Goal: Contribute content: Contribute content

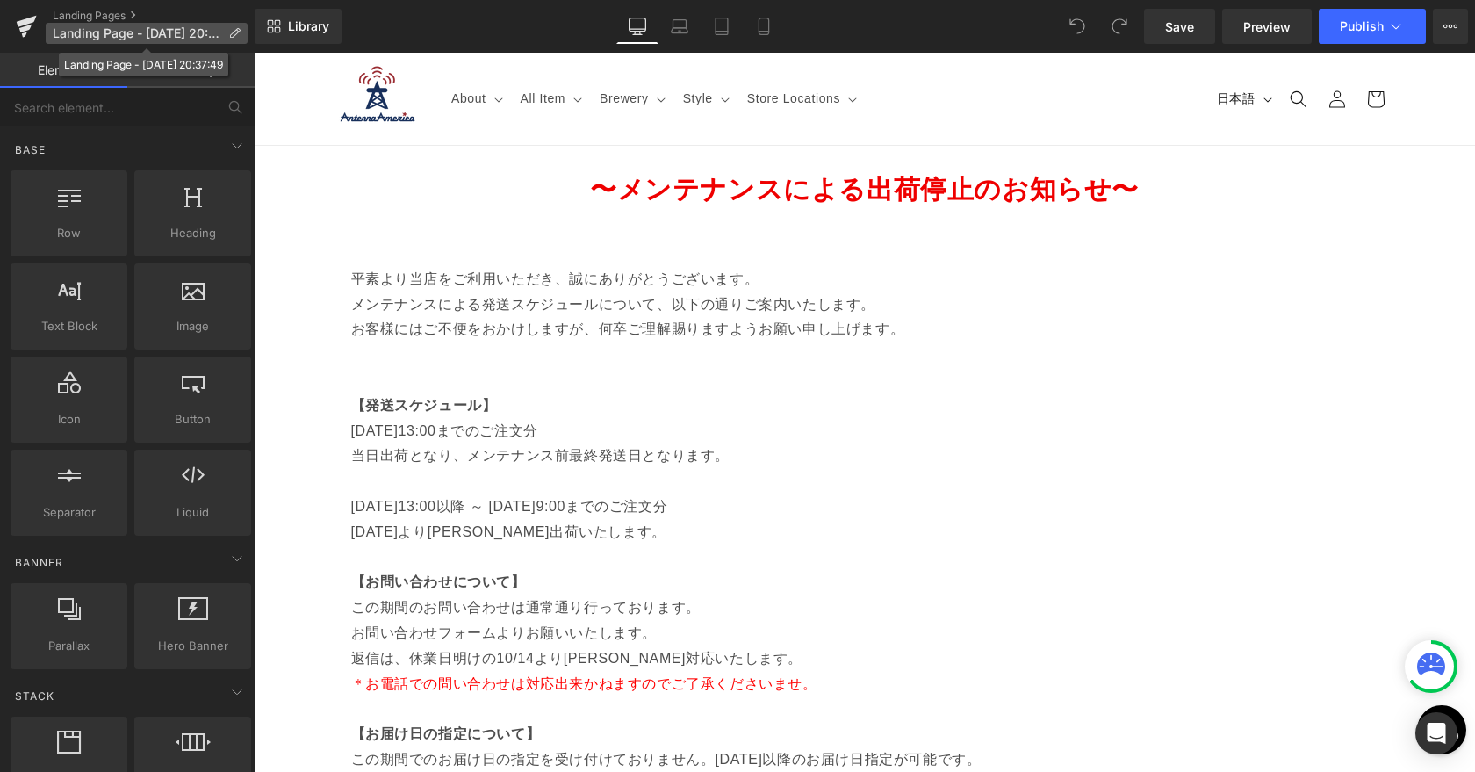
click at [233, 34] on icon at bounding box center [234, 33] width 12 height 12
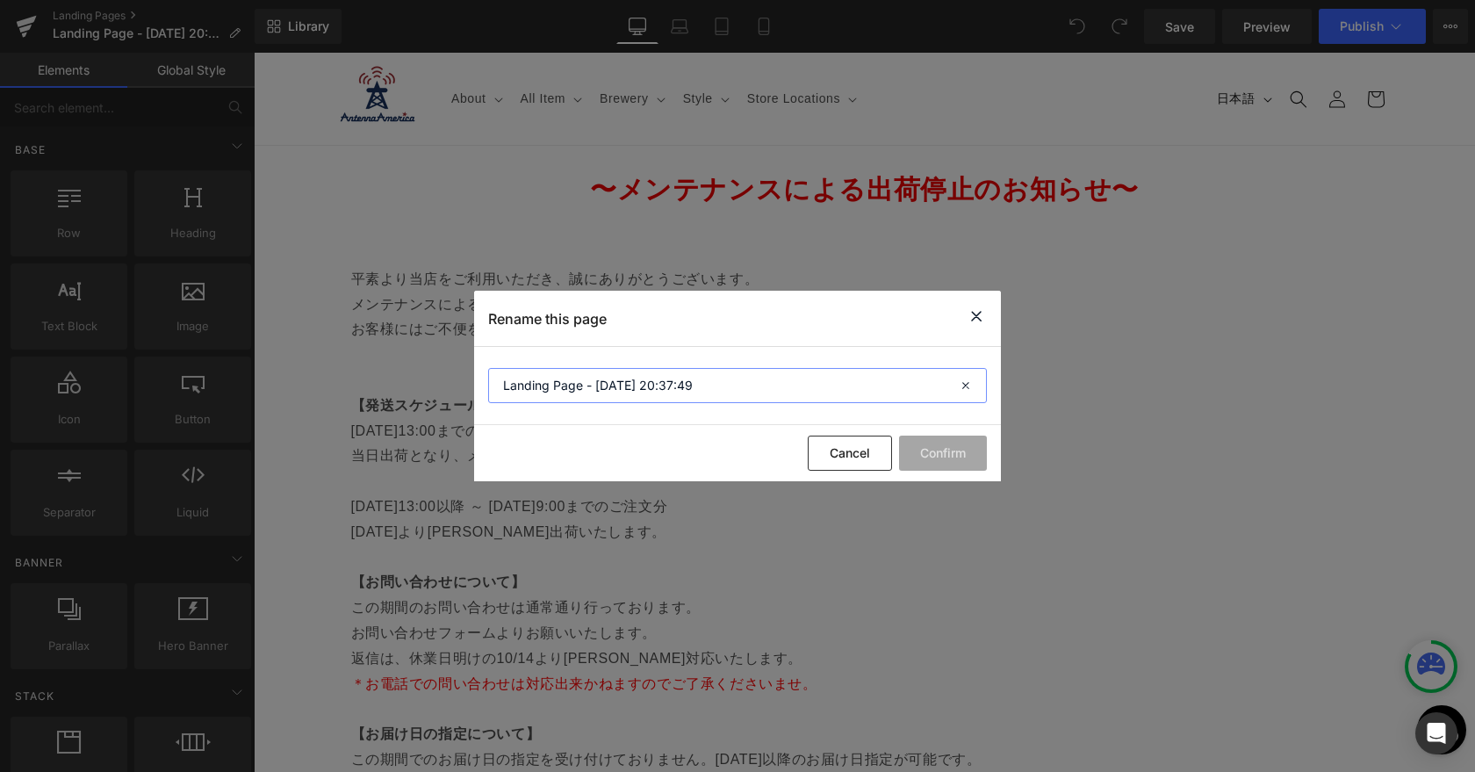
click at [626, 376] on input "Landing Page - [DATE] 20:37:49" at bounding box center [737, 385] width 499 height 35
type input "s"
type input "出荷停止のお知らせ"
click at [928, 468] on button "Confirm" at bounding box center [943, 452] width 88 height 35
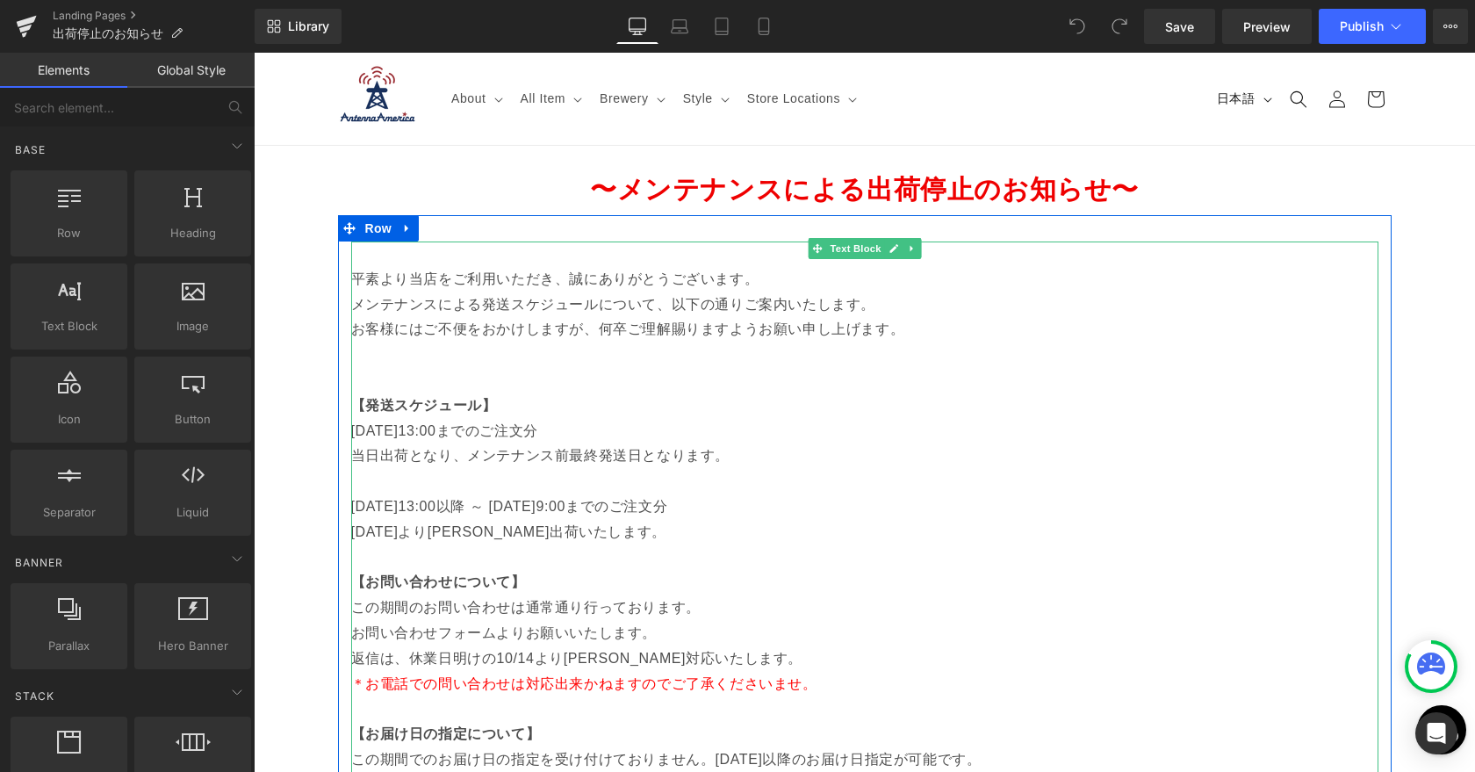
click at [432, 438] on p "[DATE]13:00までのご注文分" at bounding box center [864, 431] width 1027 height 25
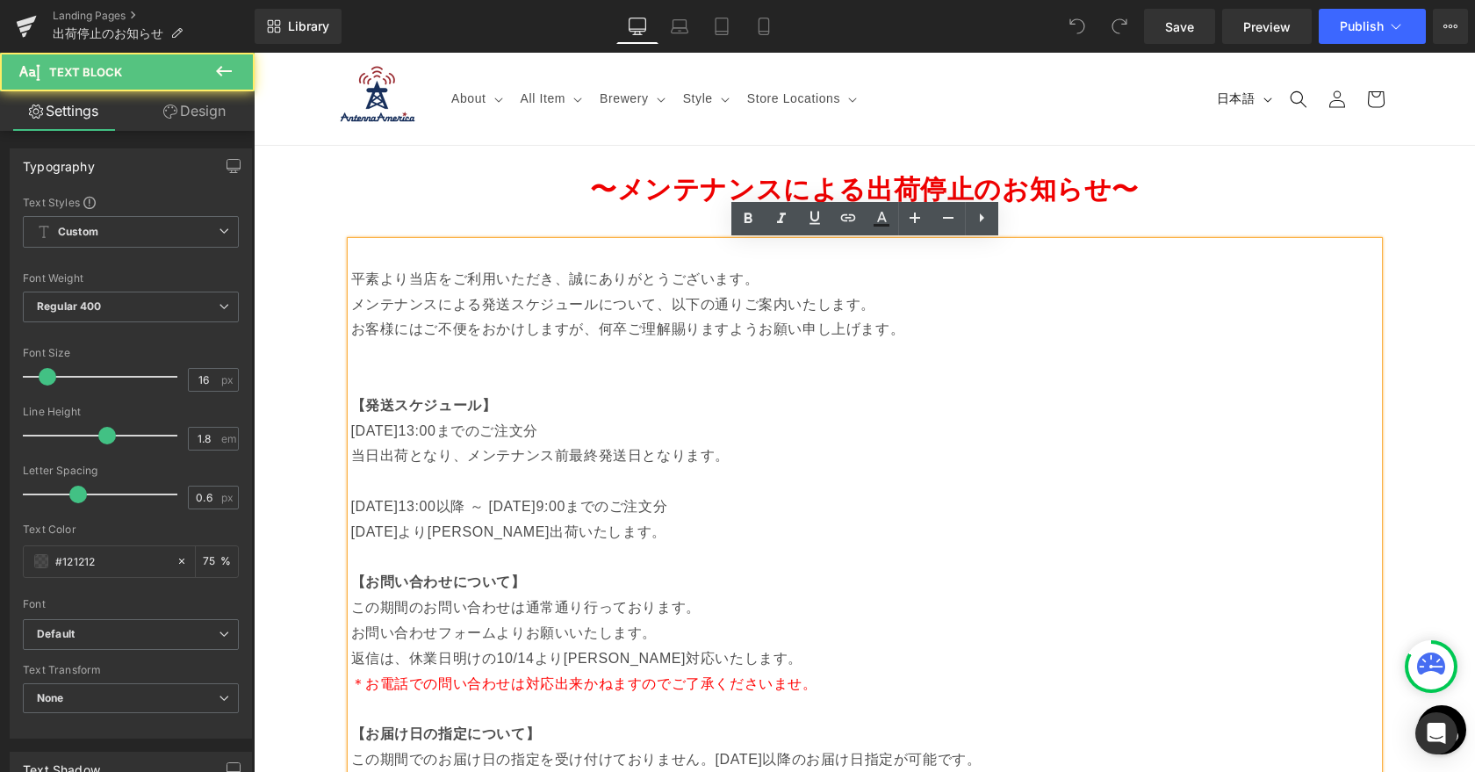
click at [434, 434] on p "[DATE]13:00までのご注文分" at bounding box center [864, 431] width 1027 height 25
click at [437, 433] on p "[DATE]13:00までのご注文分" at bounding box center [864, 431] width 1027 height 25
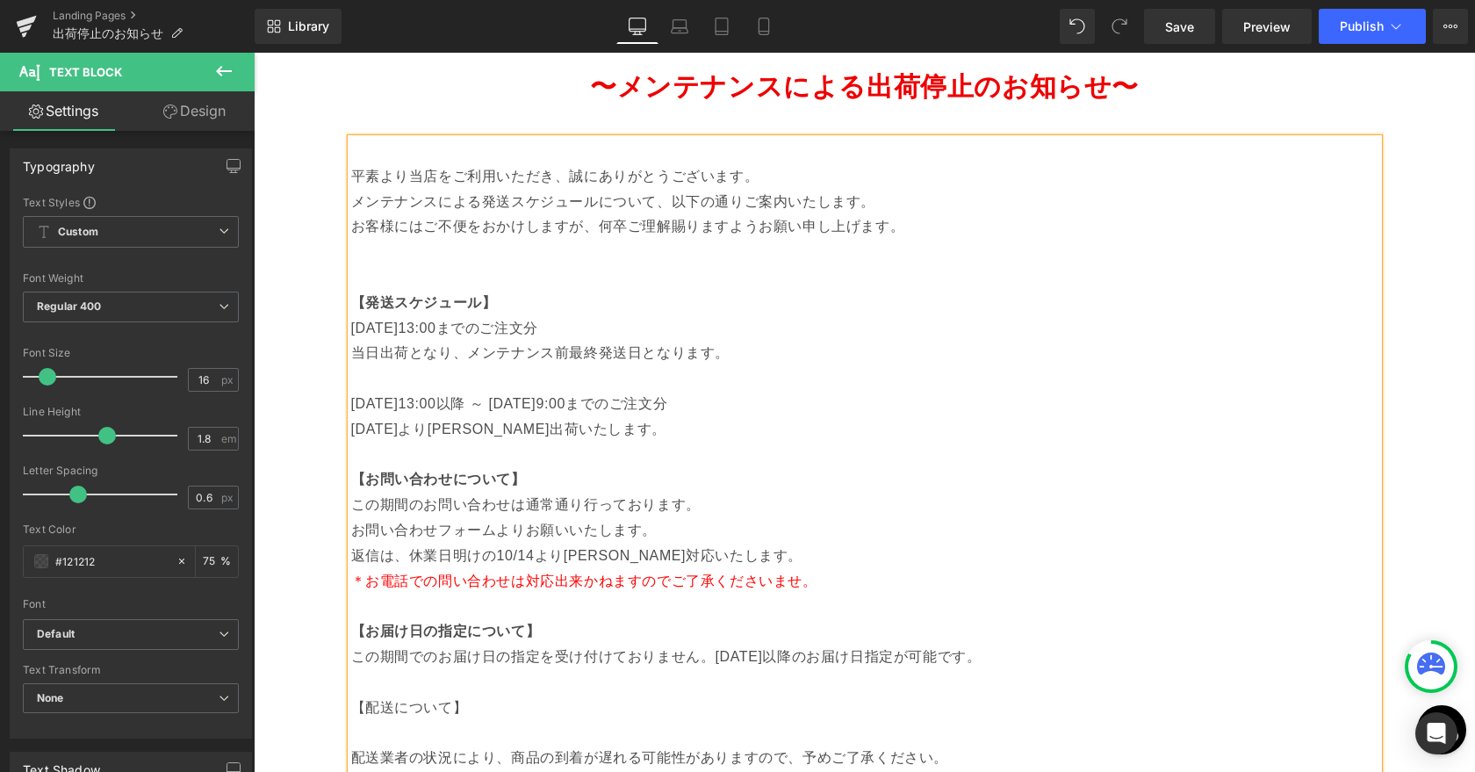
scroll to position [119, 0]
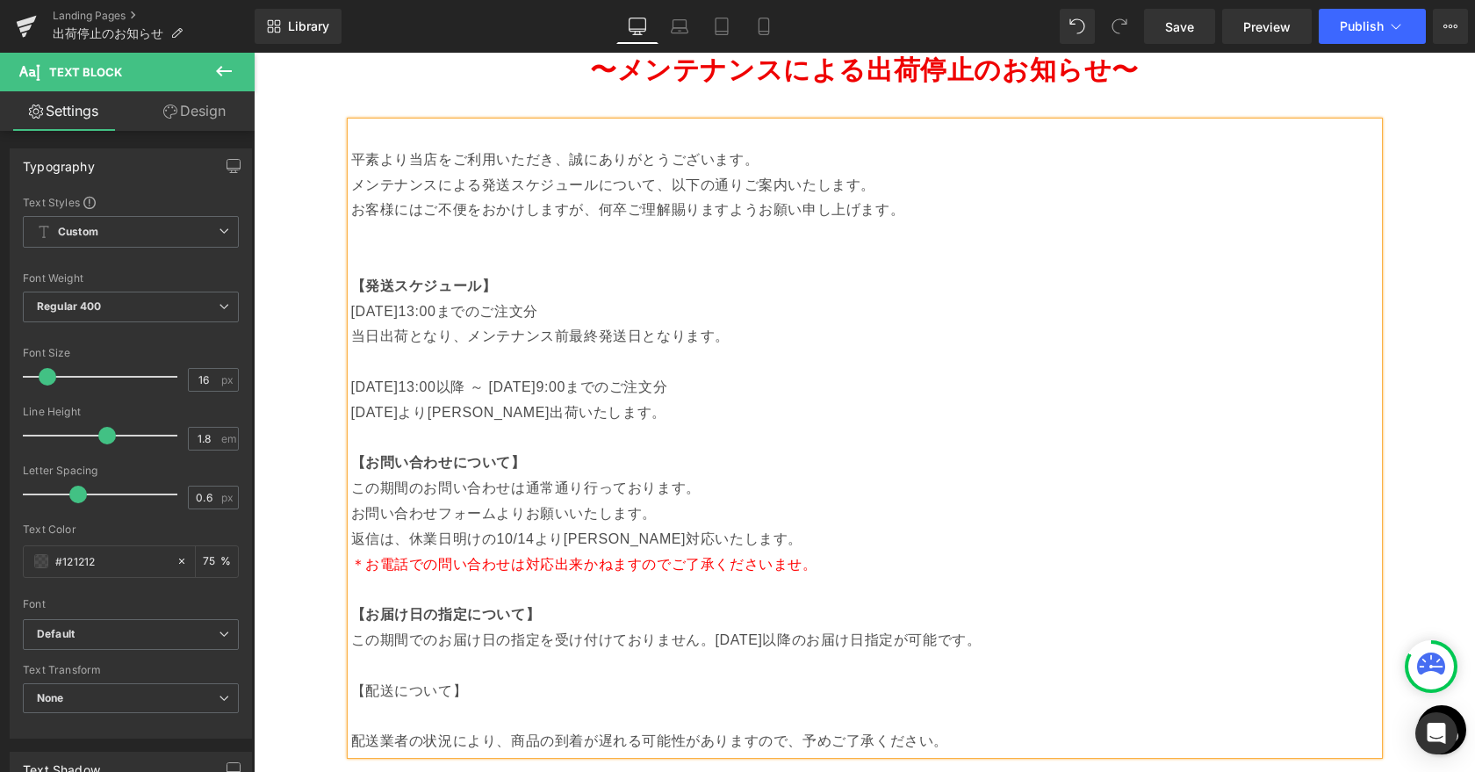
click at [440, 391] on p "[DATE]13:00以降 ～ [DATE]9:00までのご注文分" at bounding box center [864, 387] width 1027 height 25
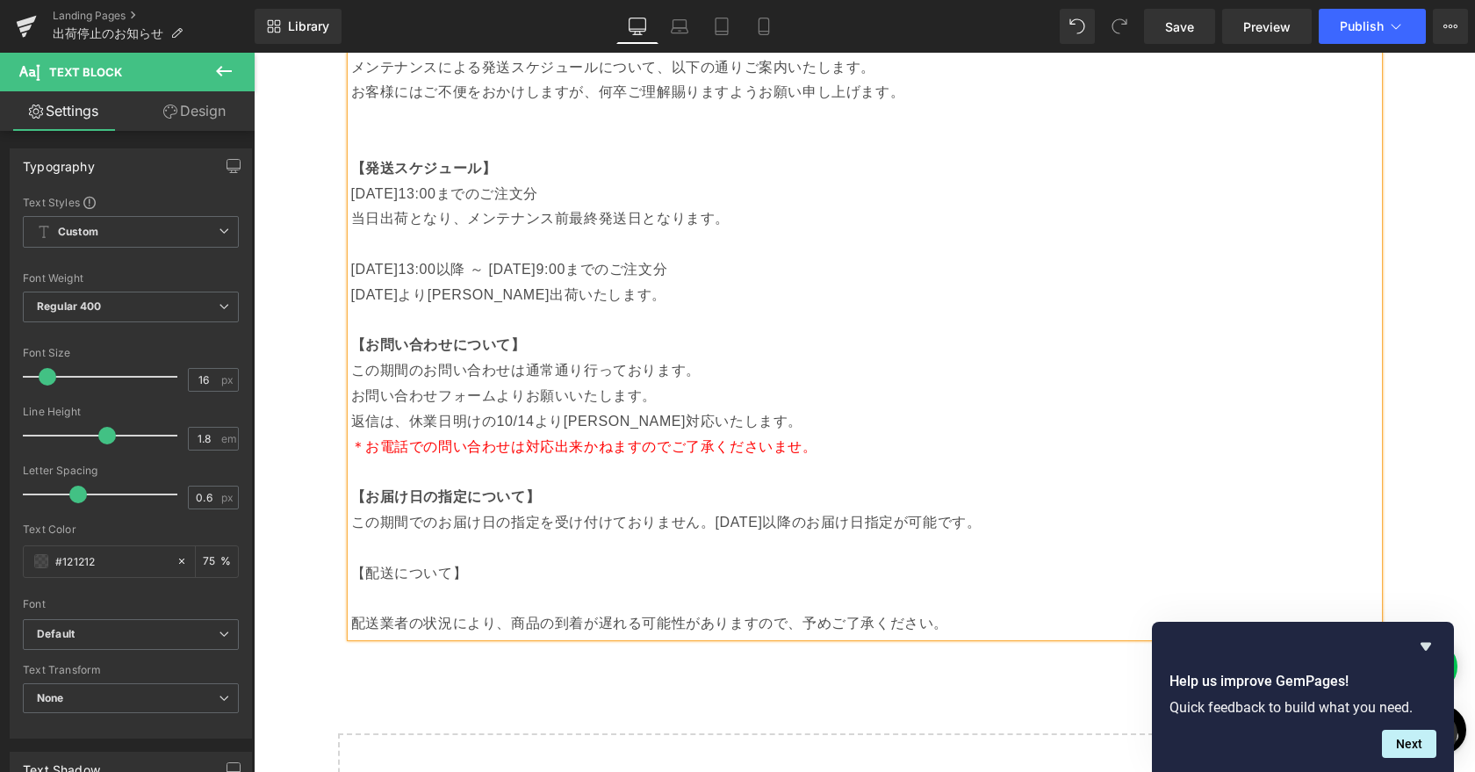
scroll to position [226, 0]
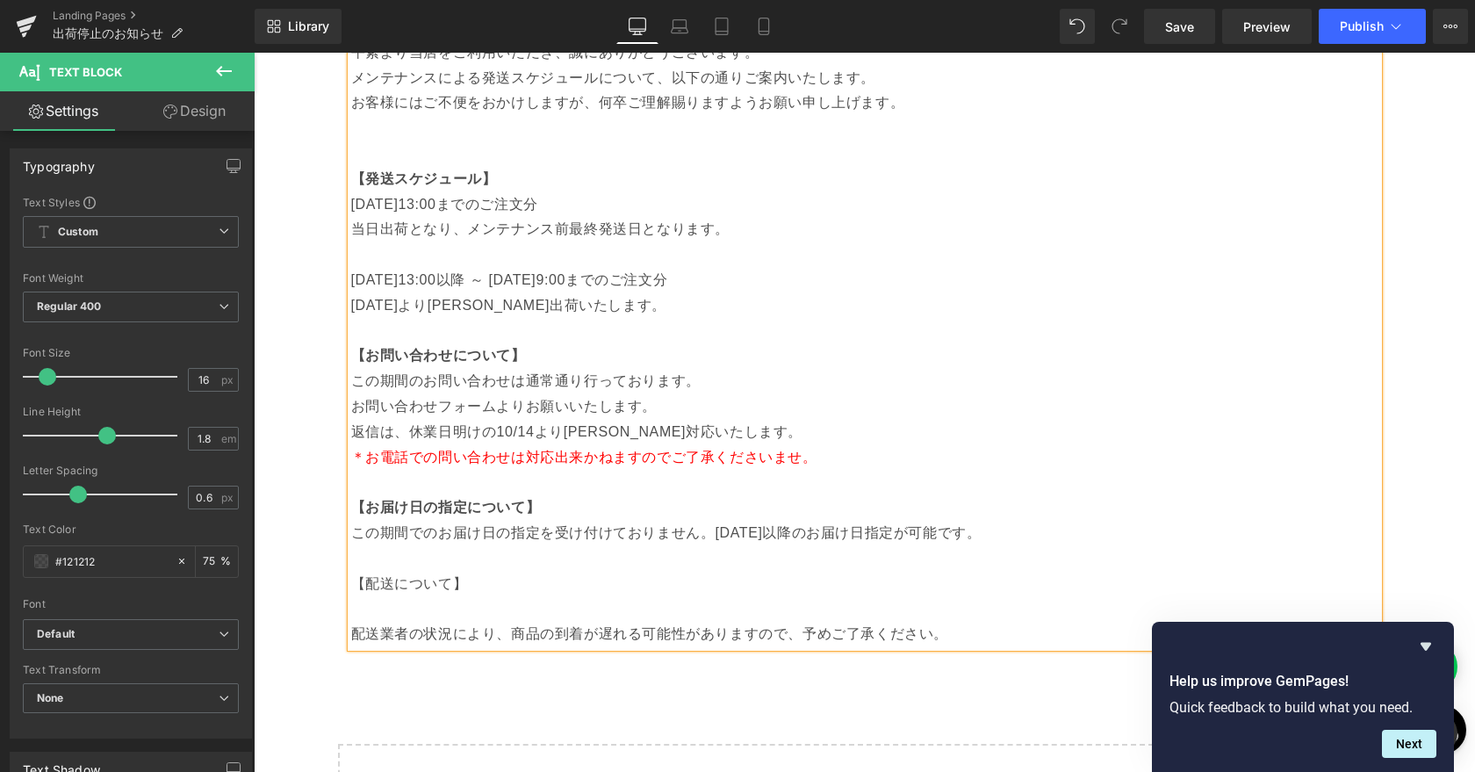
click at [456, 253] on p at bounding box center [864, 254] width 1027 height 25
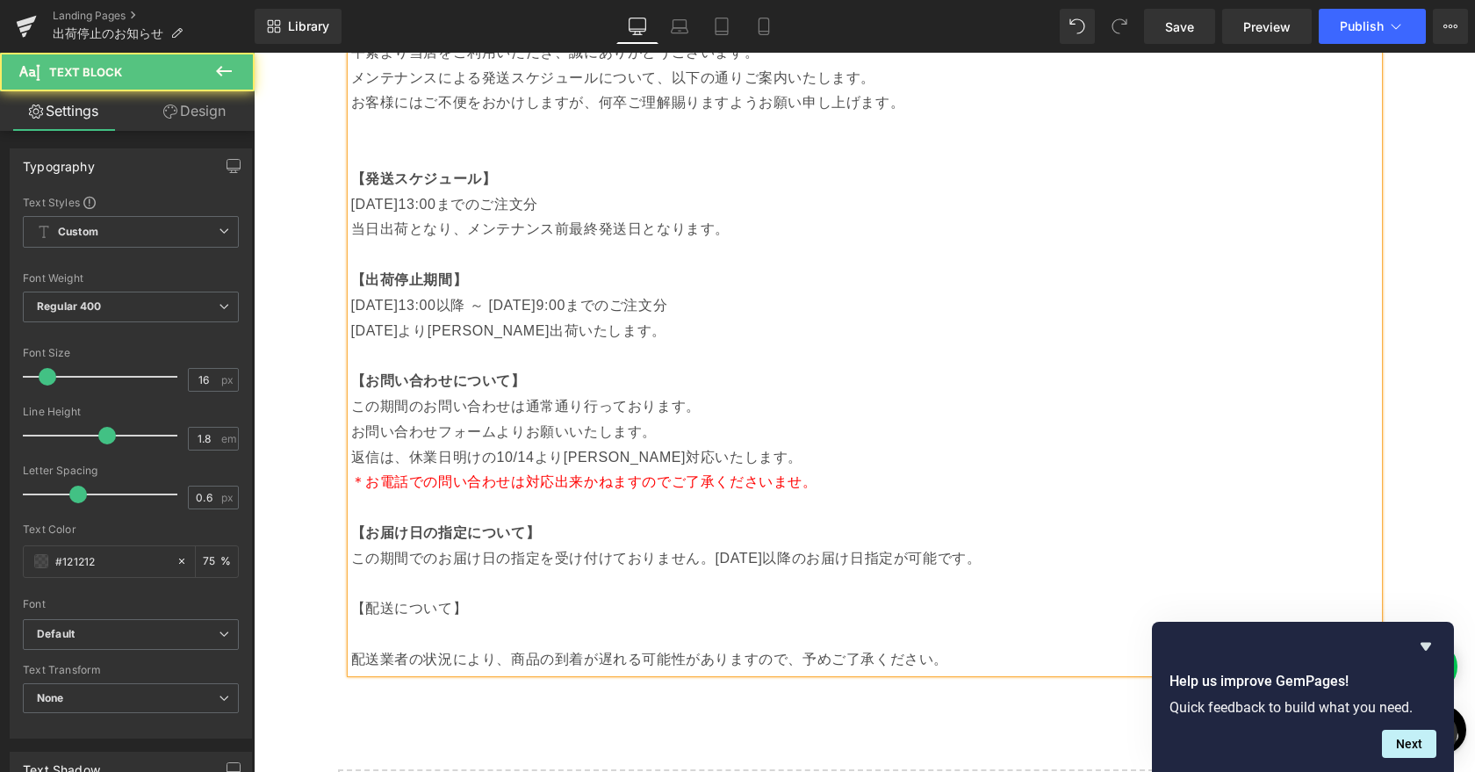
click at [558, 282] on p "【出荷停止期間】" at bounding box center [864, 280] width 1027 height 25
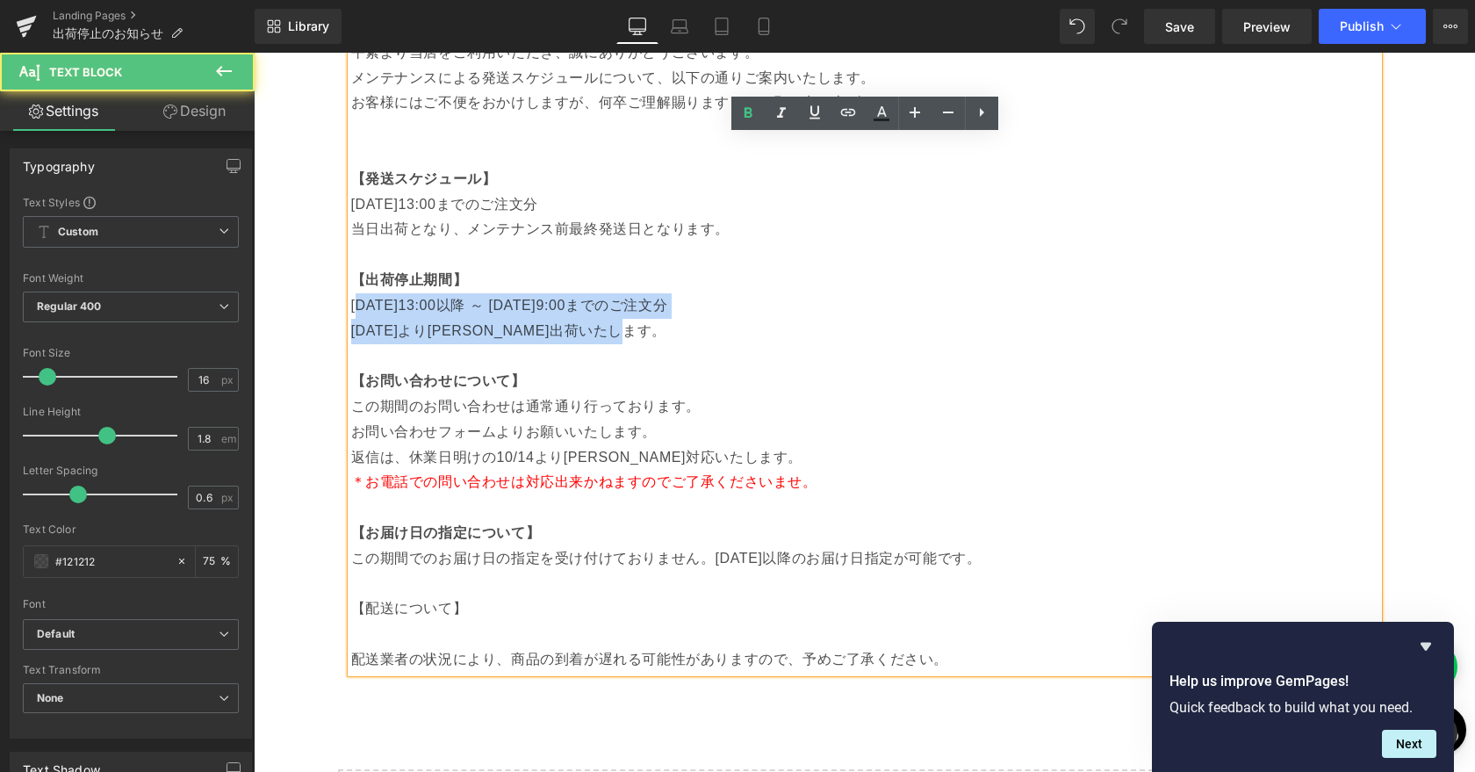
drag, startPoint x: 691, startPoint y: 339, endPoint x: 357, endPoint y: 308, distance: 334.9
click at [357, 308] on div "平素より当店をご利用いただき、誠にありがとうございます。 メンテナンスによる発送スケジュールについて、以下の通りご案内いたします。 お客様にはご不便をおかけし…" at bounding box center [864, 343] width 1027 height 657
click at [425, 341] on p "[DATE]より[PERSON_NAME]出荷いたします。" at bounding box center [864, 331] width 1027 height 25
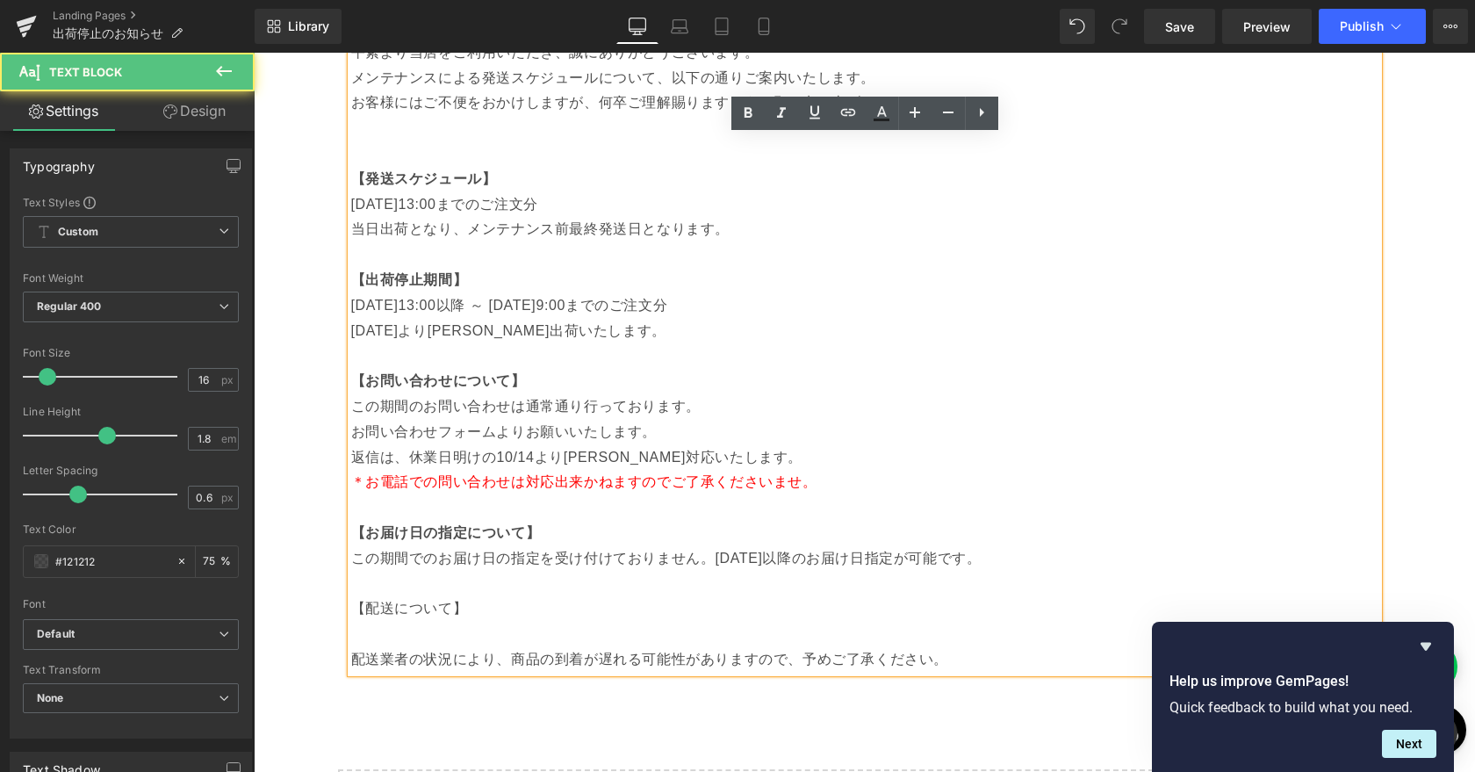
drag, startPoint x: 351, startPoint y: 305, endPoint x: 878, endPoint y: 313, distance: 526.7
click at [878, 313] on p "[DATE]13:00以降 ～ [DATE]9:00までのご注文分" at bounding box center [864, 305] width 1027 height 25
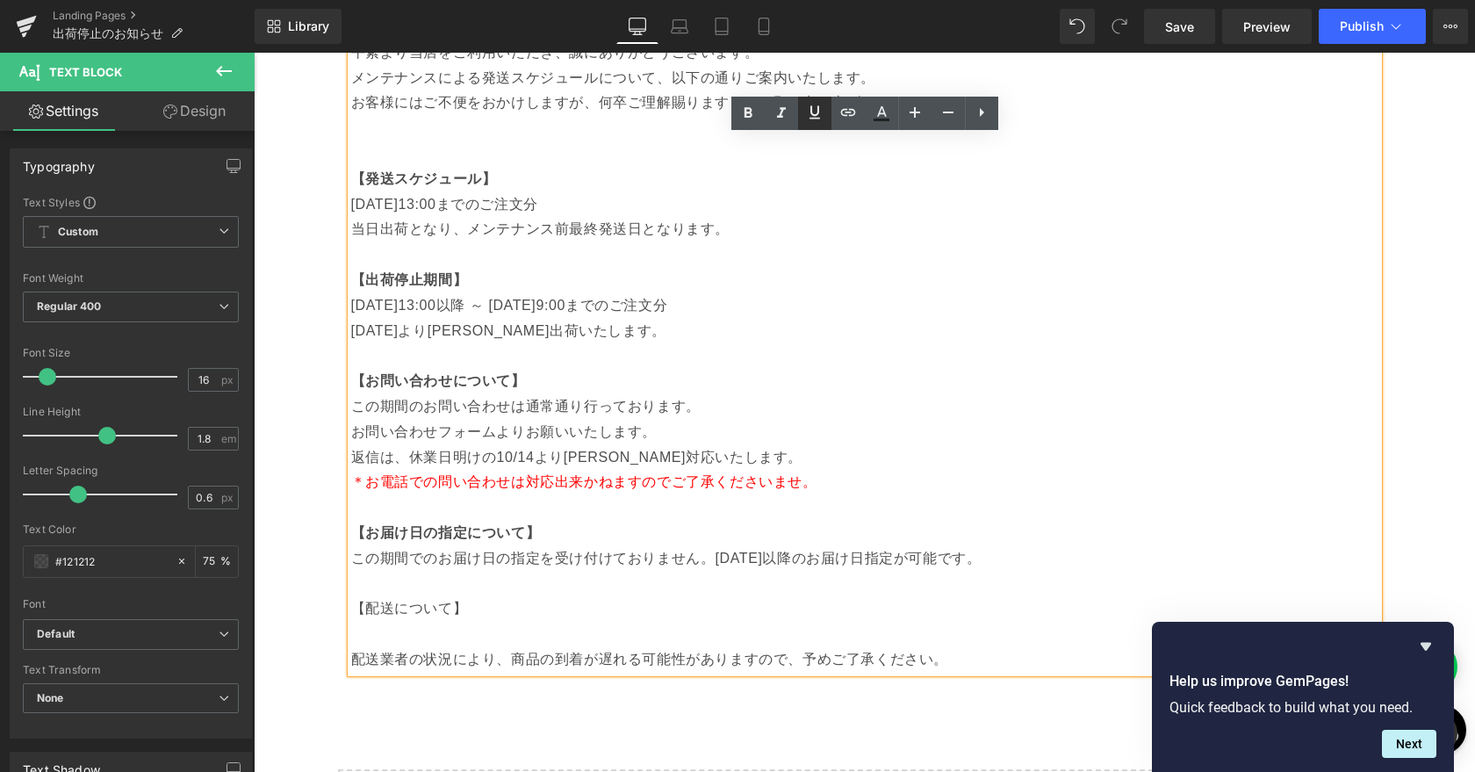
click at [815, 115] on icon at bounding box center [814, 112] width 11 height 13
click at [878, 110] on icon at bounding box center [881, 113] width 21 height 21
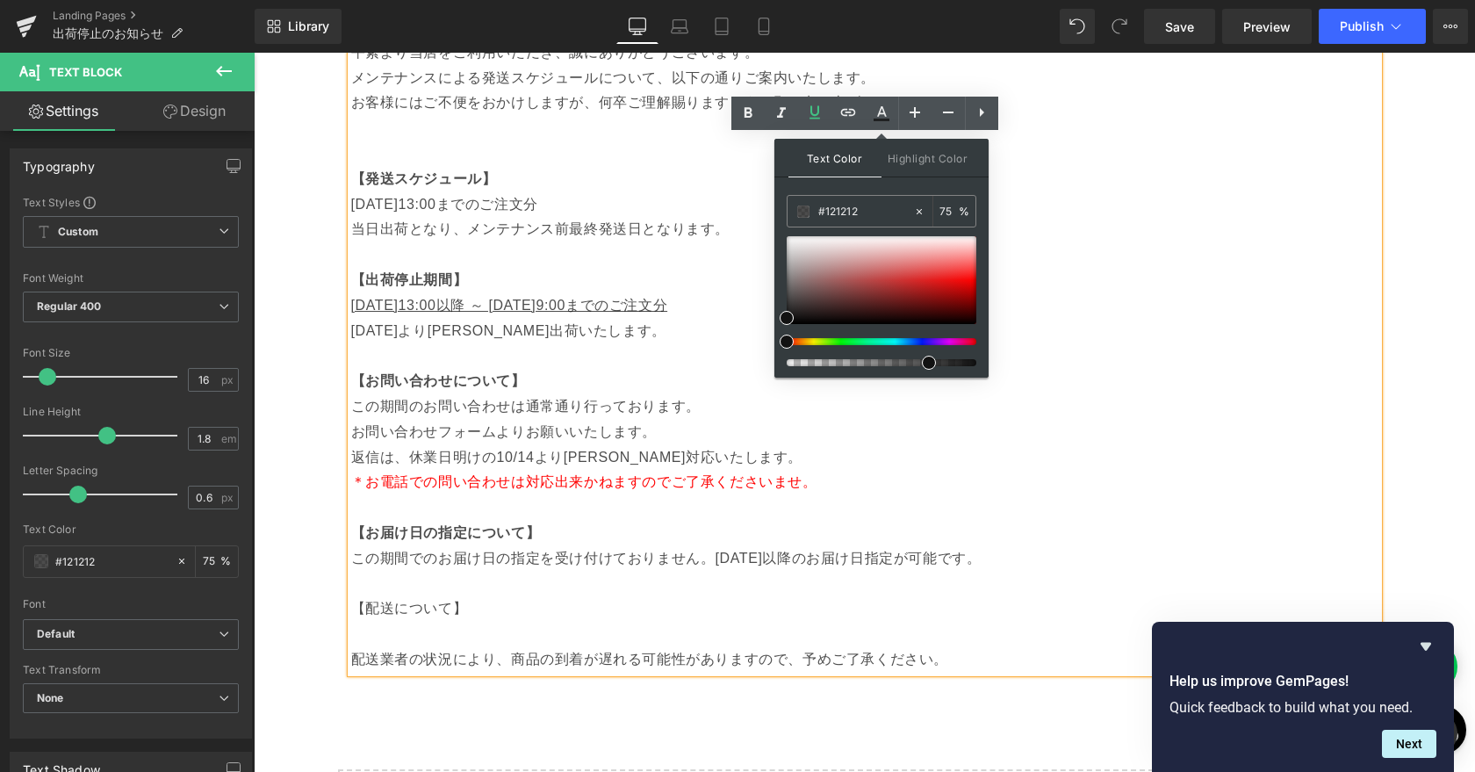
type input "#111111"
drag, startPoint x: 1037, startPoint y: 398, endPoint x: 1114, endPoint y: 334, distance: 99.7
drag, startPoint x: 1180, startPoint y: 418, endPoint x: 1145, endPoint y: 364, distance: 64.0
type input "100"
type input "#ff0000"
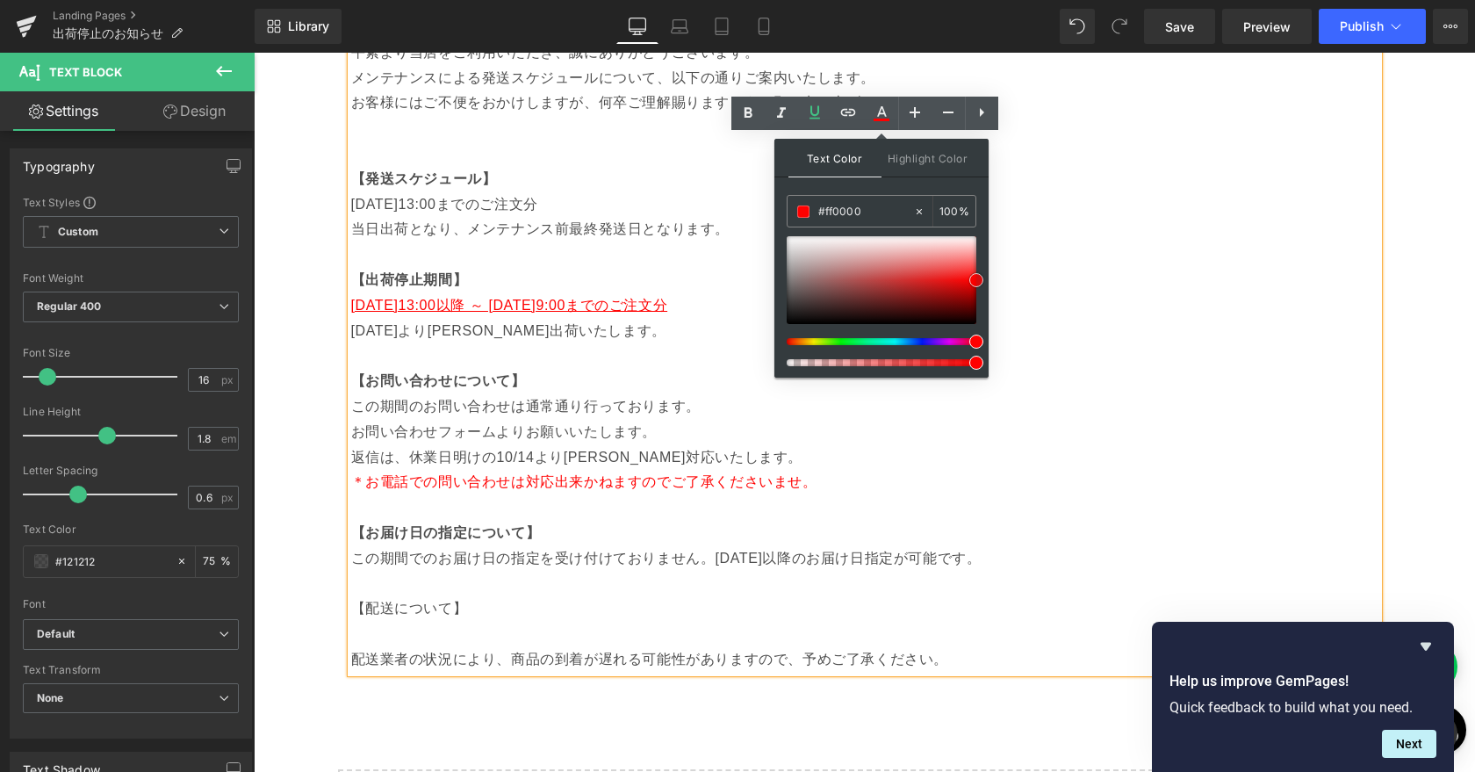
drag, startPoint x: 783, startPoint y: 315, endPoint x: 984, endPoint y: 277, distance: 204.5
click at [984, 277] on div "Text Color Highlight Color rgba(255, 0, 0, 1) #ff0000 100 % transparent transpa…" at bounding box center [881, 258] width 214 height 239
click at [648, 377] on p "【お問い合わせについて】" at bounding box center [864, 381] width 1027 height 25
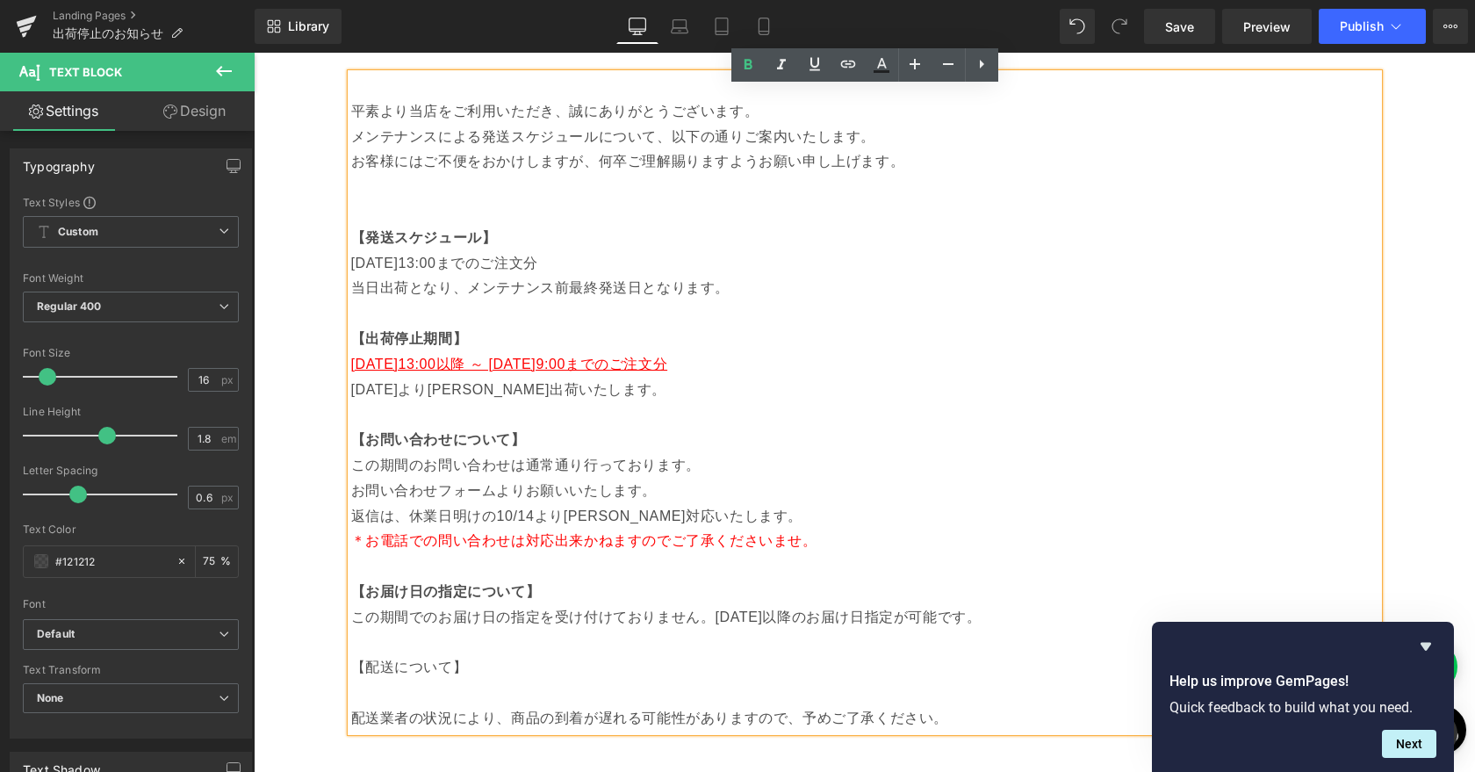
scroll to position [154, 0]
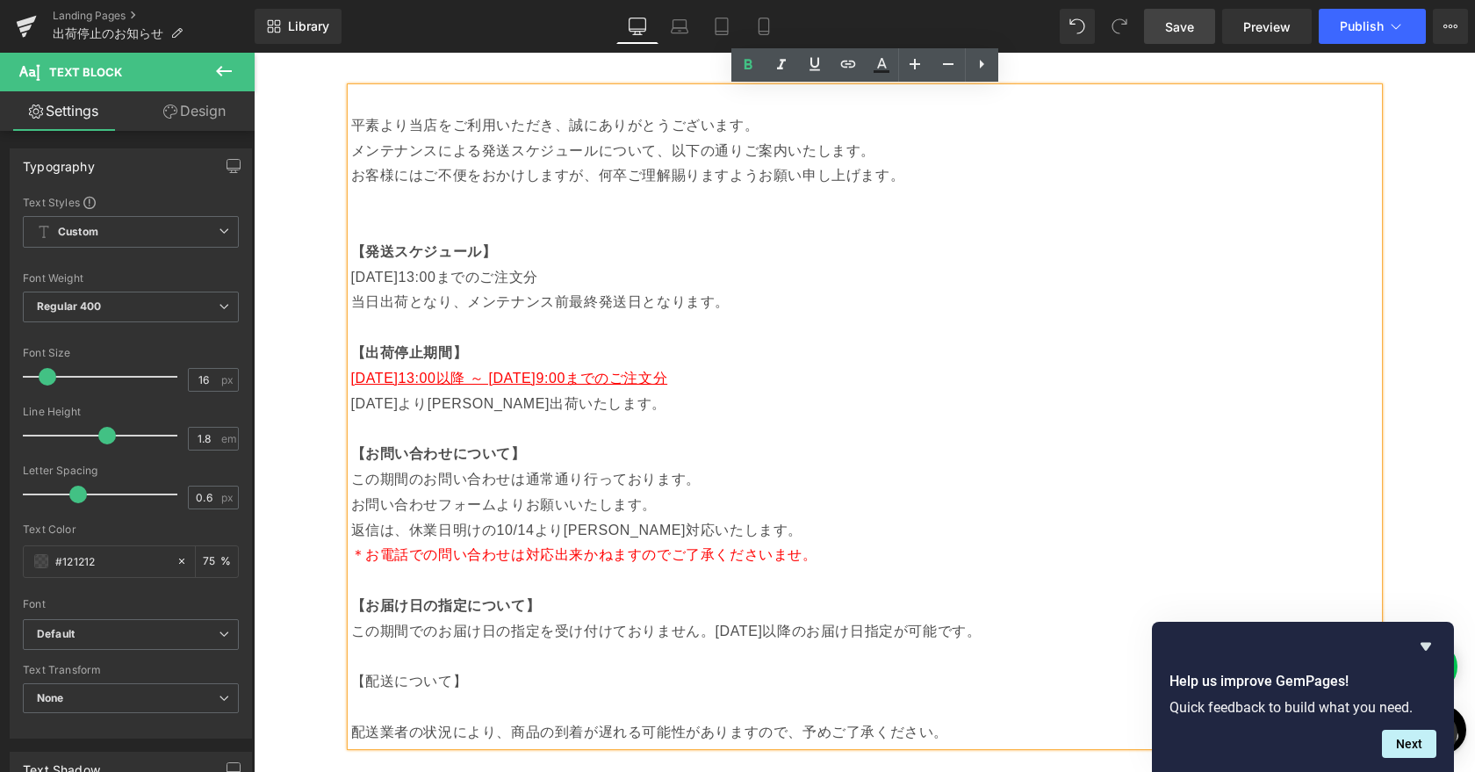
click at [1178, 25] on span "Save" at bounding box center [1179, 27] width 29 height 18
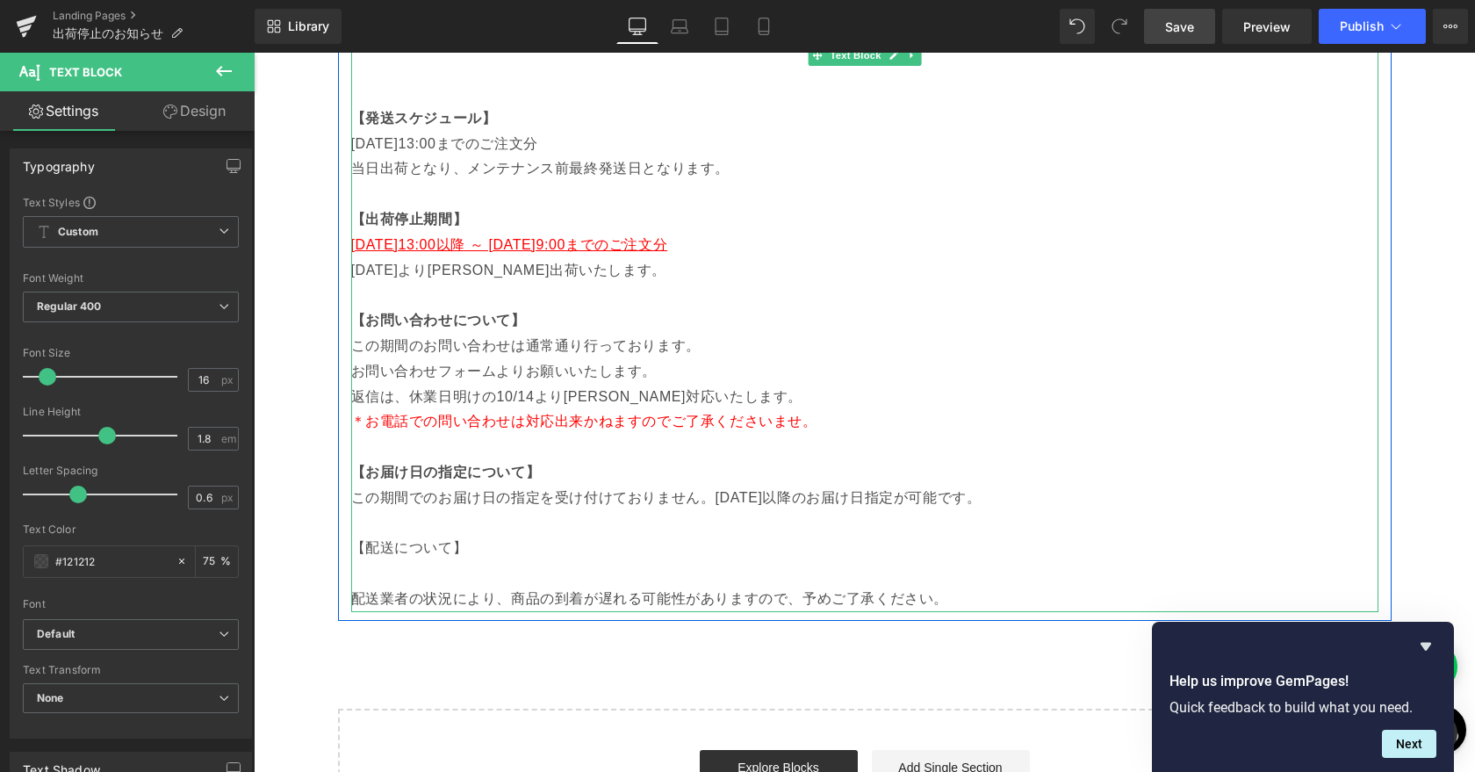
scroll to position [259, 0]
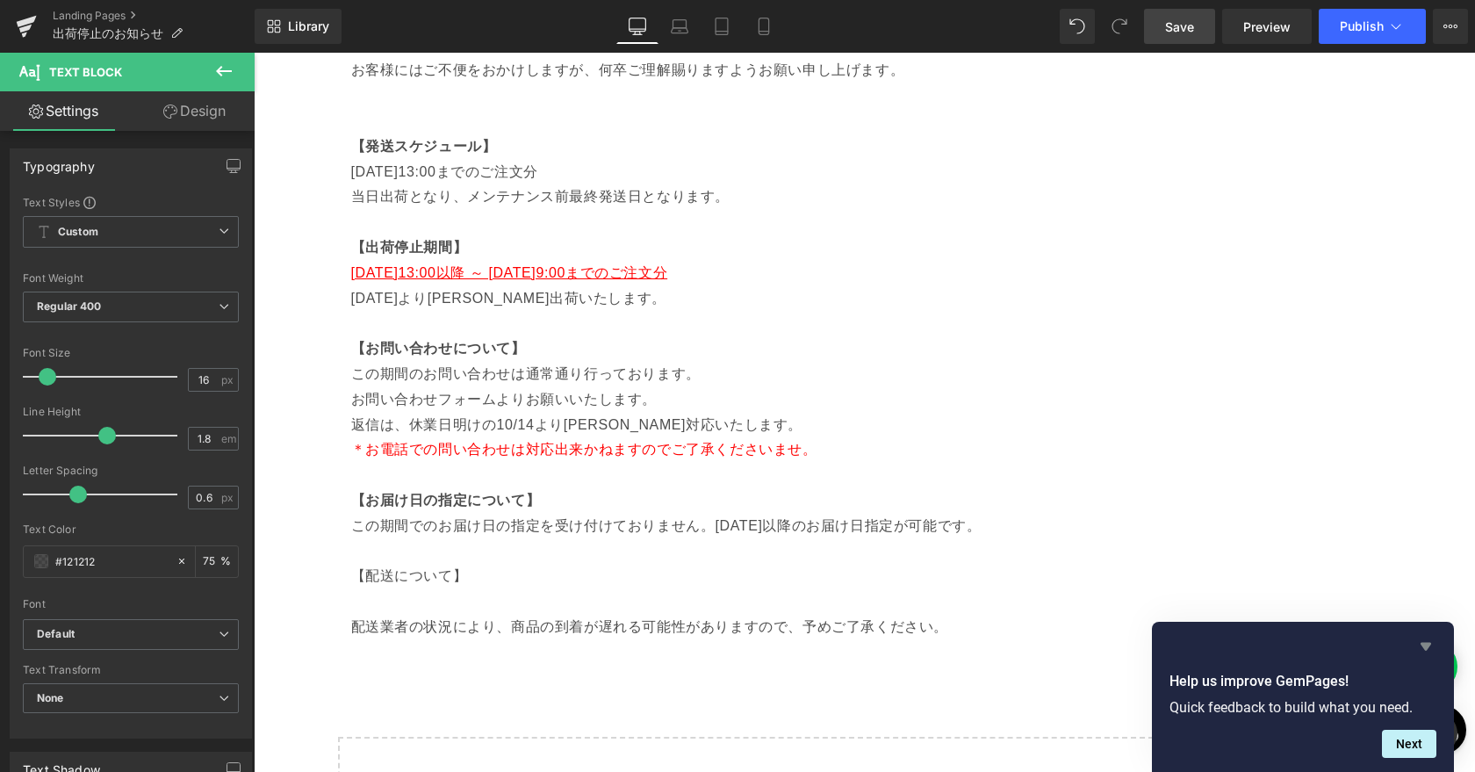
click at [1424, 646] on icon "Hide survey" at bounding box center [1425, 646] width 11 height 8
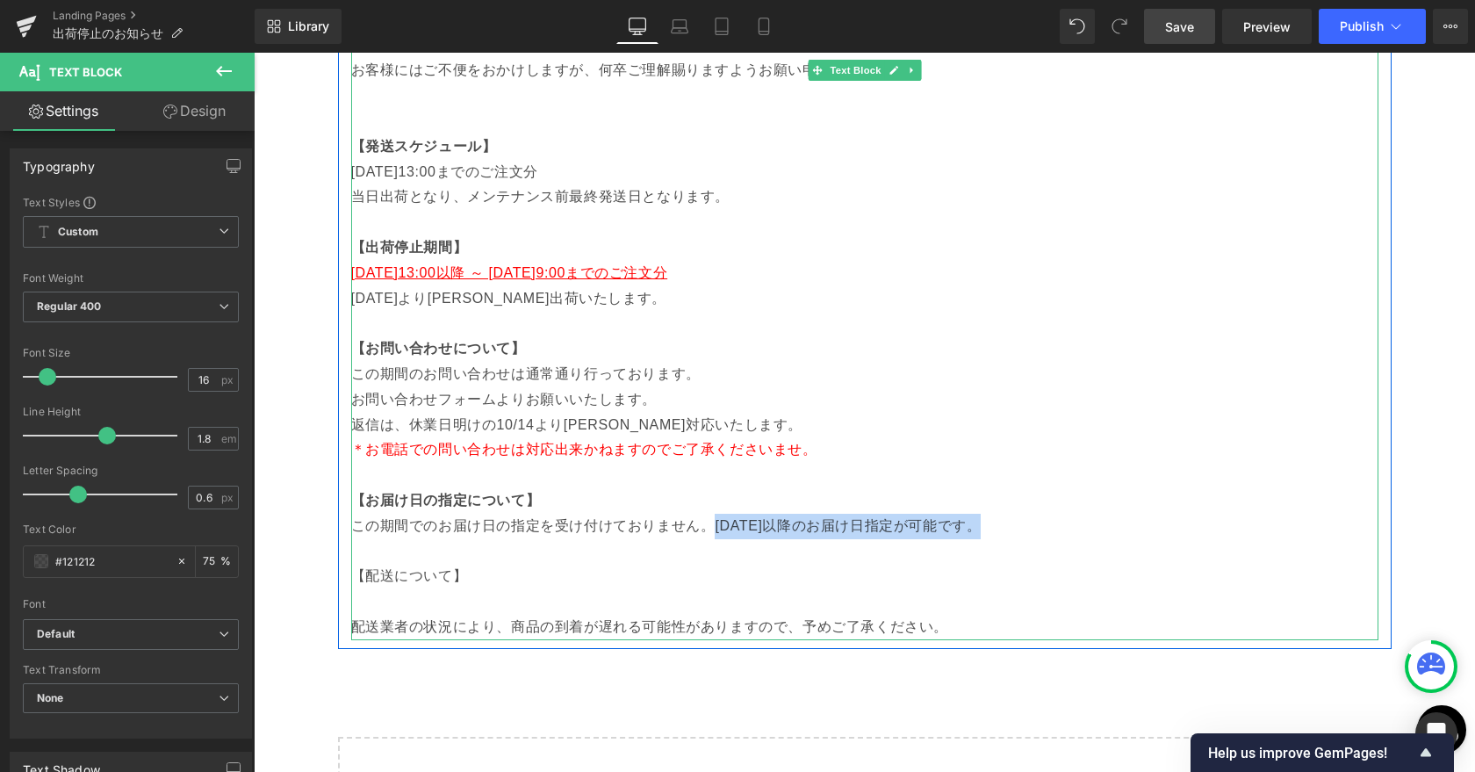
drag, startPoint x: 716, startPoint y: 531, endPoint x: 992, endPoint y: 523, distance: 275.7
click at [992, 523] on p "この期間でのお届け日の指定を受け付けておりません。[DATE]以降のお届け日指定が可能です。" at bounding box center [864, 525] width 1027 height 25
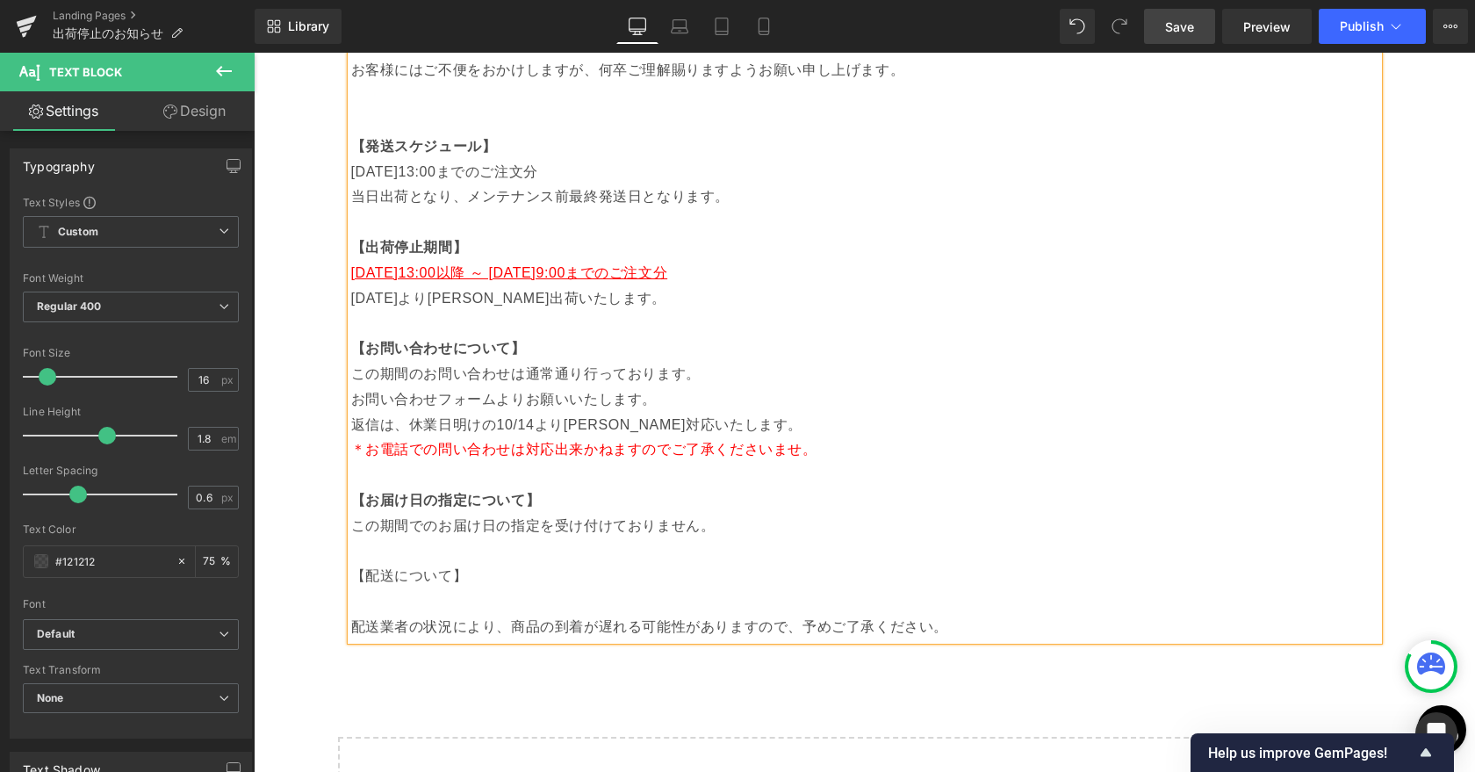
scroll to position [169, 0]
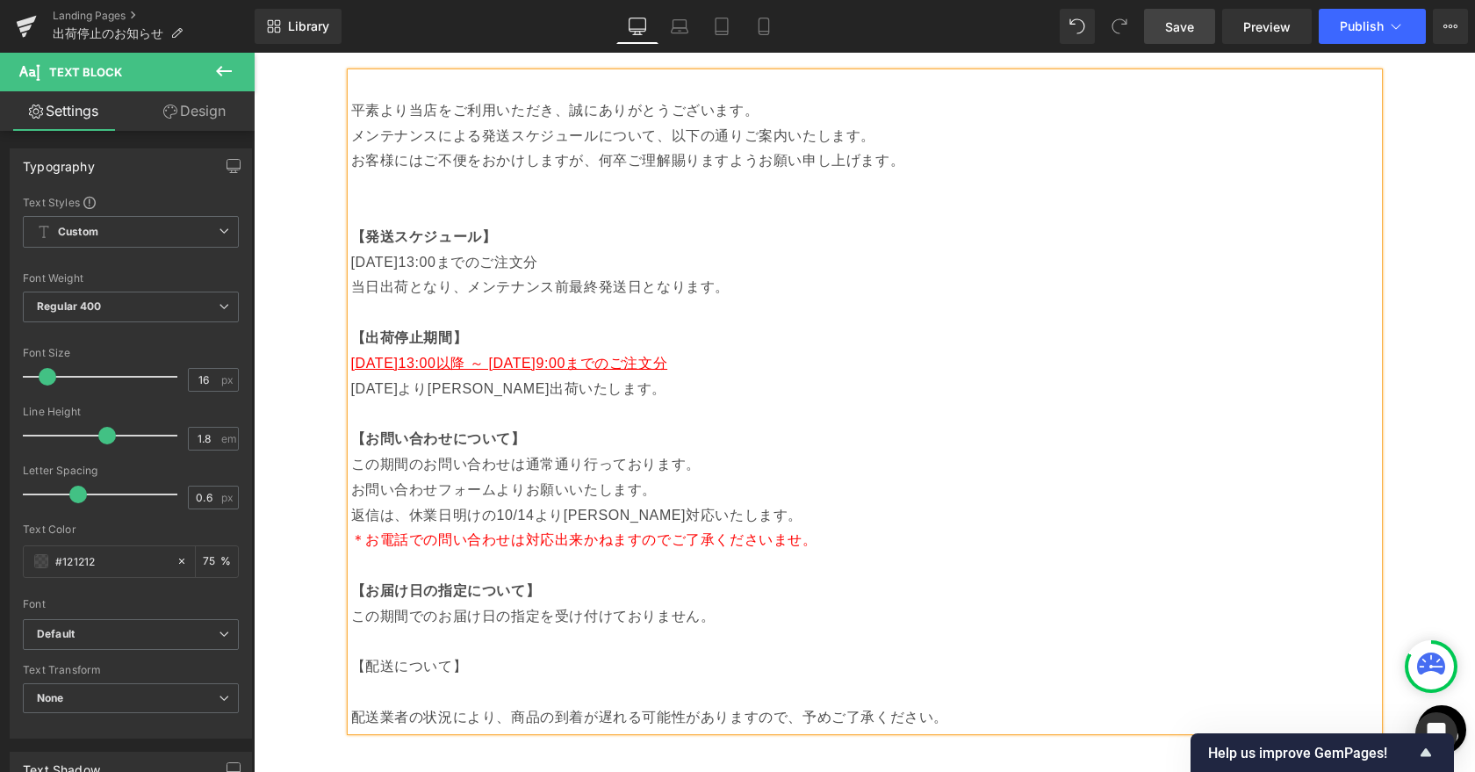
click at [696, 389] on p "[DATE]より[PERSON_NAME]出荷いたします。" at bounding box center [864, 389] width 1027 height 25
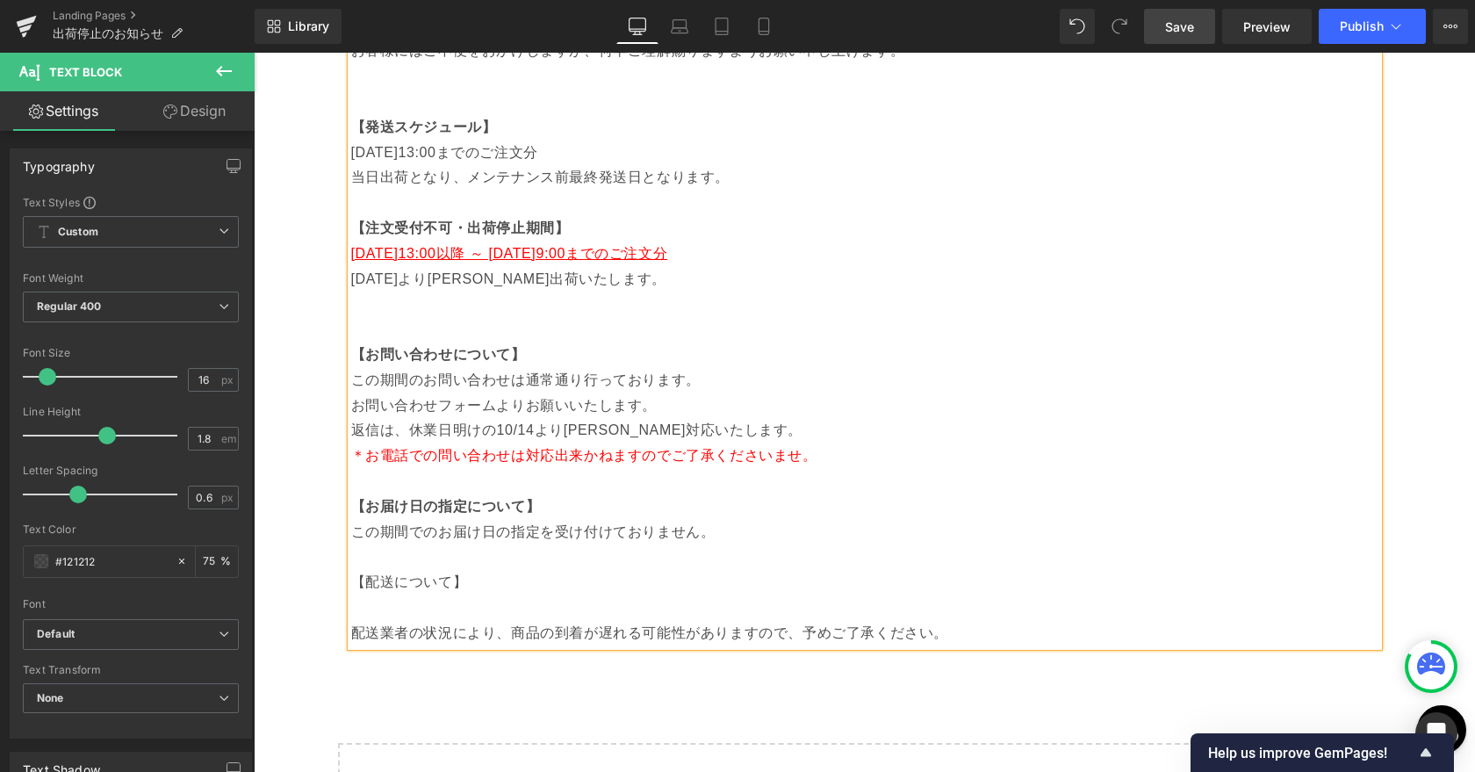
scroll to position [287, 0]
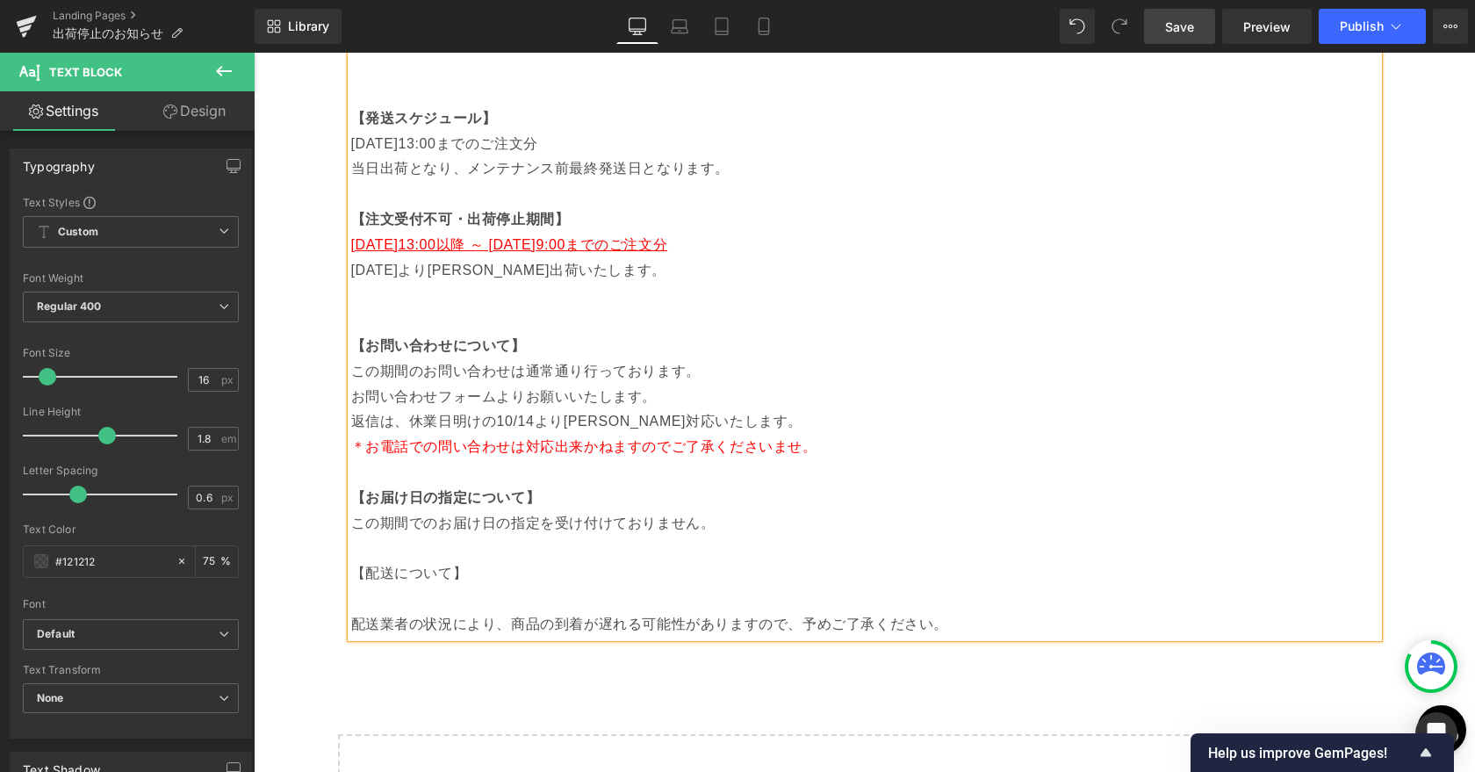
click at [568, 595] on p at bounding box center [864, 598] width 1027 height 25
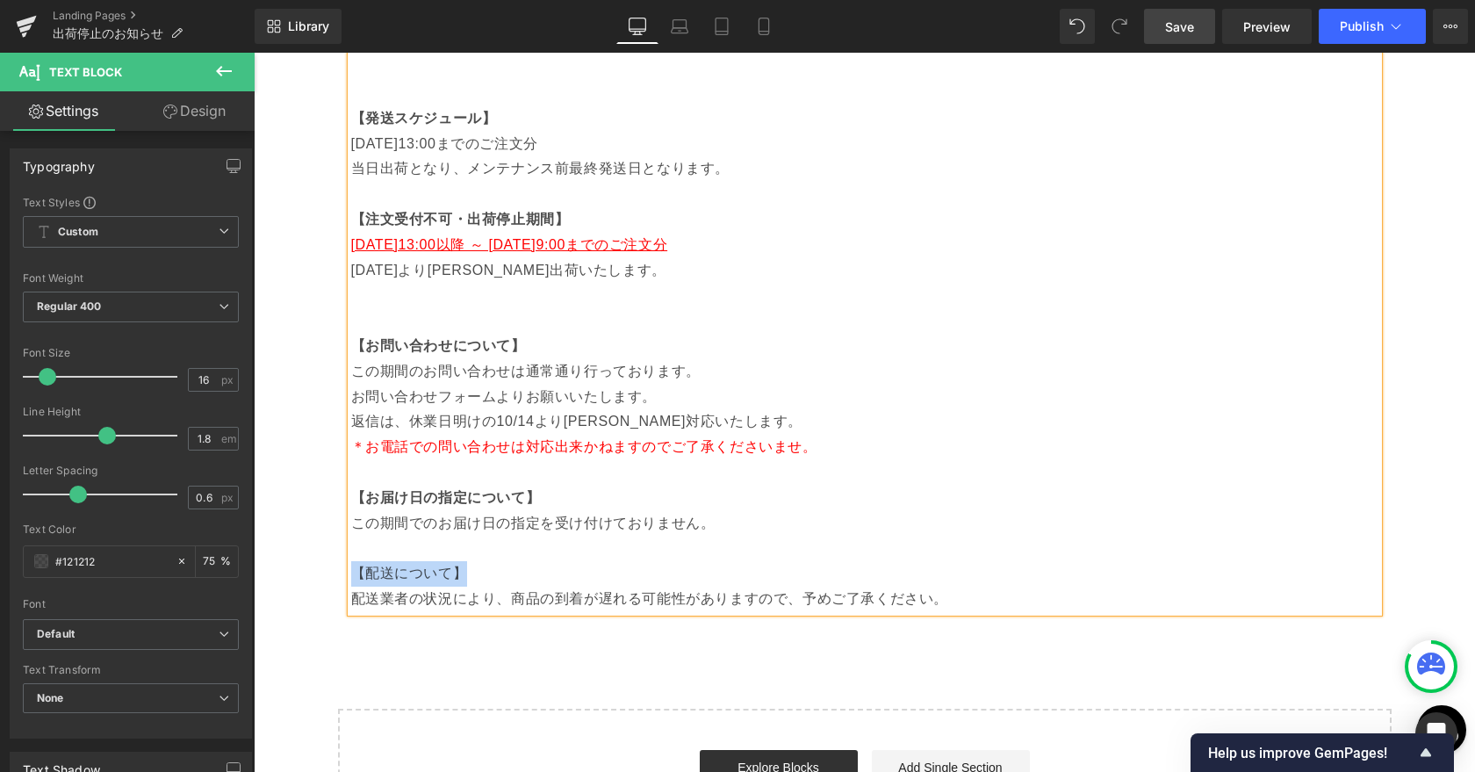
drag, startPoint x: 478, startPoint y: 577, endPoint x: 355, endPoint y: 568, distance: 123.2
click at [355, 568] on p "【配送について】" at bounding box center [864, 573] width 1027 height 25
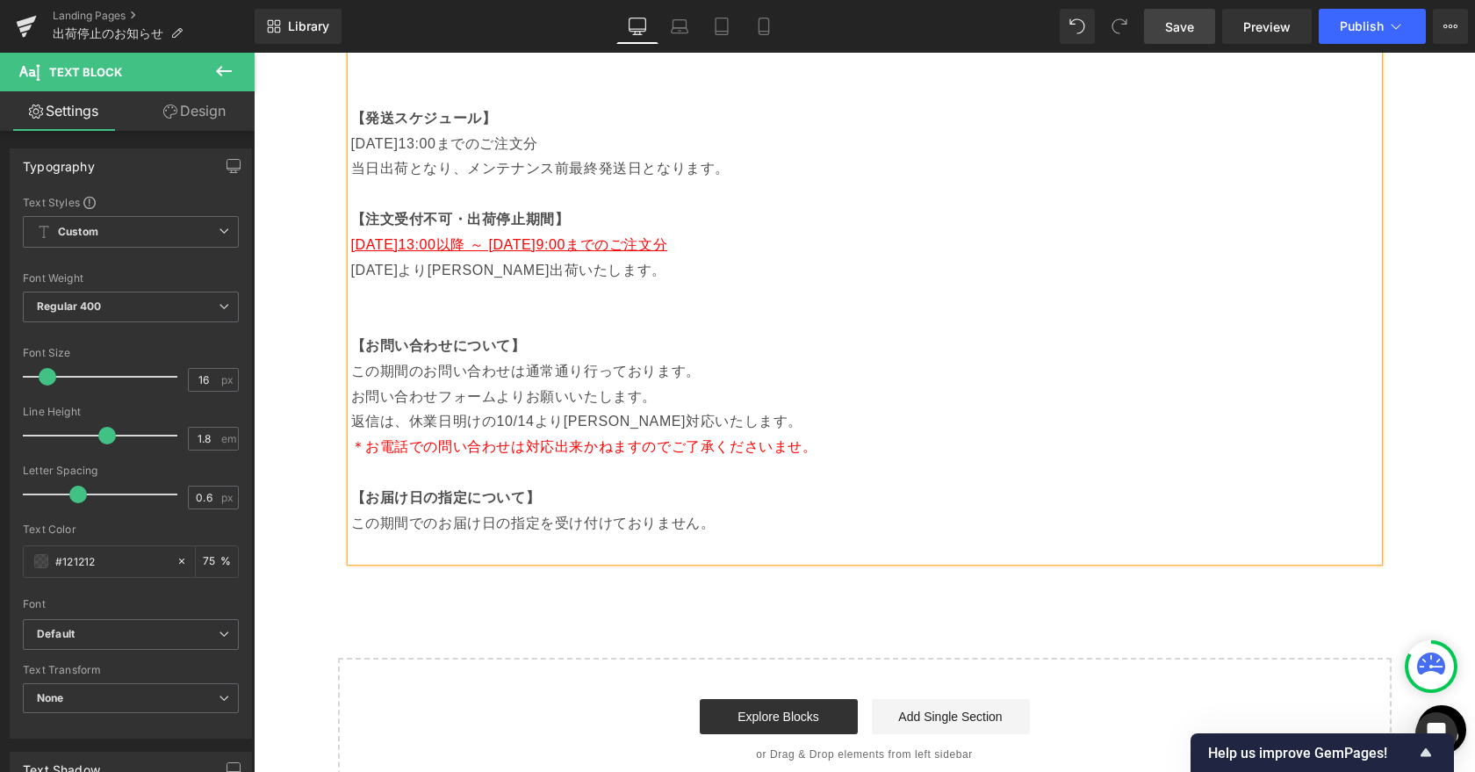
scroll to position [162, 0]
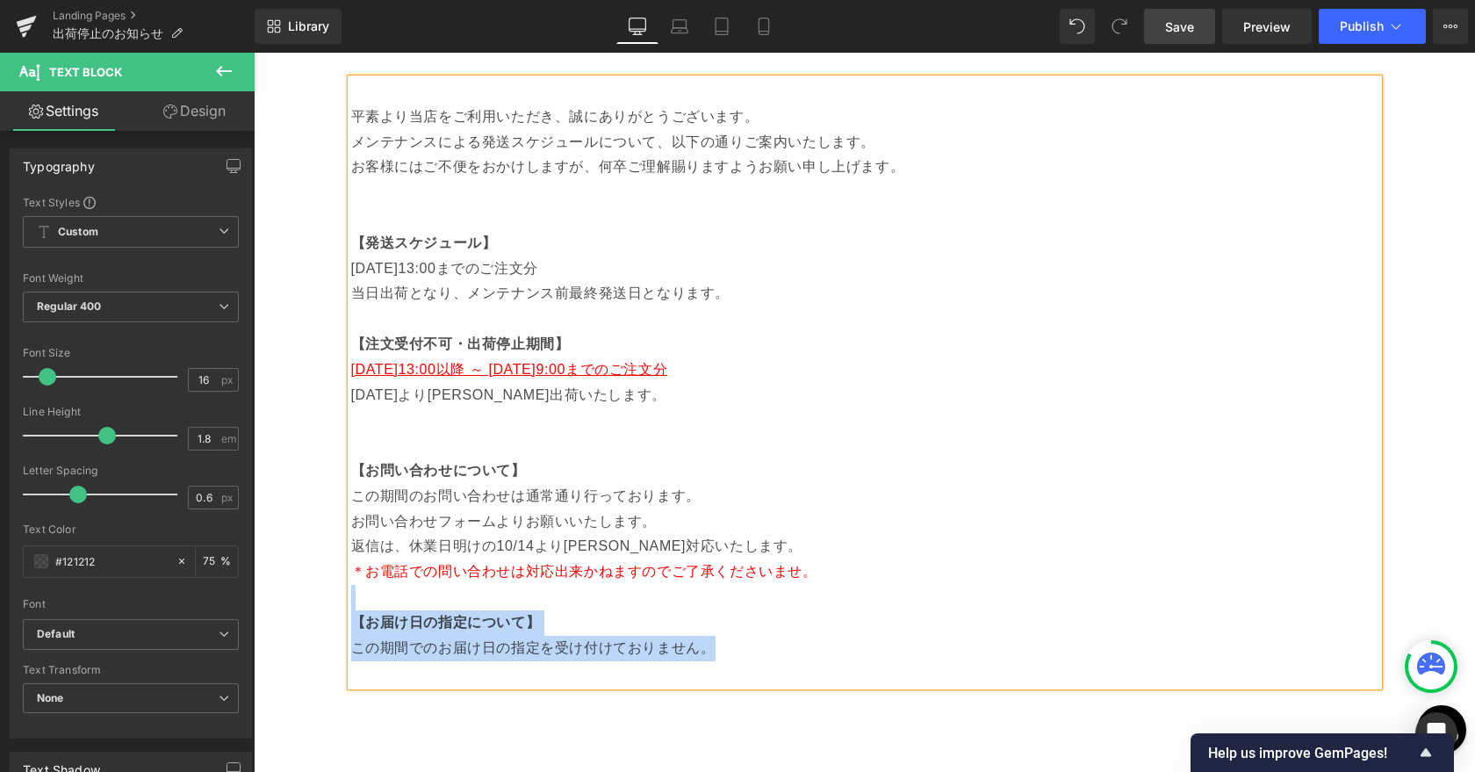
drag, startPoint x: 355, startPoint y: 607, endPoint x: 737, endPoint y: 646, distance: 383.8
click at [737, 646] on div "平素より当店をご利用いただき、誠にありがとうございます。 メンテナンスによる発送スケジュールについて、以下の通りご案内いたします。 お客様にはご不便をおかけし…" at bounding box center [864, 382] width 1027 height 607
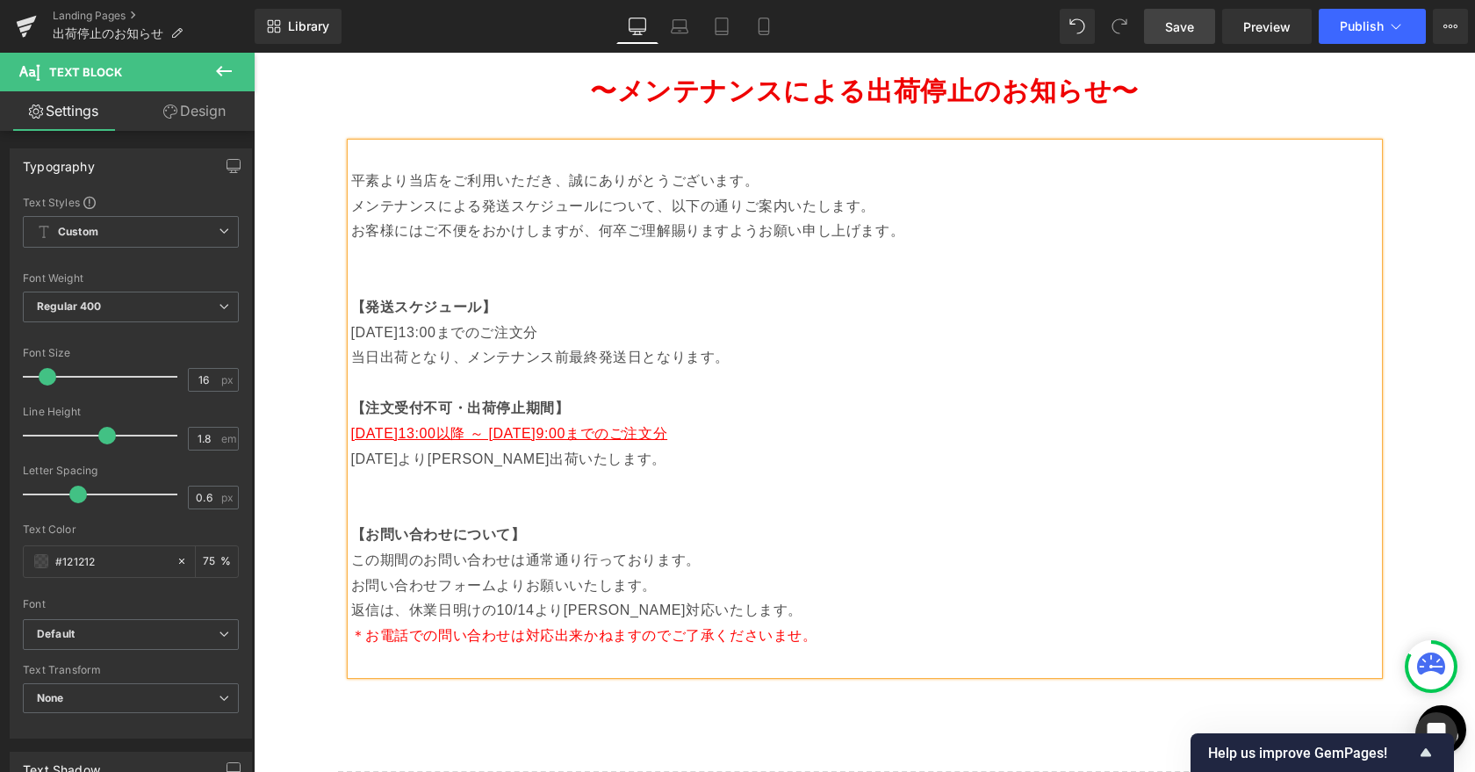
scroll to position [105, 0]
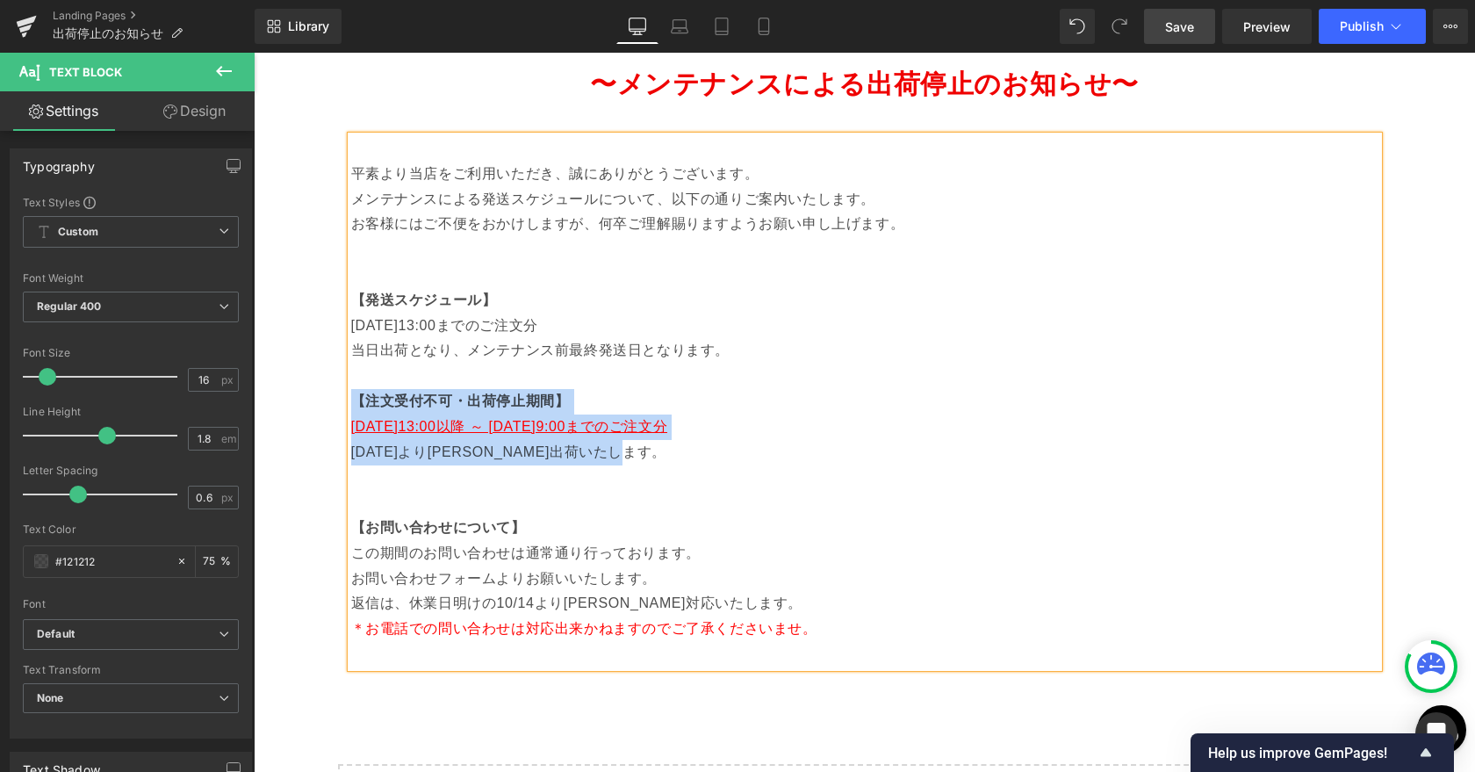
drag, startPoint x: 353, startPoint y: 400, endPoint x: 764, endPoint y: 457, distance: 414.7
click at [764, 457] on div "平素より当店をご利用いただき、誠にありがとうございます。 メンテナンスによる発送スケジュールについて、以下の通りご案内いたします。 お客様にはご不便をおかけし…" at bounding box center [864, 401] width 1027 height 531
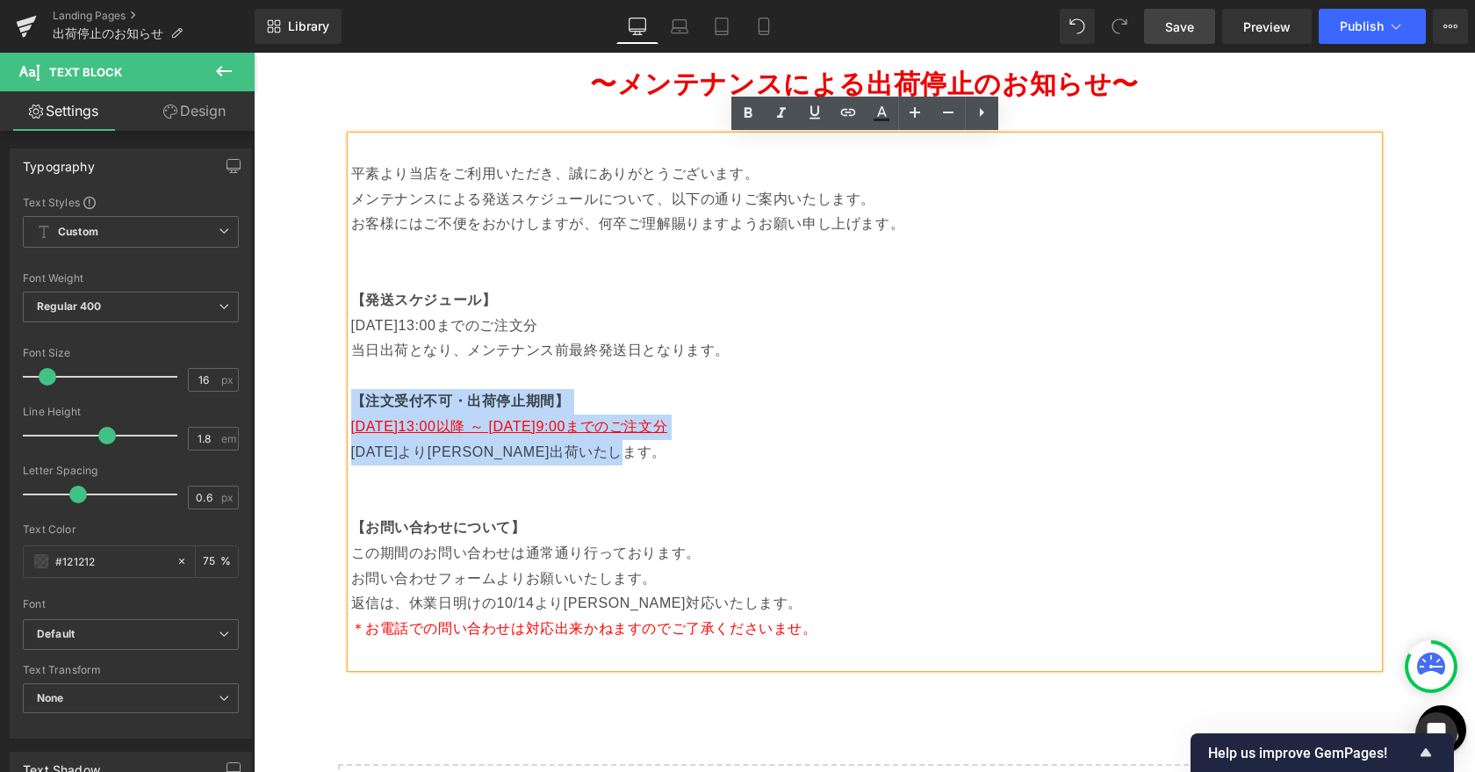
copy div "【注文受付不可・出荷停止期間】 [DATE]13:00以降 ～ [DATE]9:00までのご注文分 [DATE]より[PERSON_NAME]出荷いたします。"
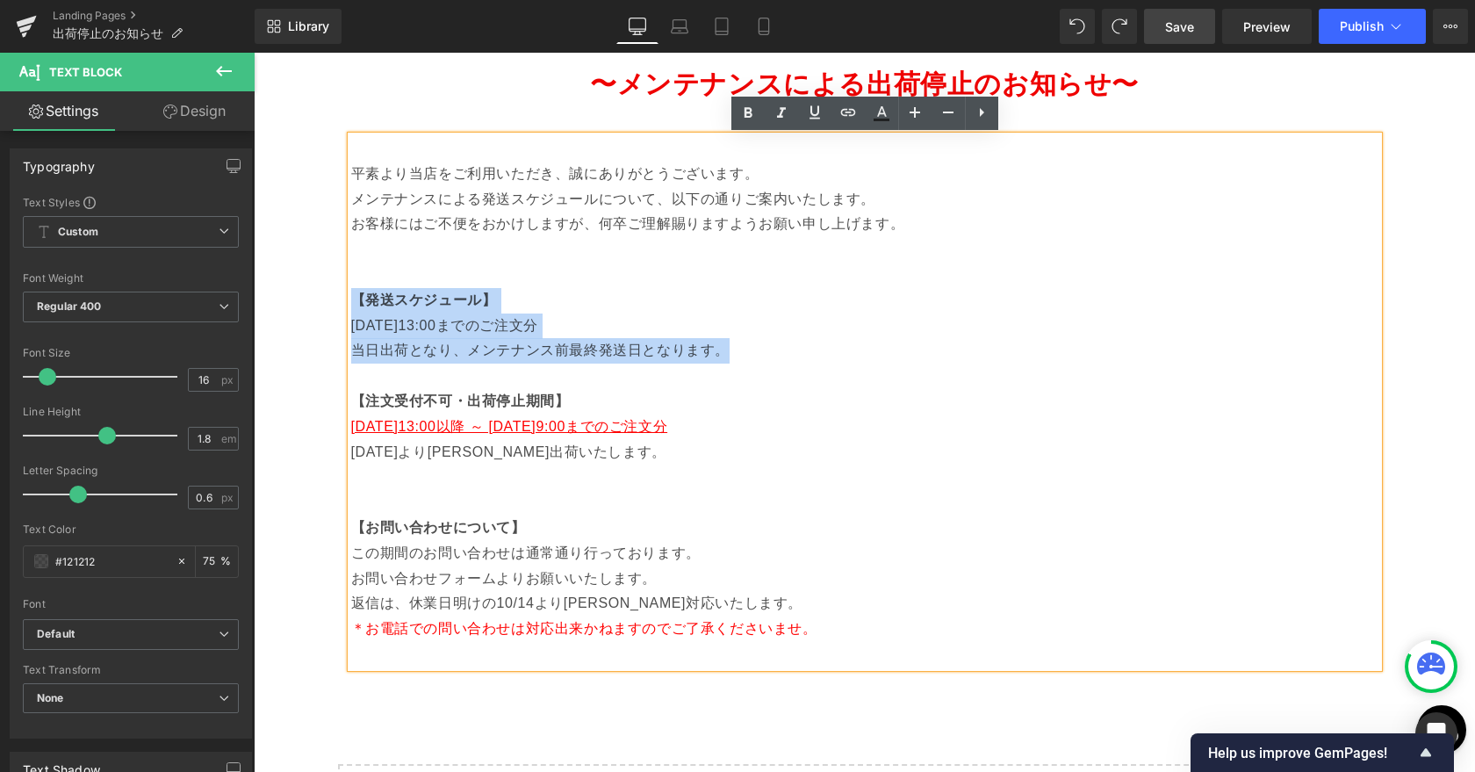
drag, startPoint x: 747, startPoint y: 348, endPoint x: 355, endPoint y: 289, distance: 396.7
click at [355, 289] on div "平素より当店をご利用いただき、誠にありがとうございます。 メンテナンスによる発送スケジュールについて、以下の通りご案内いたします。 お客様にはご不便をおかけし…" at bounding box center [864, 401] width 1027 height 531
copy div "【発送スケジュール】 [DATE]13:00までのご注文分 当日出荷となり、メンテナンス前最終発送日となります。"
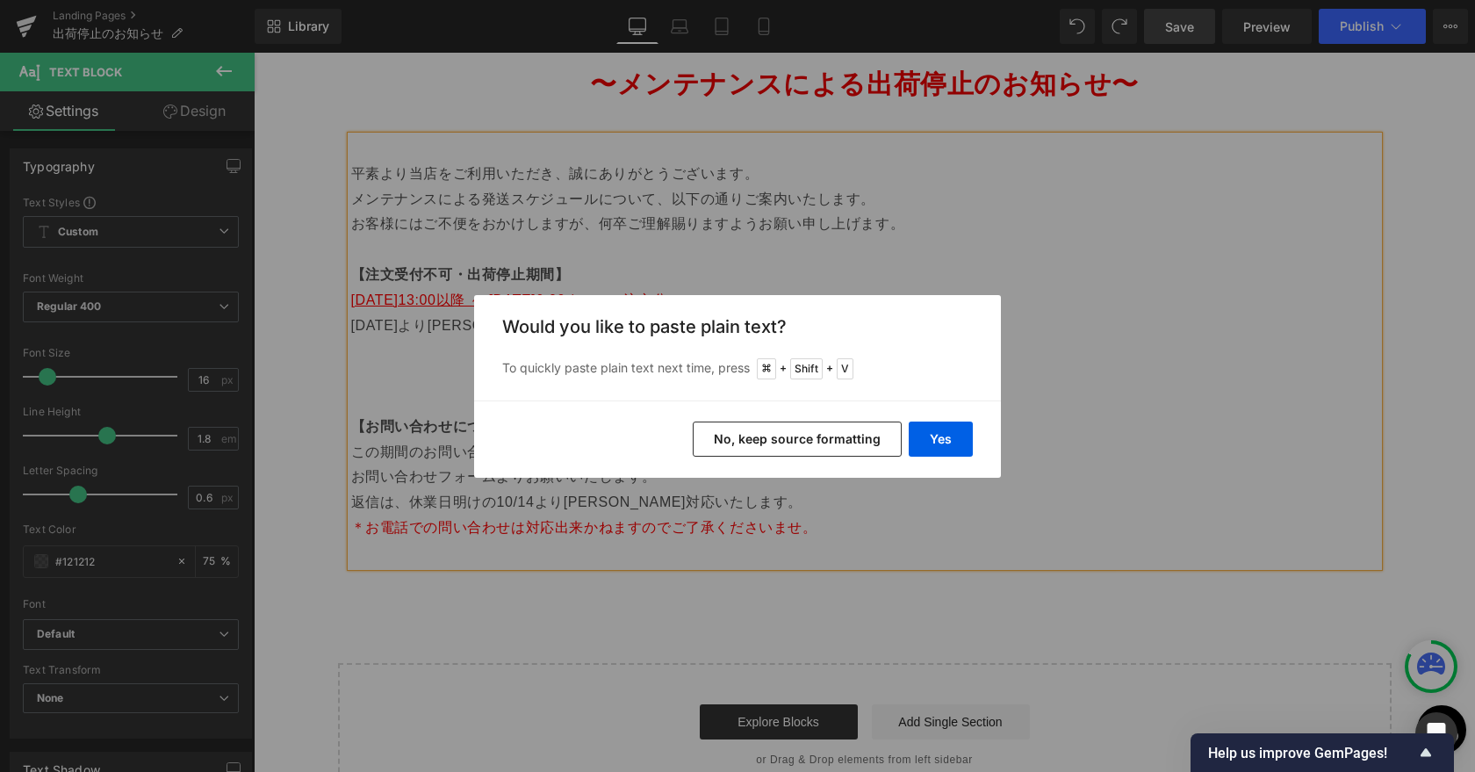
click at [787, 423] on button "No, keep source formatting" at bounding box center [797, 438] width 209 height 35
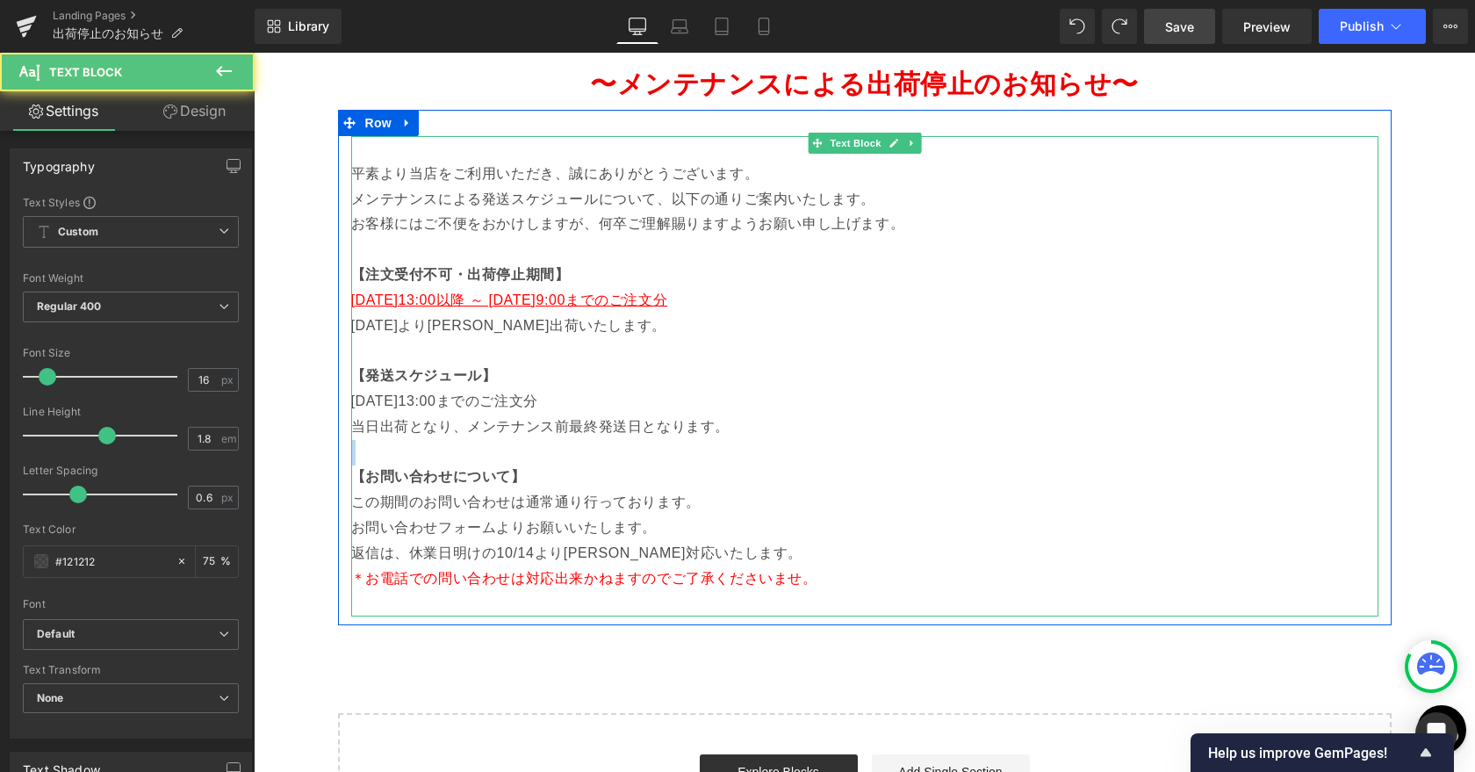
click at [787, 423] on p "当日出荷となり、メンテナンス前最終発送日となります。" at bounding box center [864, 426] width 1027 height 25
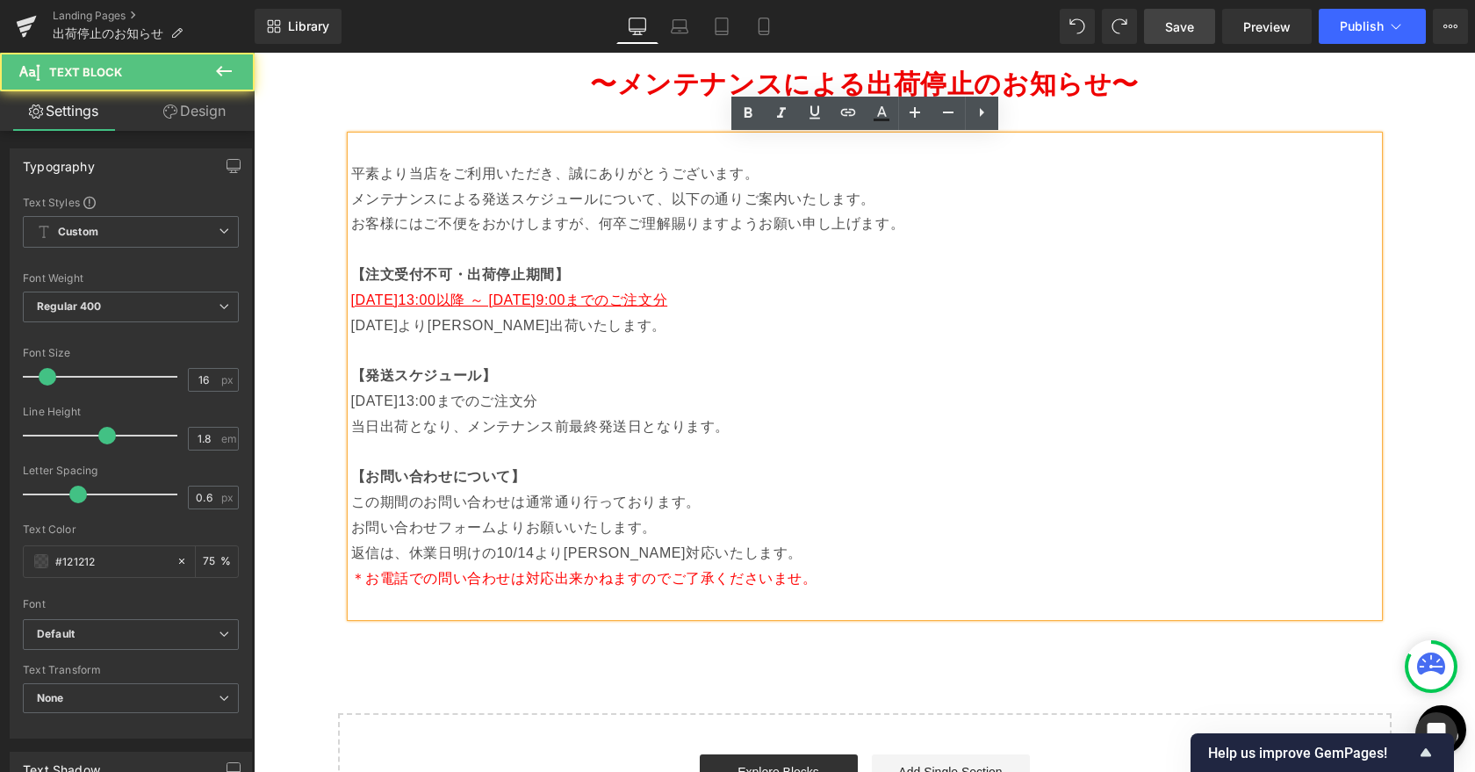
click at [798, 437] on p "当日出荷となり、メンテナンス前最終発送日となります。" at bounding box center [864, 426] width 1027 height 25
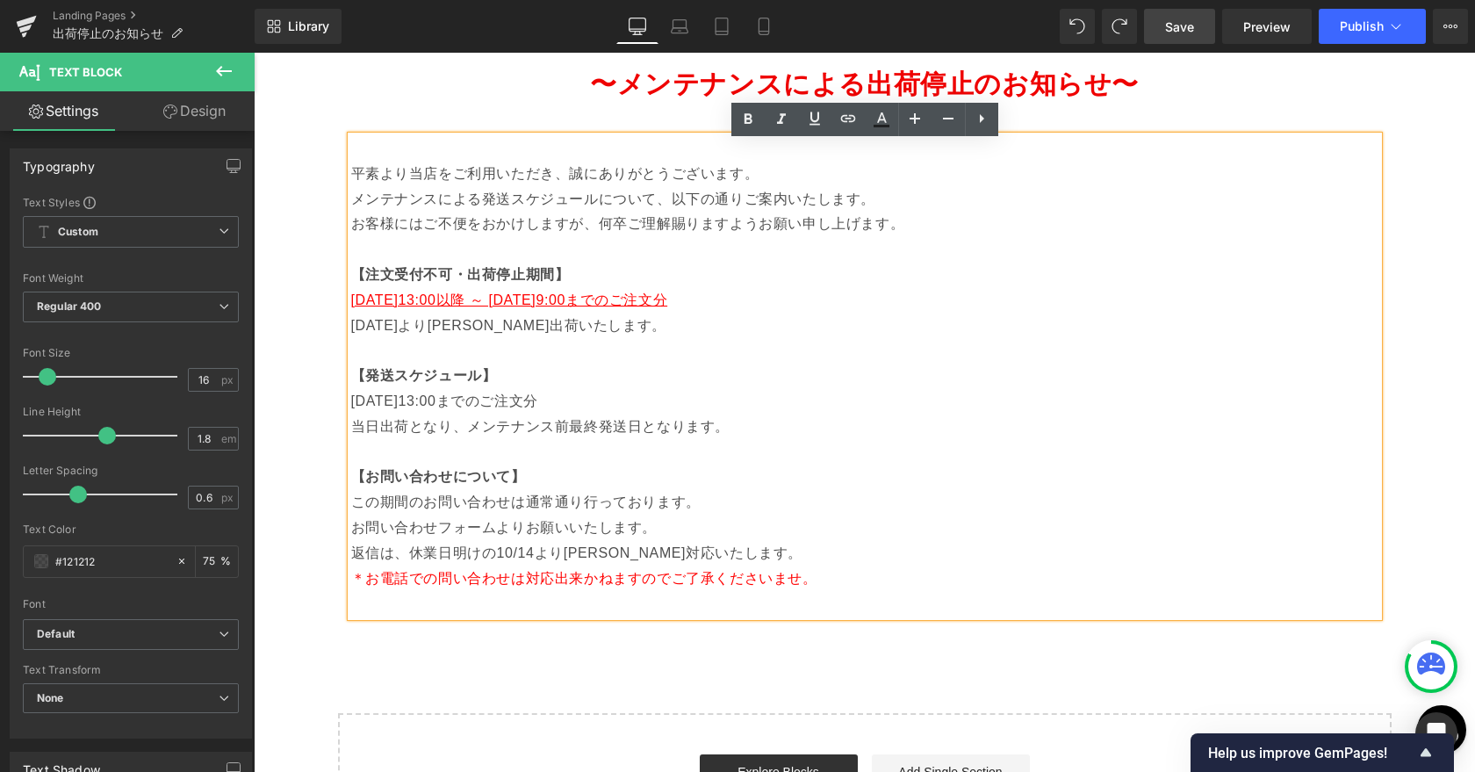
scroll to position [99, 0]
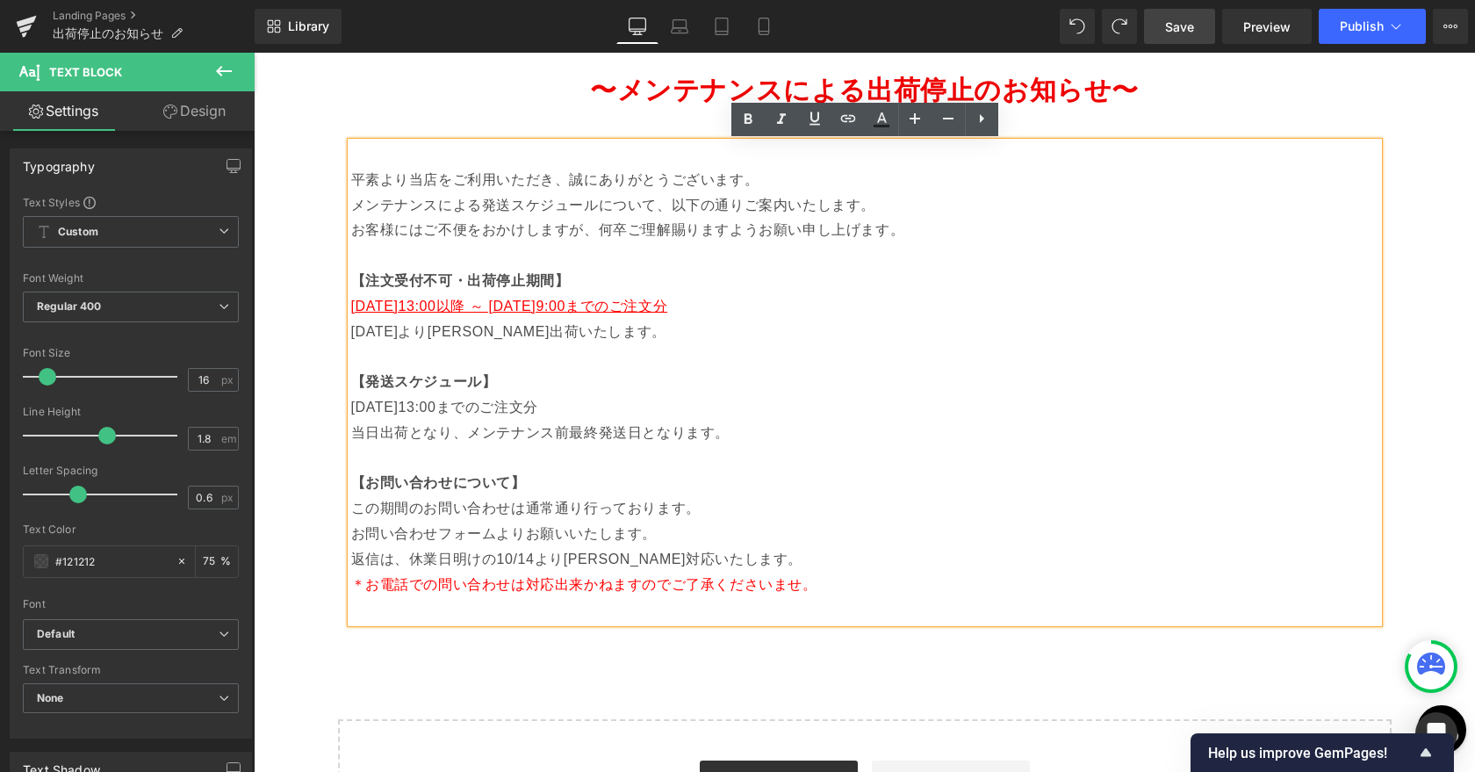
click at [662, 513] on p "この期間のお問い合わせは通常通り行っております。" at bounding box center [864, 508] width 1027 height 25
click at [464, 506] on p "この期間のお問い合わせは通常通り行っております。" at bounding box center [864, 508] width 1027 height 25
click at [420, 507] on p "この期間のお問い合わせは通常通り行っております。" at bounding box center [864, 508] width 1027 height 25
click at [512, 506] on p "この期間のお問い合わせは通常通り行っております。" at bounding box center [864, 508] width 1027 height 25
click at [529, 506] on p "この期間のお問い合わせは通常通り行っております。" at bounding box center [864, 508] width 1027 height 25
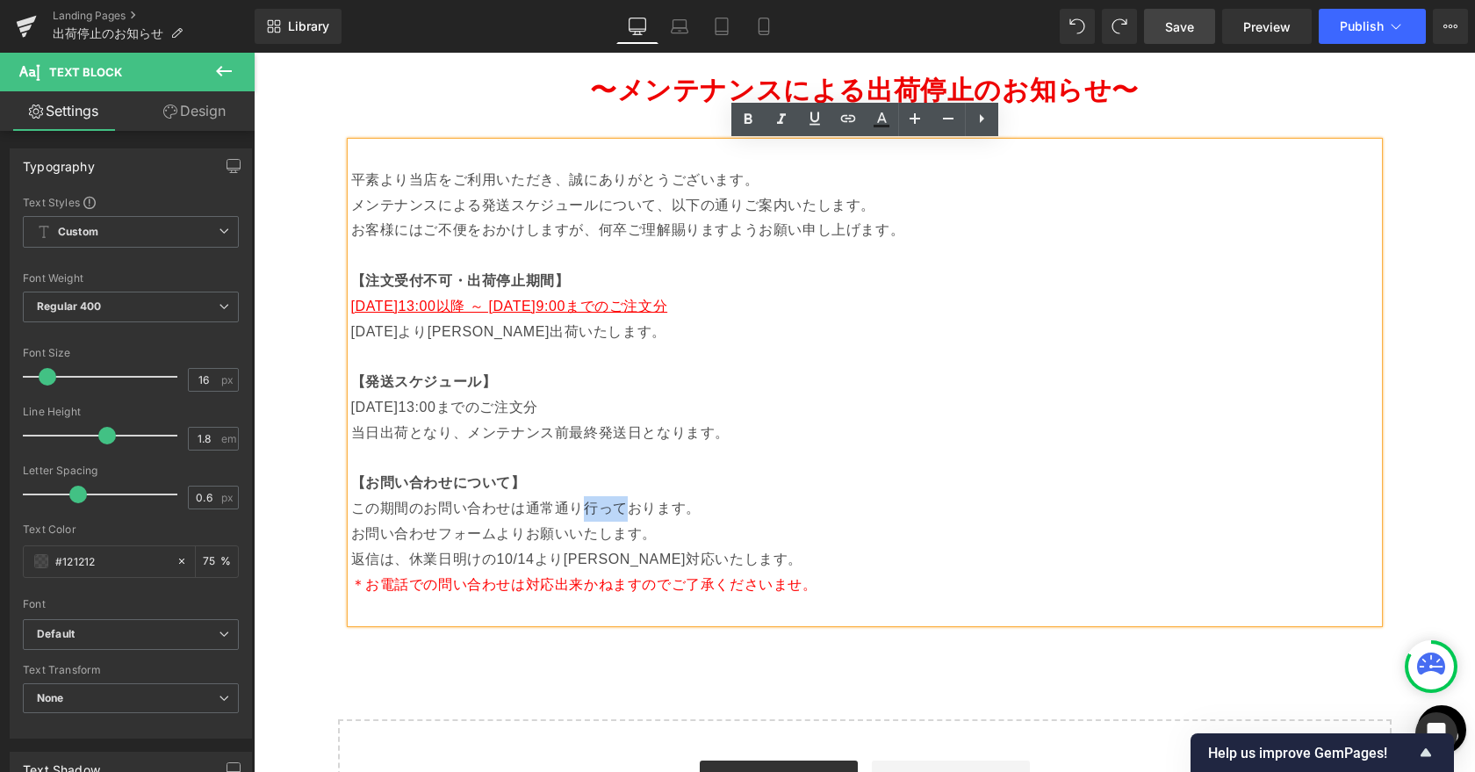
drag, startPoint x: 581, startPoint y: 507, endPoint x: 625, endPoint y: 506, distance: 43.9
click at [625, 506] on p "この期間のお問い合わせは通常通り行っております。" at bounding box center [864, 508] width 1027 height 25
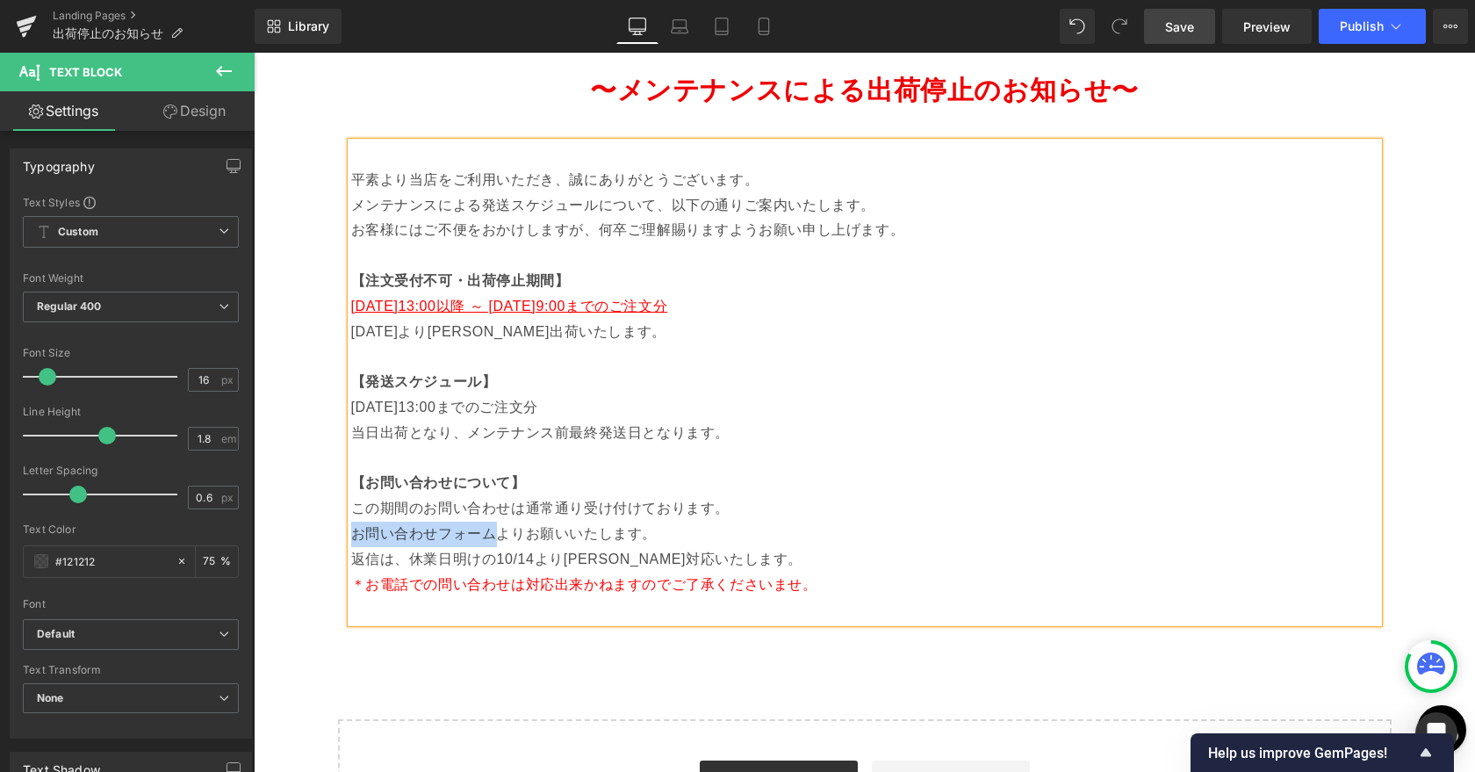
drag, startPoint x: 494, startPoint y: 535, endPoint x: 357, endPoint y: 532, distance: 136.9
click at [357, 532] on p "お問い合わせフォームよりお願いいたします。" at bounding box center [864, 533] width 1027 height 25
click at [435, 544] on p "お問い合わせフォームよりお願いいたします。" at bounding box center [864, 533] width 1027 height 25
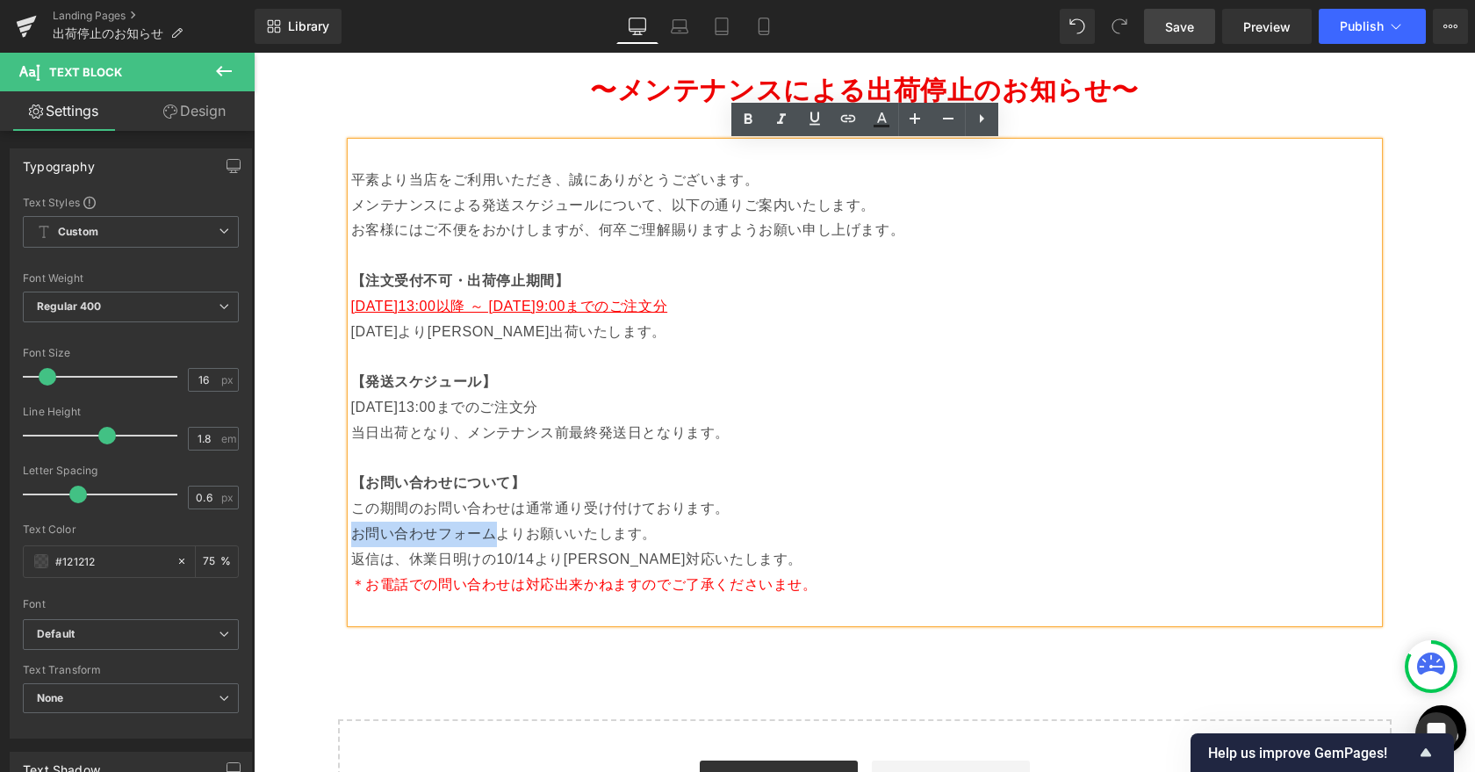
drag, startPoint x: 490, startPoint y: 535, endPoint x: 355, endPoint y: 535, distance: 134.3
click at [355, 535] on p "お問い合わせフォームよりお願いいたします。" at bounding box center [864, 533] width 1027 height 25
click at [842, 118] on icon at bounding box center [847, 118] width 21 height 21
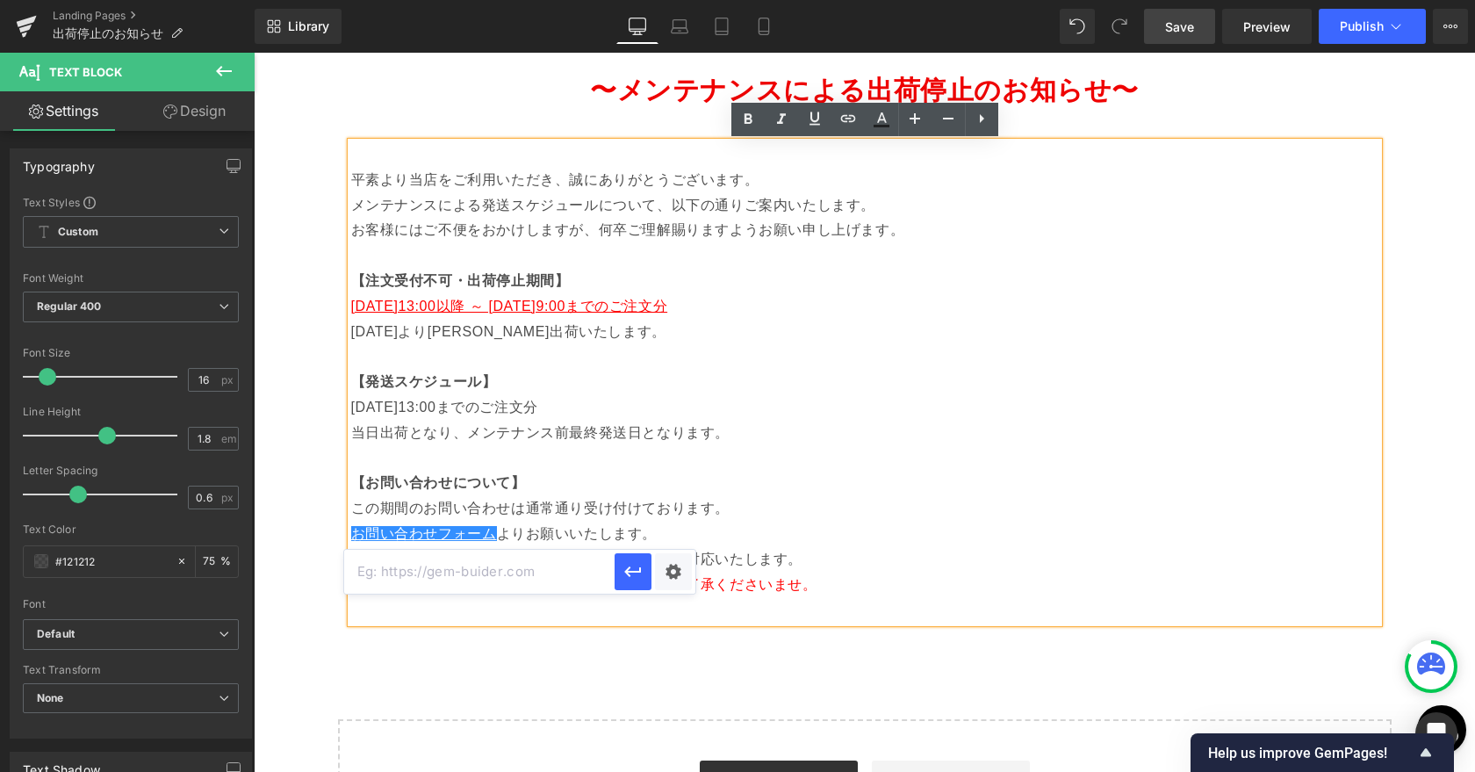
click at [543, 572] on input "text" at bounding box center [479, 571] width 270 height 44
paste input "[URL][DOMAIN_NAME]"
type input "[URL][DOMAIN_NAME]"
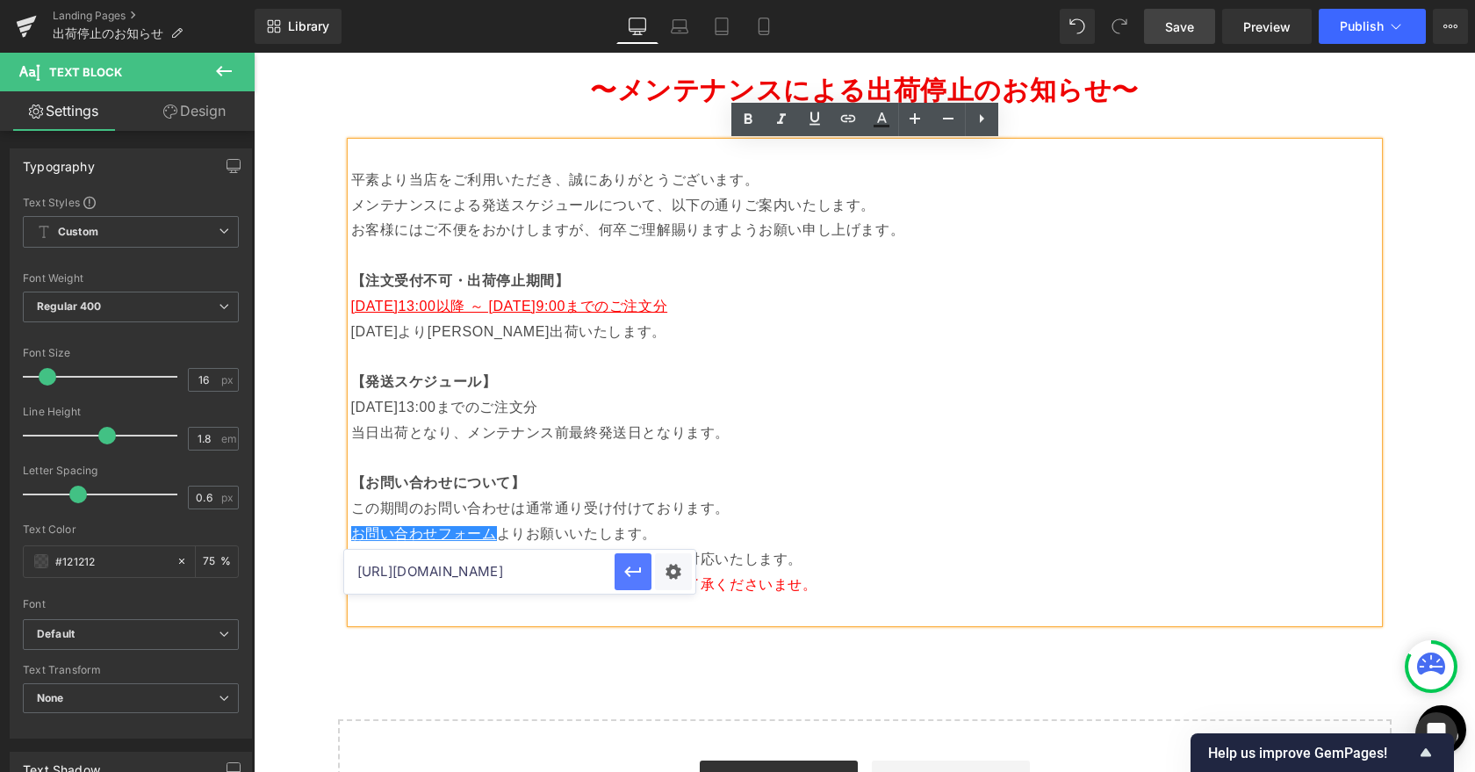
click at [635, 569] on icon "button" at bounding box center [632, 571] width 21 height 21
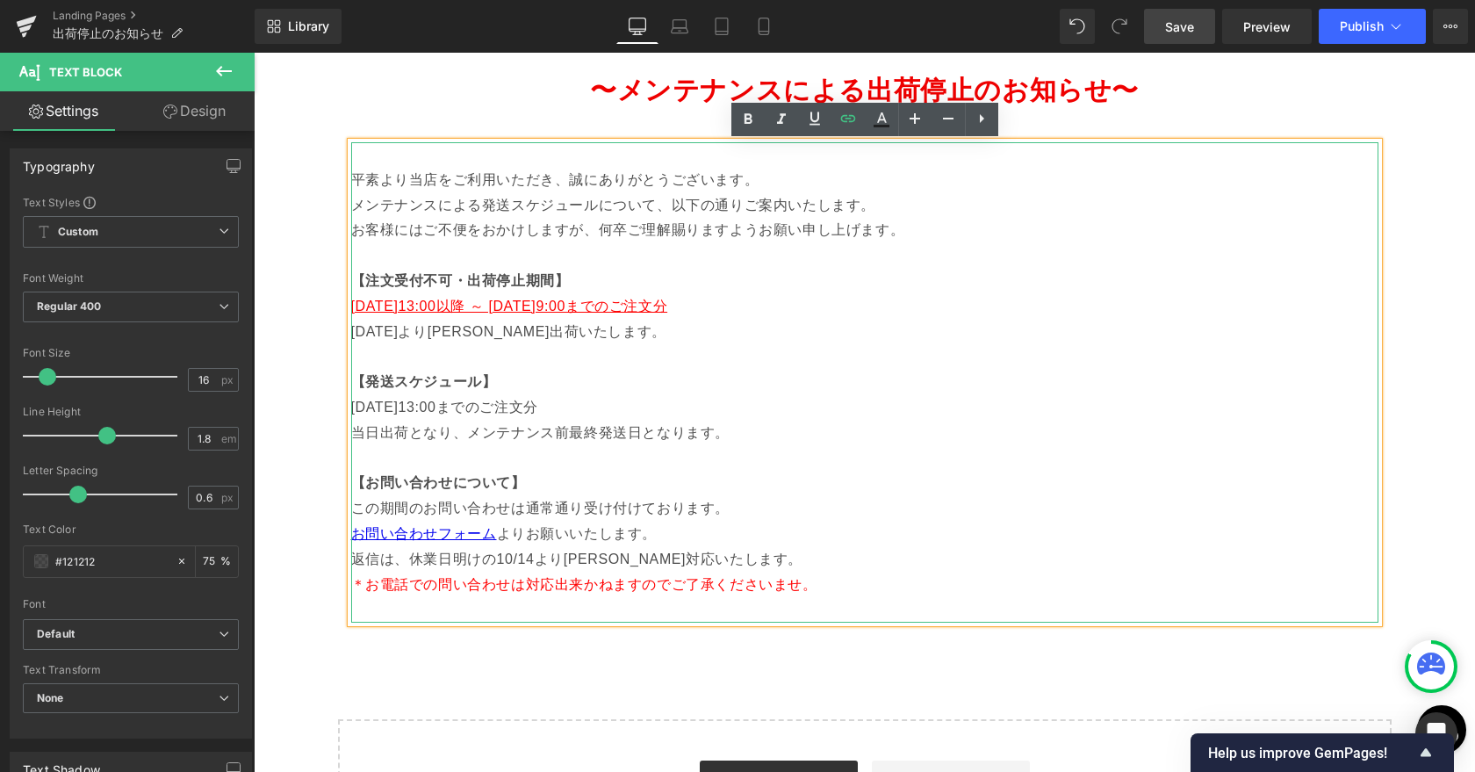
click at [707, 540] on p "お問い合わせフォーム よりお願いいたします。" at bounding box center [864, 533] width 1027 height 25
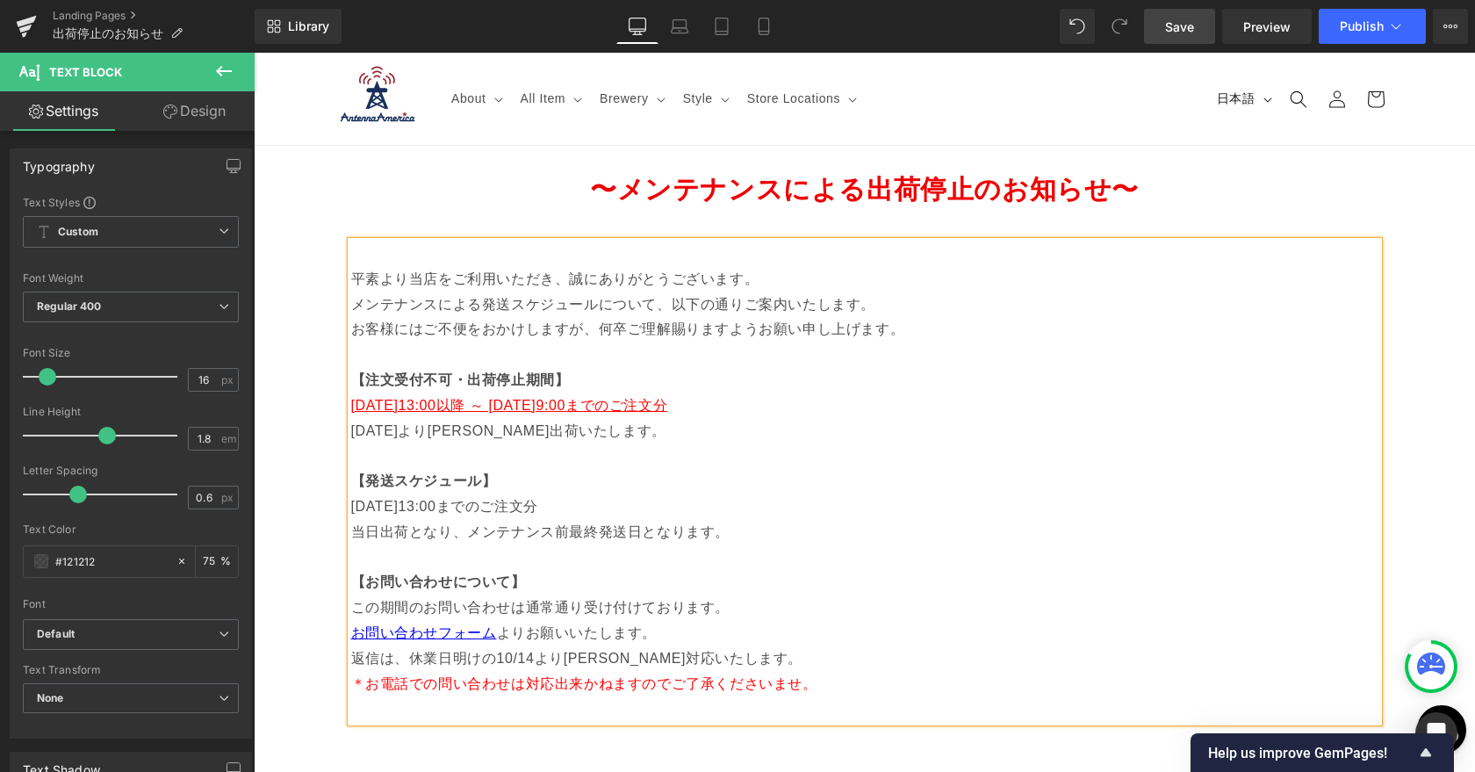
click at [1187, 34] on span "Save" at bounding box center [1179, 27] width 29 height 18
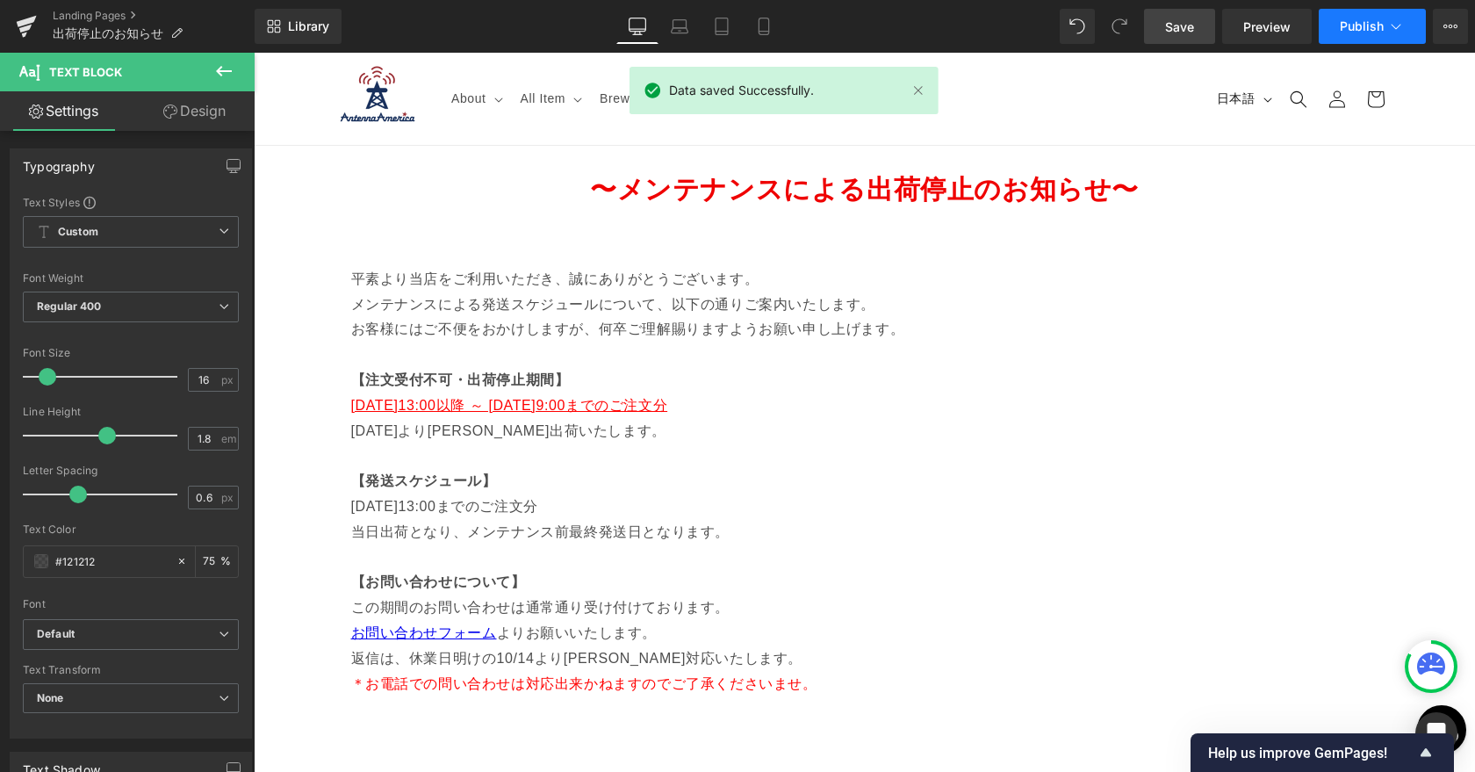
click at [1385, 26] on button "Publish" at bounding box center [1371, 26] width 107 height 35
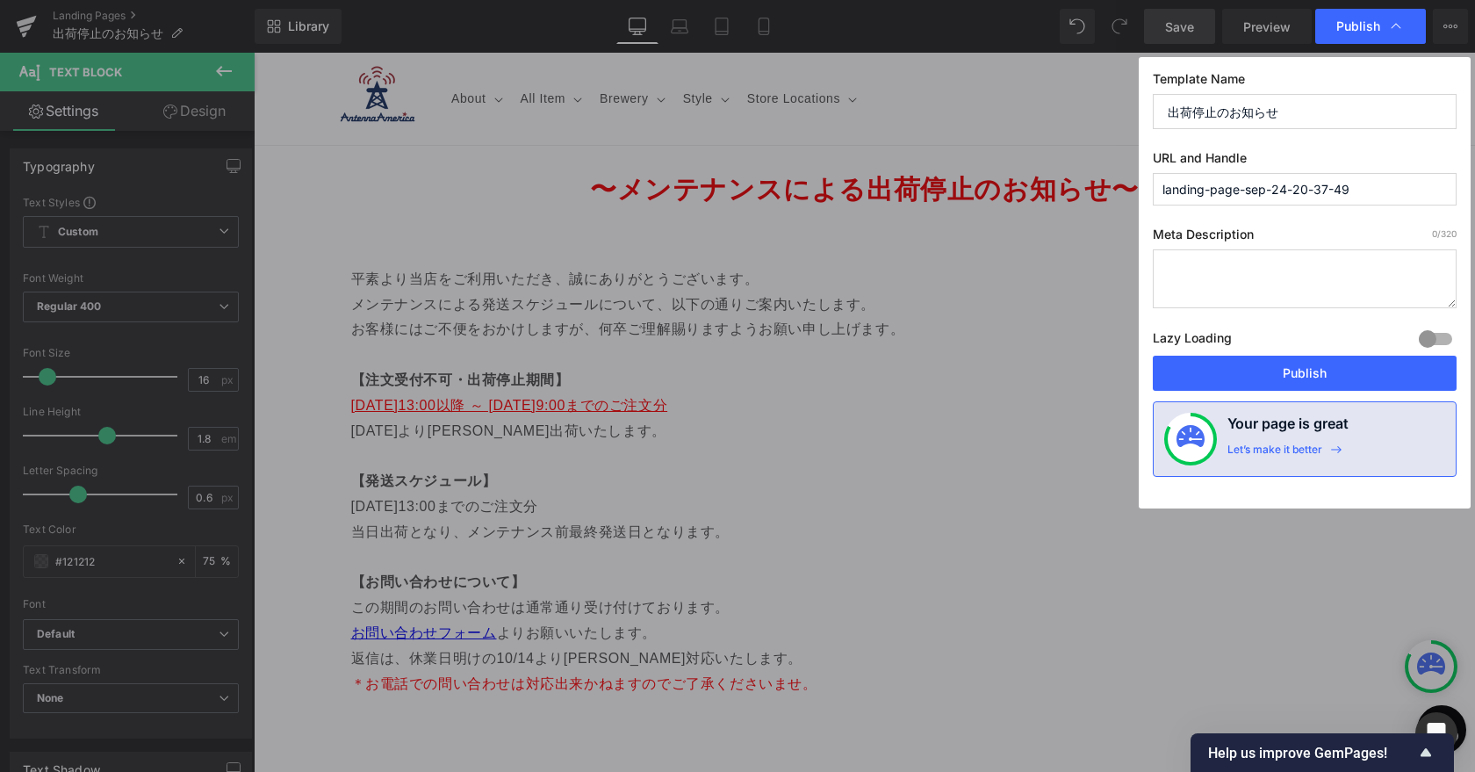
drag, startPoint x: 1371, startPoint y: 190, endPoint x: 1082, endPoint y: 188, distance: 288.8
click at [1082, 188] on div "Publish Template Name 出荷停止のお知らせ URL and Handle landing-page-sep-24-20-37-49 Met…" at bounding box center [737, 386] width 1475 height 772
type input "し"
type input "shipping_info"
click at [1298, 374] on button "Publish" at bounding box center [1304, 372] width 304 height 35
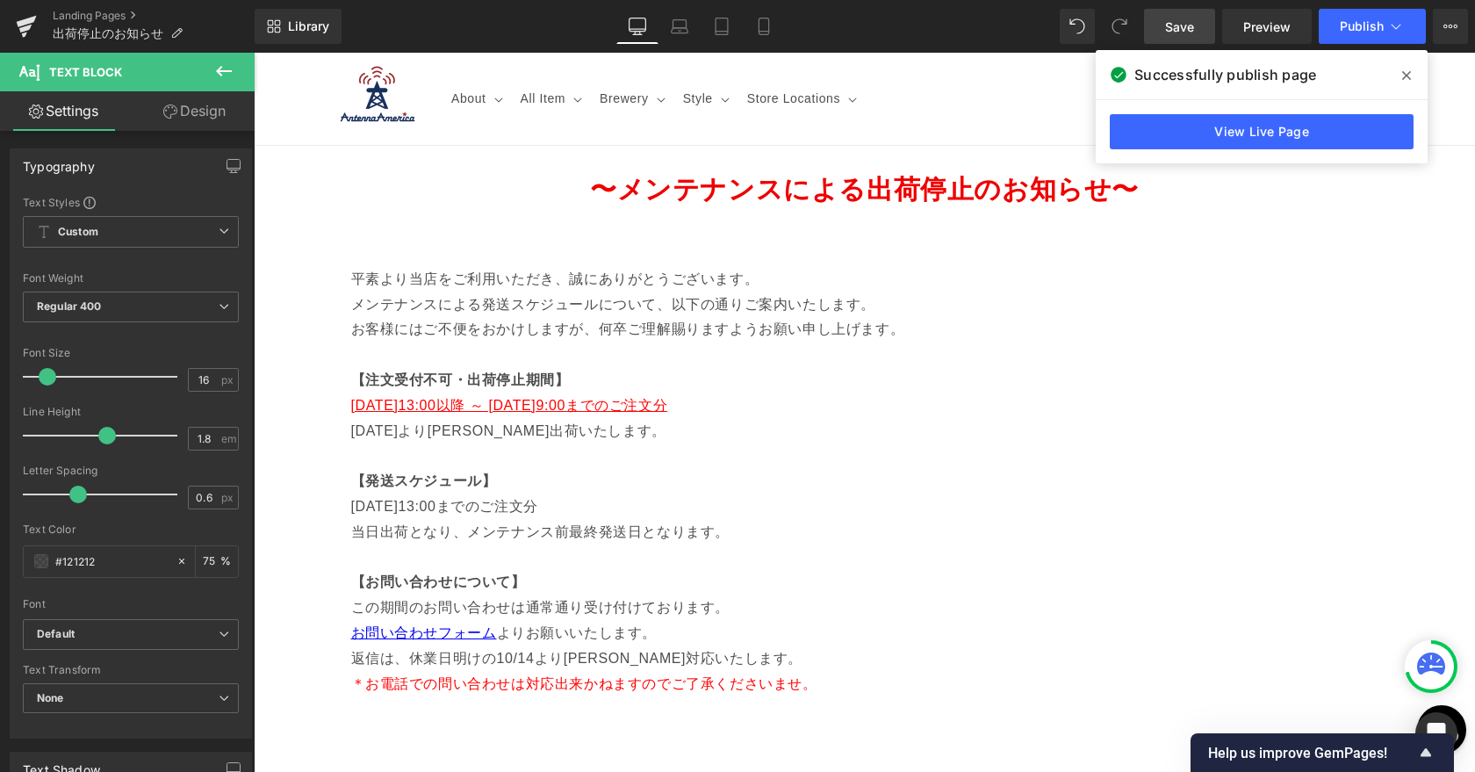
click at [1400, 68] on span at bounding box center [1406, 75] width 28 height 28
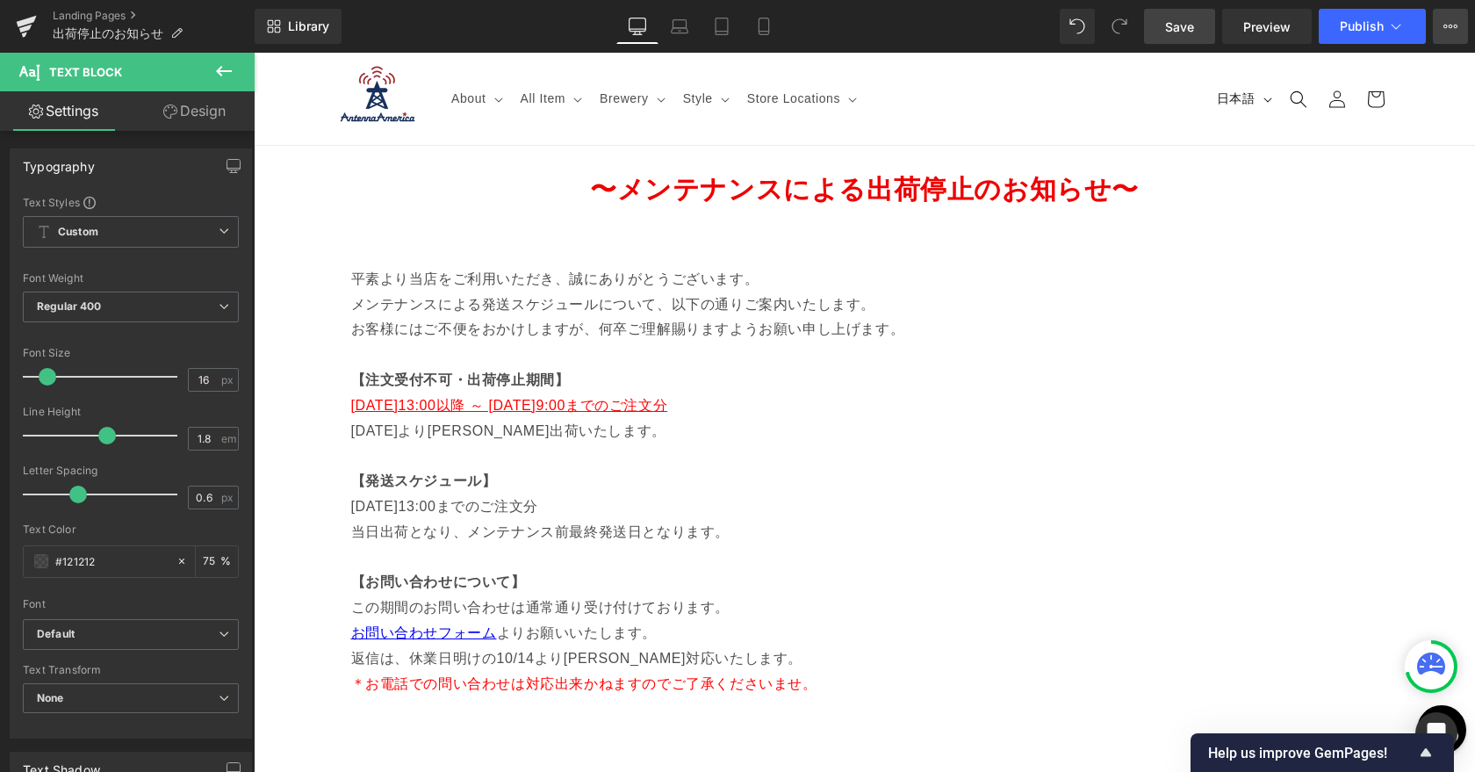
click at [1447, 39] on button "View Live Page View with current Template Save Template to Library Schedule Pub…" at bounding box center [1449, 26] width 35 height 35
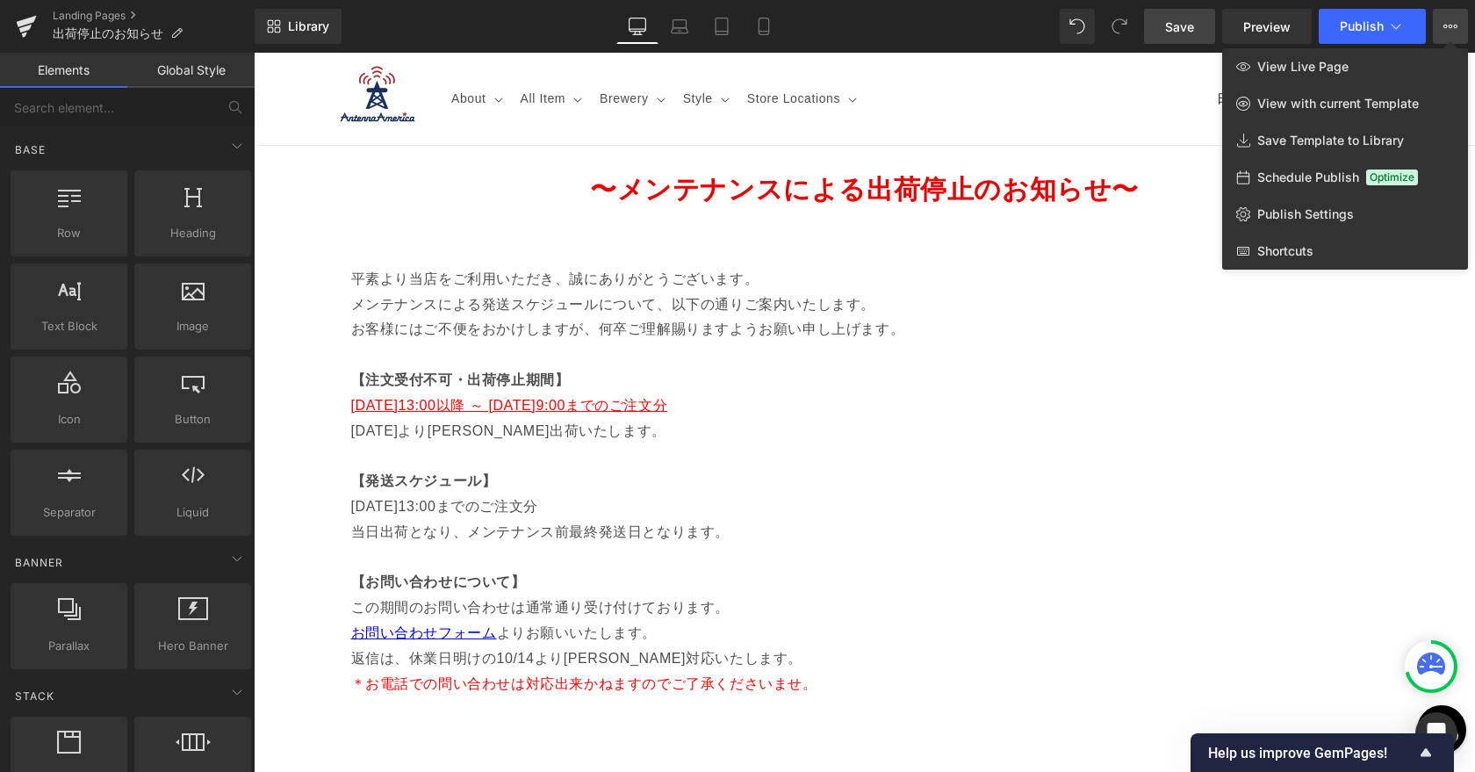
click at [976, 95] on div at bounding box center [864, 412] width 1221 height 719
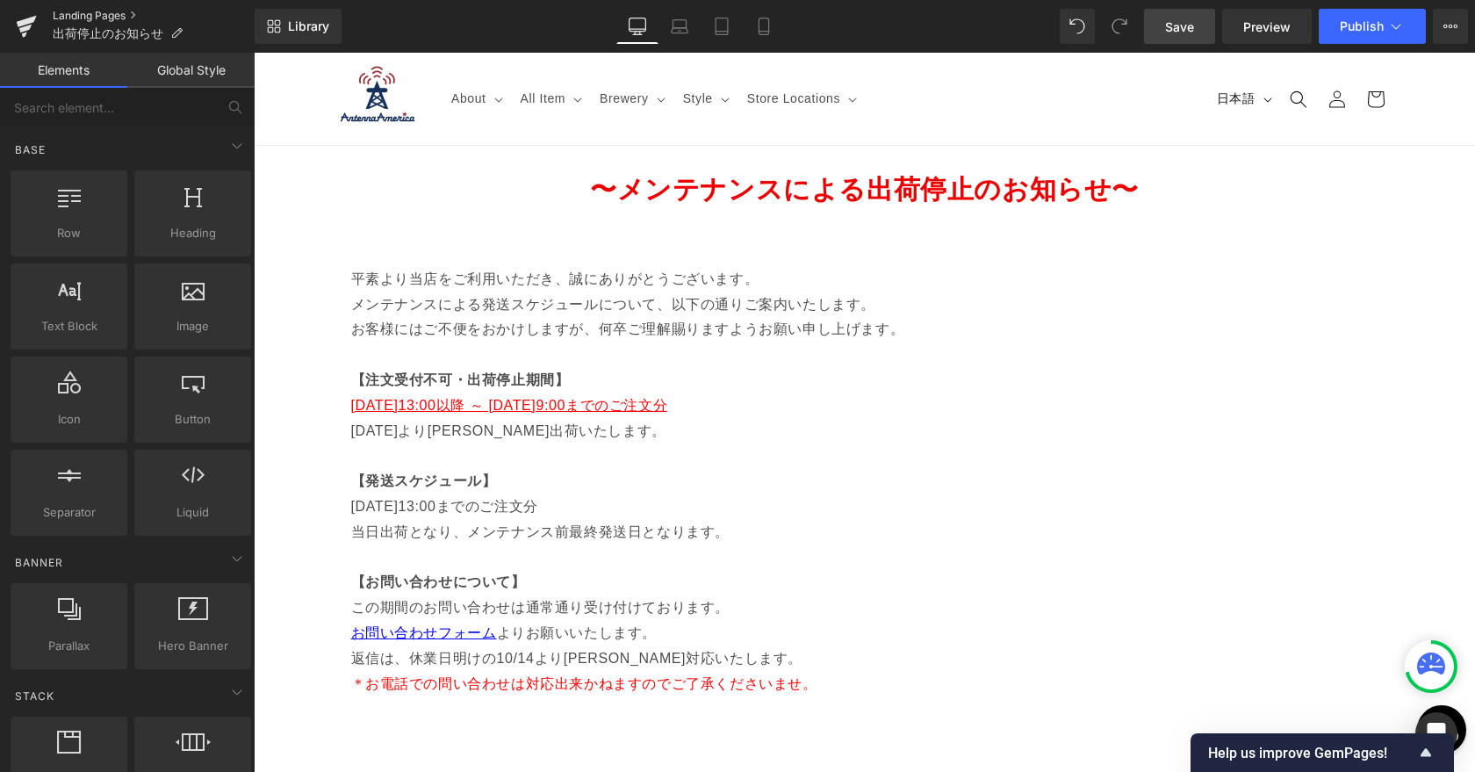
click at [97, 18] on link "Landing Pages" at bounding box center [154, 16] width 202 height 14
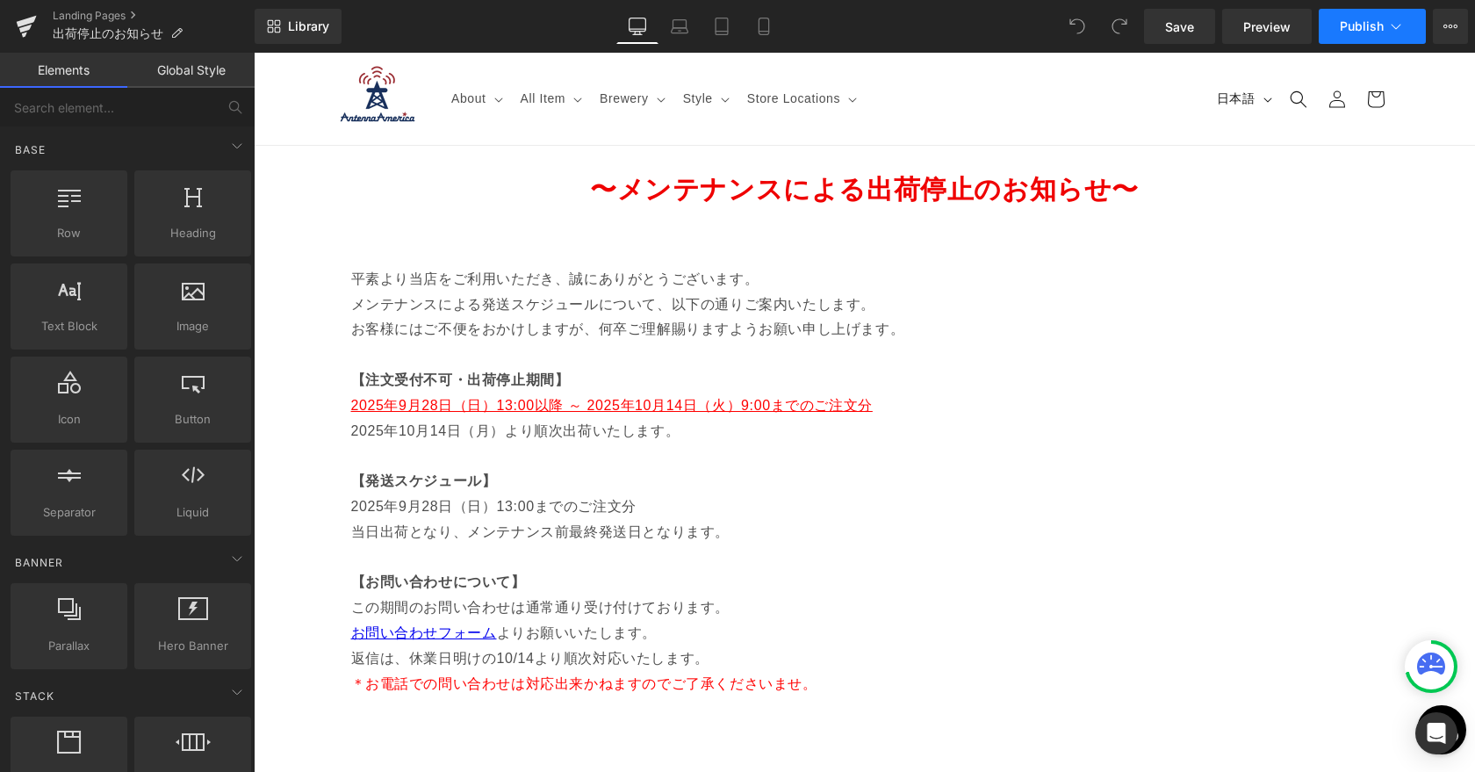
click at [1390, 26] on icon at bounding box center [1396, 27] width 18 height 18
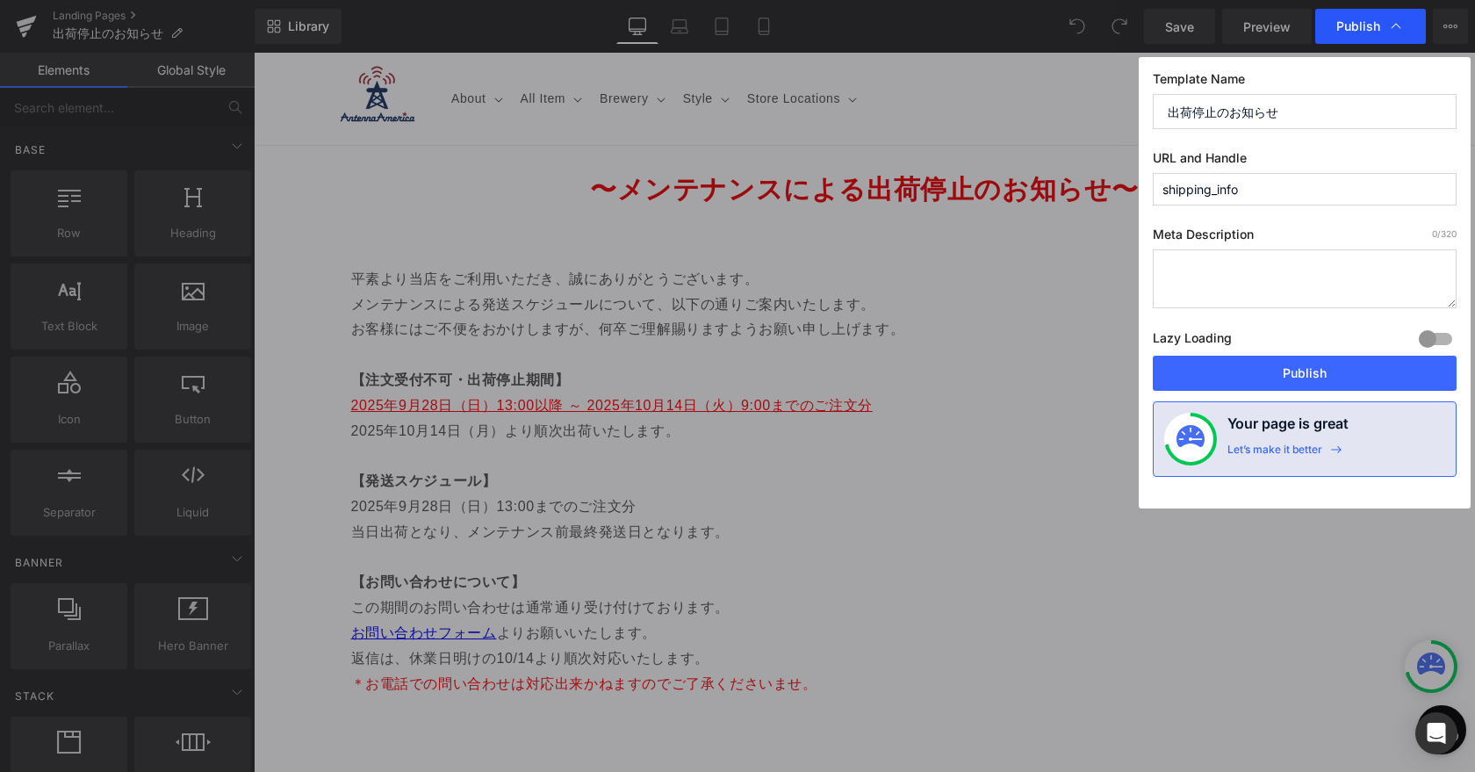
click at [1413, 26] on div "Publish" at bounding box center [1370, 26] width 111 height 35
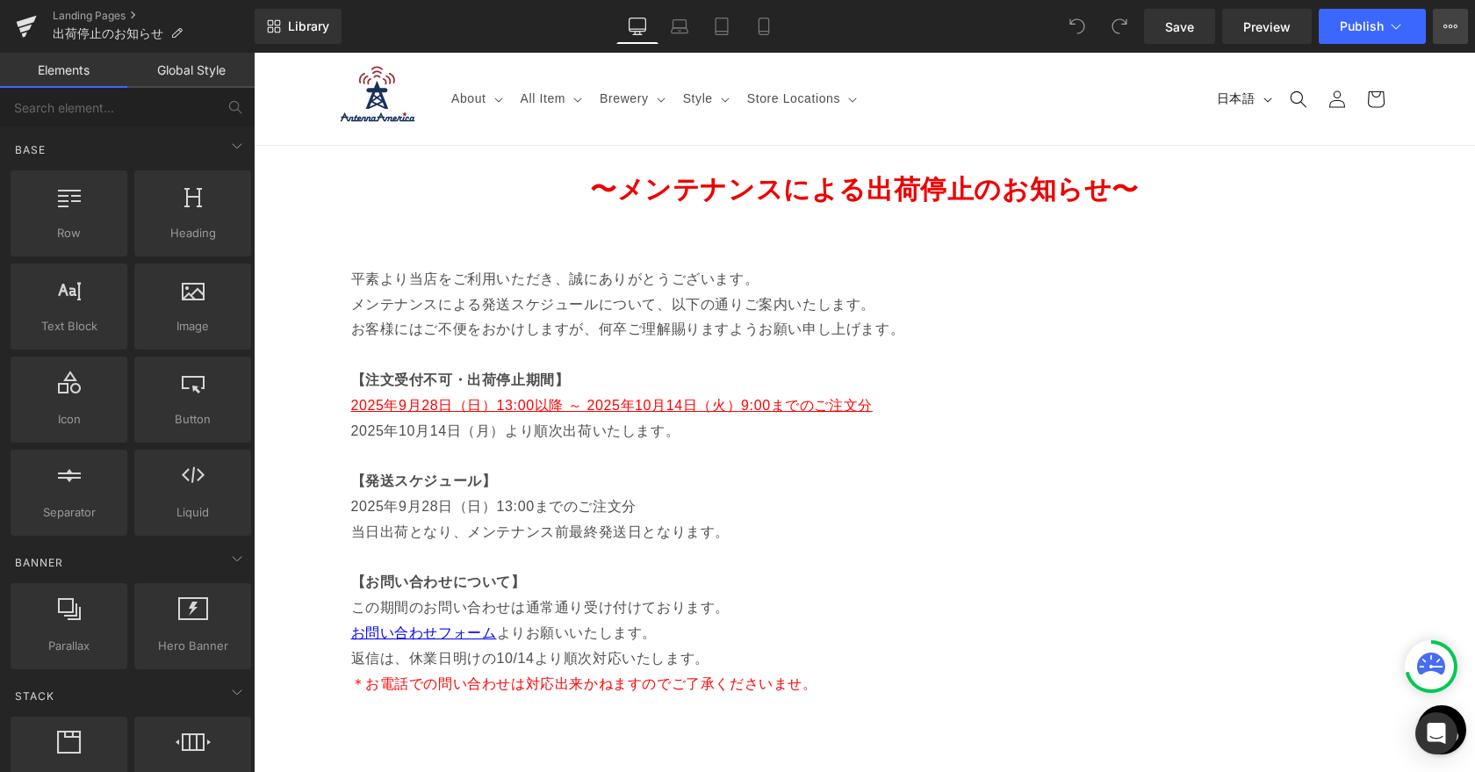
click at [1451, 25] on icon at bounding box center [1450, 27] width 4 height 4
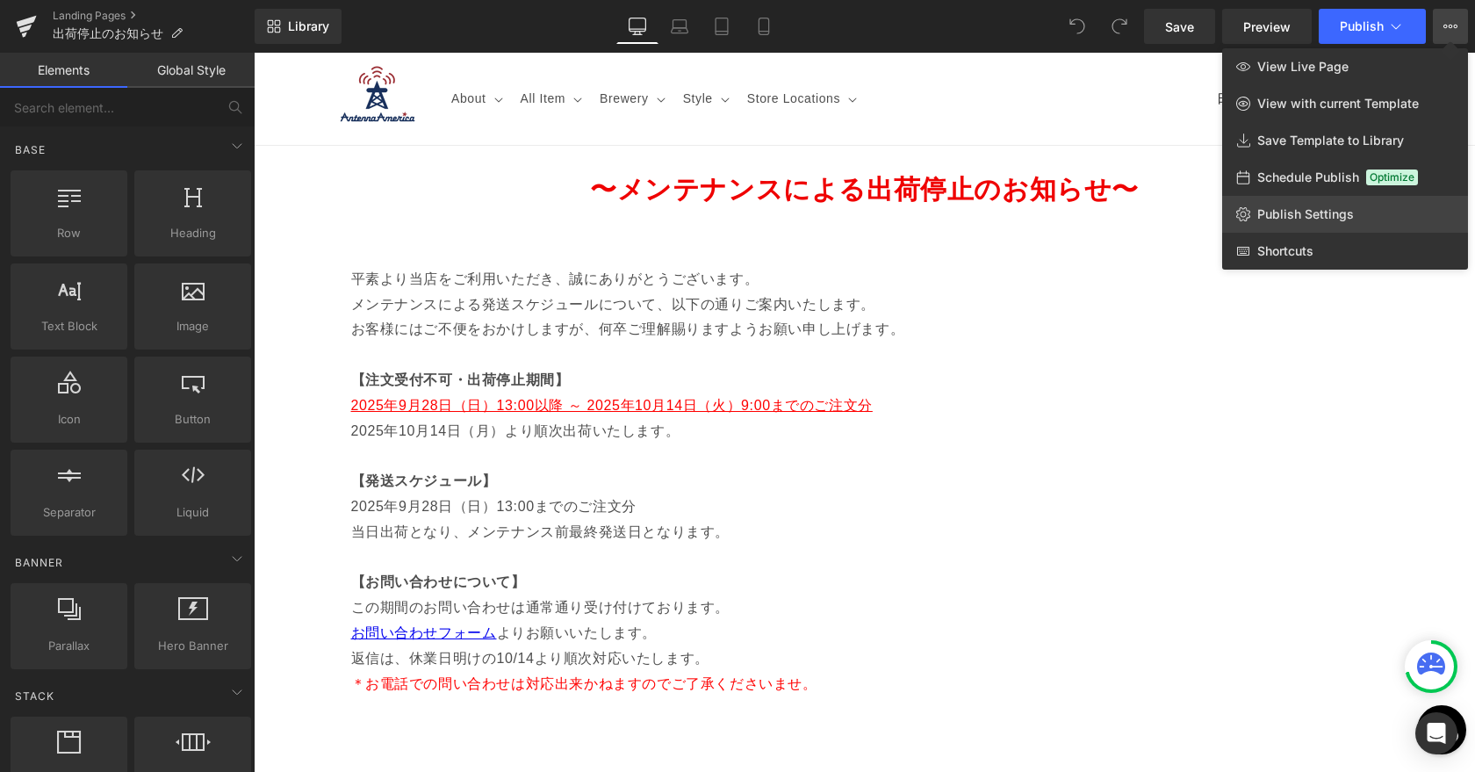
click at [1305, 222] on link "Publish Settings" at bounding box center [1345, 214] width 246 height 37
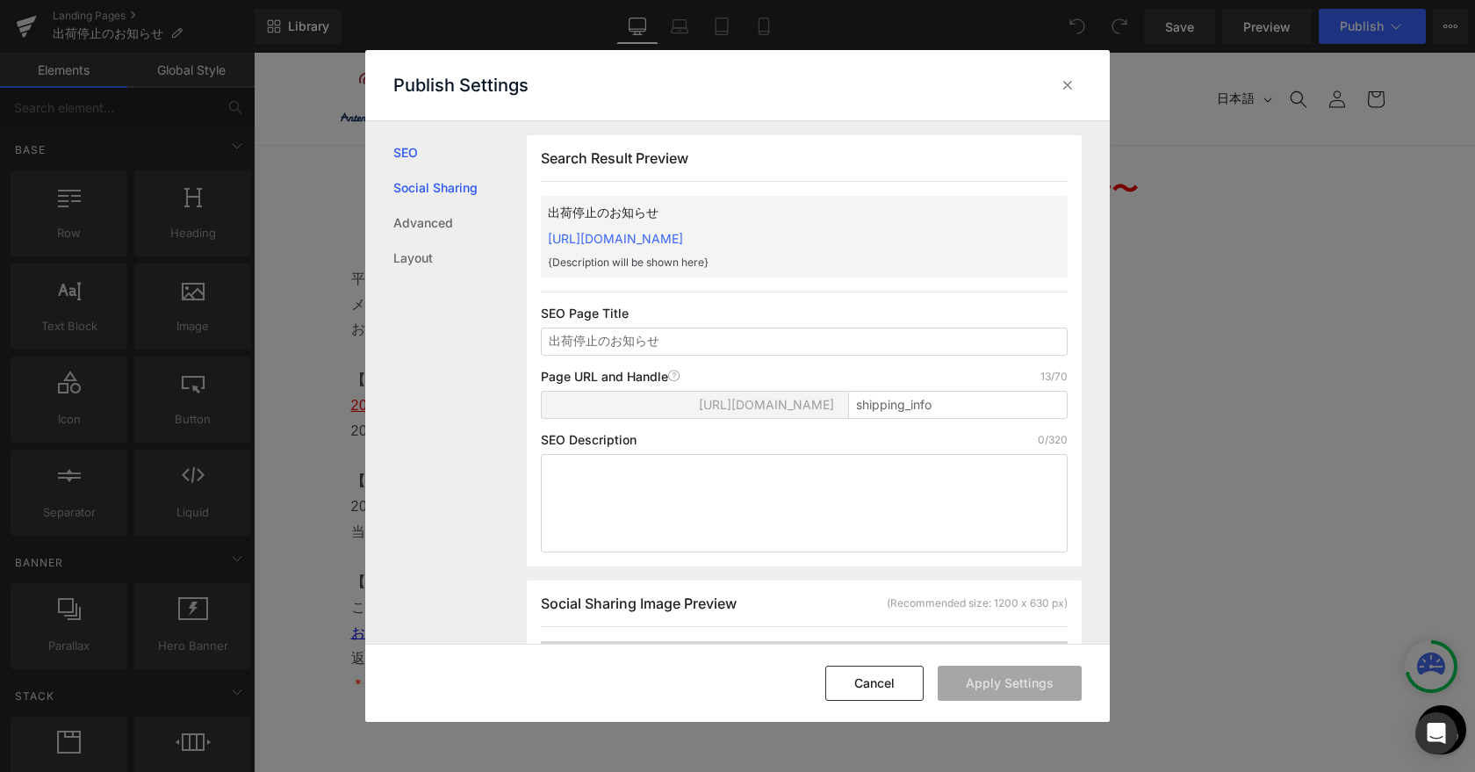
click at [455, 197] on link "Social Sharing" at bounding box center [459, 187] width 133 height 35
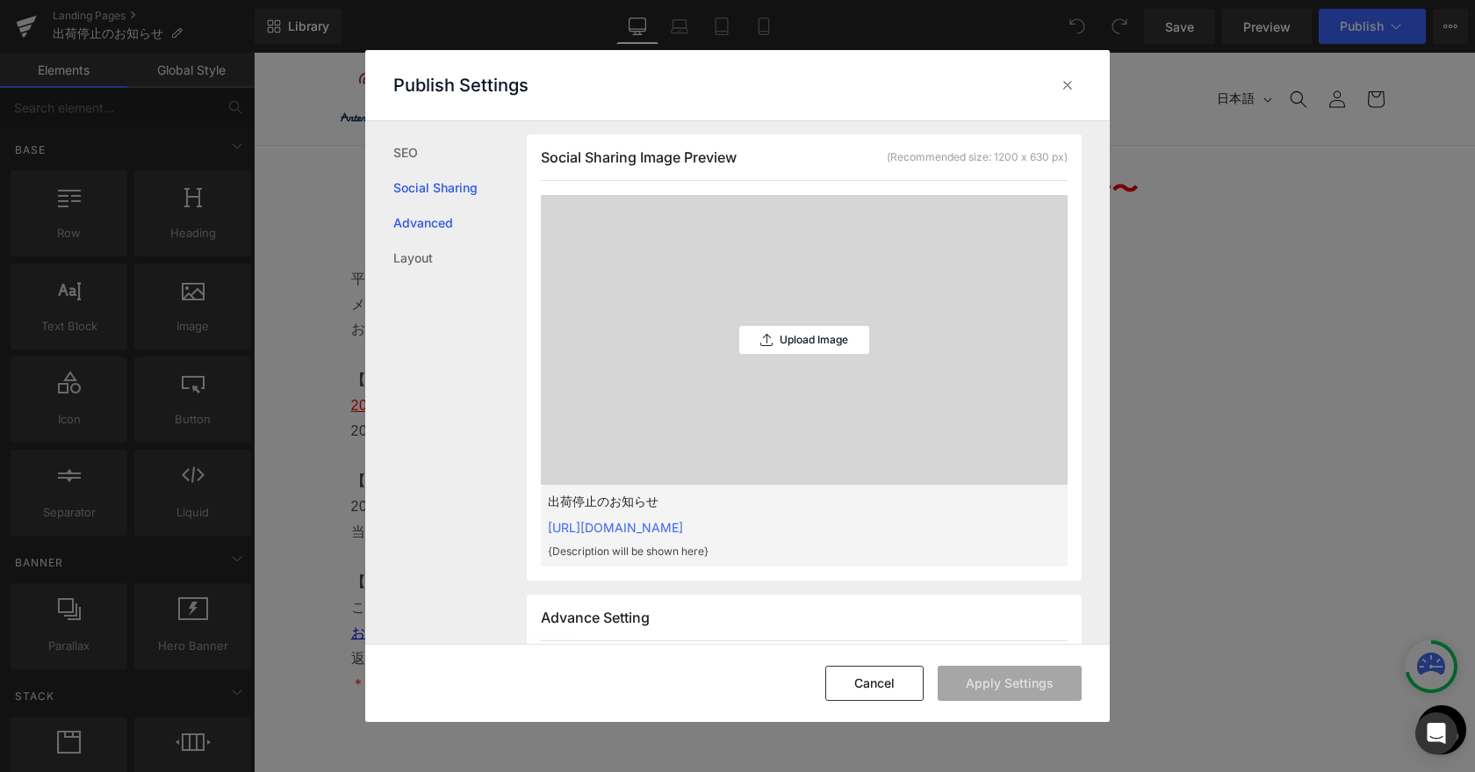
click at [447, 214] on link "Advanced" at bounding box center [459, 222] width 133 height 35
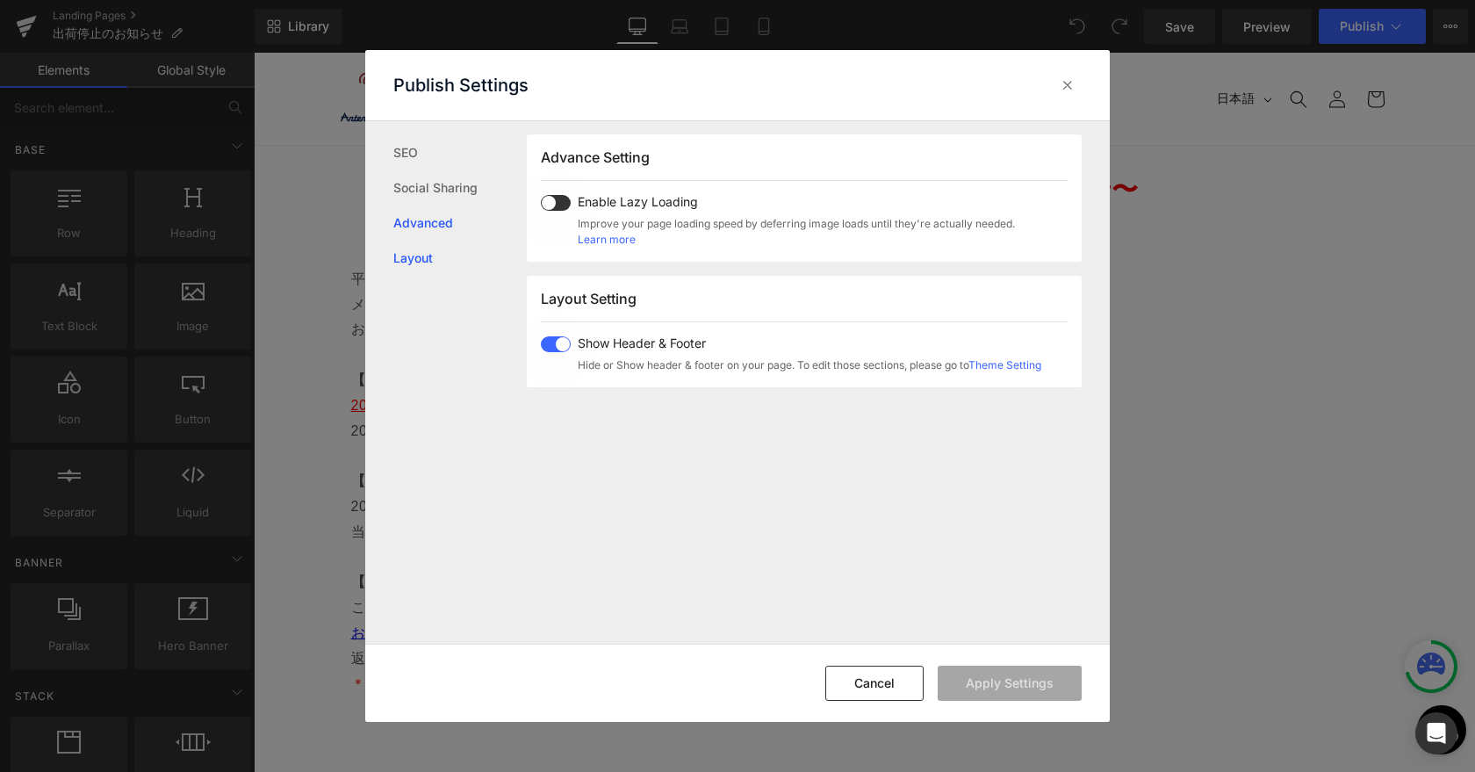
click at [420, 249] on link "Layout" at bounding box center [459, 257] width 133 height 35
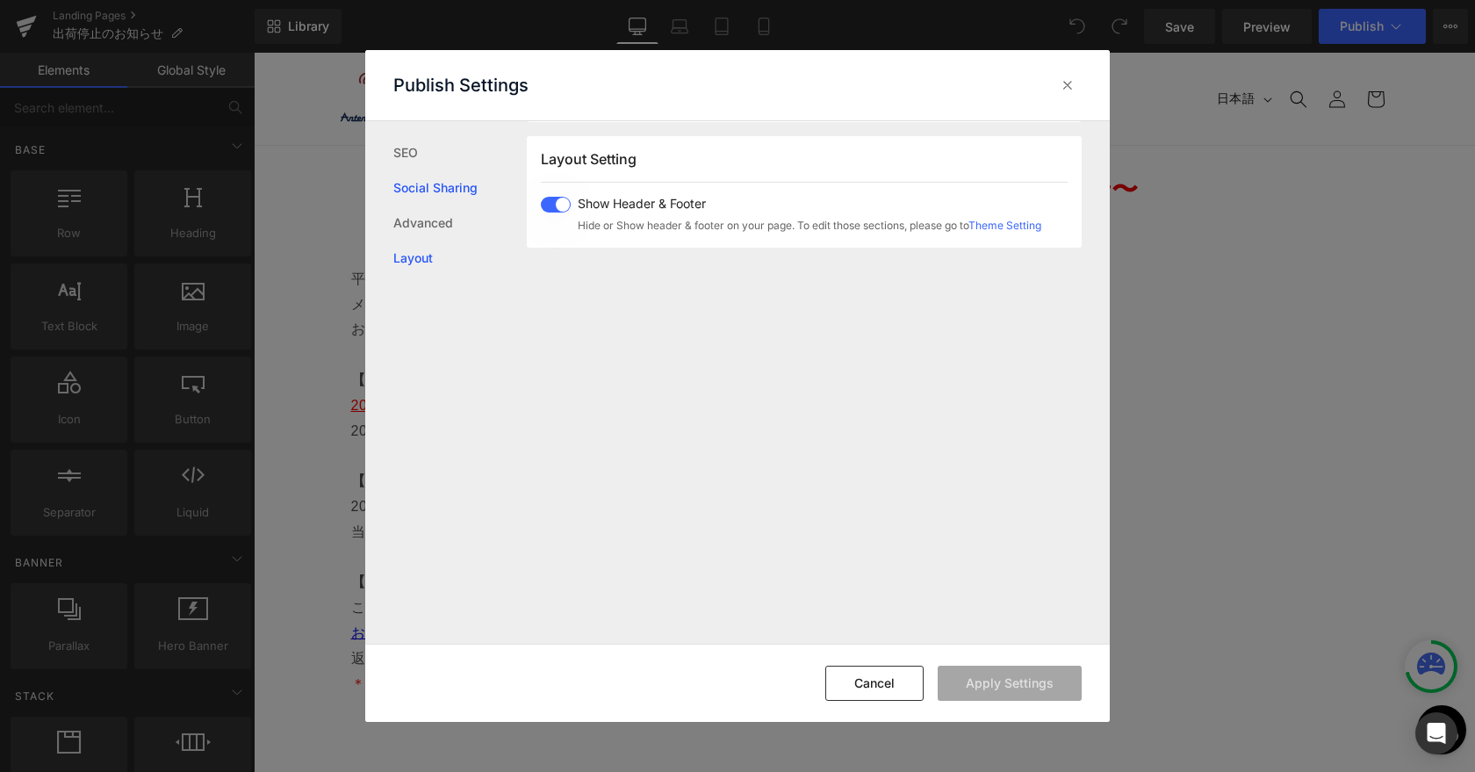
click at [406, 170] on link "Social Sharing" at bounding box center [459, 187] width 133 height 35
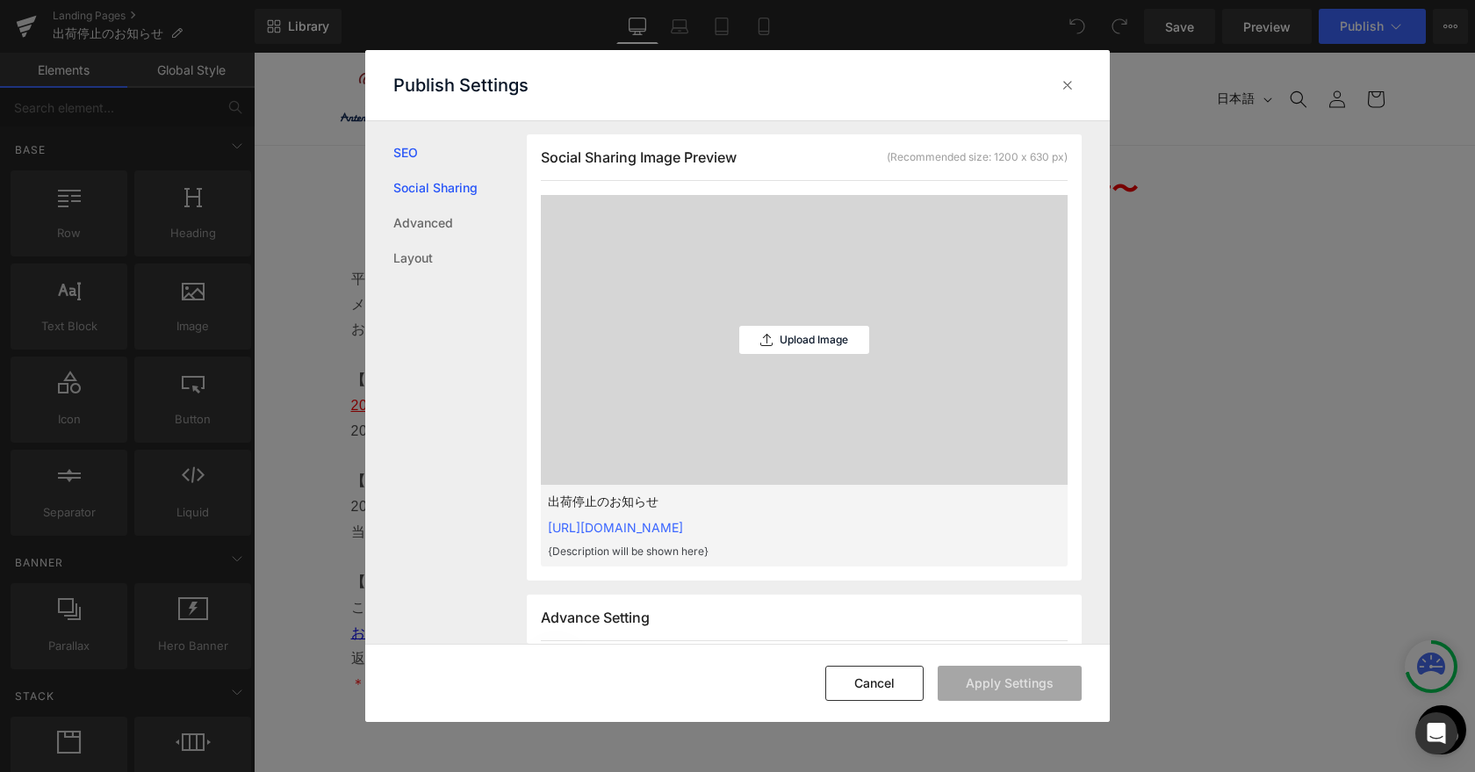
click at [407, 154] on link "SEO" at bounding box center [459, 152] width 133 height 35
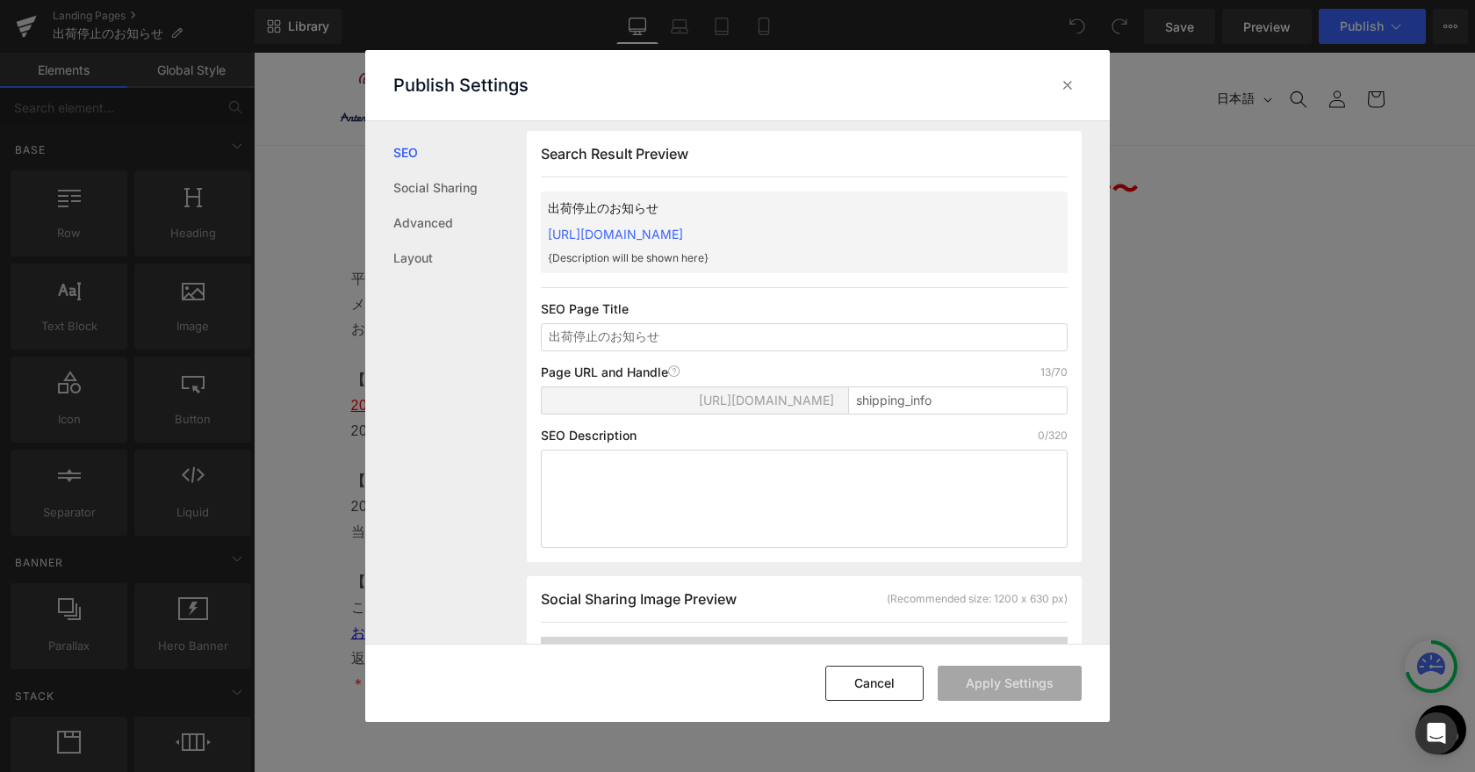
scroll to position [1, 0]
click at [1061, 89] on icon at bounding box center [1068, 85] width 18 height 18
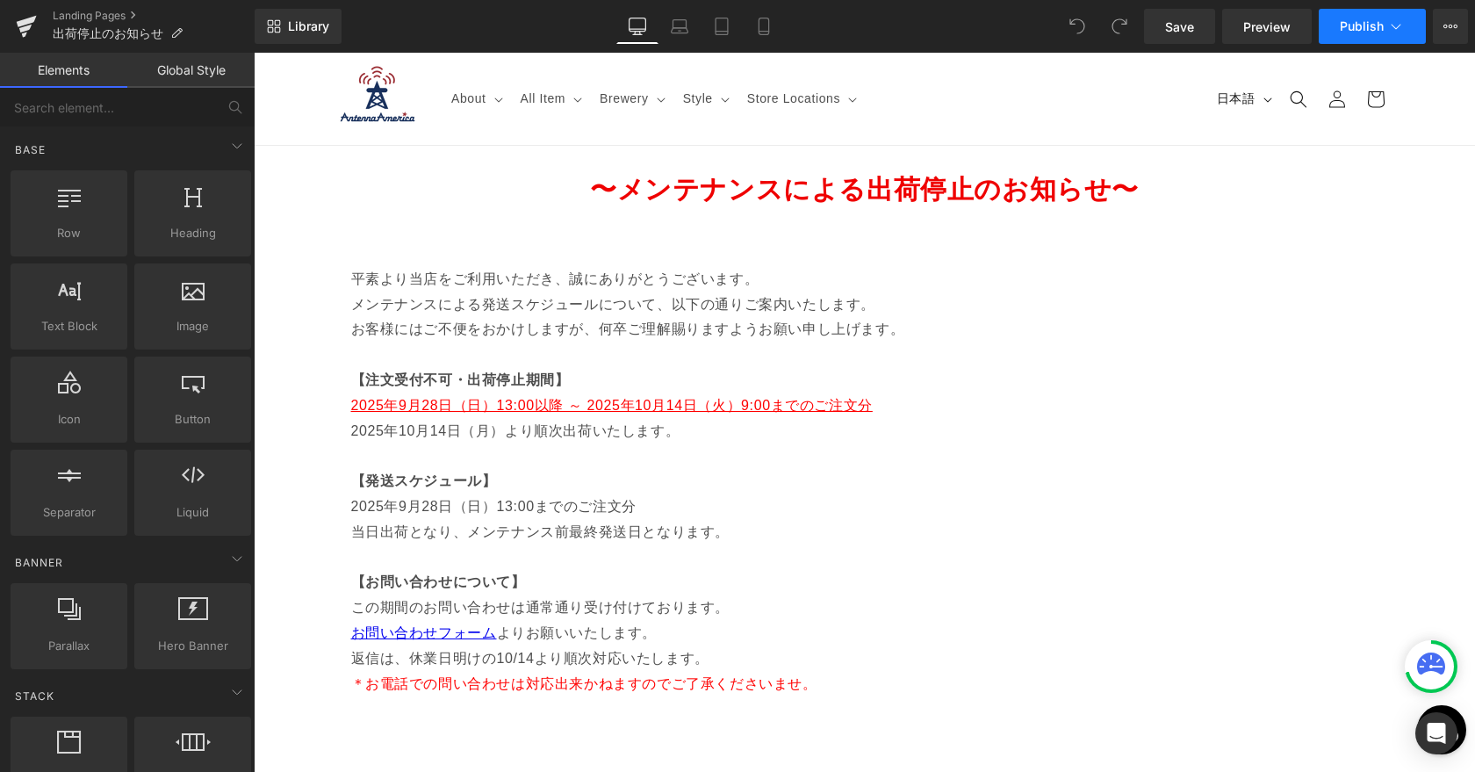
click at [1343, 25] on span "Publish" at bounding box center [1361, 26] width 44 height 14
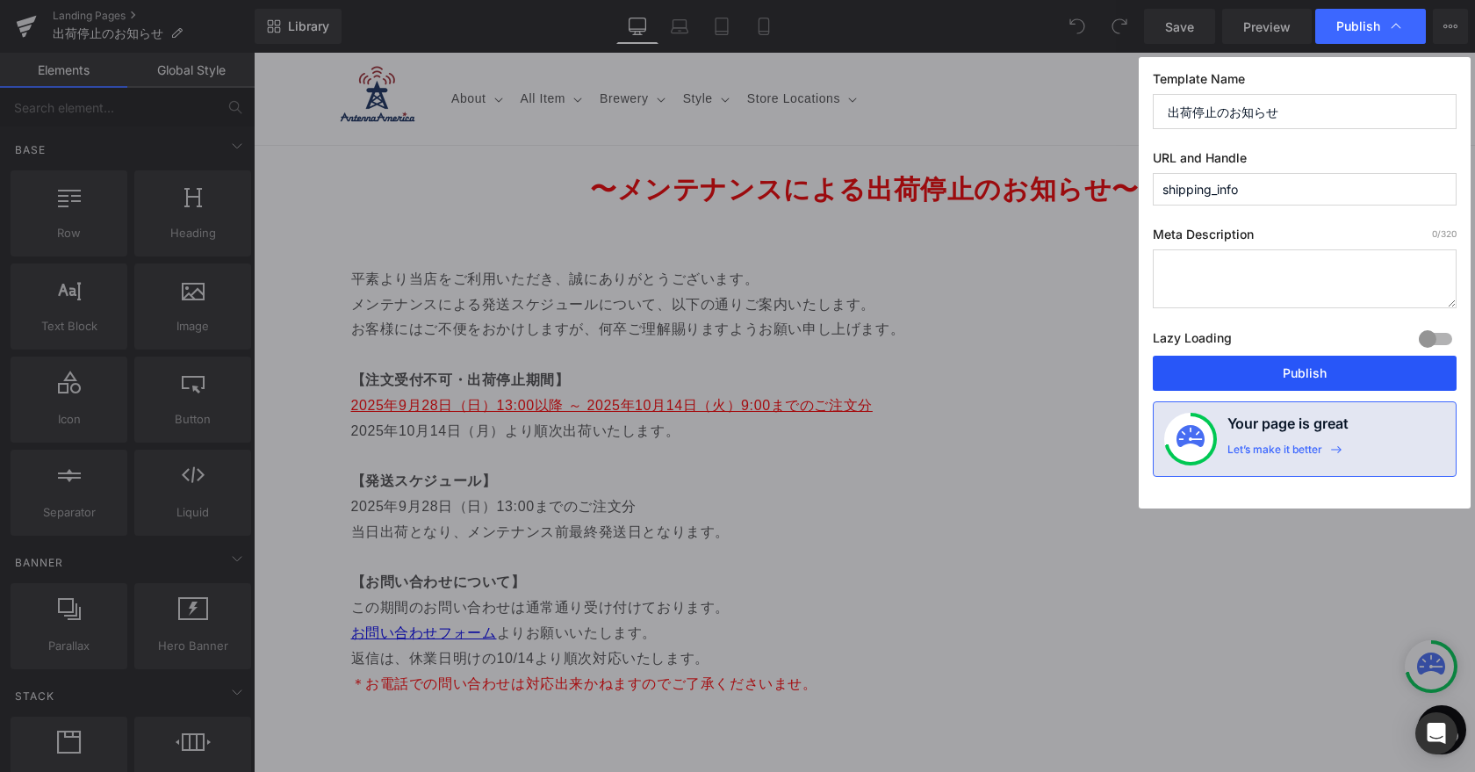
click at [1273, 378] on button "Publish" at bounding box center [1304, 372] width 304 height 35
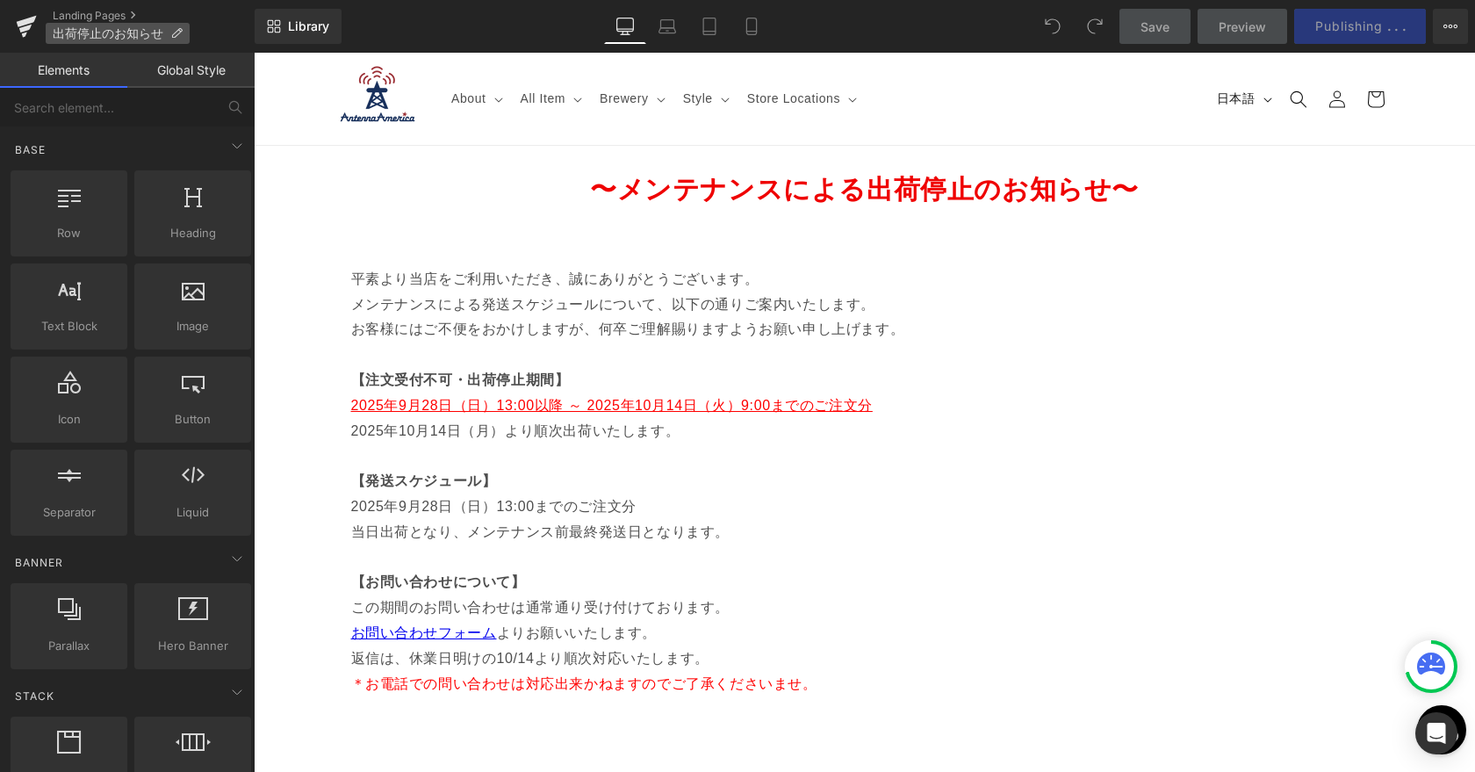
click at [120, 27] on span "出荷停止のお知らせ" at bounding box center [108, 33] width 111 height 14
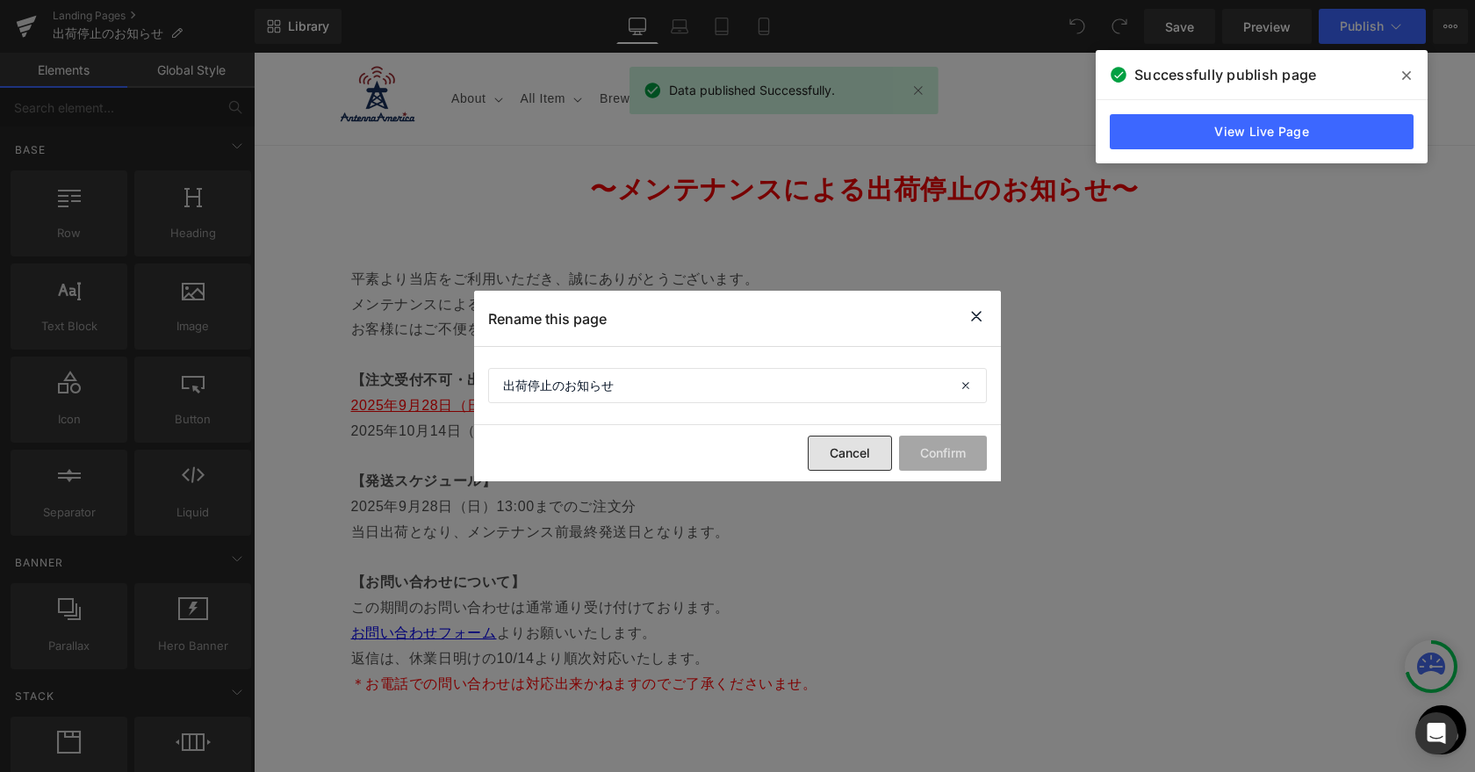
click at [837, 450] on button "Cancel" at bounding box center [849, 452] width 84 height 35
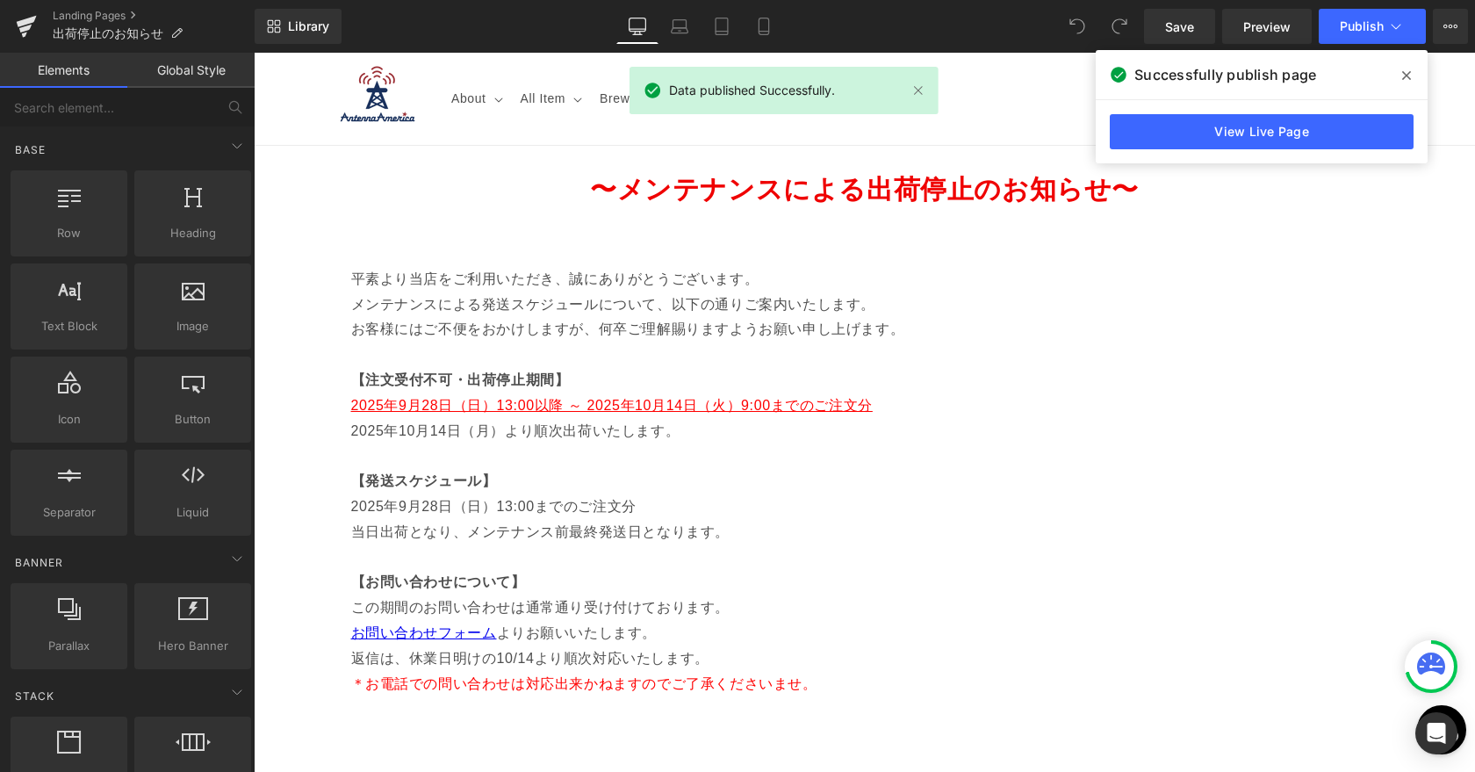
click at [1407, 73] on icon at bounding box center [1406, 75] width 9 height 9
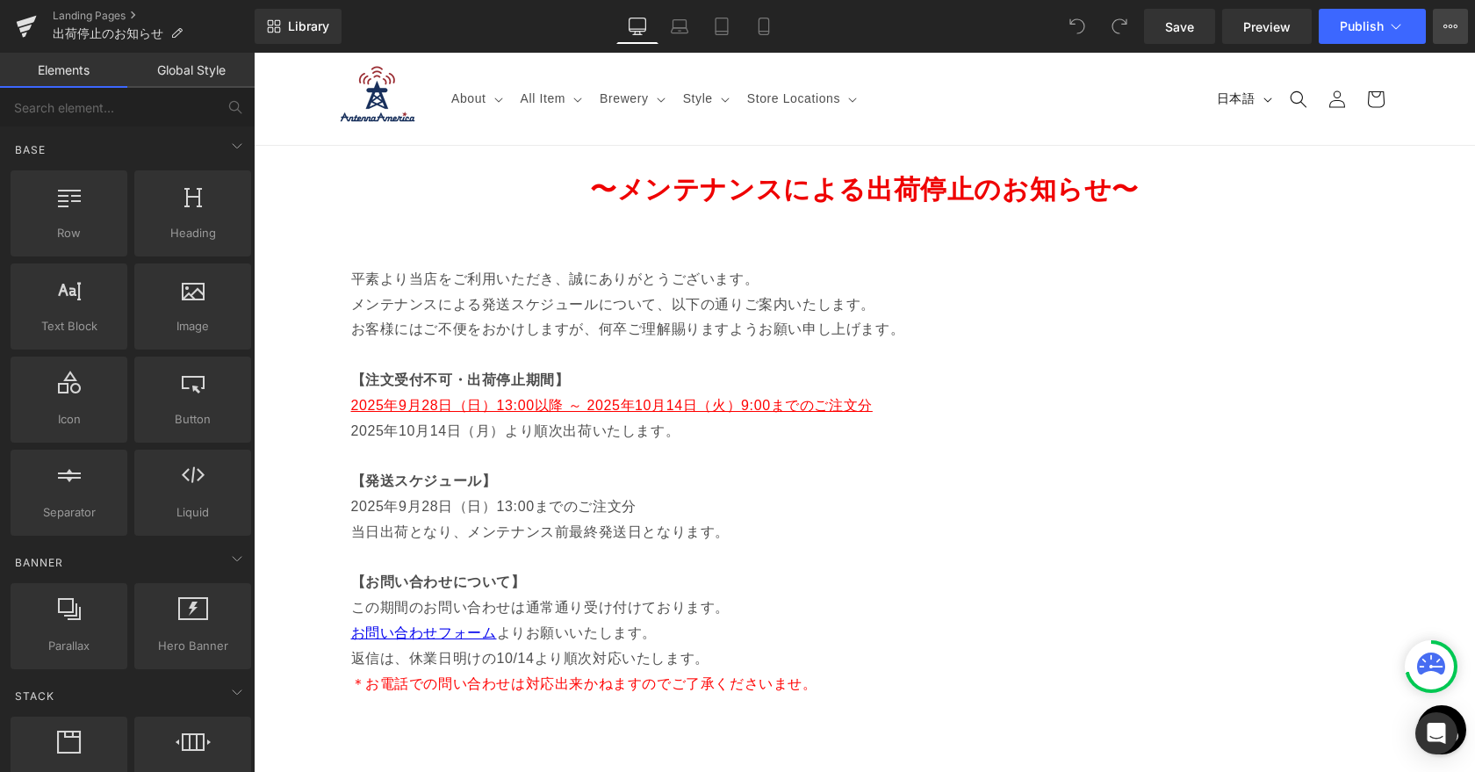
click at [1450, 27] on icon at bounding box center [1450, 27] width 4 height 4
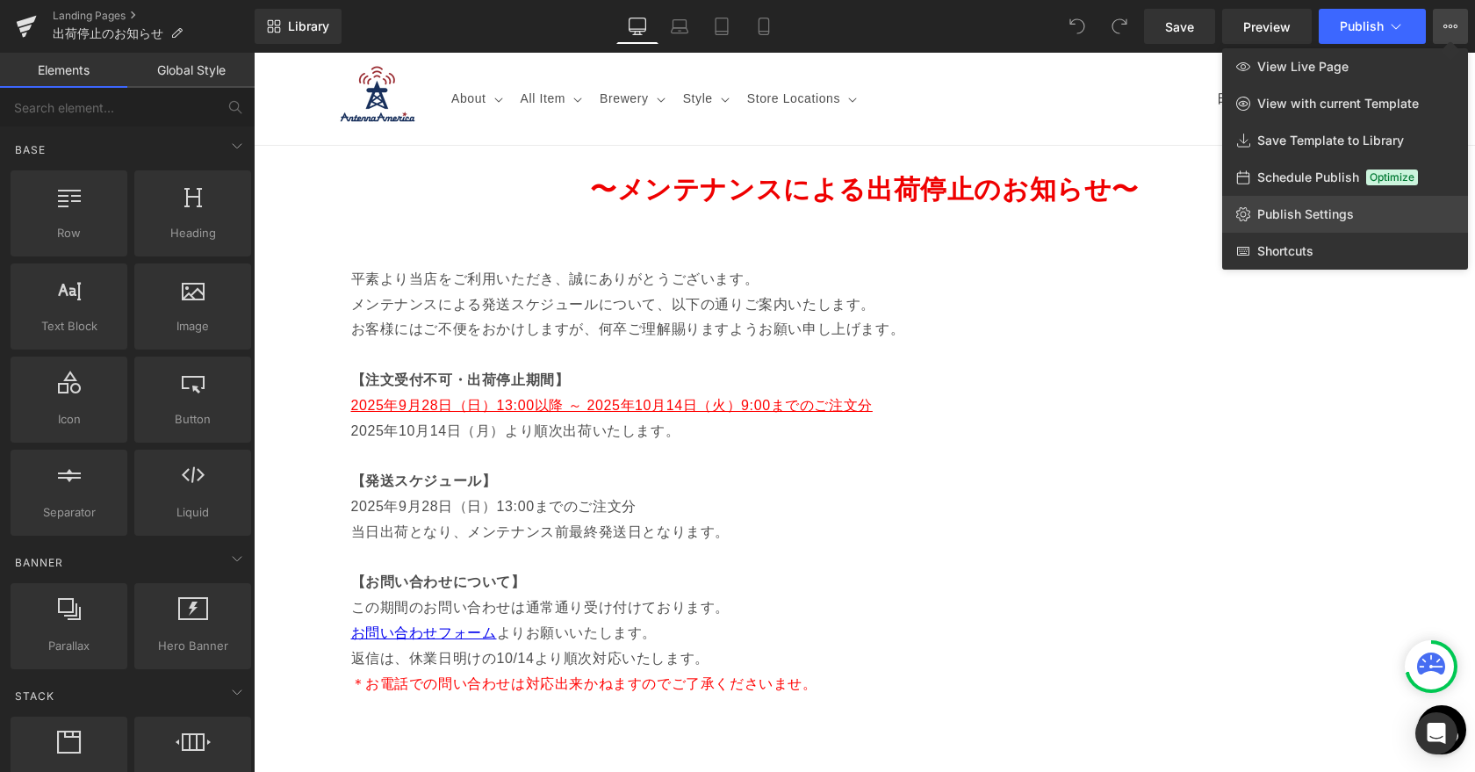
click at [1295, 221] on span "Publish Settings" at bounding box center [1305, 214] width 97 height 16
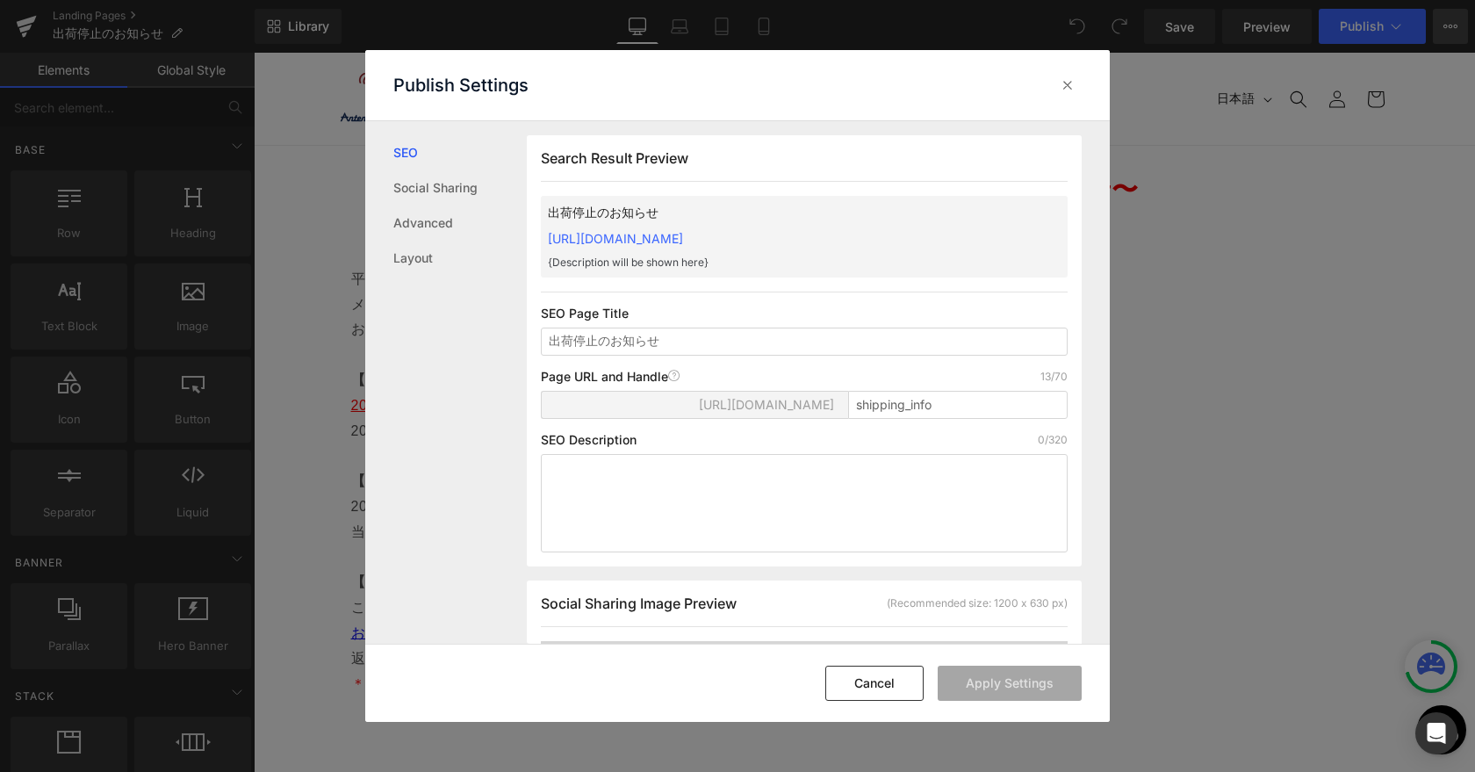
scroll to position [1, 0]
click at [672, 243] on link "https://antenna-america-shop.myshopify.com/pages/shipping_info" at bounding box center [615, 237] width 135 height 15
click at [1056, 84] on div at bounding box center [1067, 85] width 28 height 28
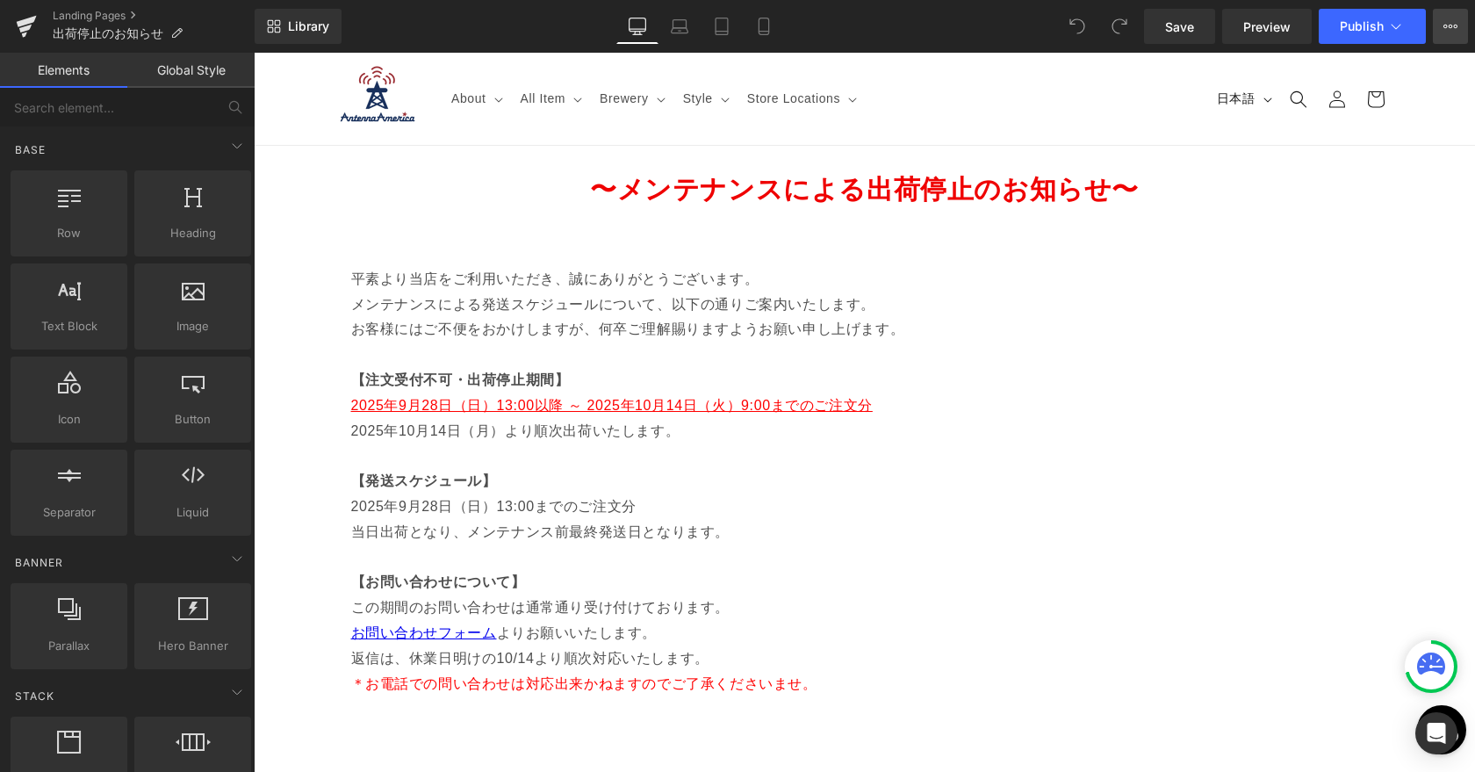
click at [1440, 26] on button "View Live Page View with current Template Save Template to Library Schedule Pub…" at bounding box center [1449, 26] width 35 height 35
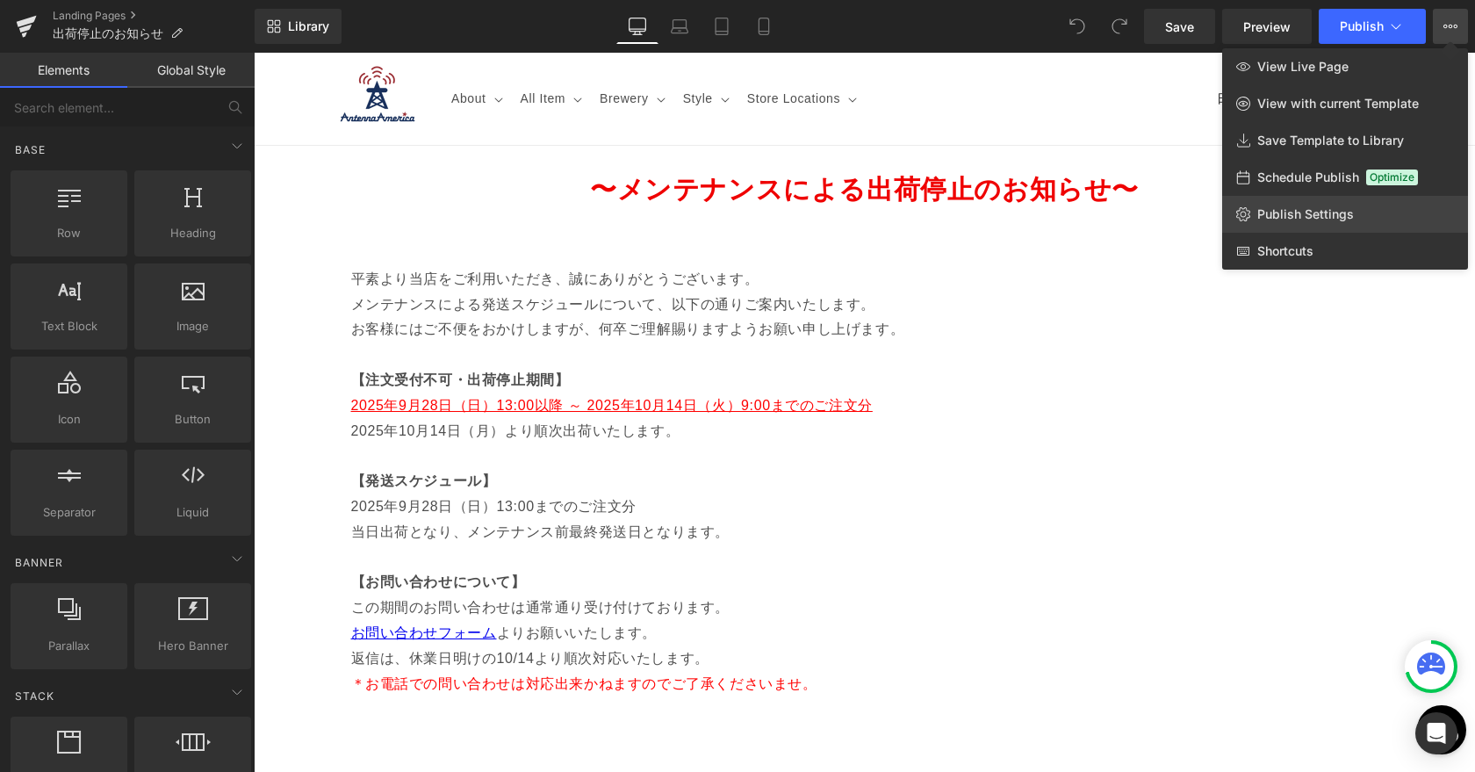
click at [1319, 217] on span "Publish Settings" at bounding box center [1305, 214] width 97 height 16
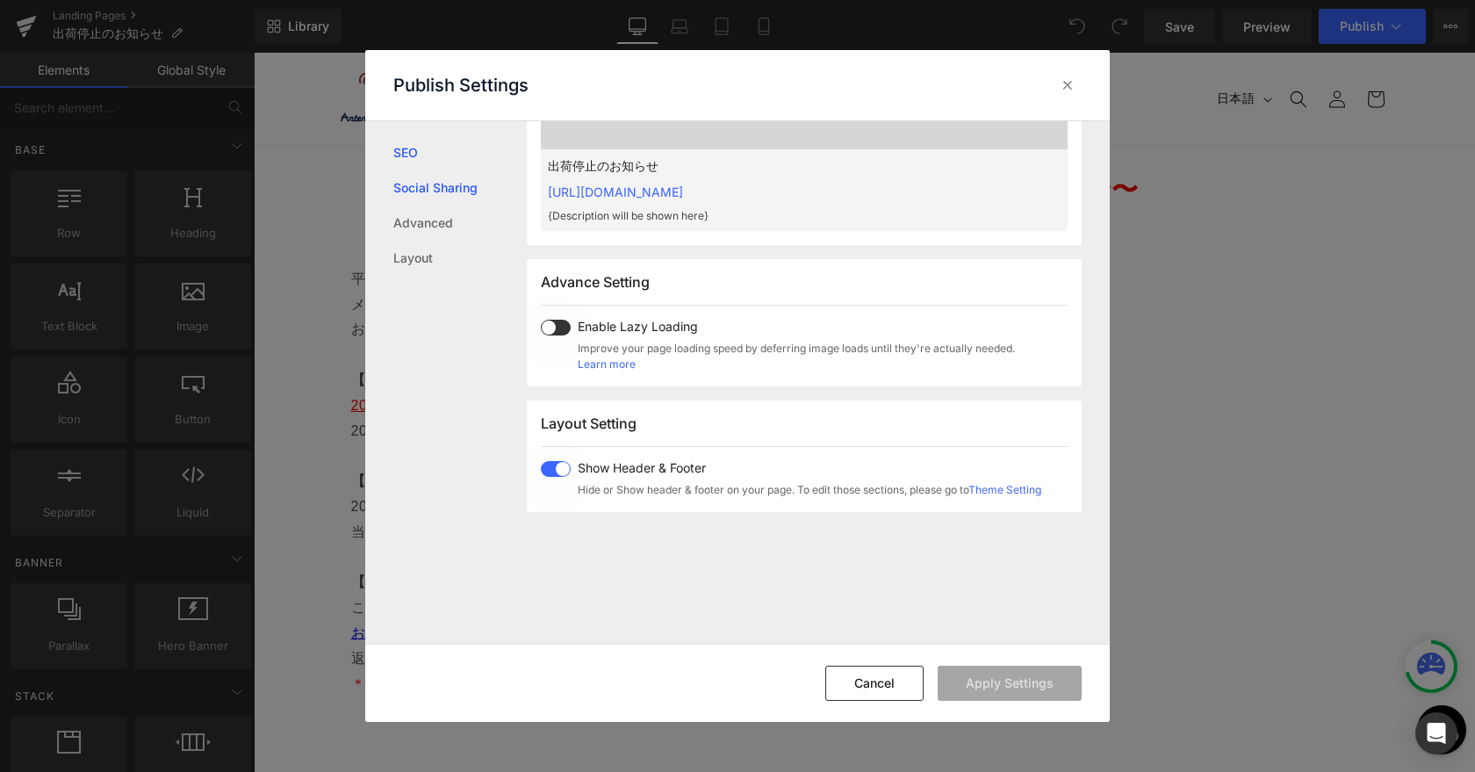
click at [418, 179] on link "Social Sharing" at bounding box center [459, 187] width 133 height 35
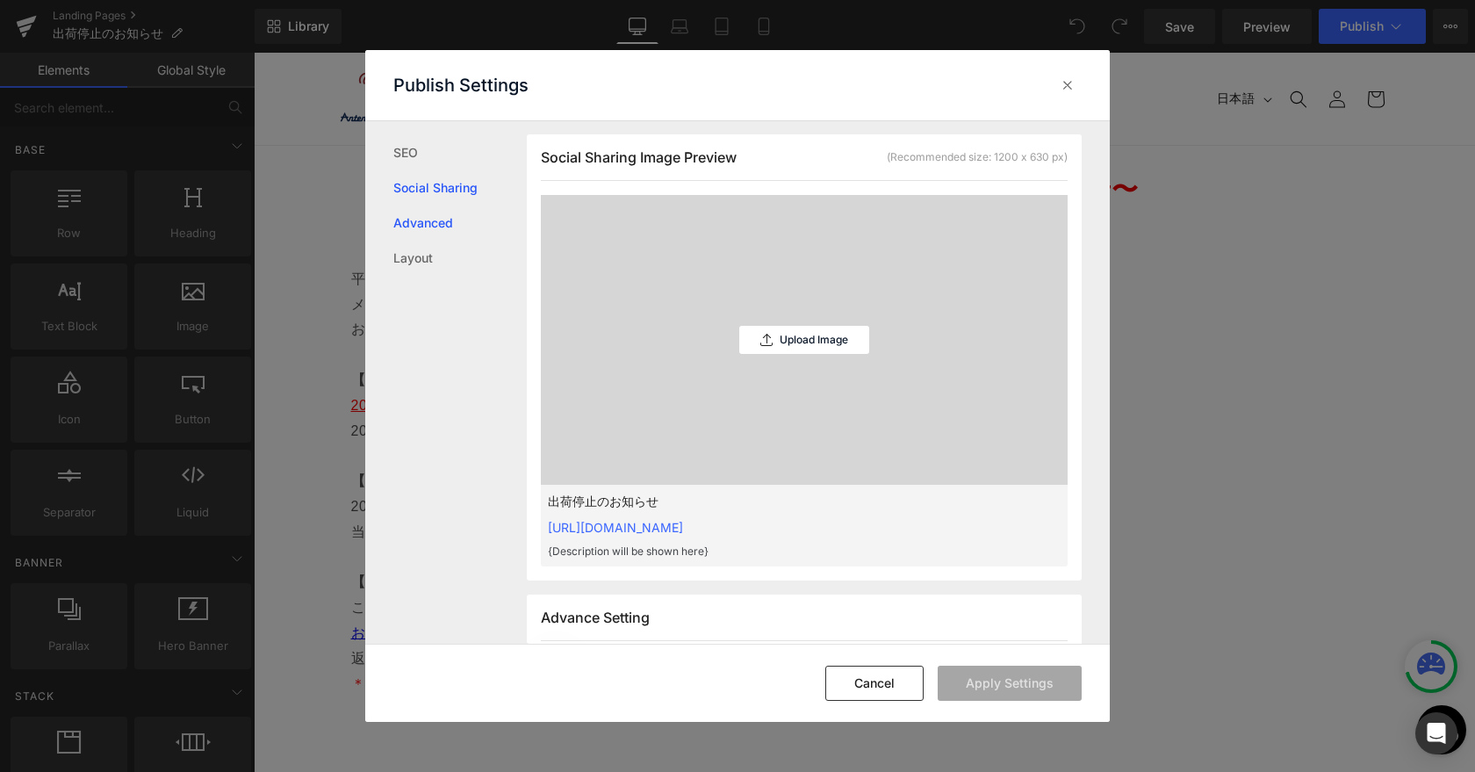
click at [424, 236] on link "Advanced" at bounding box center [459, 222] width 133 height 35
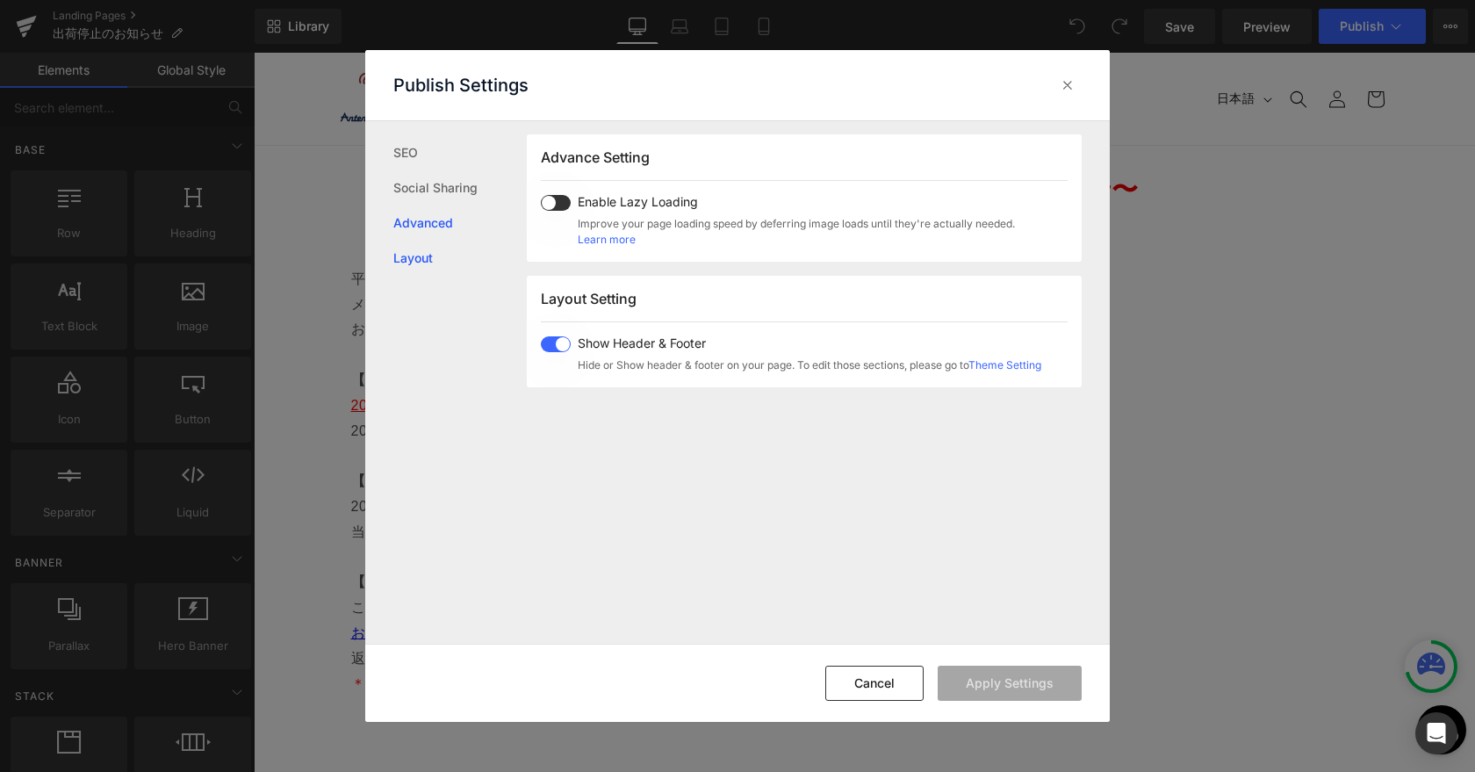
click at [424, 257] on link "Layout" at bounding box center [459, 257] width 133 height 35
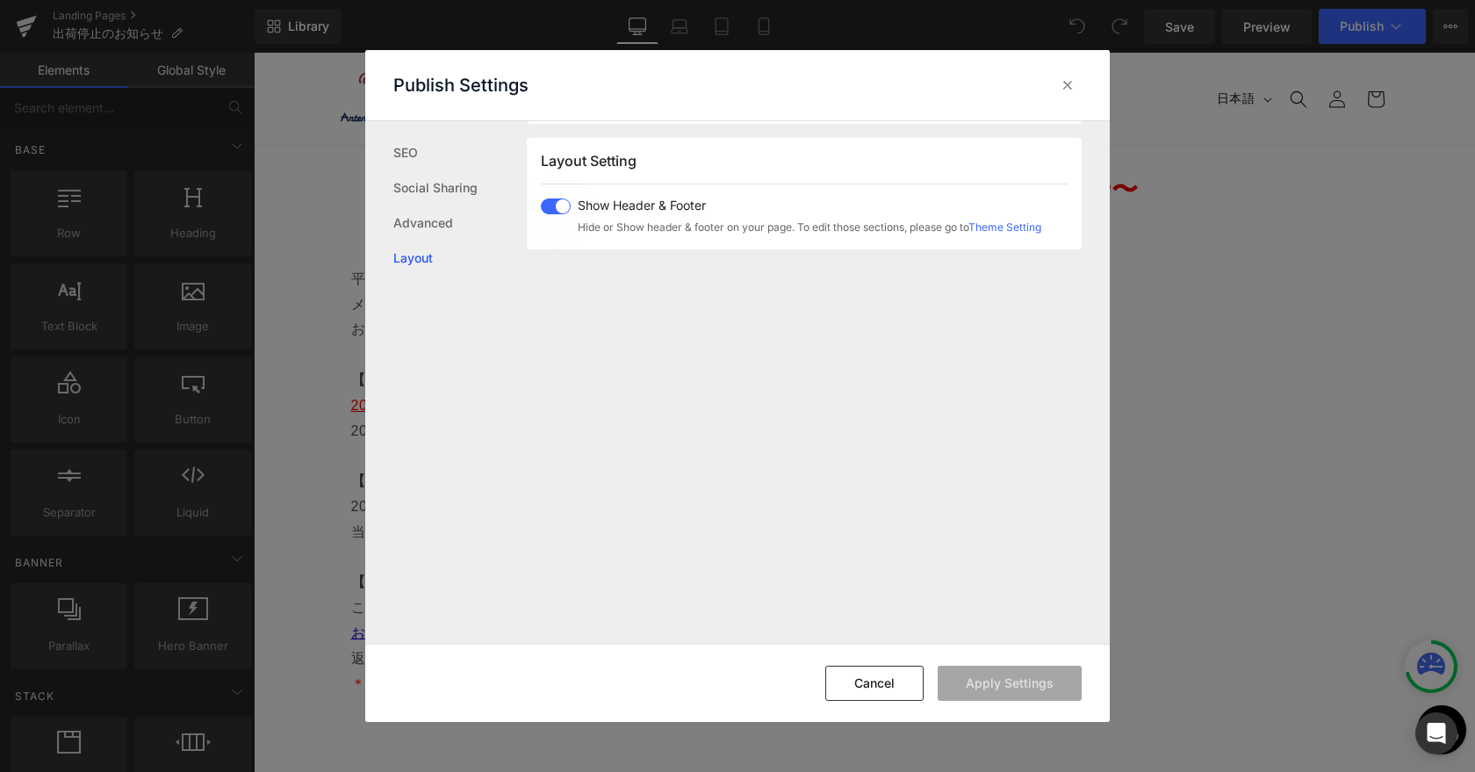
scroll to position [1045, 0]
click at [860, 685] on button "Cancel" at bounding box center [874, 682] width 98 height 35
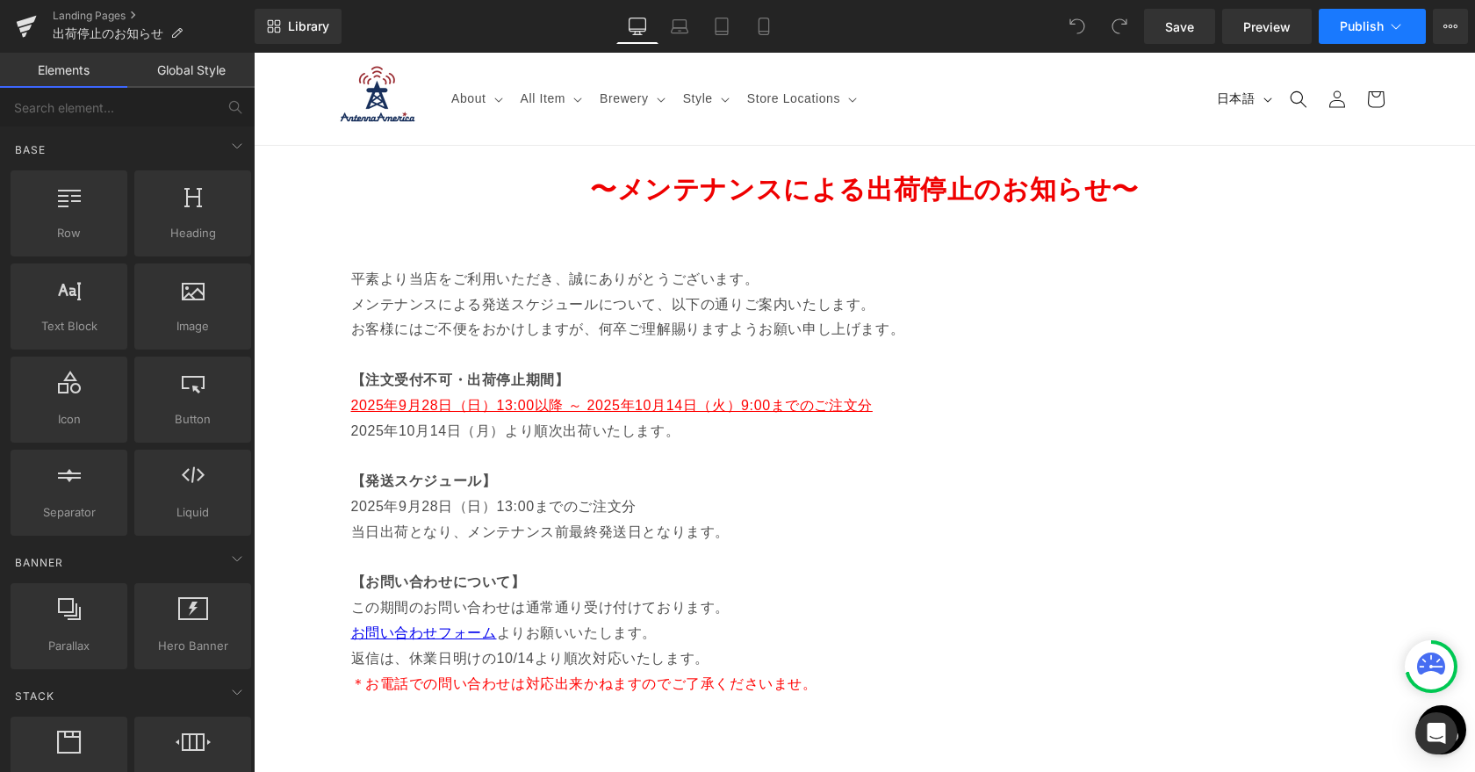
click at [1383, 39] on button "Publish" at bounding box center [1371, 26] width 107 height 35
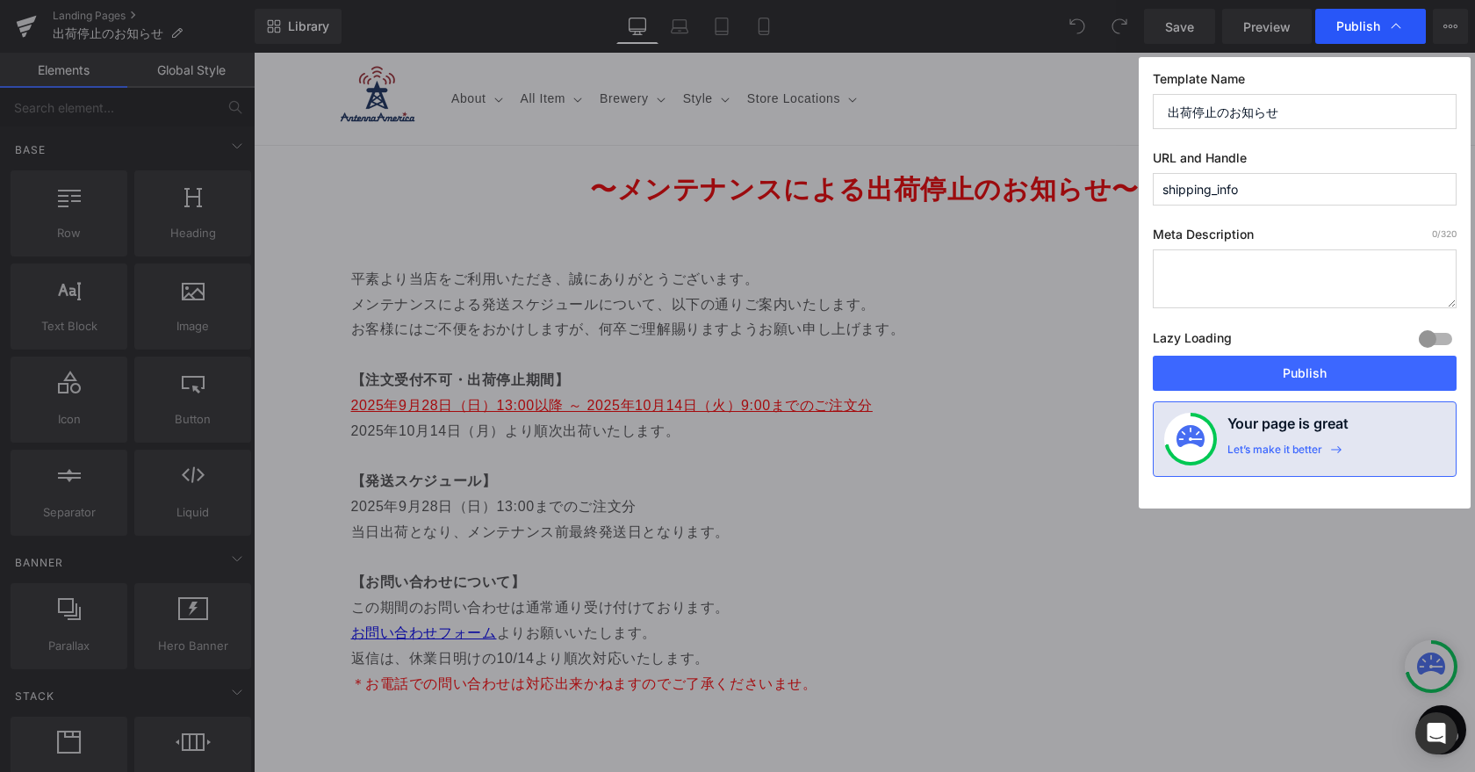
click at [1364, 28] on span "Publish" at bounding box center [1358, 26] width 44 height 16
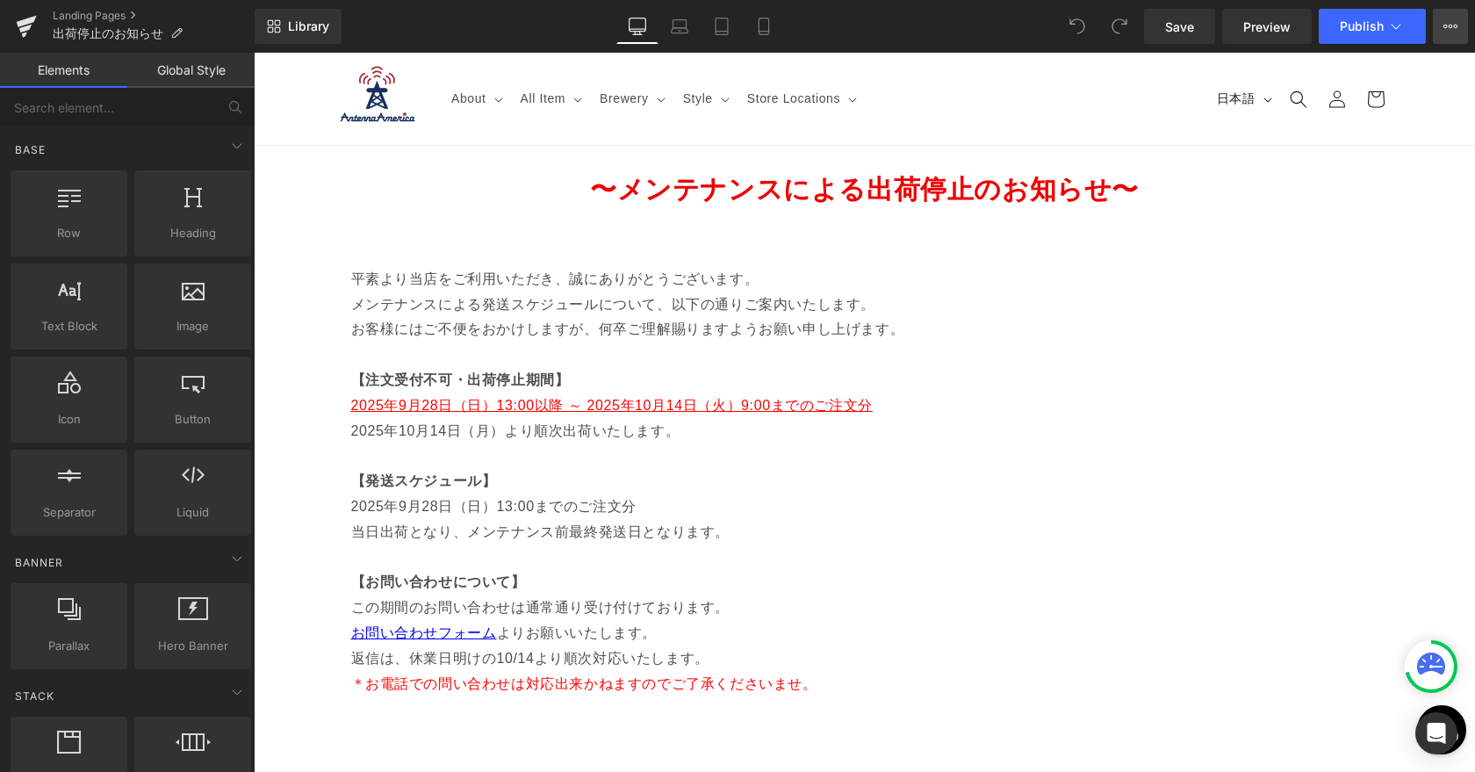
click at [1449, 26] on icon at bounding box center [1450, 26] width 14 height 14
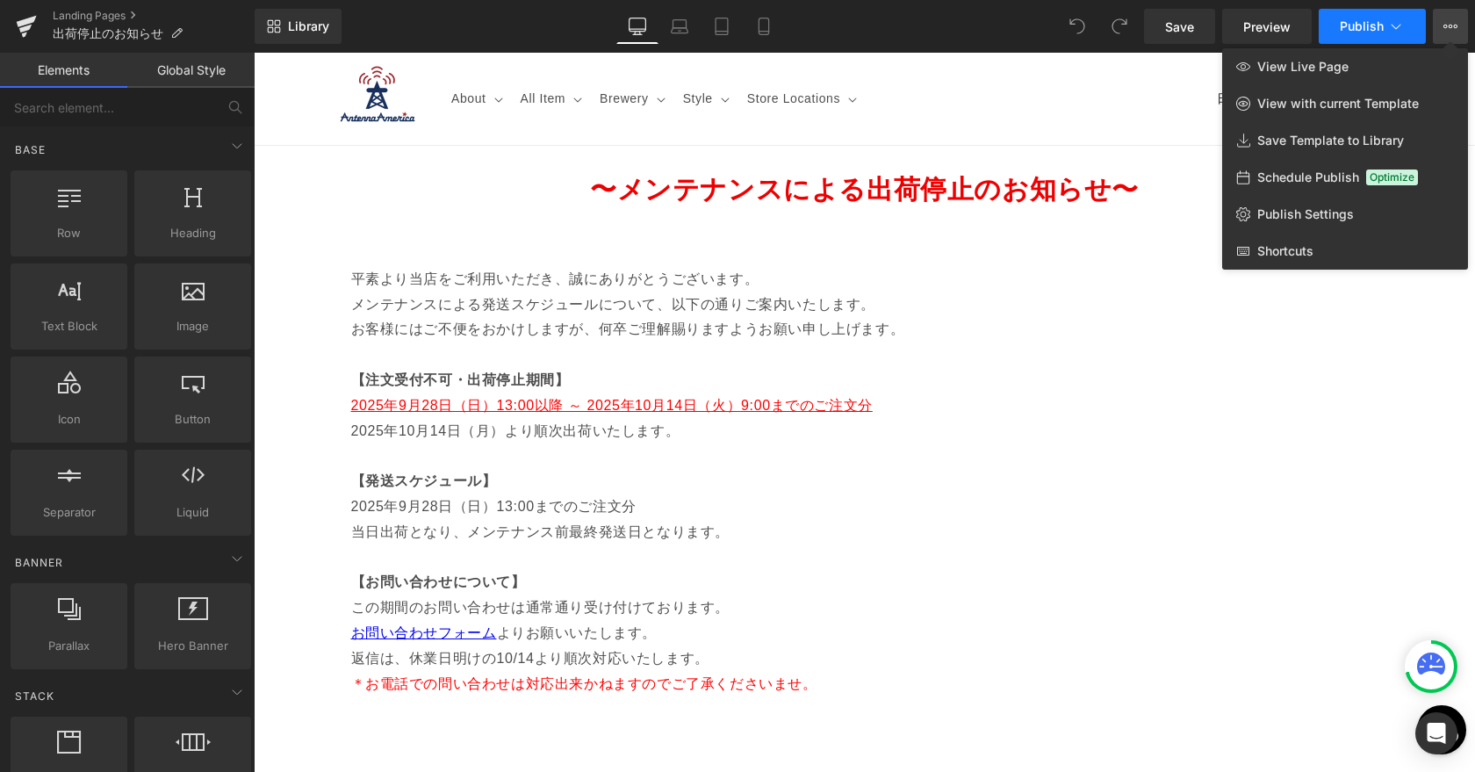
click at [1380, 30] on span "Publish" at bounding box center [1361, 26] width 44 height 14
click at [287, 13] on link "Library" at bounding box center [298, 26] width 87 height 35
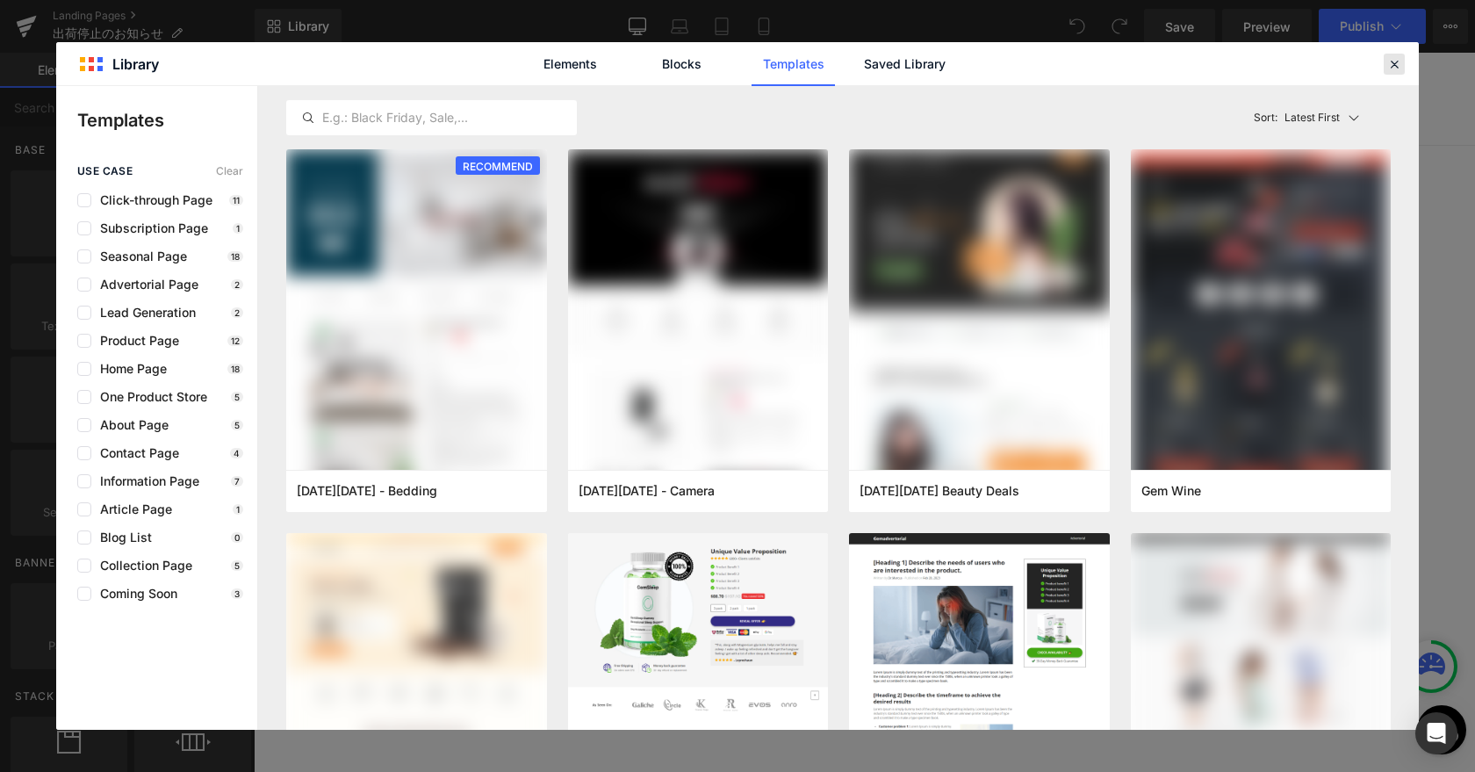
click at [1384, 64] on div at bounding box center [1393, 64] width 21 height 21
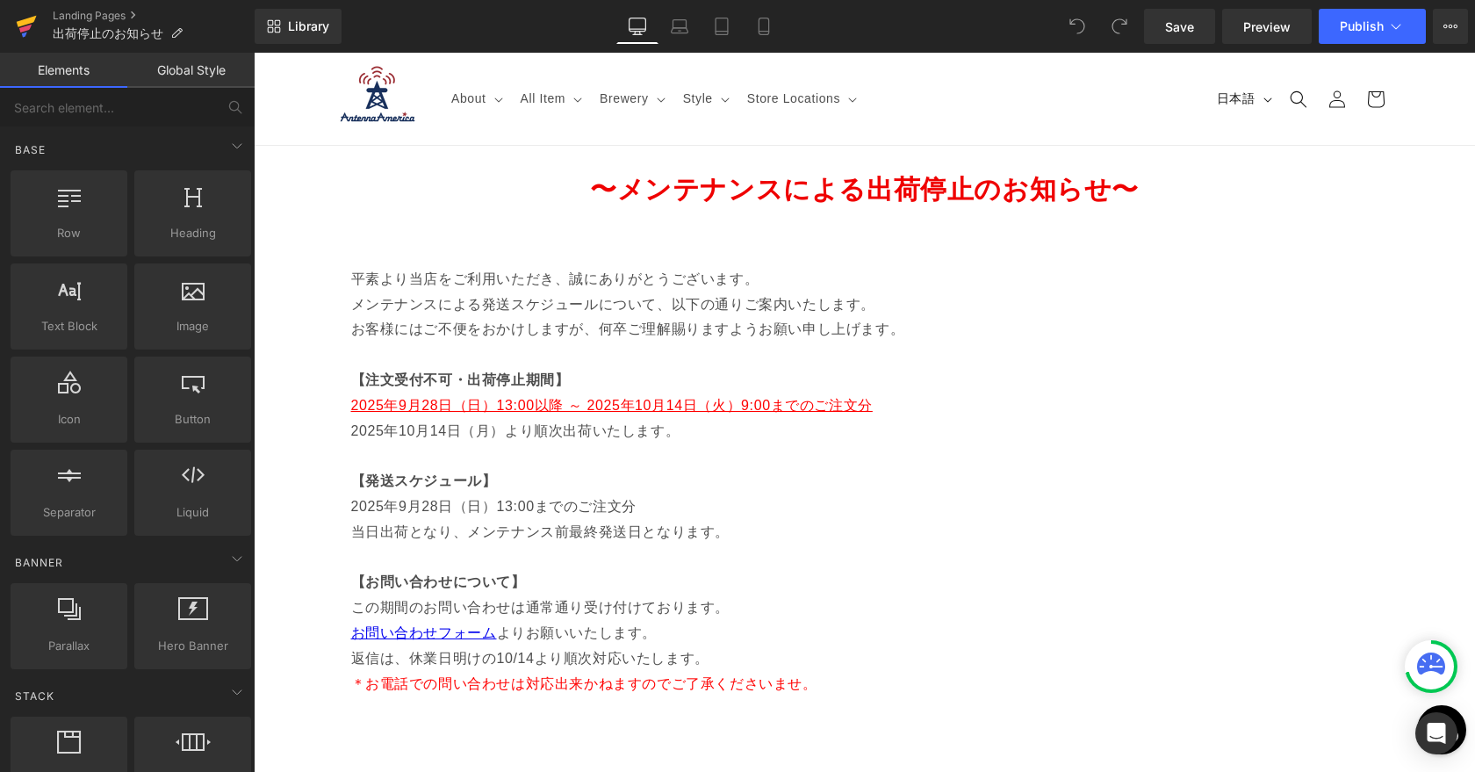
click at [17, 25] on icon at bounding box center [26, 26] width 21 height 44
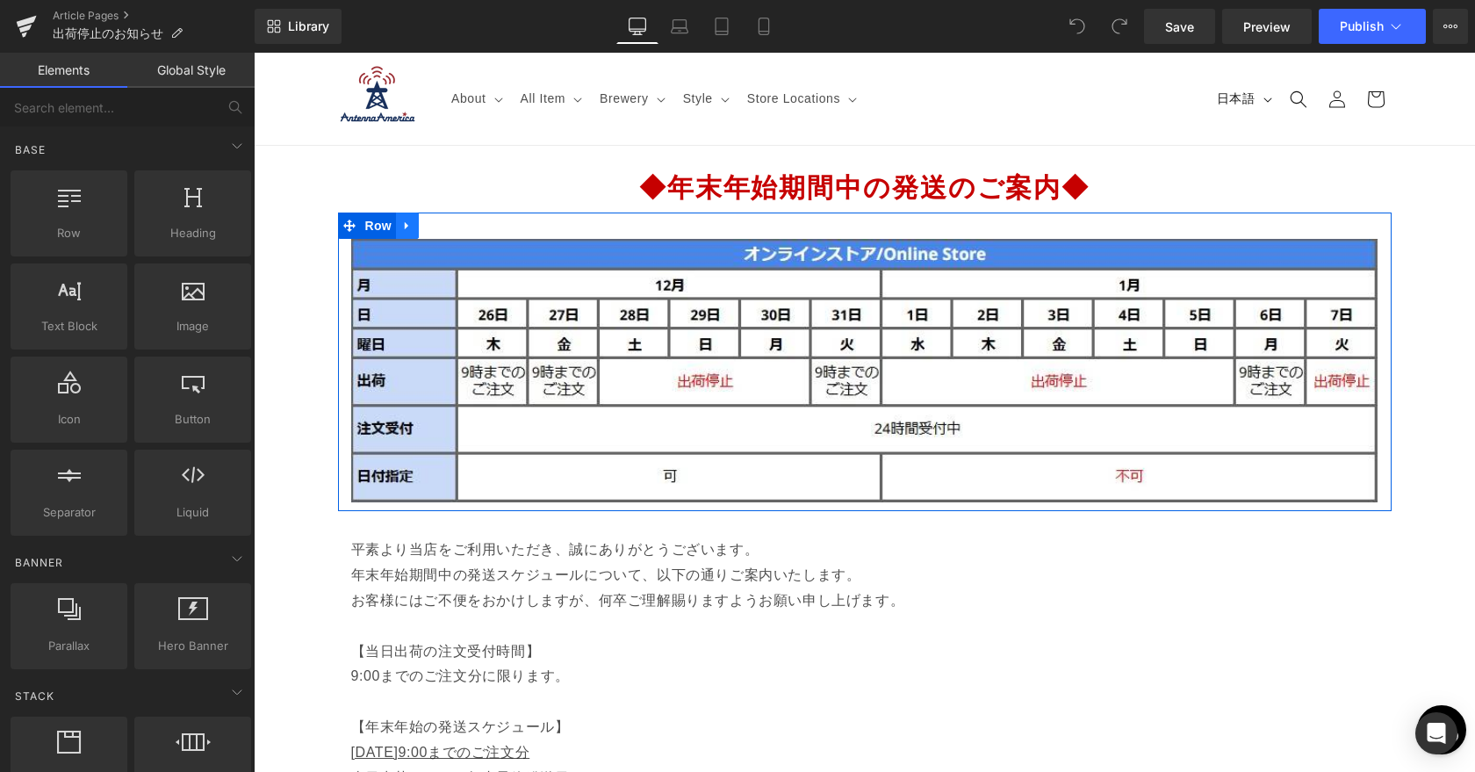
click at [402, 223] on icon at bounding box center [407, 225] width 12 height 13
click at [450, 224] on icon at bounding box center [453, 225] width 12 height 12
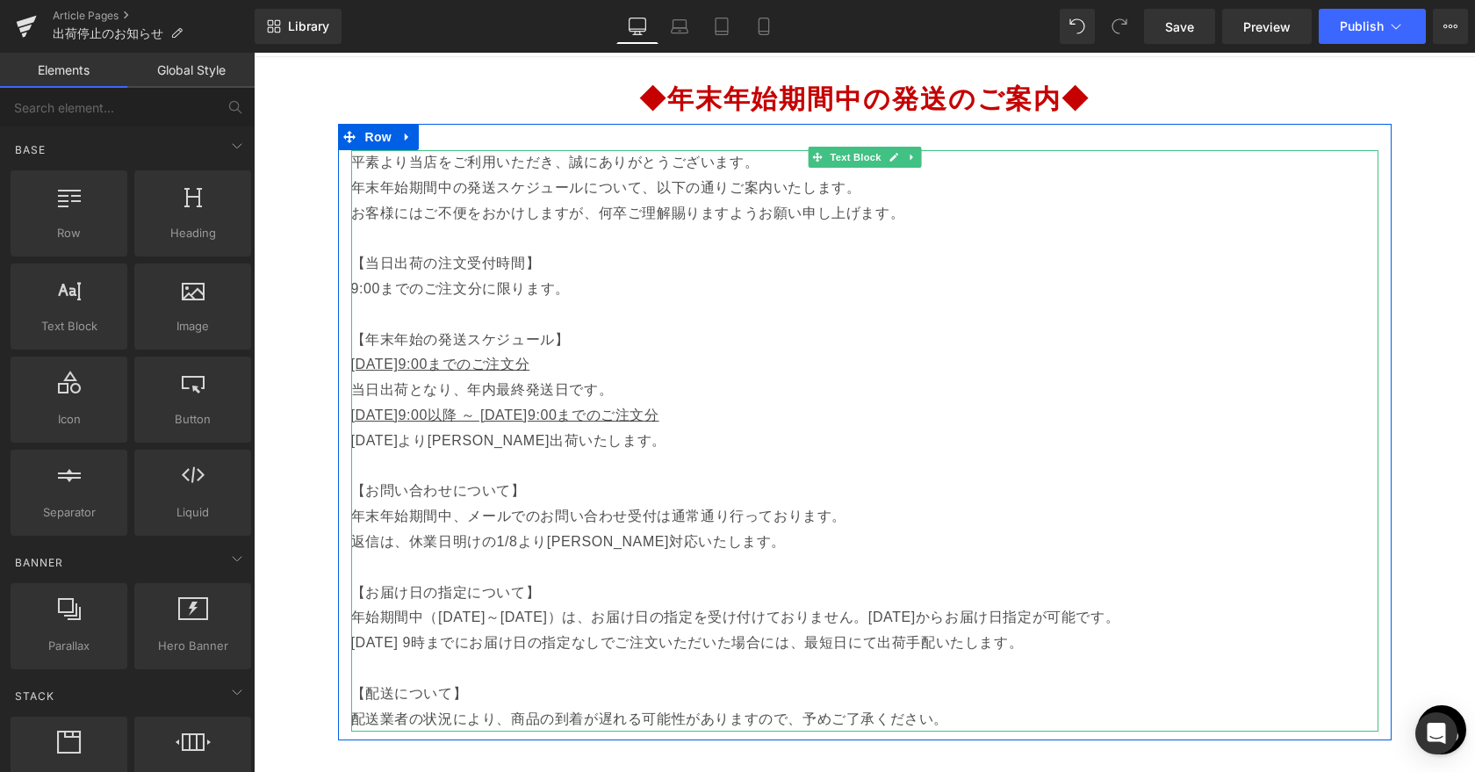
scroll to position [102, 0]
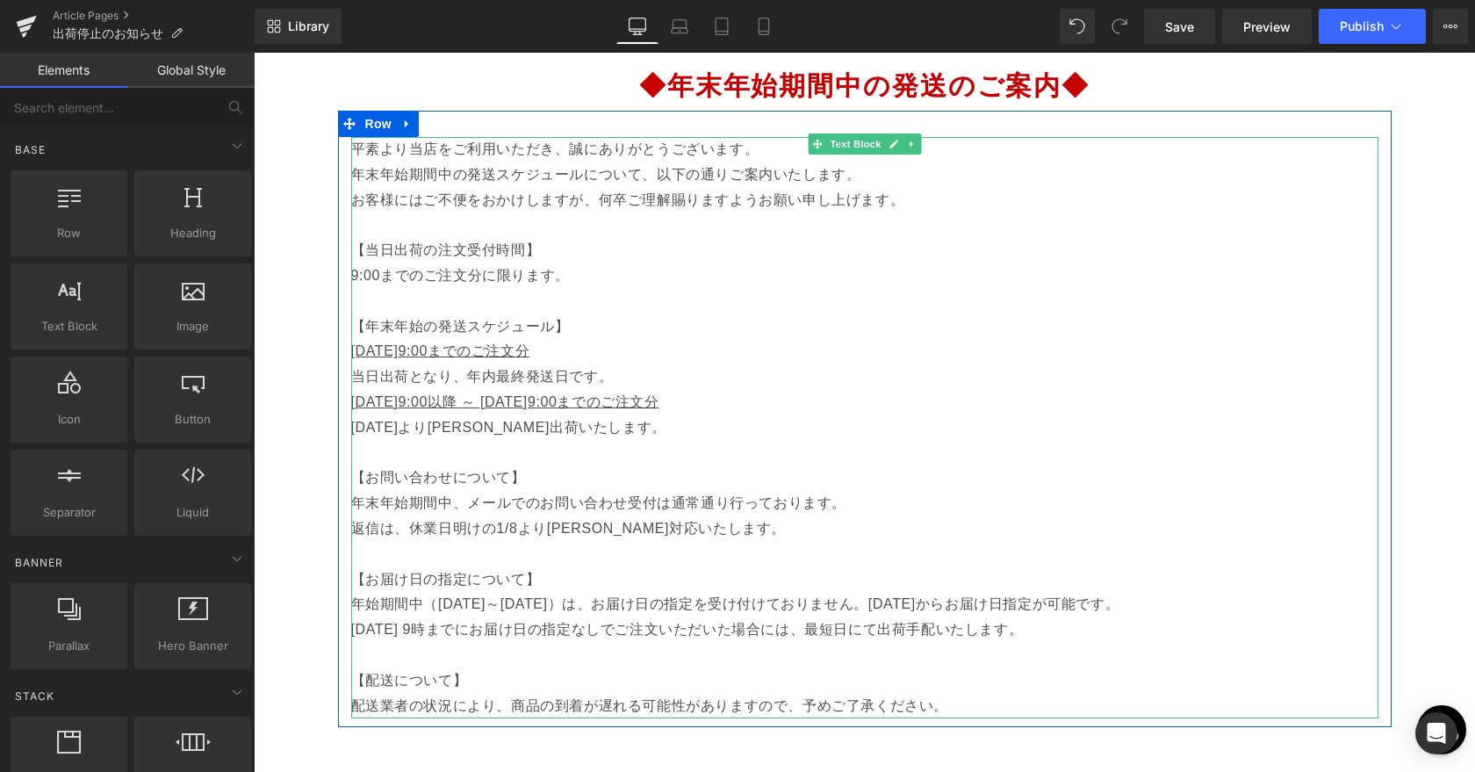
click at [488, 304] on p "9:00までのご注文分に限ります。 【年末年始の発送スケジュール】" at bounding box center [864, 300] width 1027 height 75
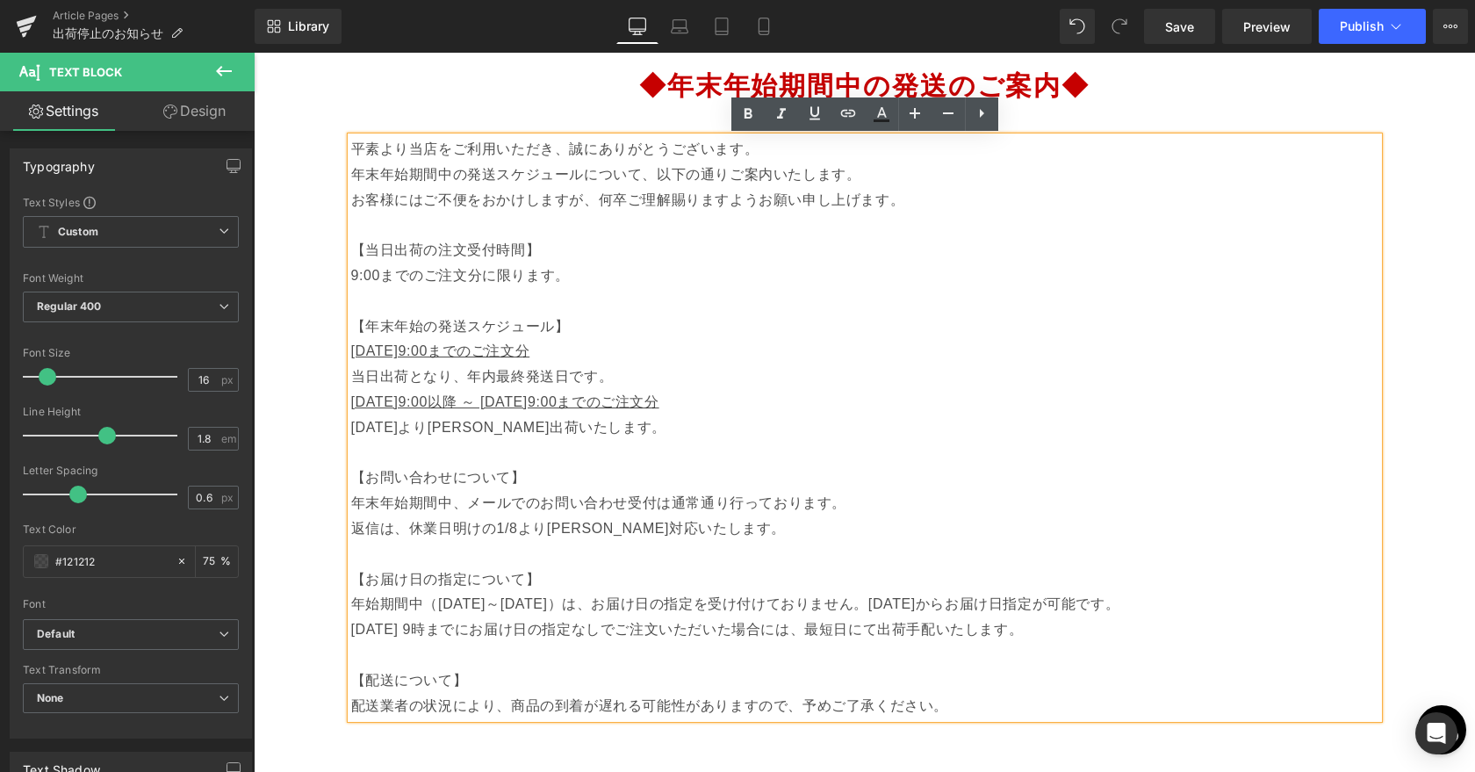
click at [400, 166] on p "年末年始期間中の発送スケジュールについて、以下の通りご案内いたします。" at bounding box center [864, 174] width 1027 height 25
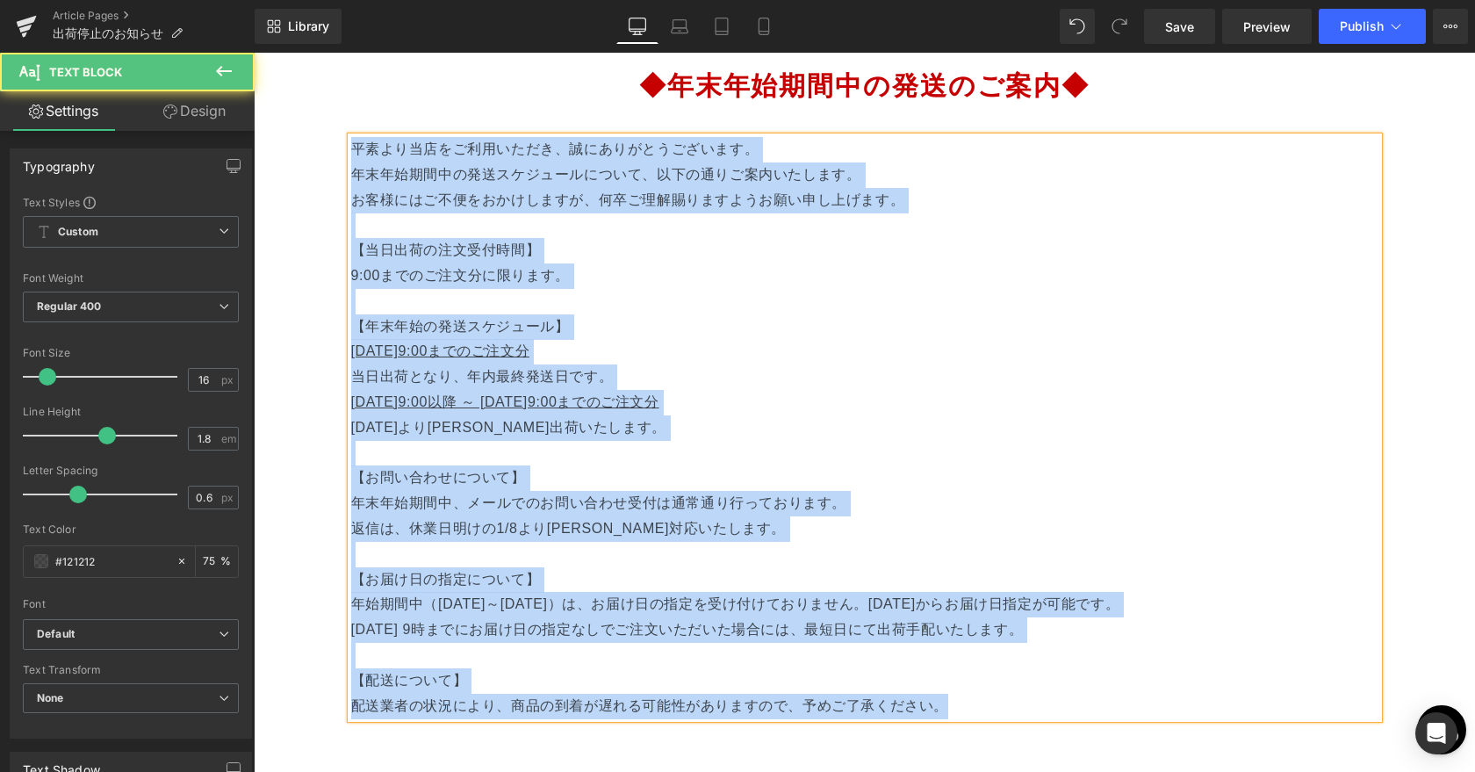
paste div
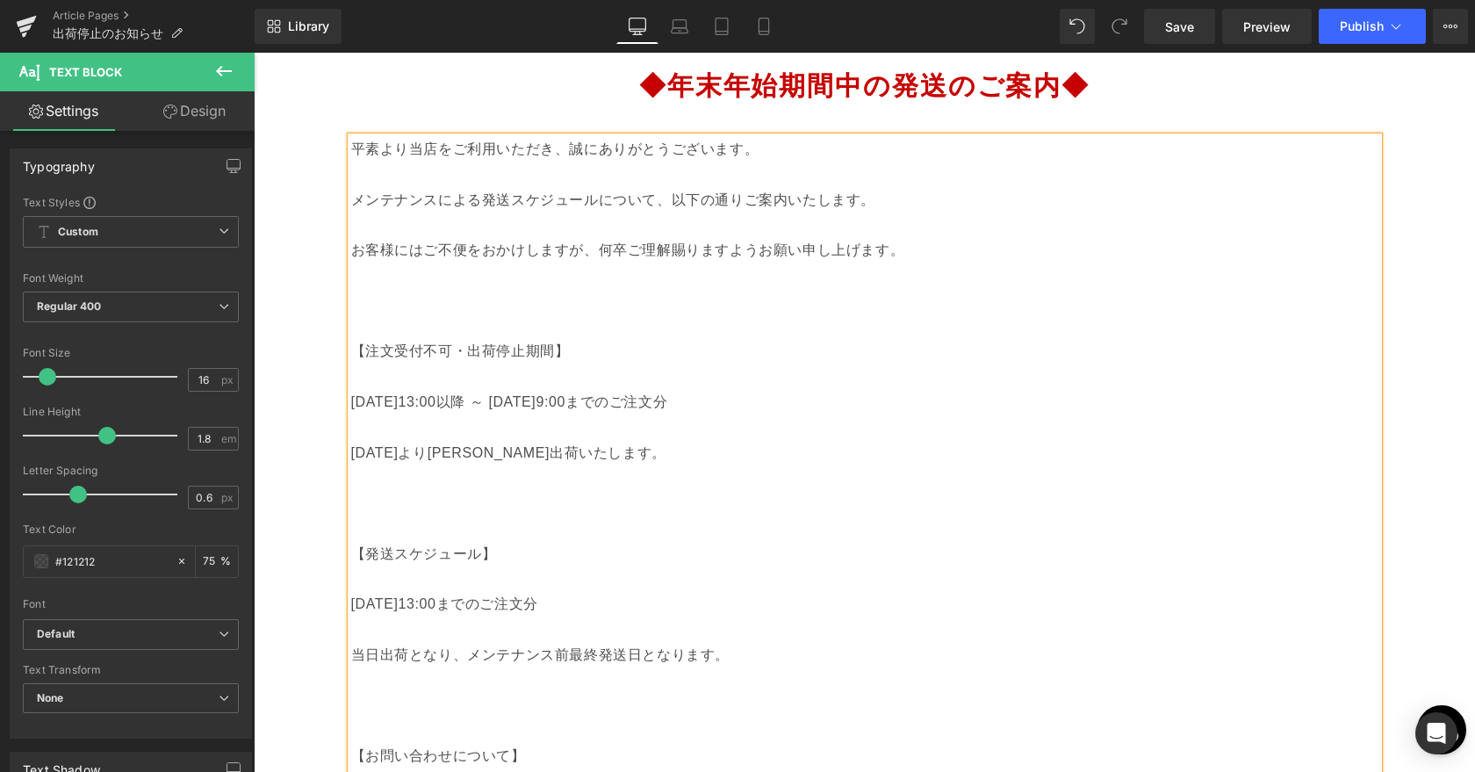
click at [453, 181] on p at bounding box center [864, 174] width 1027 height 25
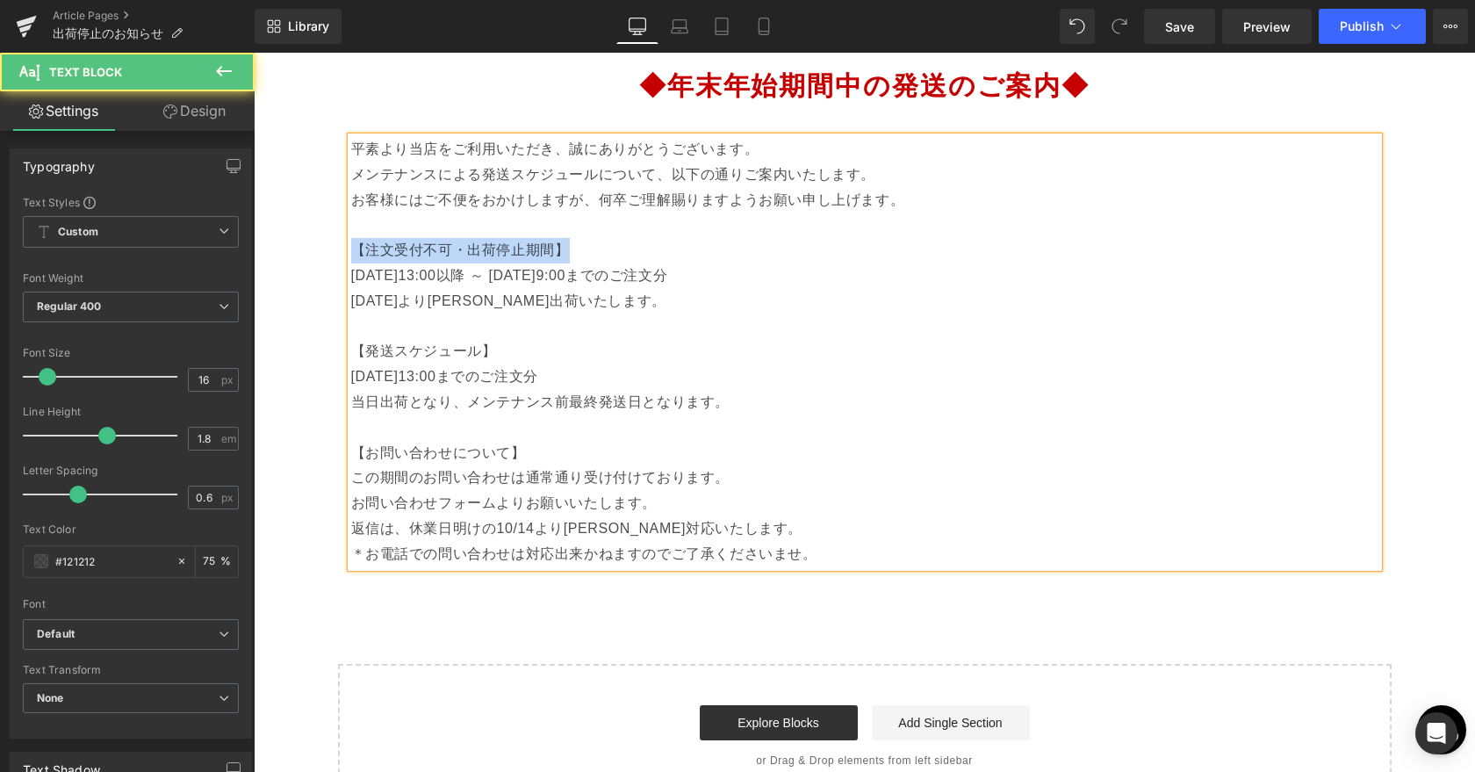
drag, startPoint x: 353, startPoint y: 249, endPoint x: 634, endPoint y: 250, distance: 280.9
click at [634, 250] on p "【注文受付不可・出荷停止期間】" at bounding box center [864, 250] width 1027 height 25
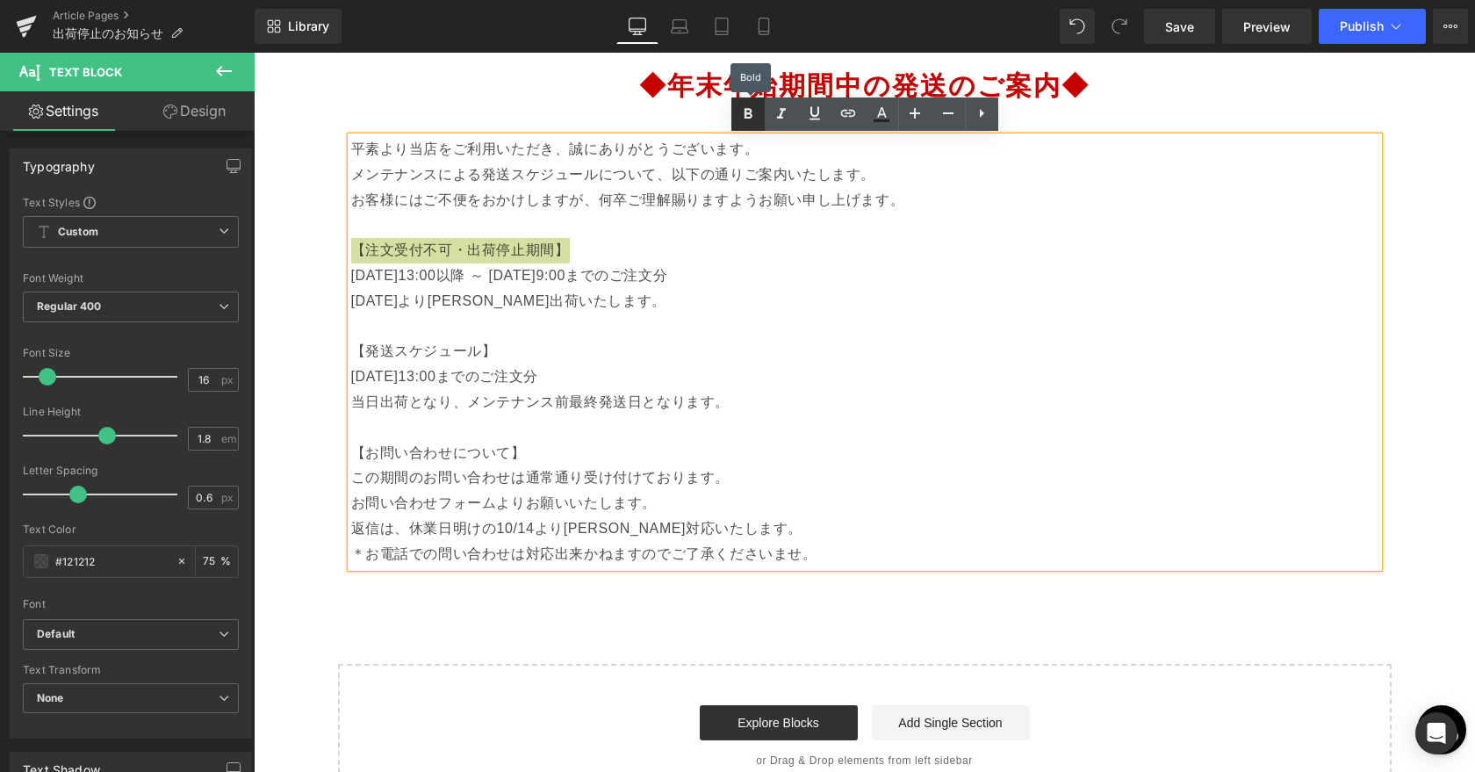
click at [749, 116] on icon at bounding box center [747, 113] width 8 height 11
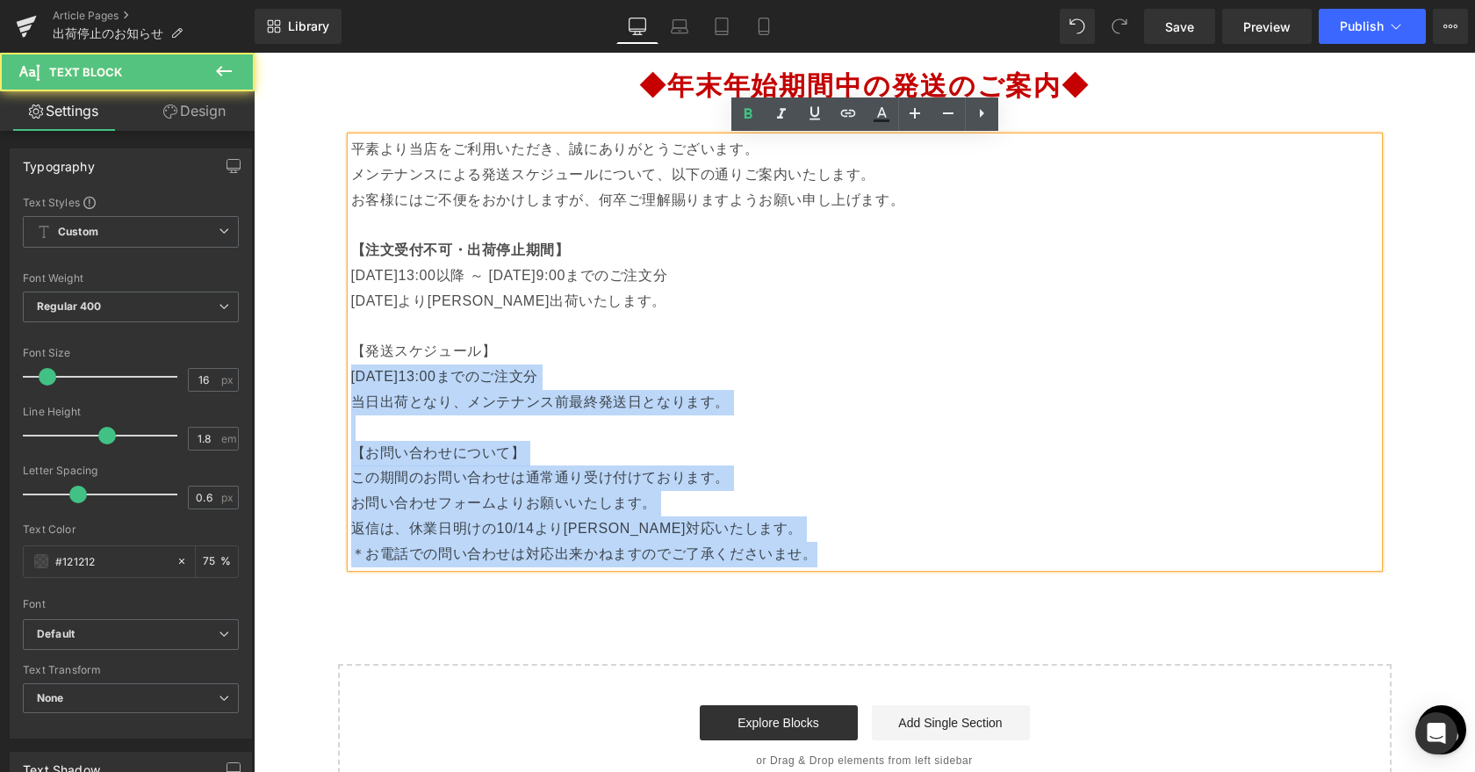
drag, startPoint x: 518, startPoint y: 350, endPoint x: 347, endPoint y: 345, distance: 171.2
click at [351, 345] on div "平素より当店をご利用いただき、誠にありがとうございます。 メンテナンスによる発送スケジュールについて、以下の通りご案内いたします。 お客様にはご不便をおかけし…" at bounding box center [864, 352] width 1027 height 430
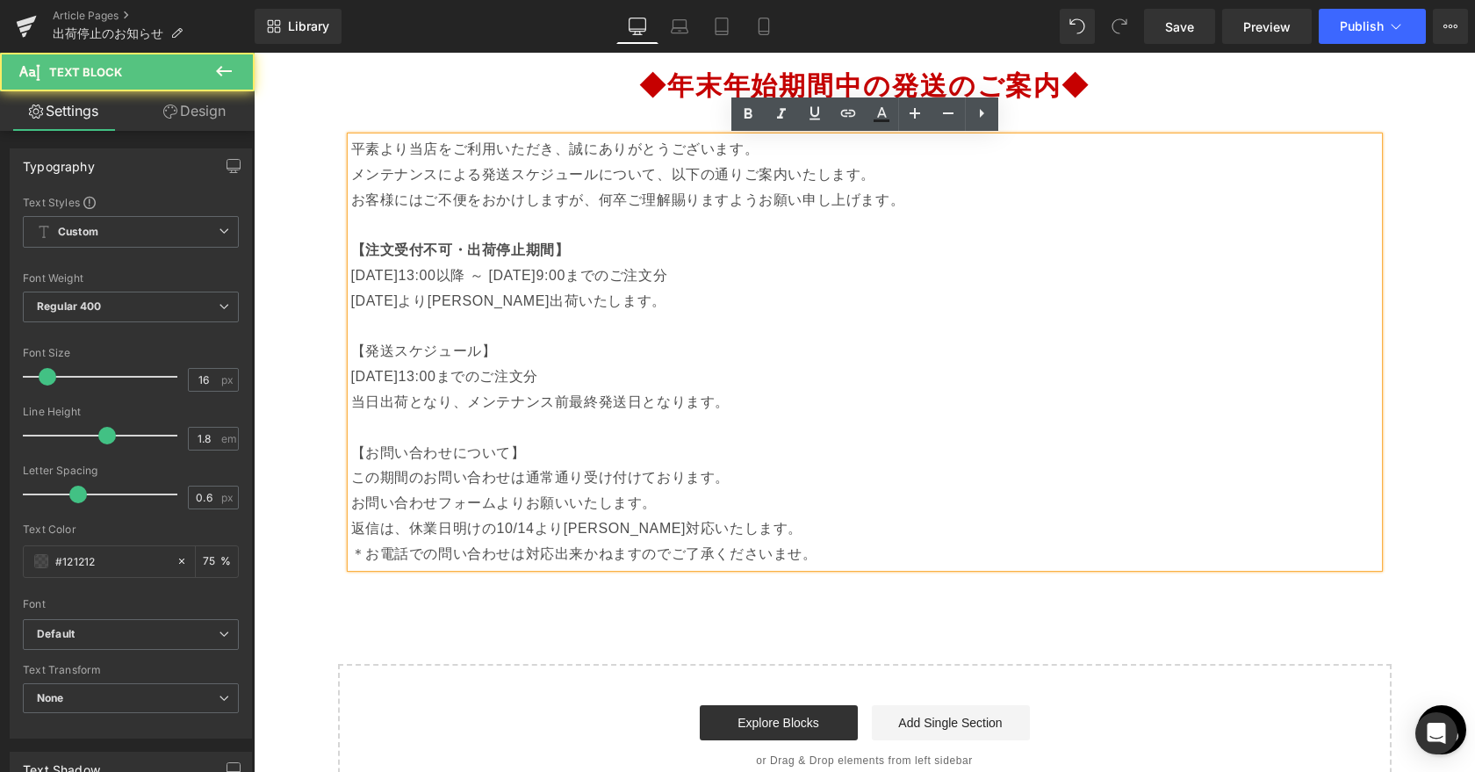
click at [405, 362] on p "【発送スケジュール】" at bounding box center [864, 351] width 1027 height 25
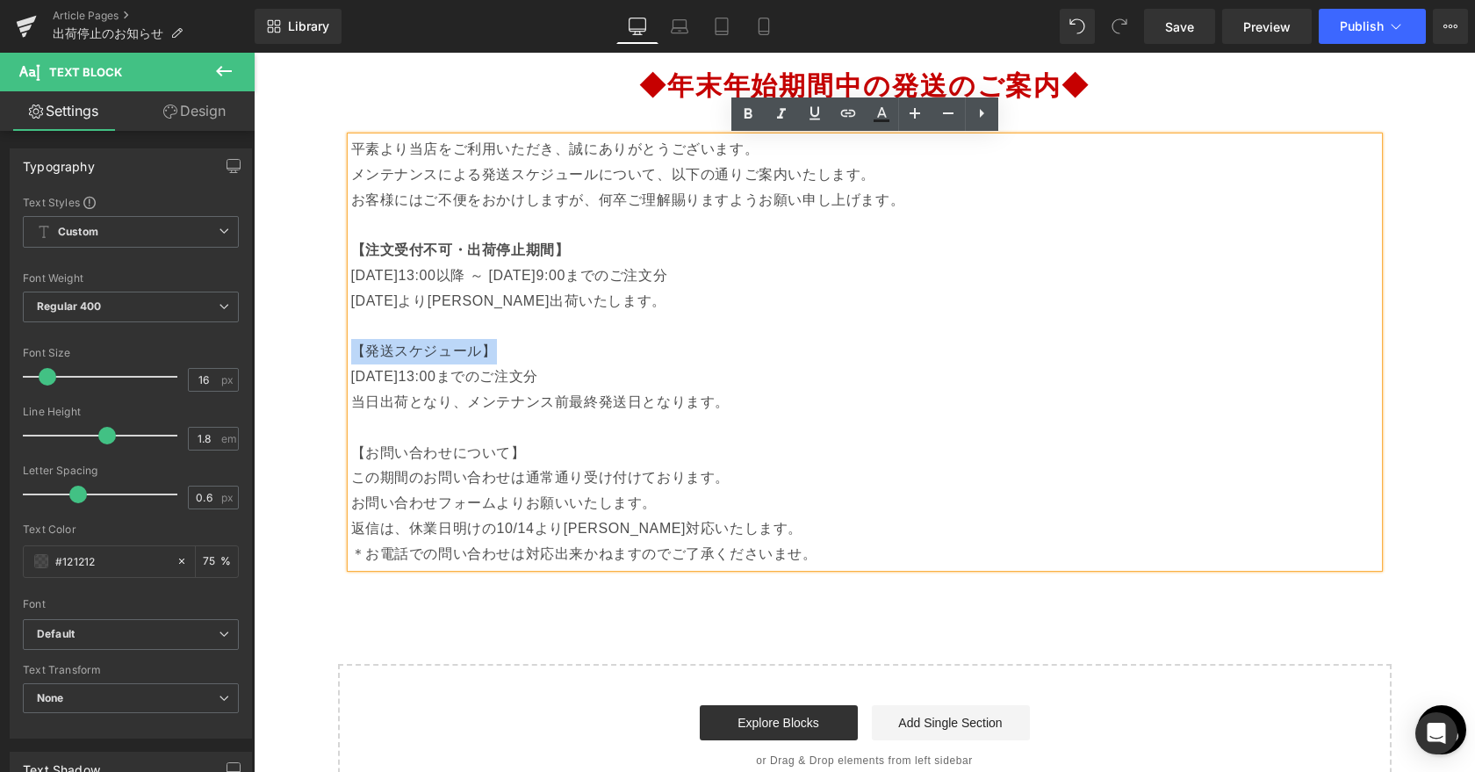
drag, startPoint x: 352, startPoint y: 353, endPoint x: 509, endPoint y: 353, distance: 157.1
click at [509, 353] on p "【発送スケジュール】" at bounding box center [864, 351] width 1027 height 25
click at [748, 126] on link at bounding box center [747, 113] width 33 height 33
drag, startPoint x: 535, startPoint y: 454, endPoint x: 354, endPoint y: 456, distance: 180.8
click at [354, 456] on p "【お問い合わせについて】" at bounding box center [864, 453] width 1027 height 25
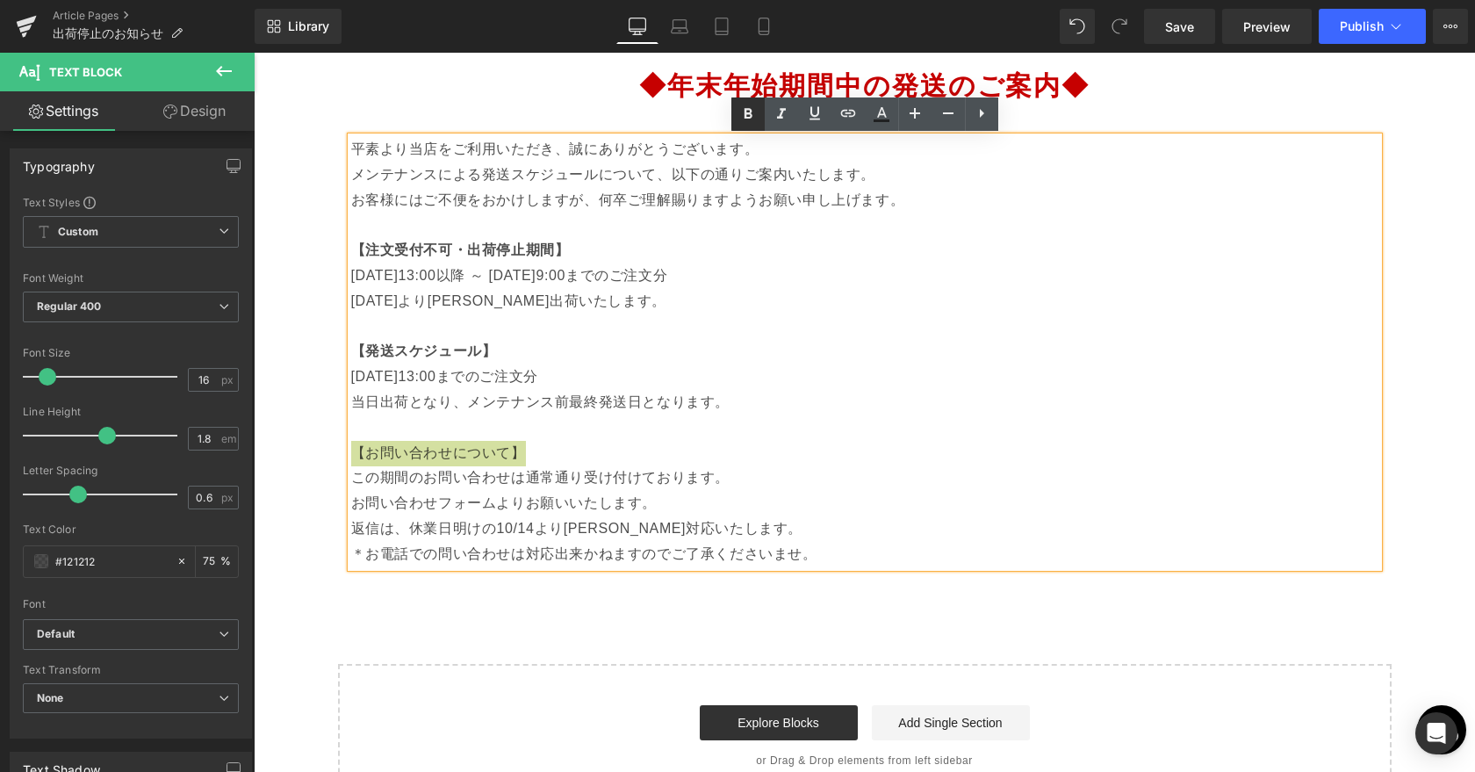
click at [743, 119] on icon at bounding box center [747, 114] width 21 height 21
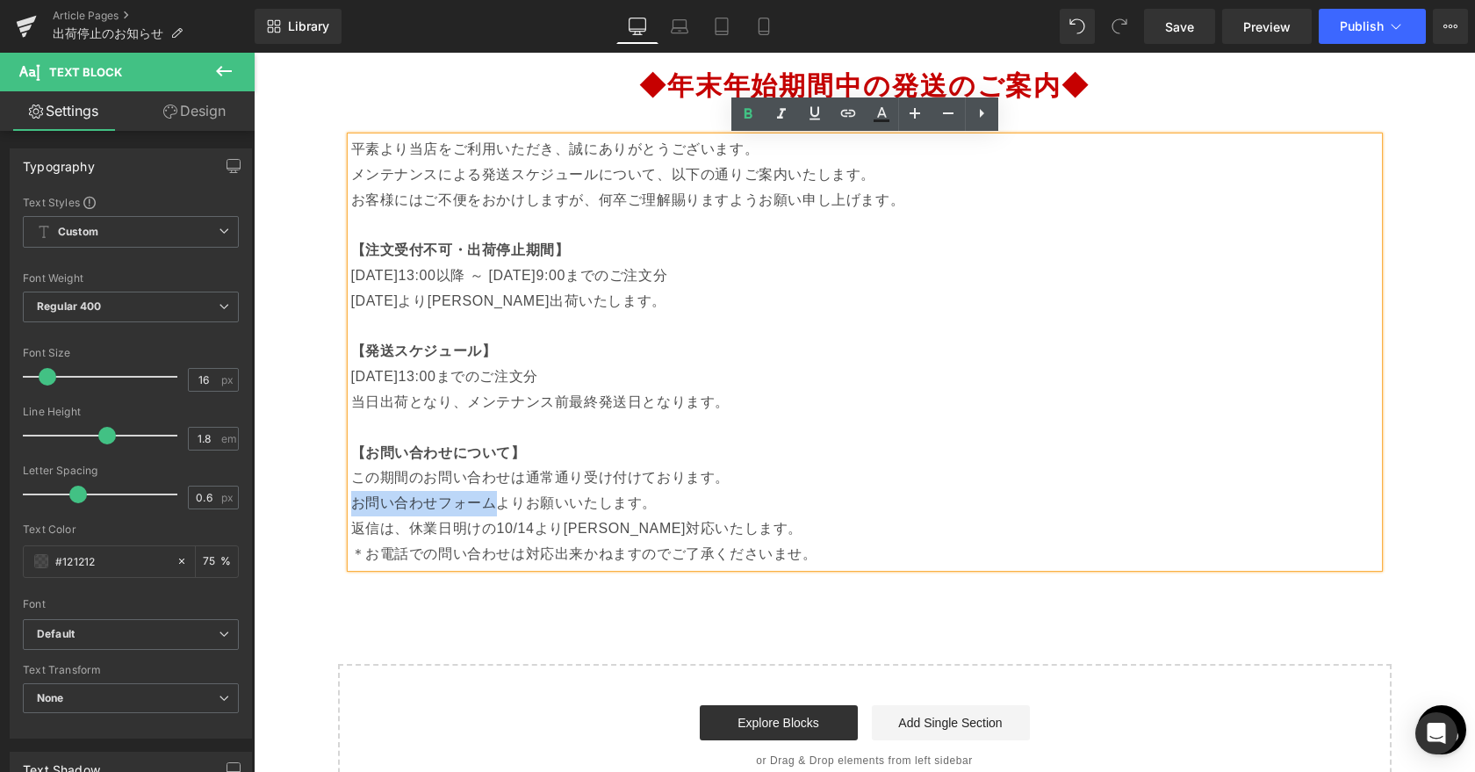
drag, startPoint x: 496, startPoint y: 505, endPoint x: 350, endPoint y: 500, distance: 145.8
click at [351, 500] on p "お問い合わせフォームよりお願いいたします。" at bounding box center [864, 503] width 1027 height 25
click at [836, 116] on link at bounding box center [847, 113] width 33 height 33
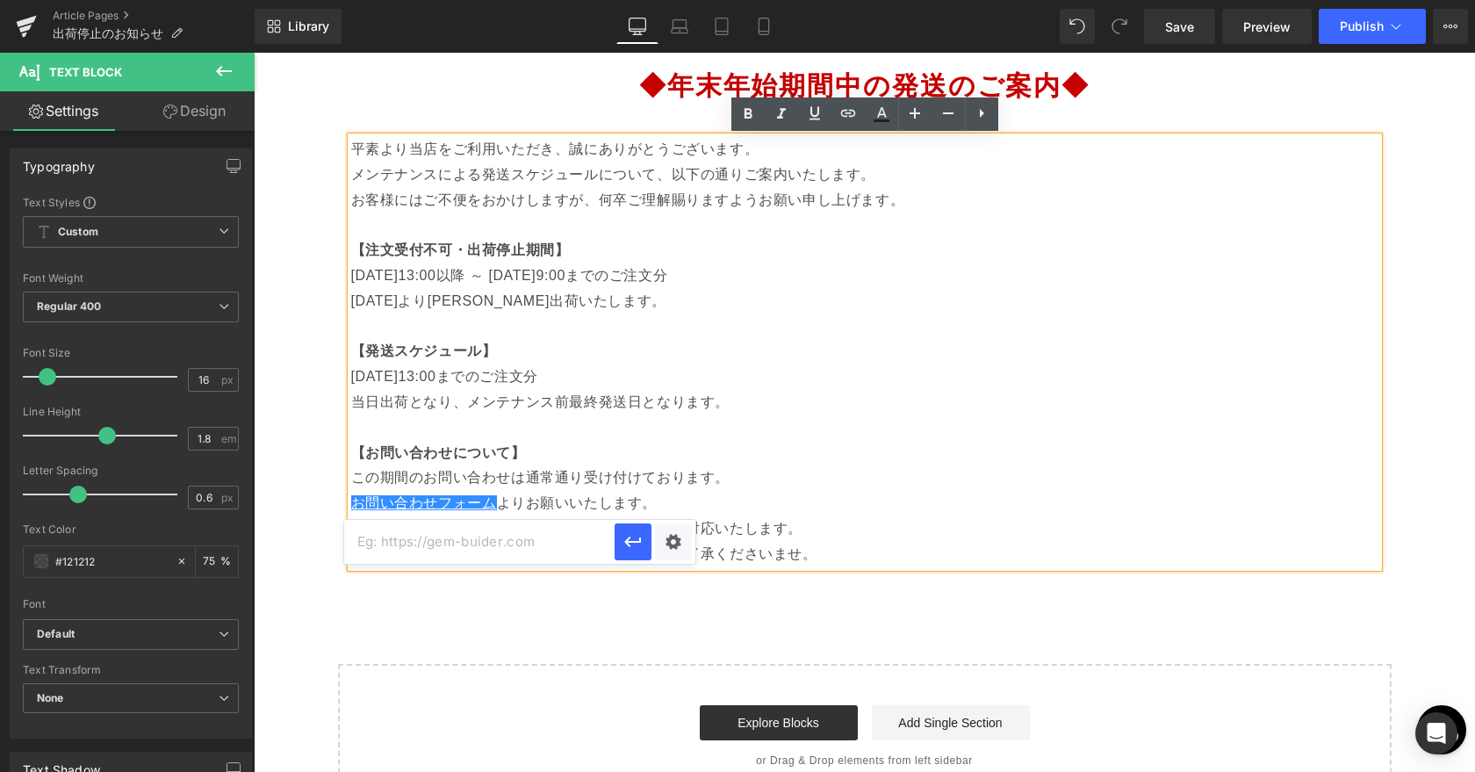
click at [507, 542] on input "text" at bounding box center [479, 542] width 270 height 44
paste input "[URL][DOMAIN_NAME]"
type input "[URL][DOMAIN_NAME]"
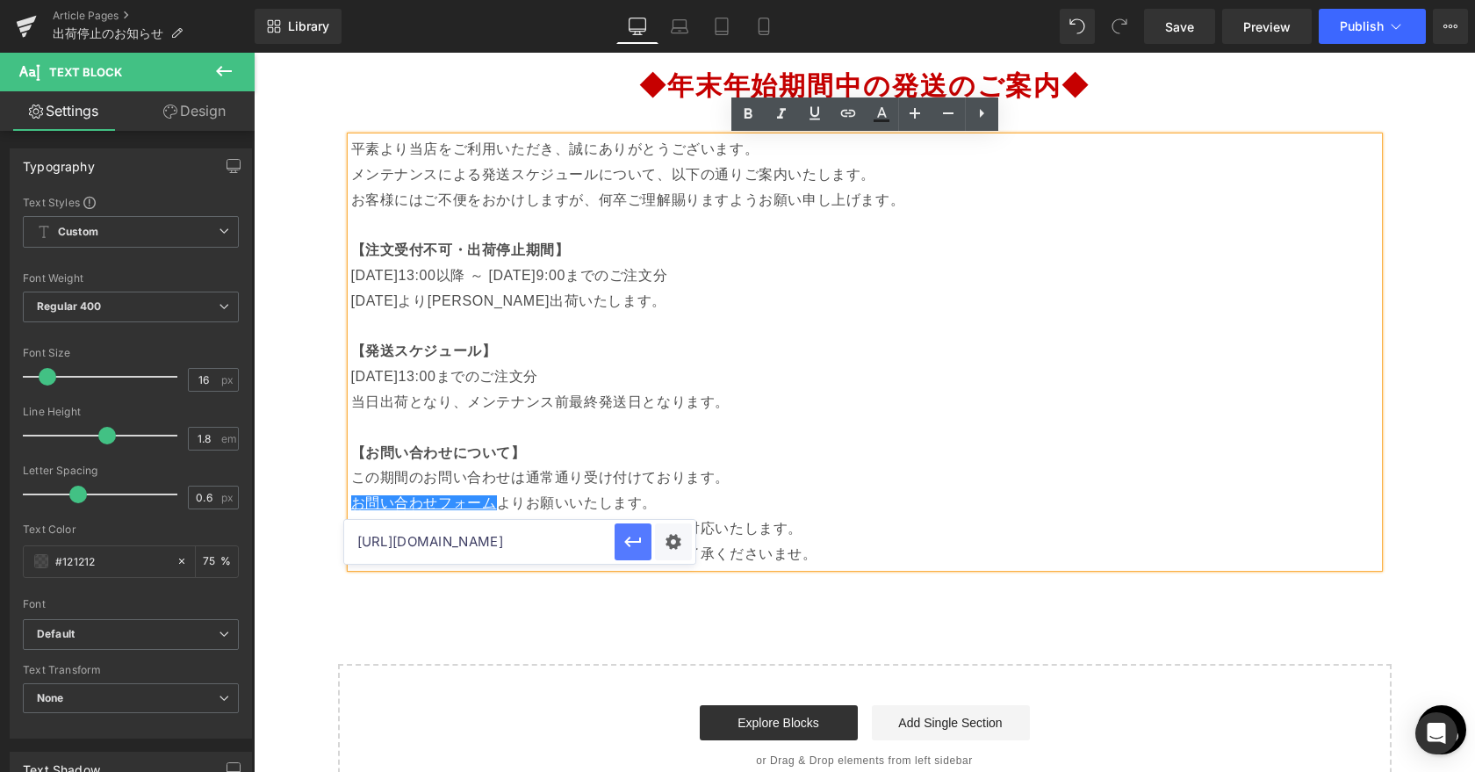
click at [629, 540] on icon "button" at bounding box center [632, 541] width 17 height 11
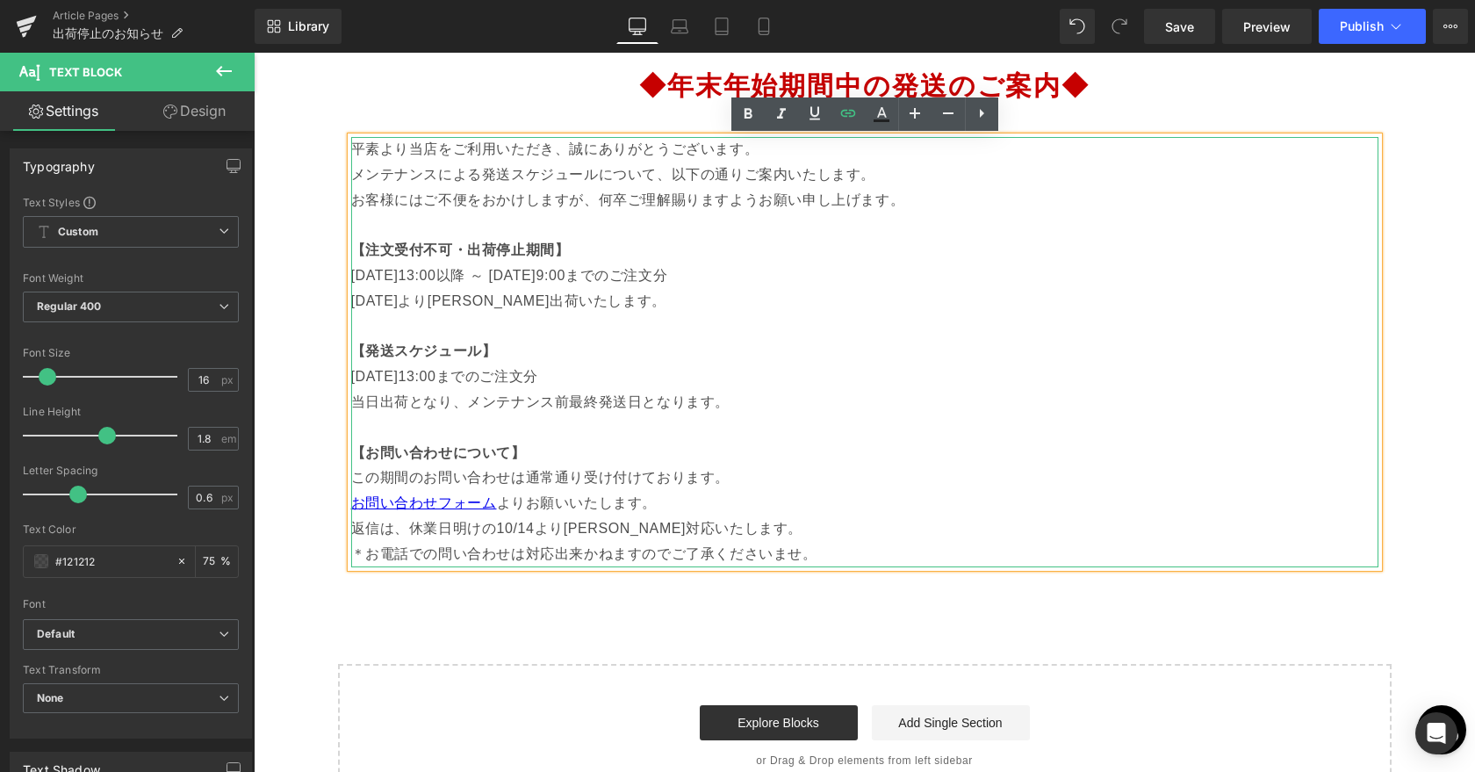
click at [645, 477] on p "この期間のお問い合わせは通常通り受け付けております。" at bounding box center [864, 477] width 1027 height 25
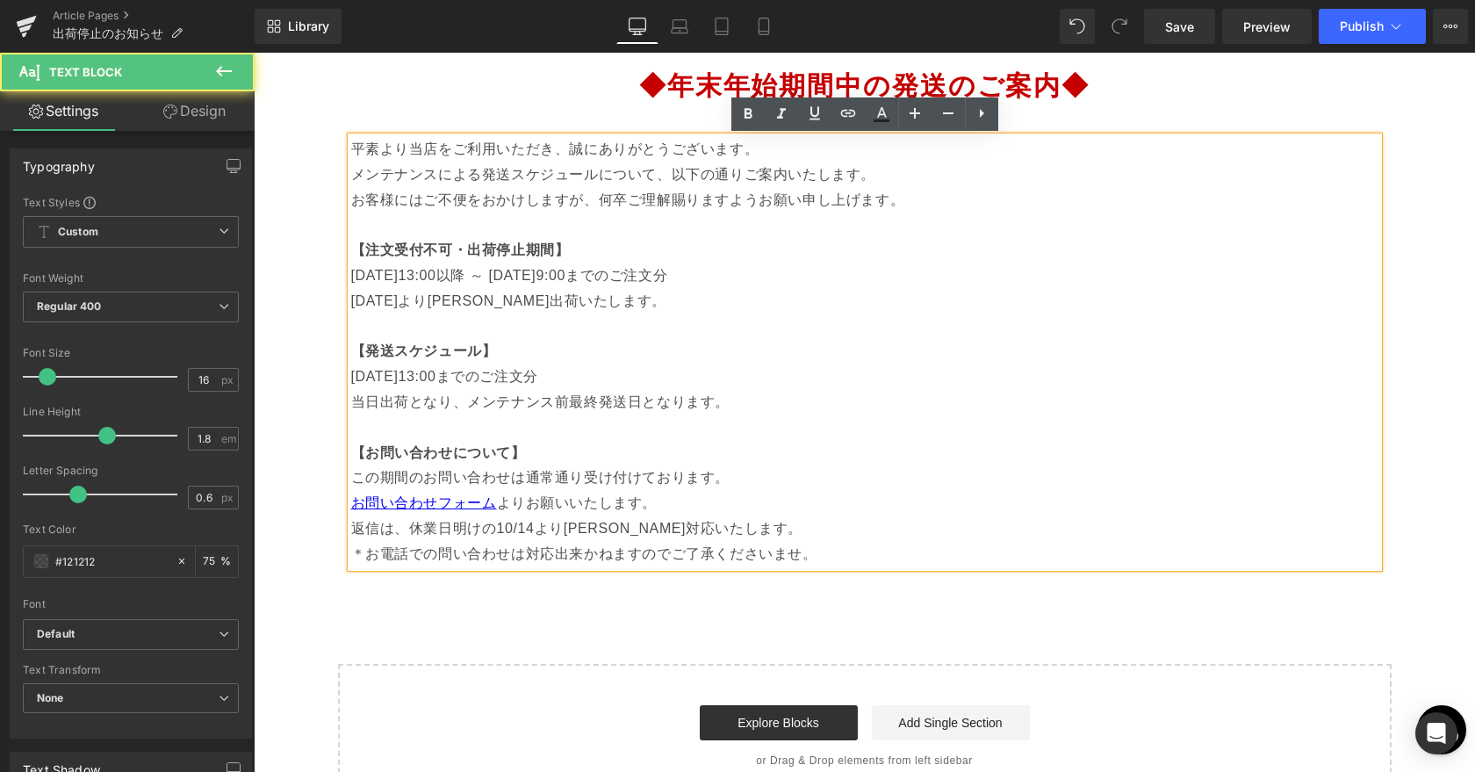
drag, startPoint x: 835, startPoint y: 563, endPoint x: 348, endPoint y: 556, distance: 487.2
click at [351, 556] on div "平素より当店をご利用いただき、誠にありがとうございます。 メンテナンスによる発送スケジュールについて、以下の通りご案内いたします。 お客様にはご不便をおかけし…" at bounding box center [864, 352] width 1027 height 430
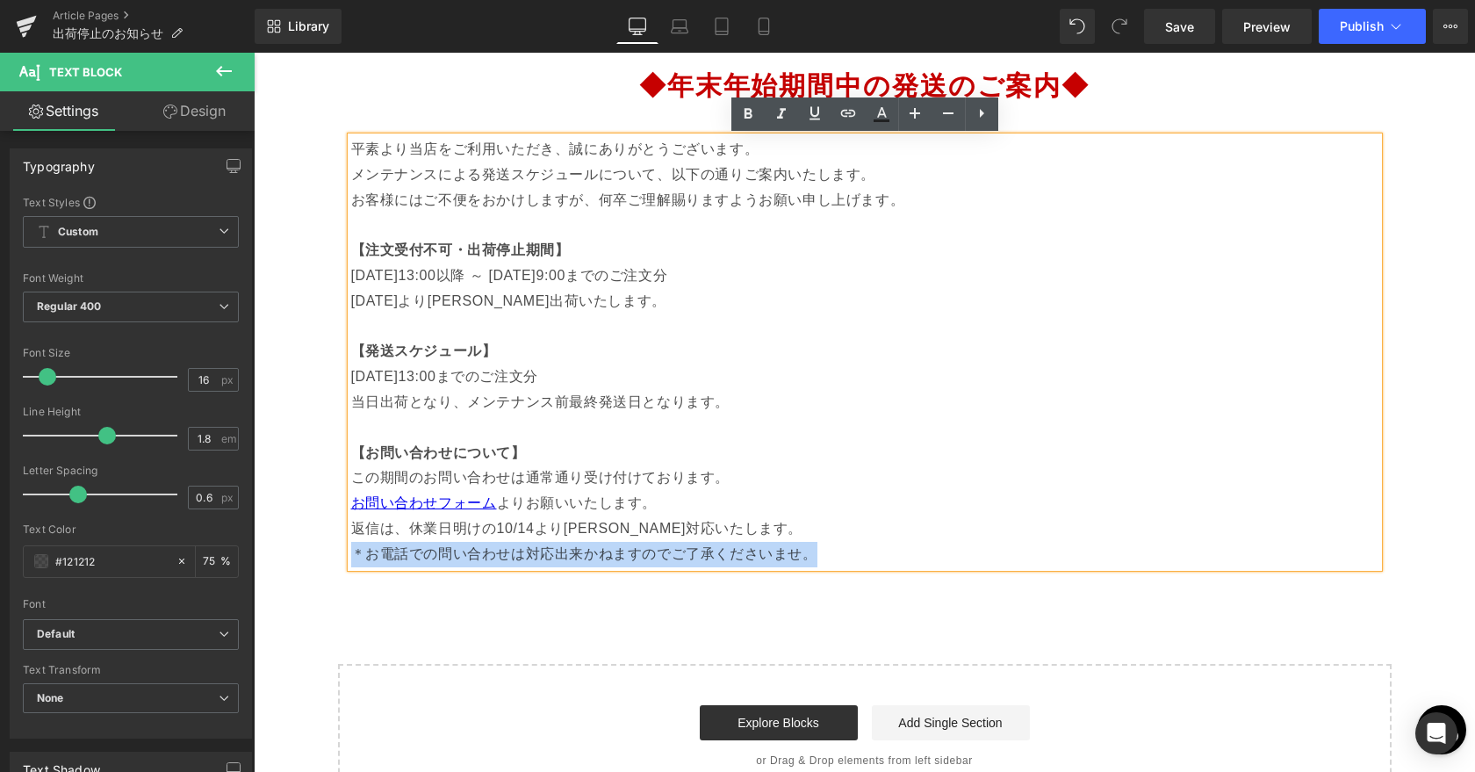
drag, startPoint x: 355, startPoint y: 556, endPoint x: 809, endPoint y: 556, distance: 454.7
click at [809, 556] on p "＊お電話での問い合わせは対応出来かねますのでご了承くださいませ。" at bounding box center [864, 554] width 1027 height 25
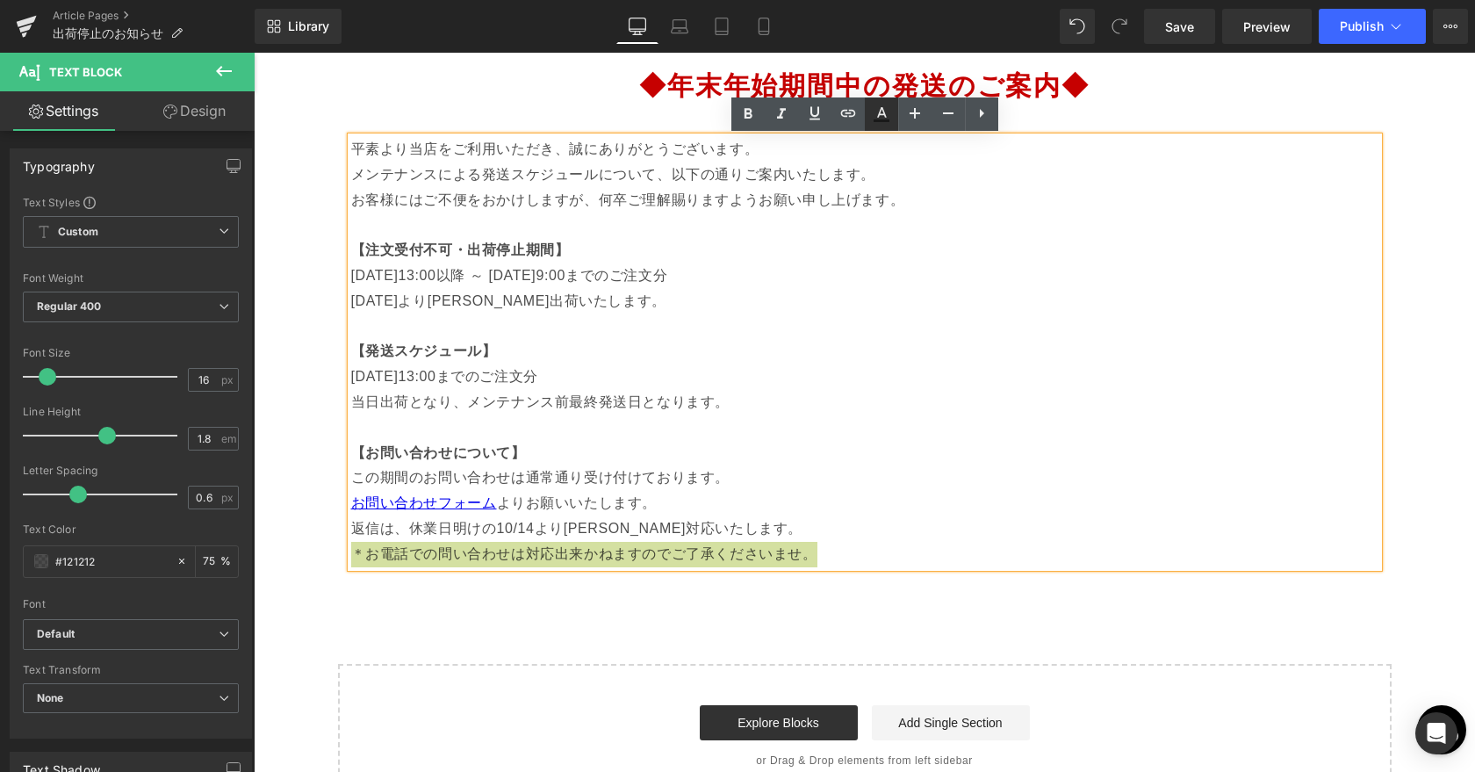
click at [881, 119] on icon at bounding box center [881, 120] width 16 height 3
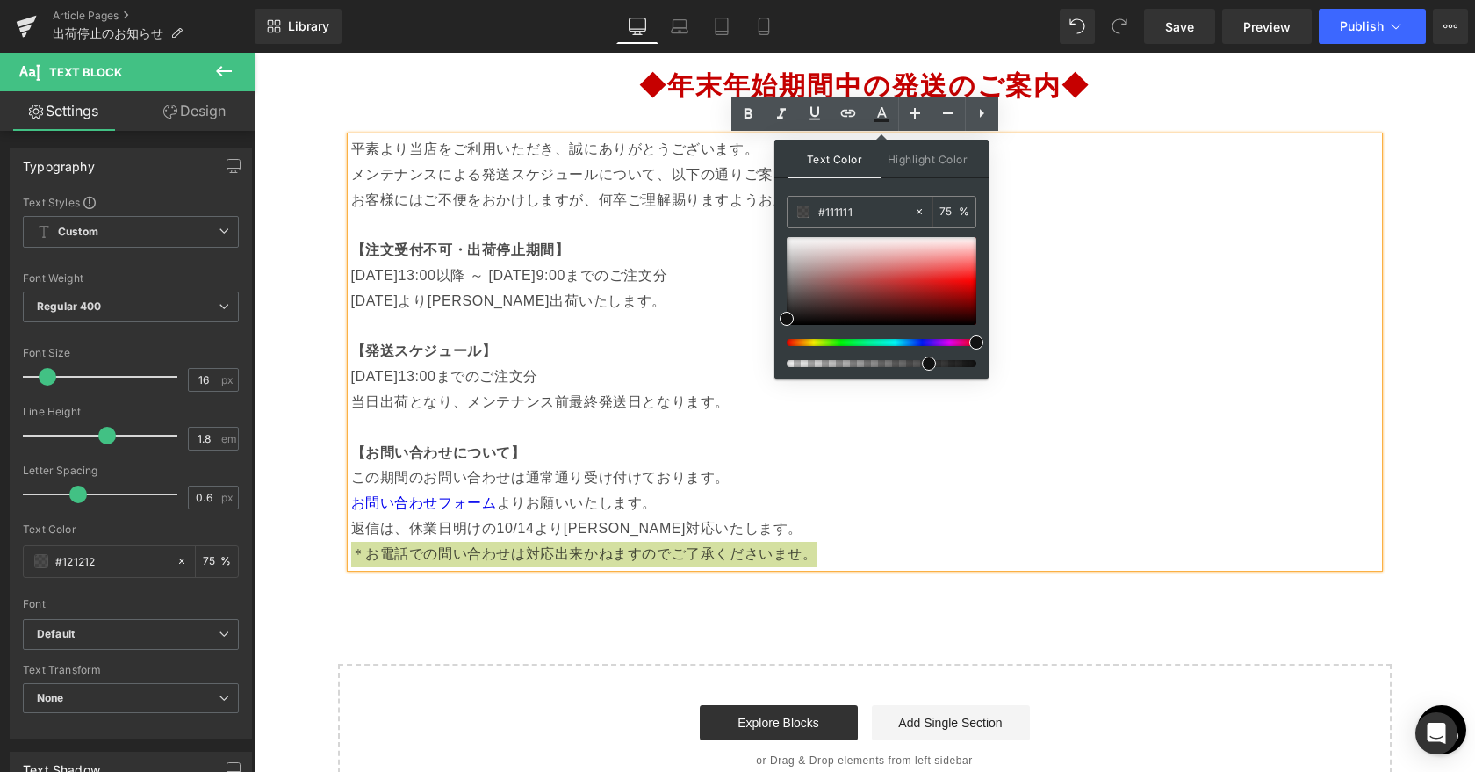
drag, startPoint x: 1038, startPoint y: 389, endPoint x: 1099, endPoint y: 336, distance: 80.3
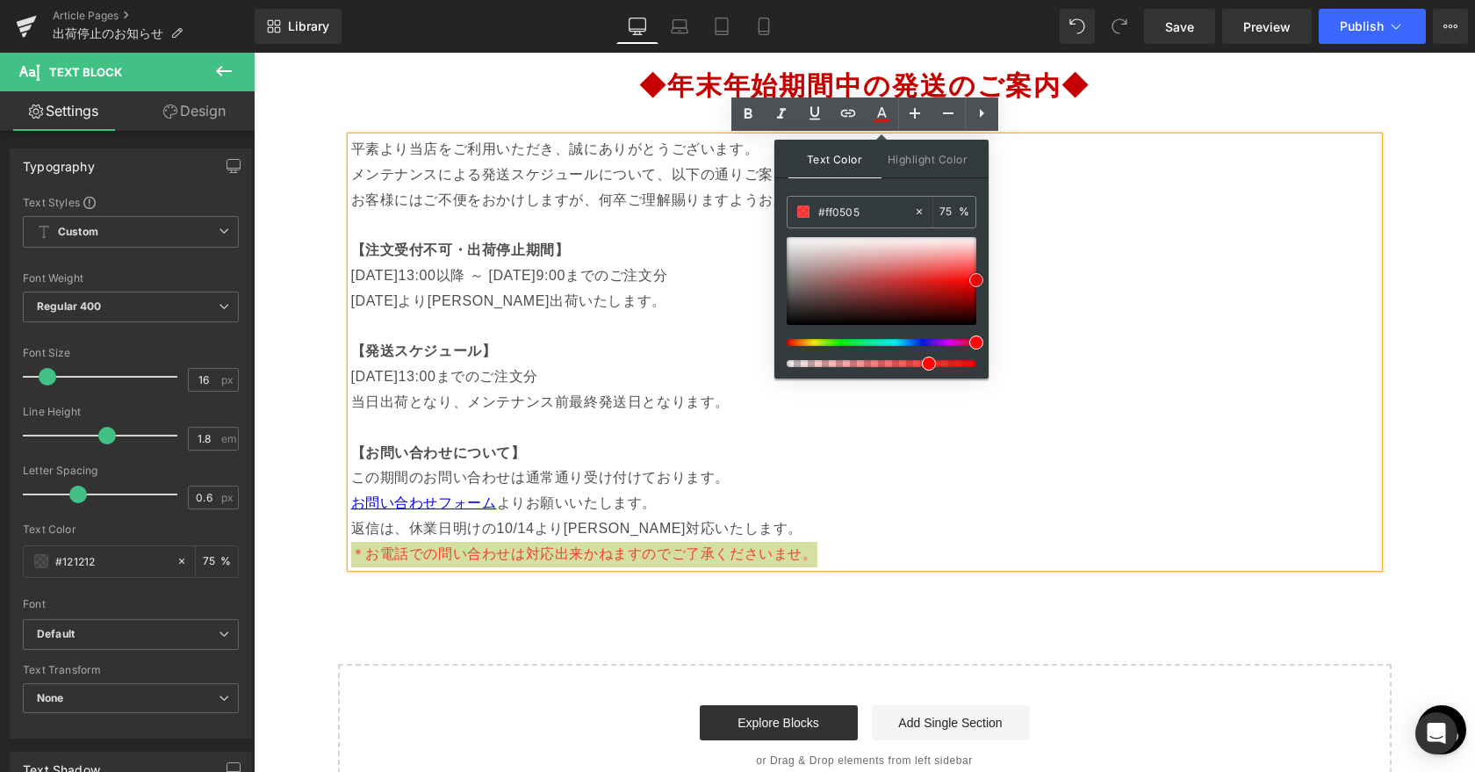
type input "#ff0000"
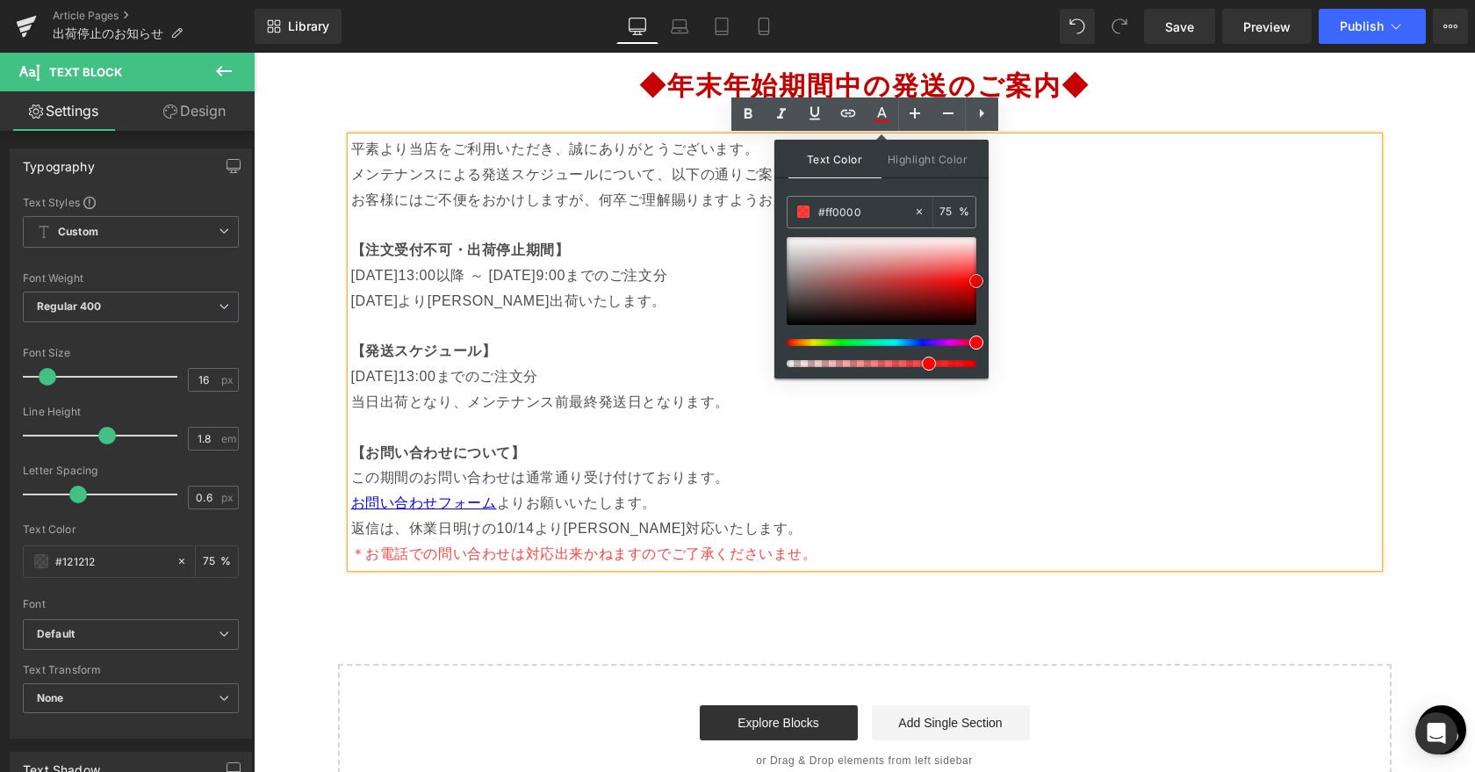
drag, startPoint x: 786, startPoint y: 315, endPoint x: 977, endPoint y: 277, distance: 195.0
click at [977, 277] on span at bounding box center [976, 281] width 14 height 14
click at [860, 219] on input "#ff0000" at bounding box center [865, 211] width 95 height 19
drag, startPoint x: 872, startPoint y: 213, endPoint x: 777, endPoint y: 213, distance: 95.7
click at [777, 213] on div "Text Color Highlight Color rgba(255, 0, 0, 0.75) #ff0000 75 % transparent trans…" at bounding box center [881, 259] width 214 height 239
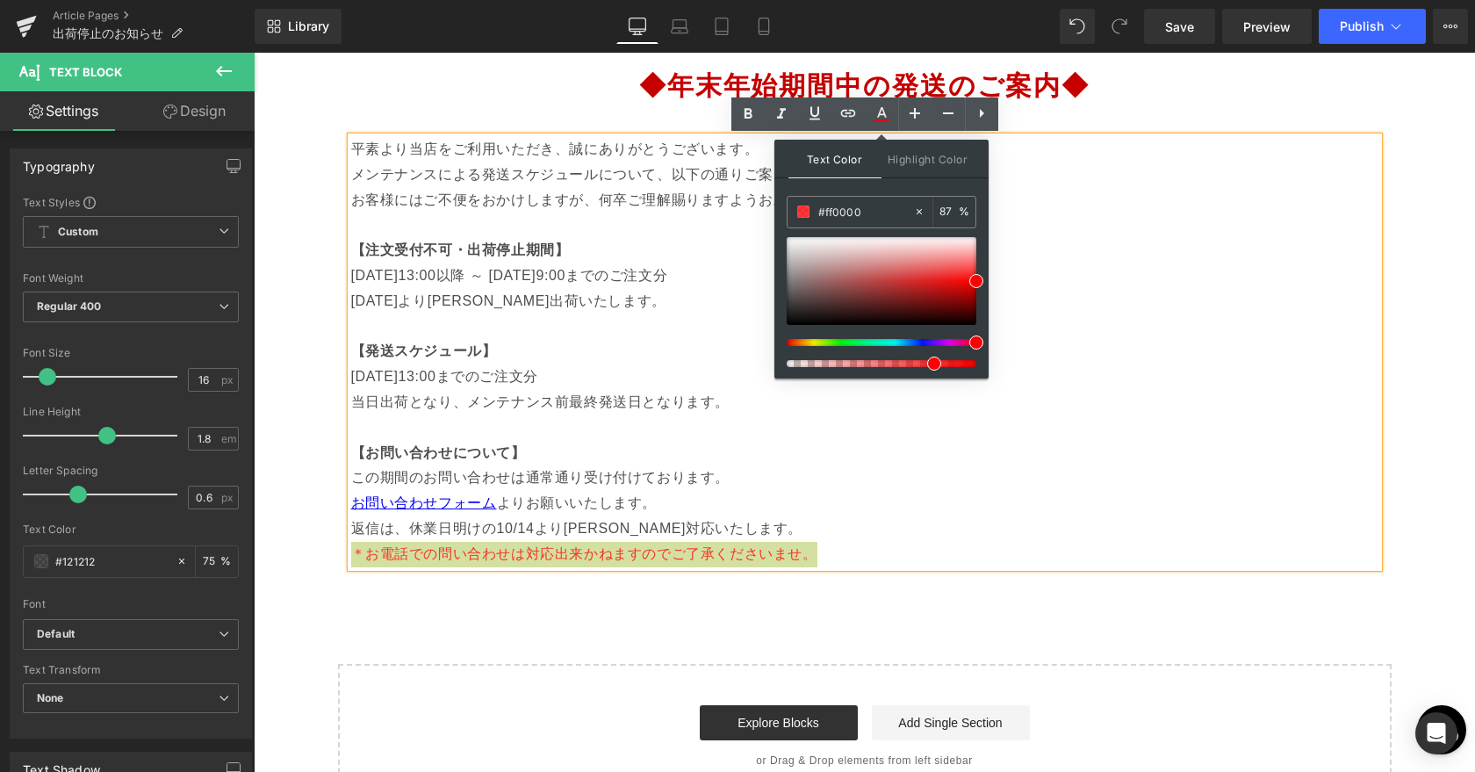
type input "100"
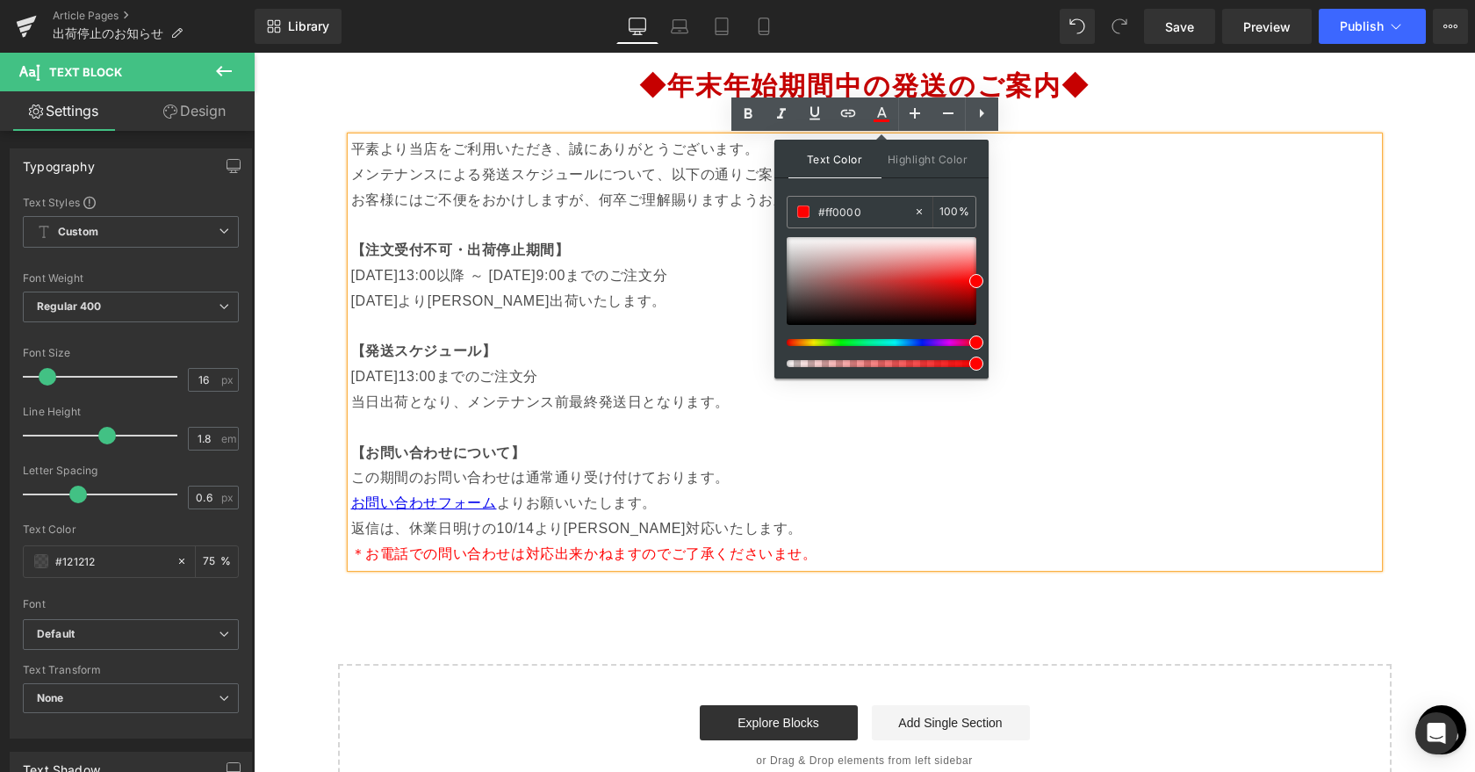
drag, startPoint x: 1180, startPoint y: 413, endPoint x: 1016, endPoint y: 359, distance: 171.8
click at [848, 539] on p "返信は、休業日明けの10/14より[PERSON_NAME]対応いたします。" at bounding box center [864, 528] width 1027 height 25
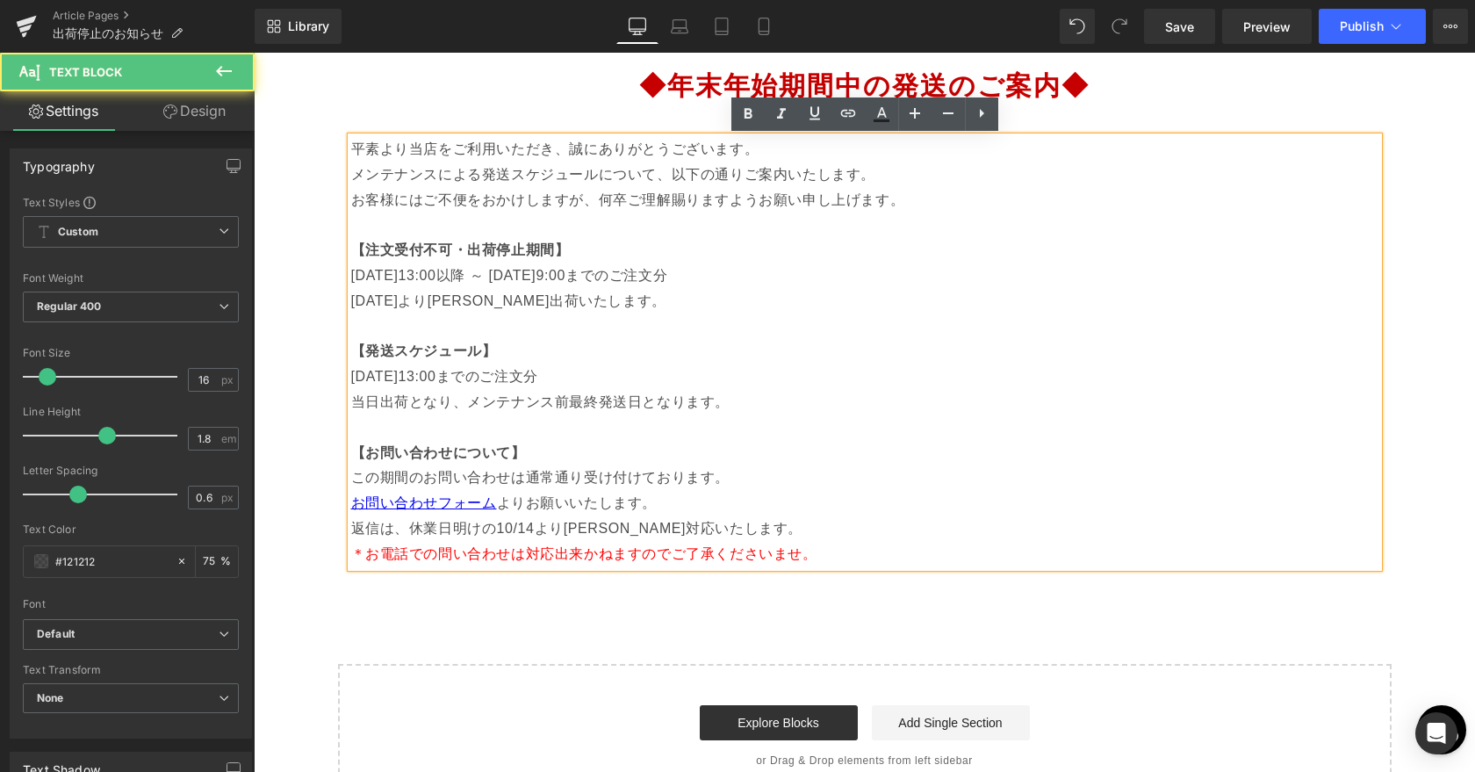
drag, startPoint x: 351, startPoint y: 276, endPoint x: 906, endPoint y: 271, distance: 554.7
click at [906, 271] on p "[DATE]13:00以降 ～ [DATE]9:00までのご注文分" at bounding box center [864, 275] width 1027 height 25
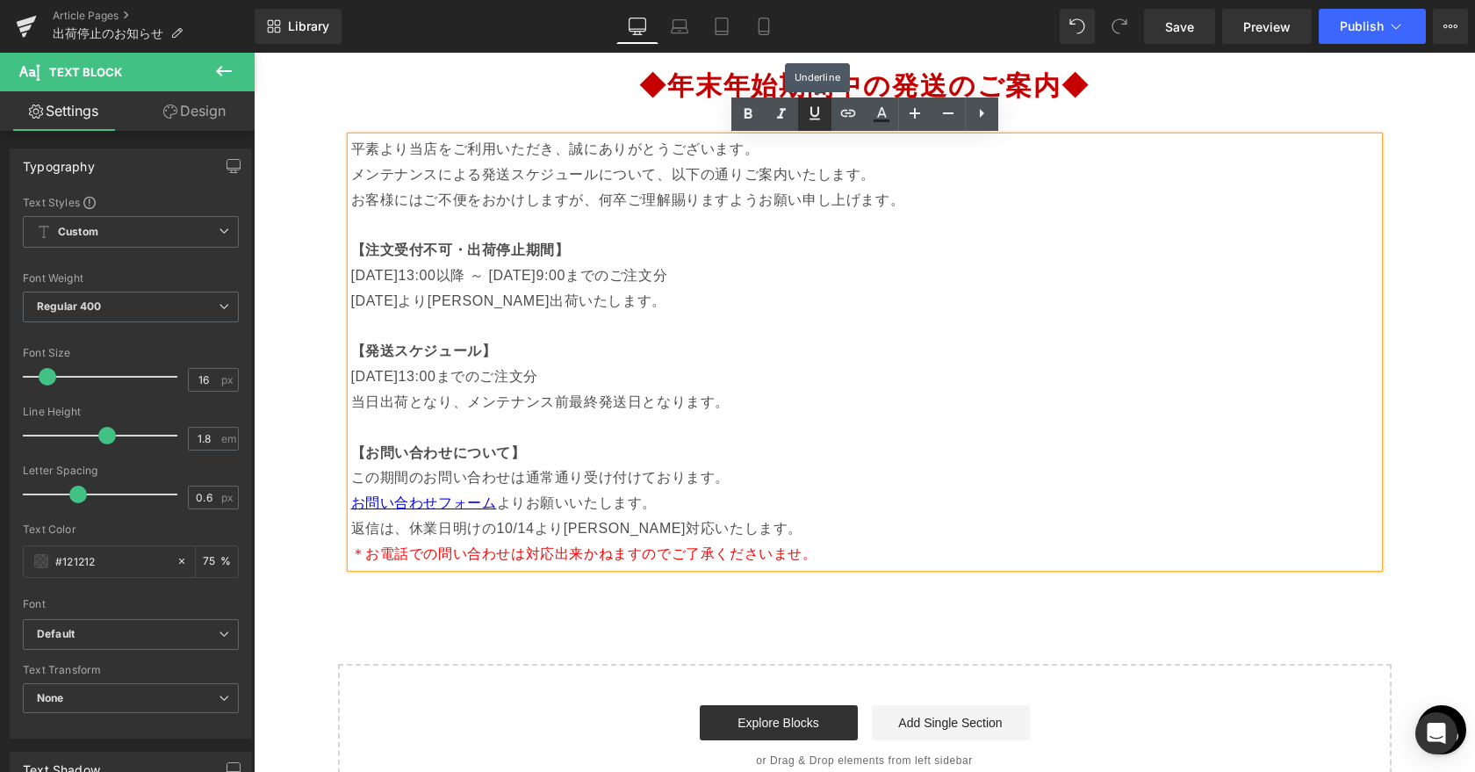
click at [805, 114] on icon at bounding box center [814, 113] width 21 height 21
click at [883, 112] on icon at bounding box center [882, 112] width 10 height 11
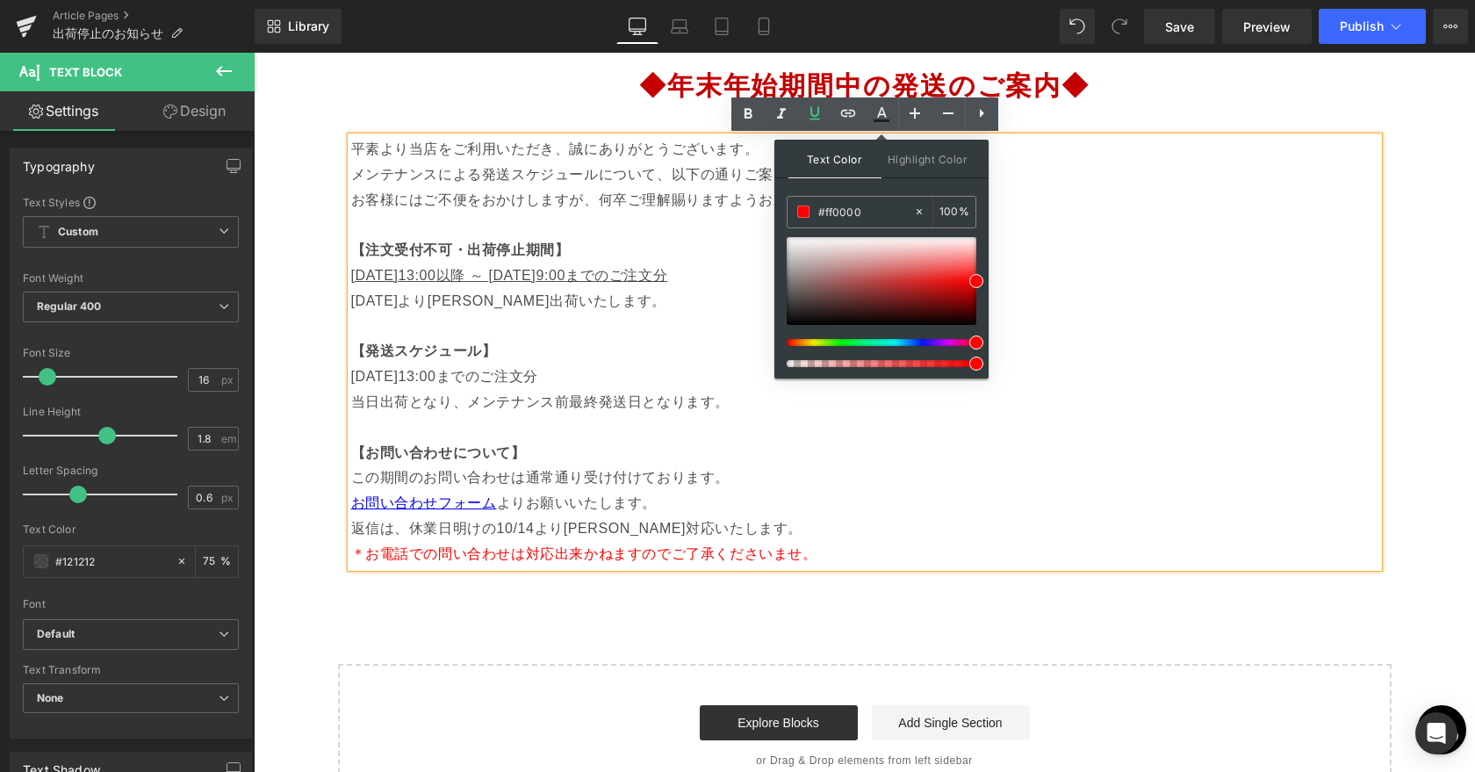
click at [668, 280] on span "[DATE]13:00以降 ～ [DATE]9:00までのご注文分" at bounding box center [509, 275] width 317 height 15
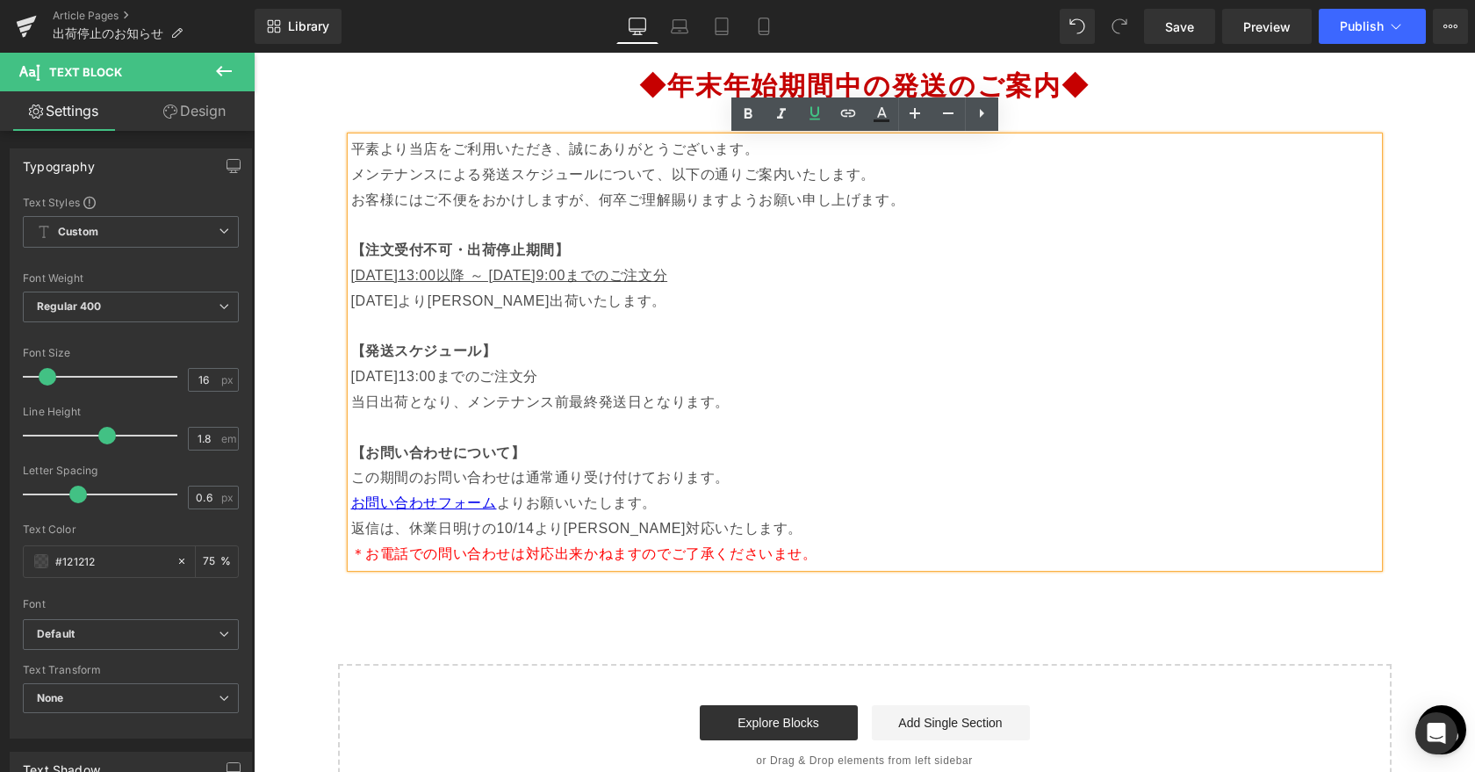
drag, startPoint x: 874, startPoint y: 278, endPoint x: 344, endPoint y: 270, distance: 530.2
click at [344, 270] on div "平素より当店をご利用いただき、誠にありがとうございます。 メンテナンスによる発送スケジュールについて、以下の通りご案内いたします。 お客様にはご不便をおかけし…" at bounding box center [864, 352] width 1053 height 430
click at [884, 120] on icon at bounding box center [881, 120] width 16 height 3
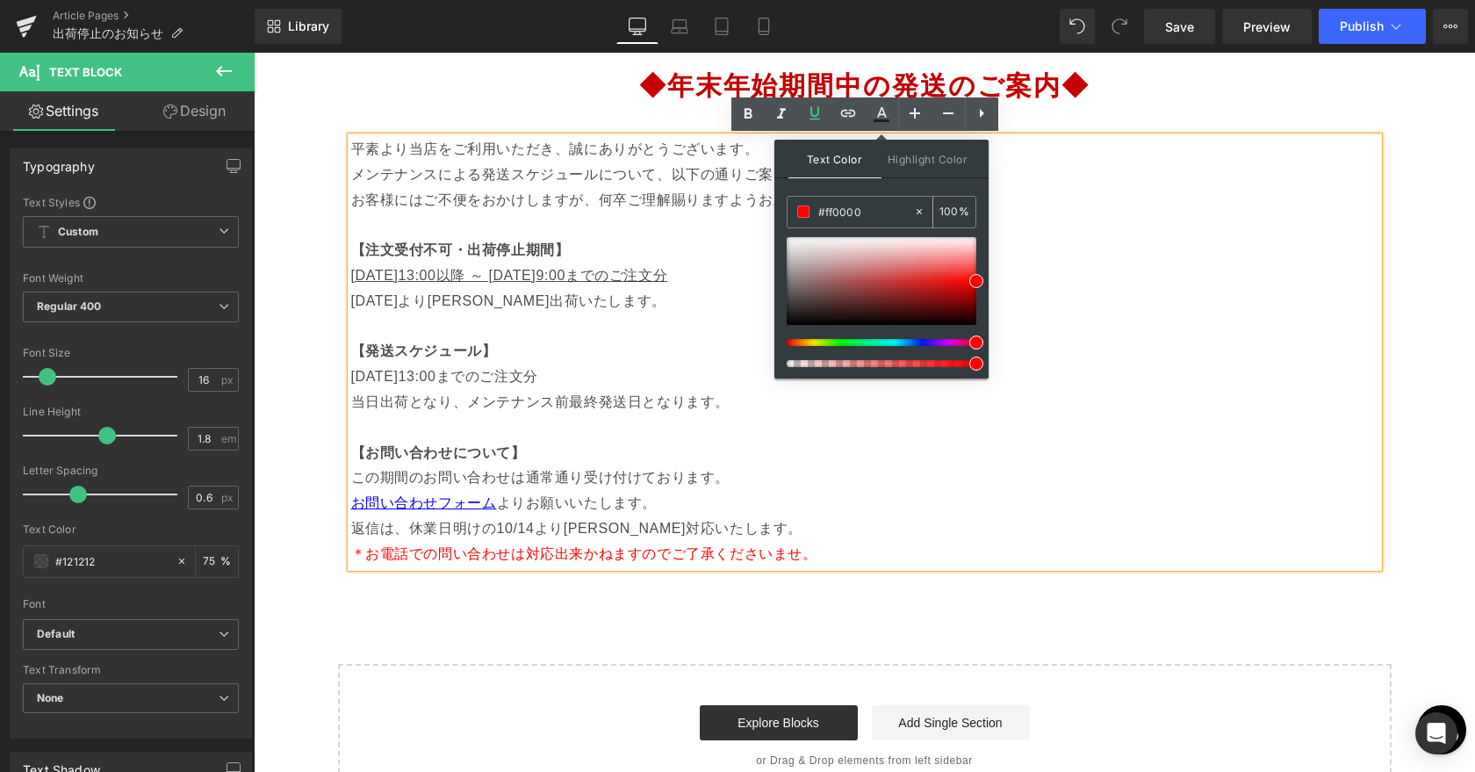
click at [883, 218] on input "#ff0000" at bounding box center [865, 211] width 95 height 19
click at [915, 211] on icon at bounding box center [919, 211] width 12 height 12
type input "none"
type input "0"
click at [861, 211] on input "none" at bounding box center [865, 211] width 95 height 19
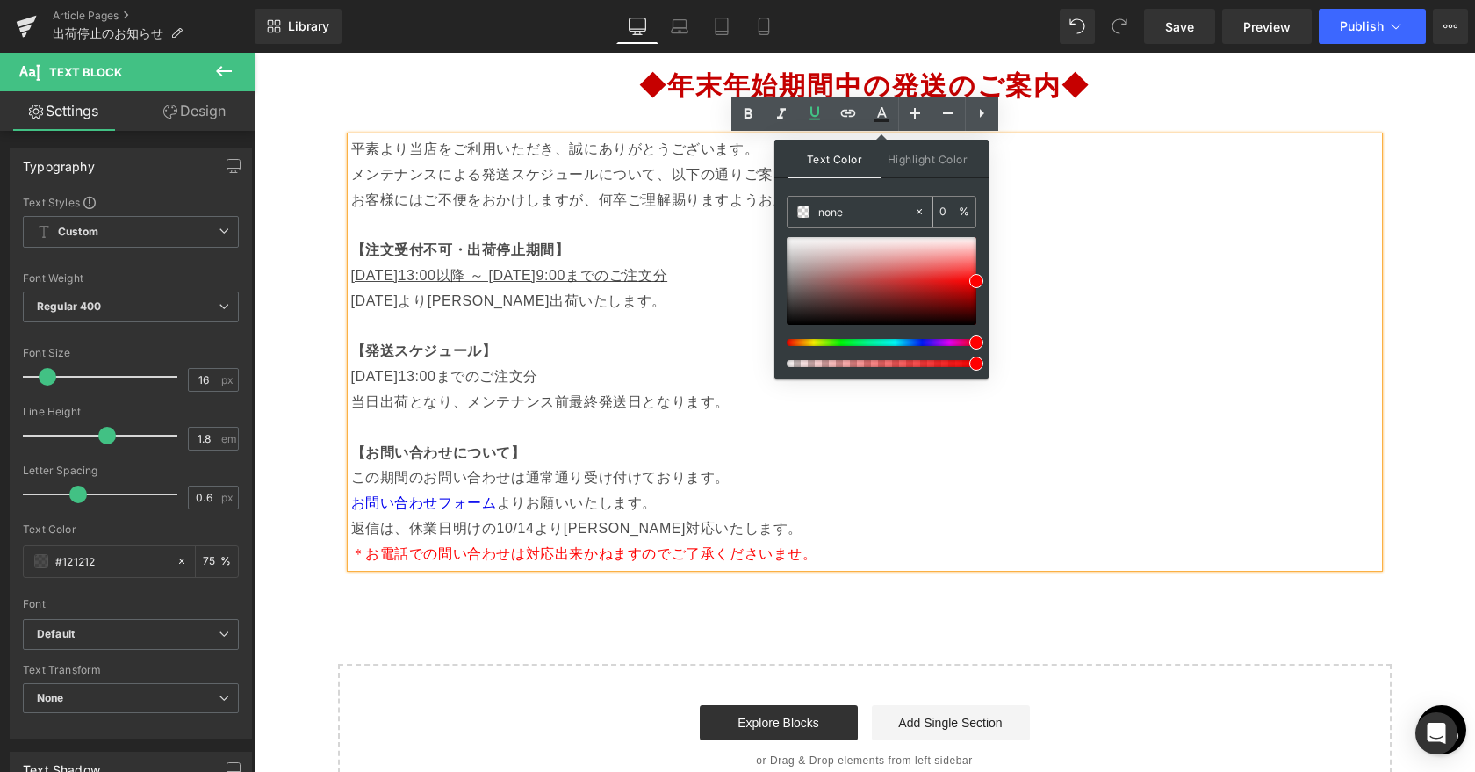
paste input "#ff0000"
paste input "text"
click at [896, 215] on input "#ff0000" at bounding box center [865, 211] width 95 height 19
type input "#ff0000"
click at [969, 277] on span at bounding box center [976, 281] width 14 height 14
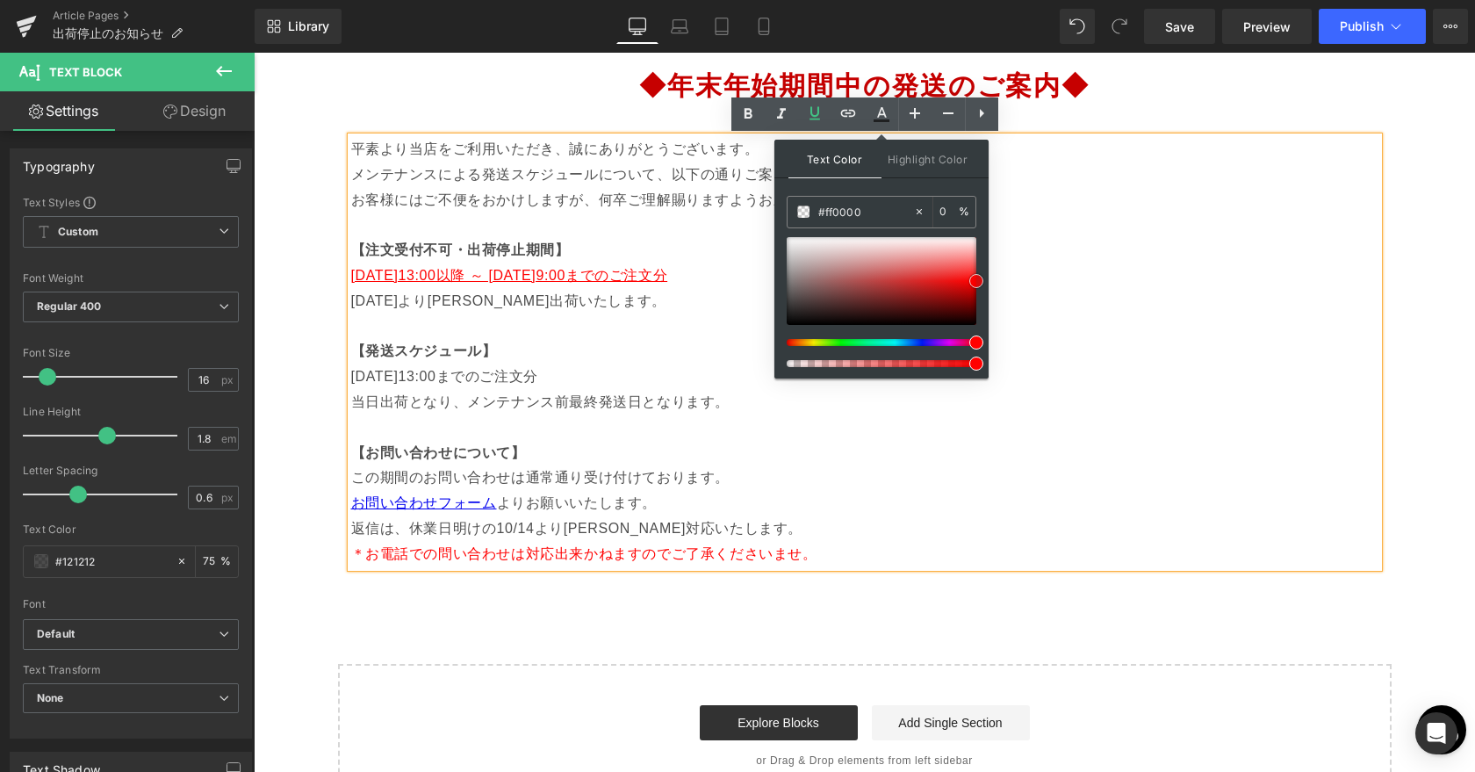
type input "100"
type input "#ff0000"
drag, startPoint x: 969, startPoint y: 277, endPoint x: 980, endPoint y: 277, distance: 11.4
click at [980, 277] on span at bounding box center [976, 281] width 14 height 14
click at [721, 264] on p "[DATE]13:00以降 ～ [DATE]9:00までのご注文分" at bounding box center [864, 275] width 1027 height 25
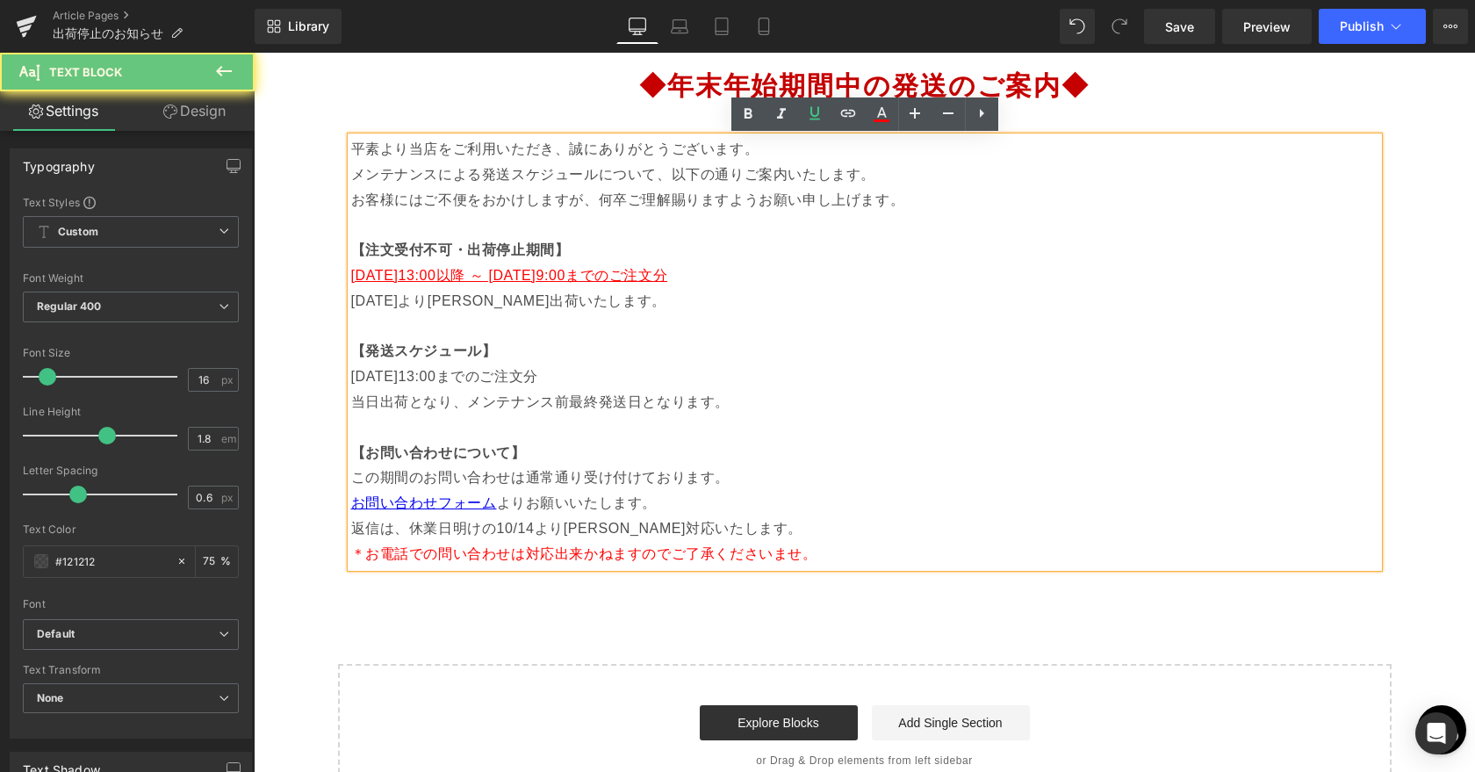
click at [718, 327] on p at bounding box center [864, 326] width 1027 height 25
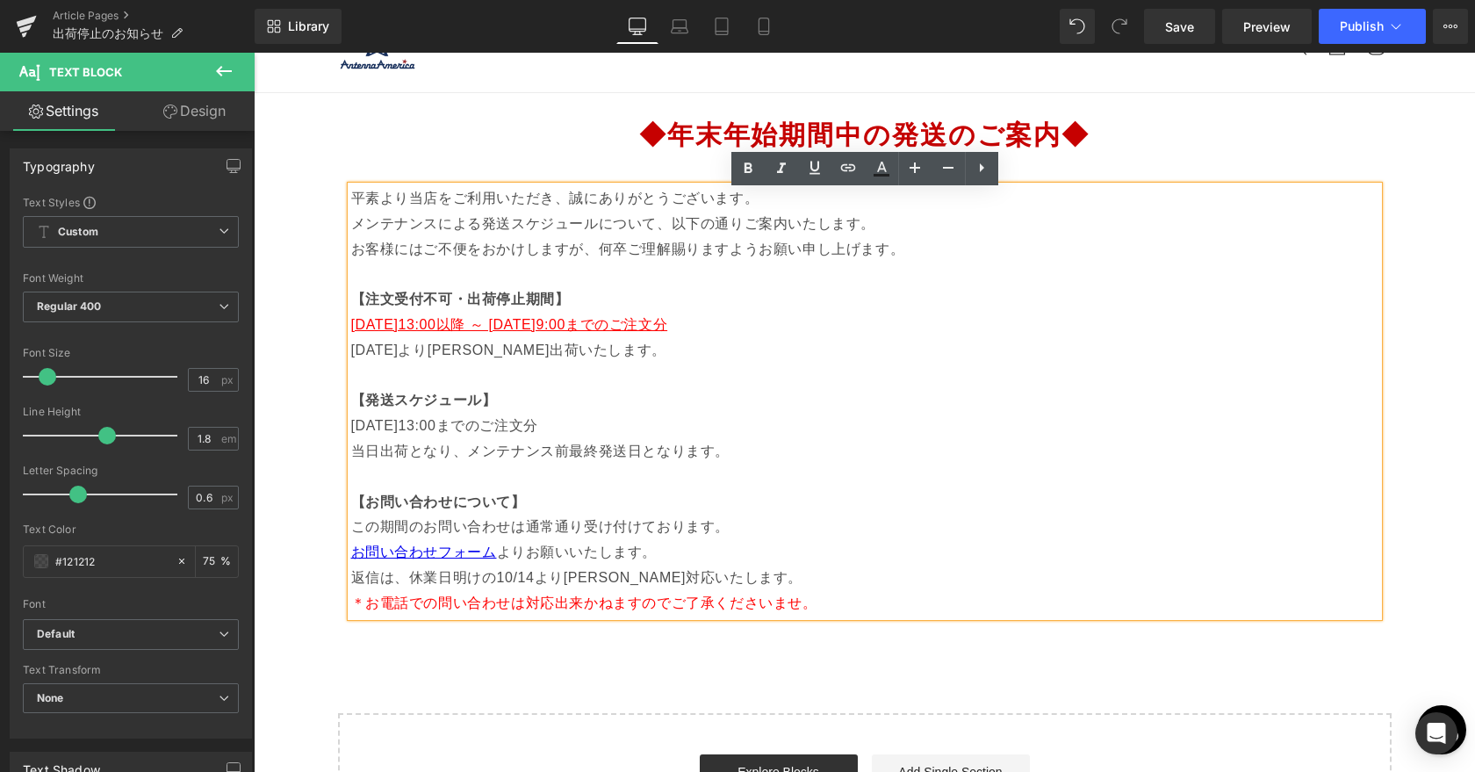
scroll to position [47, 0]
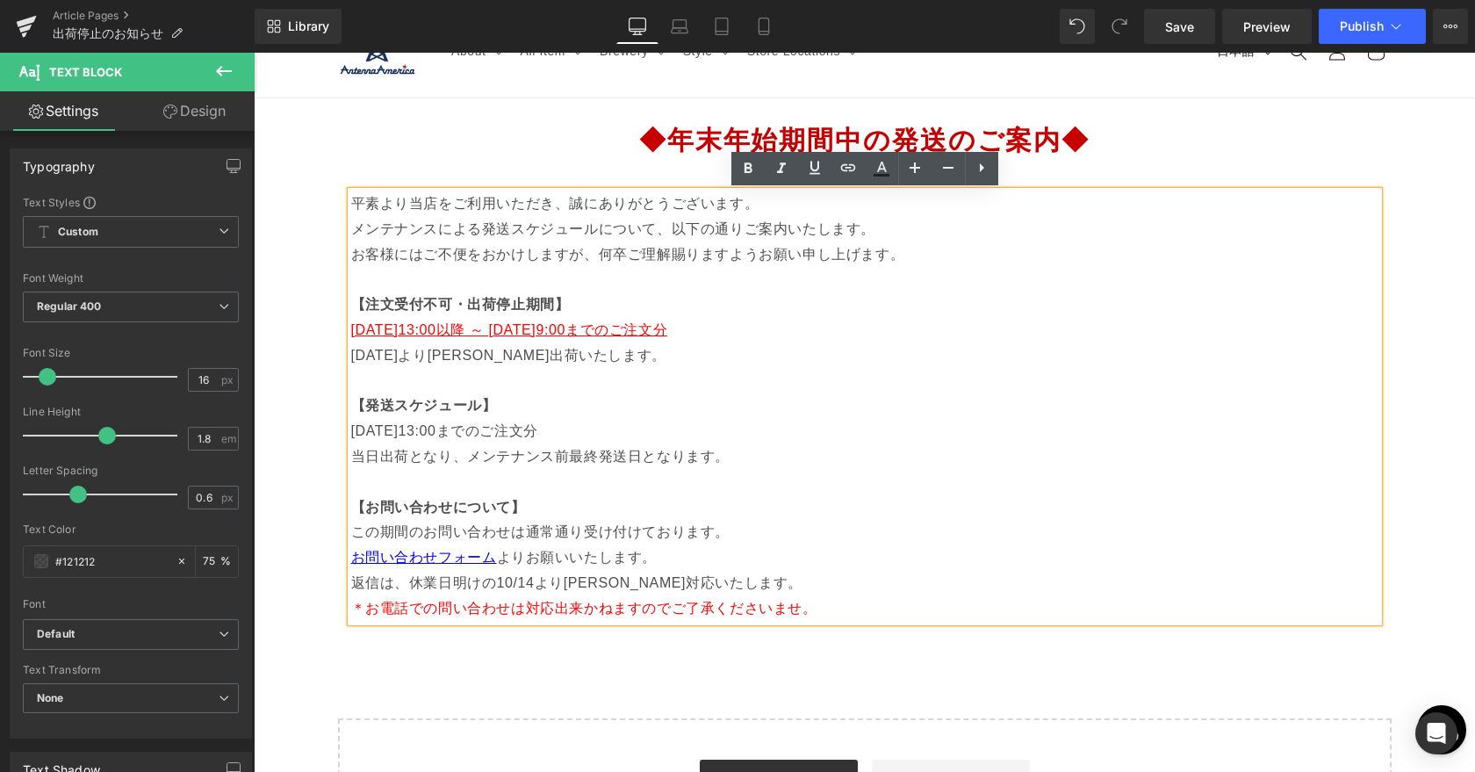
click at [649, 144] on span "◆年末年始期間中の発送のご案内◆" at bounding box center [864, 140] width 450 height 29
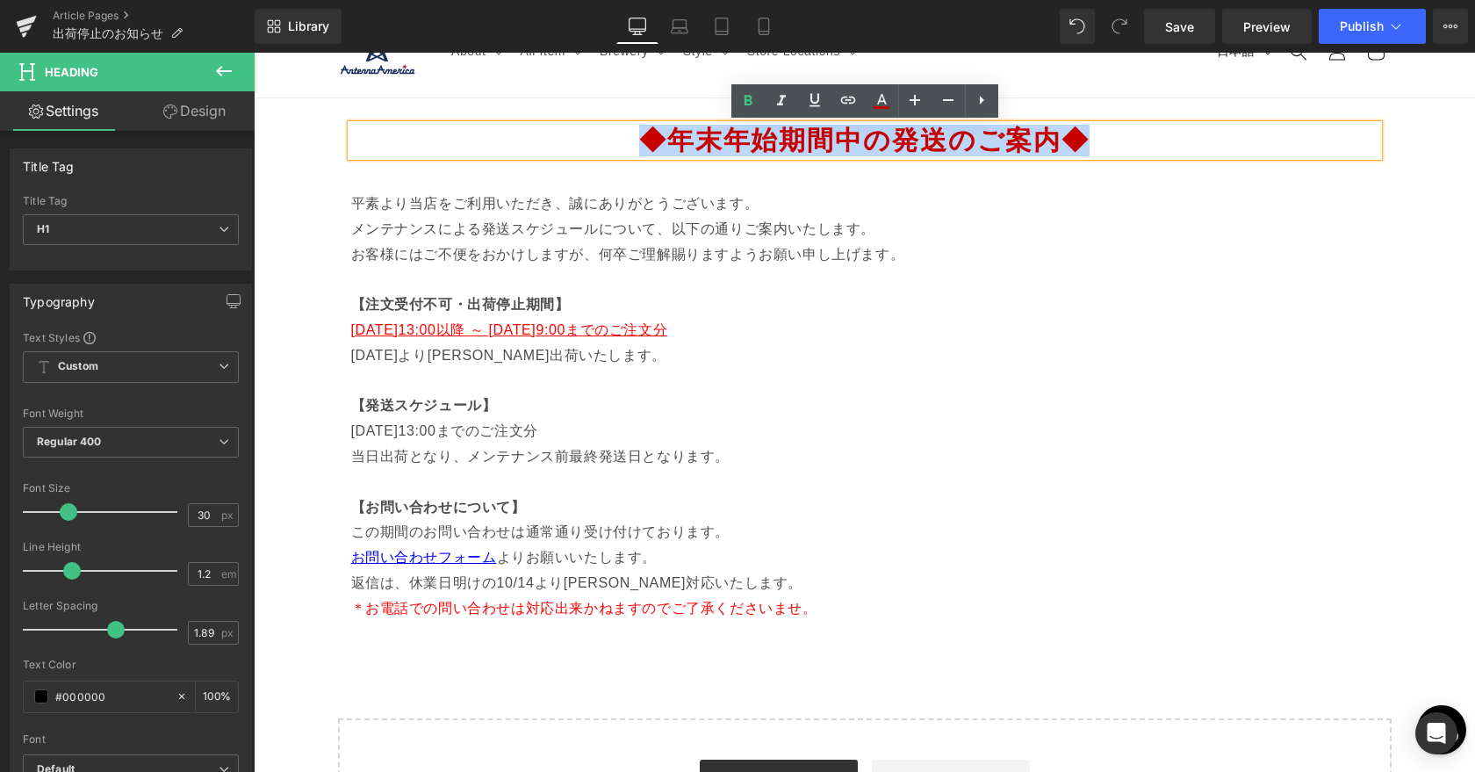
drag, startPoint x: 643, startPoint y: 142, endPoint x: 1080, endPoint y: 164, distance: 437.7
click at [1080, 164] on div "◆年末年始期間中の発送のご案内◆ Heading Row" at bounding box center [864, 131] width 1053 height 67
paste div
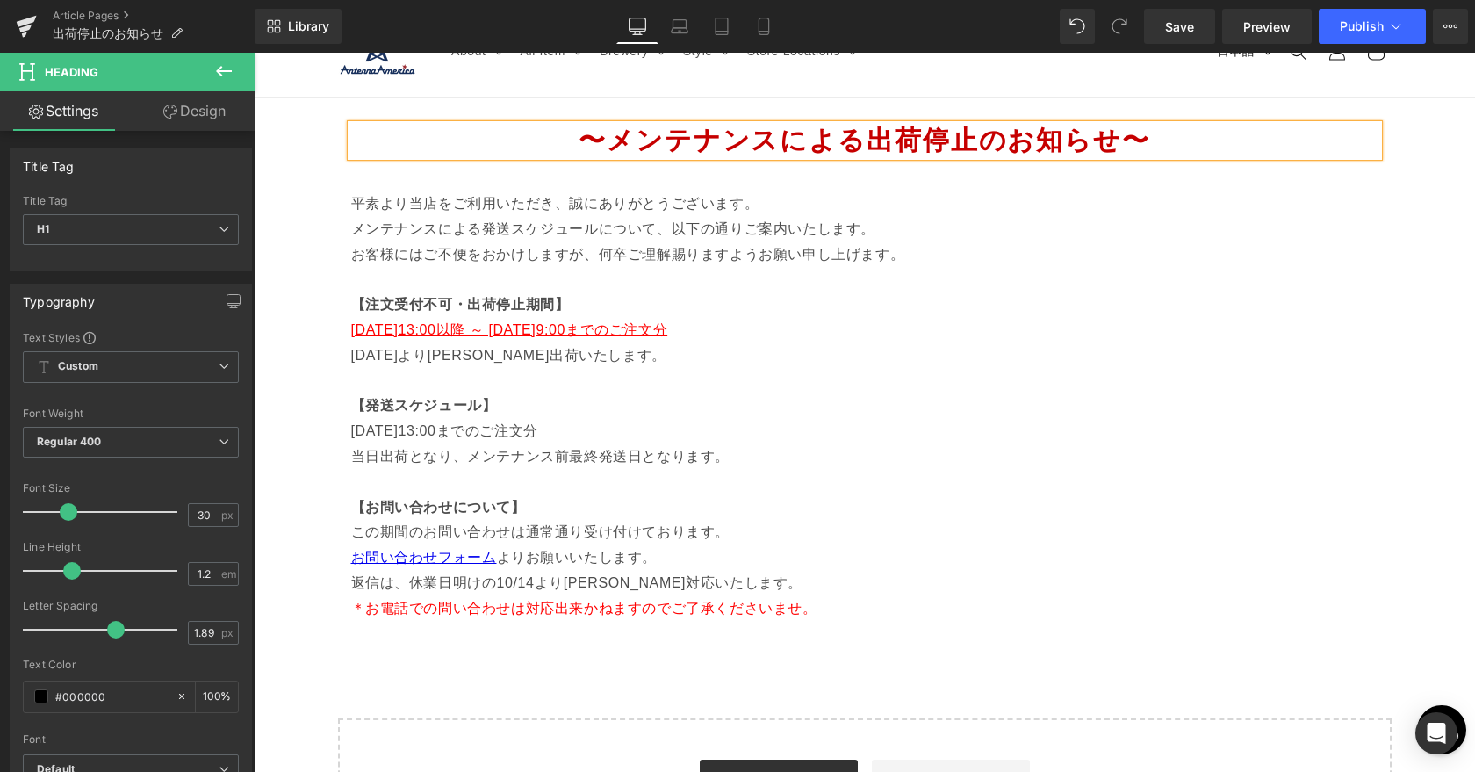
click at [866, 298] on p "【注文受付不可・出荷停止期間】" at bounding box center [864, 304] width 1027 height 25
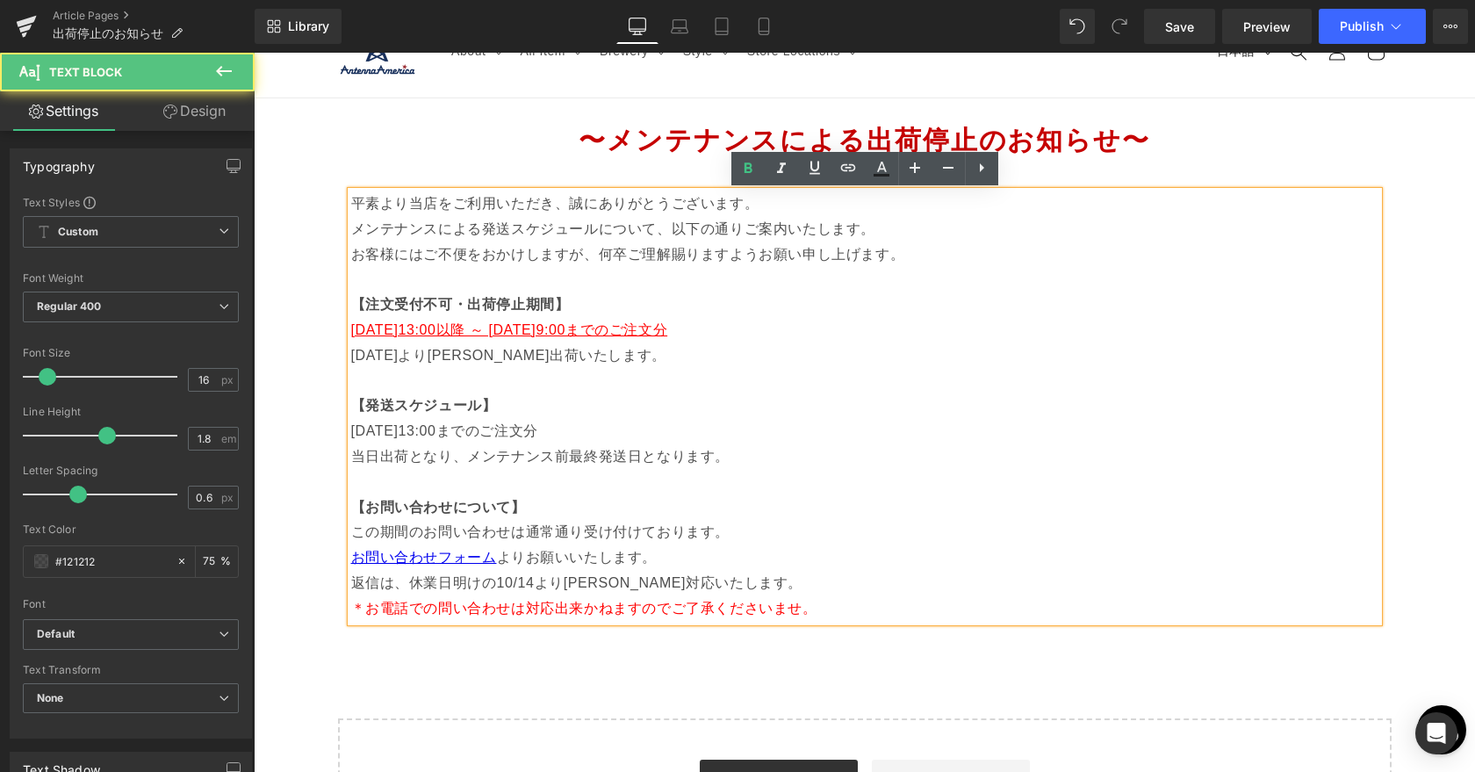
click at [529, 406] on p "【発送スケジュール】" at bounding box center [864, 405] width 1027 height 25
click at [696, 351] on p "[DATE]より[PERSON_NAME]出荷いたします。" at bounding box center [864, 355] width 1027 height 25
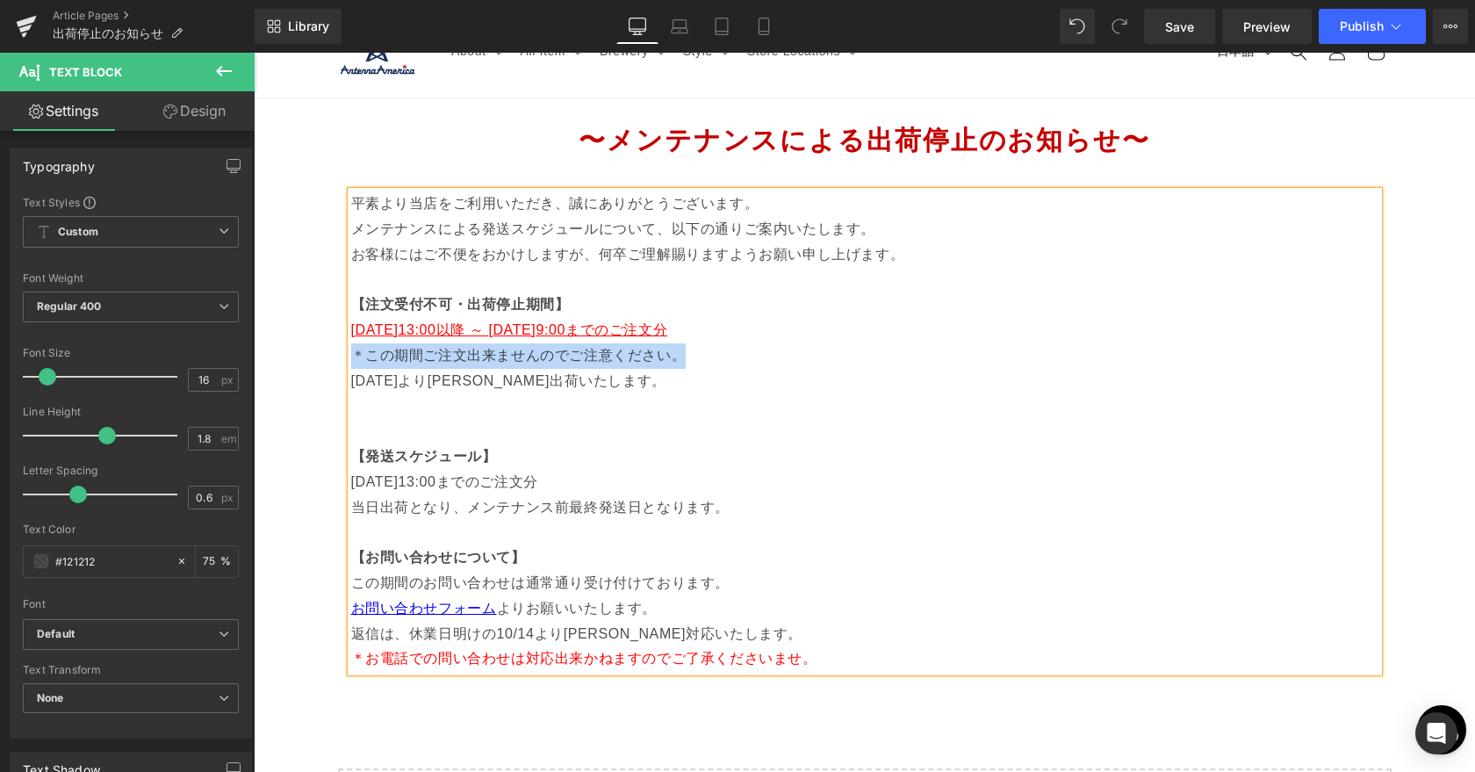
drag, startPoint x: 353, startPoint y: 350, endPoint x: 681, endPoint y: 360, distance: 328.4
click at [681, 360] on p "＊この期間ご注文出来ませんのでご注意ください。 2025年10月14日（月）より順次出荷いたします。" at bounding box center [864, 380] width 1027 height 75
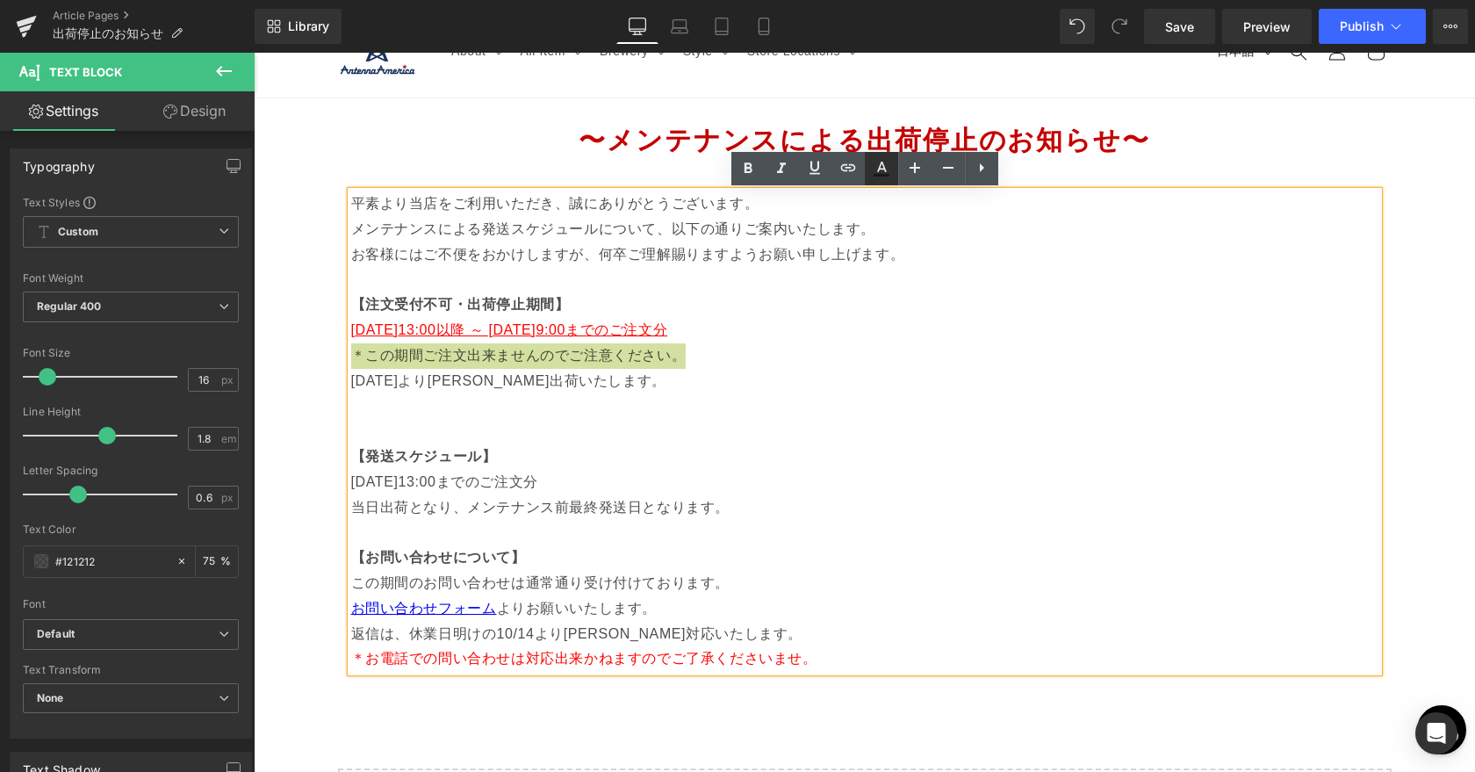
click at [879, 174] on icon at bounding box center [881, 175] width 16 height 3
type input "#121212"
type input "75"
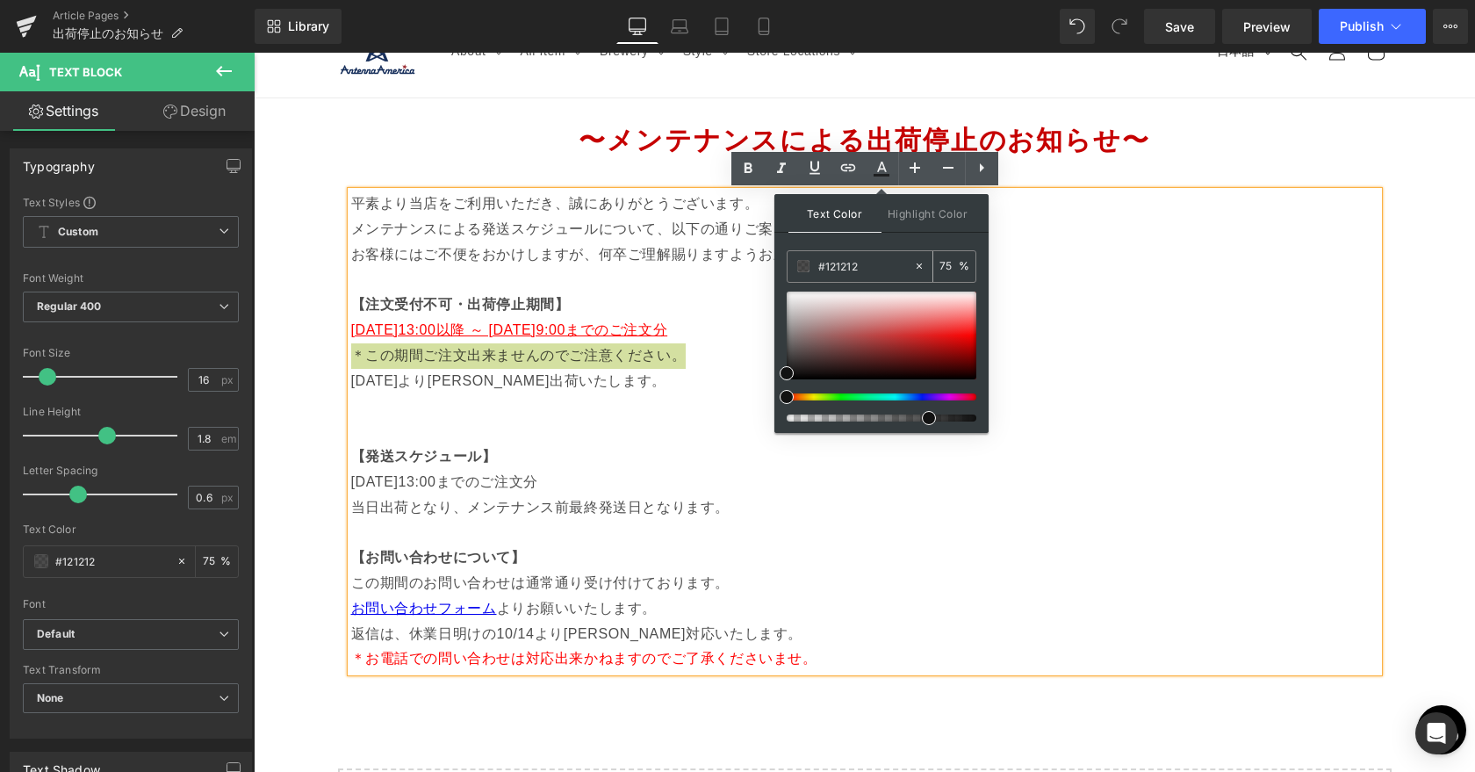
click at [918, 266] on icon at bounding box center [917, 265] width 5 height 5
type input "none"
type input "0"
click at [876, 265] on input "none" at bounding box center [865, 265] width 95 height 19
drag, startPoint x: 876, startPoint y: 265, endPoint x: 798, endPoint y: 264, distance: 78.1
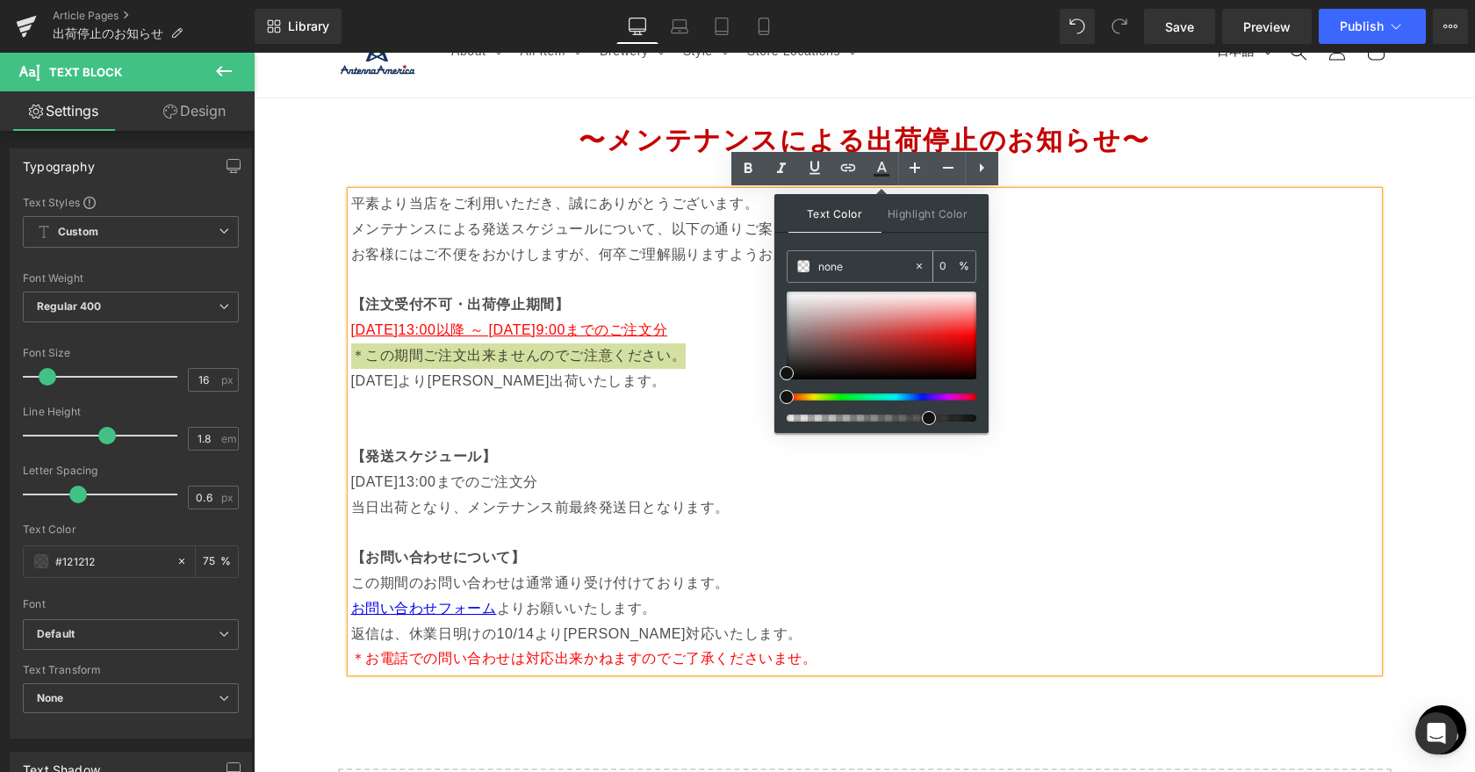
click at [798, 264] on div "none" at bounding box center [850, 266] width 126 height 31
paste input "〜メンテナンスによる出荷停止のお知らせ〜"
click at [919, 266] on icon at bounding box center [917, 265] width 5 height 5
click at [851, 268] on input "none" at bounding box center [865, 265] width 95 height 19
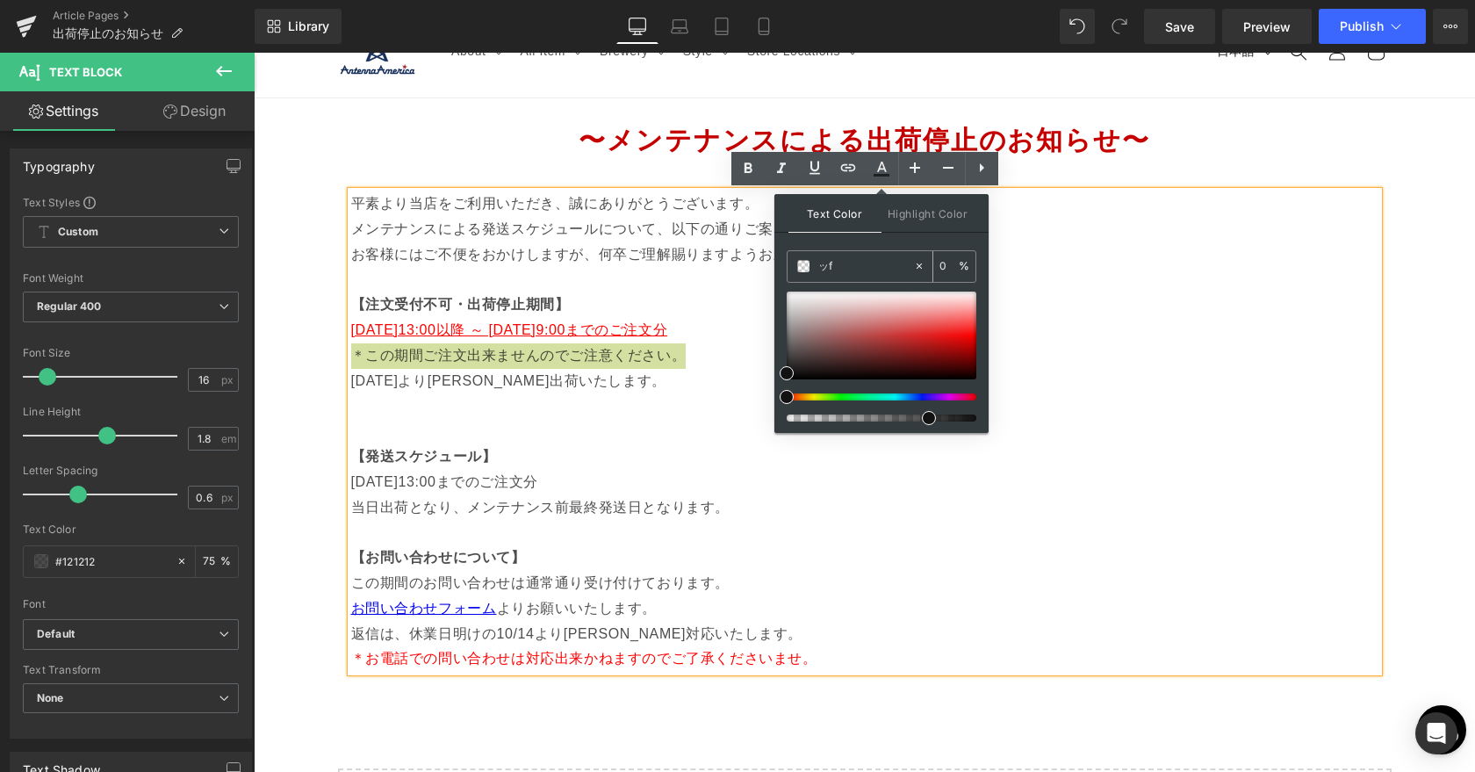
type input "っ"
type input "#ff0"
type input "100"
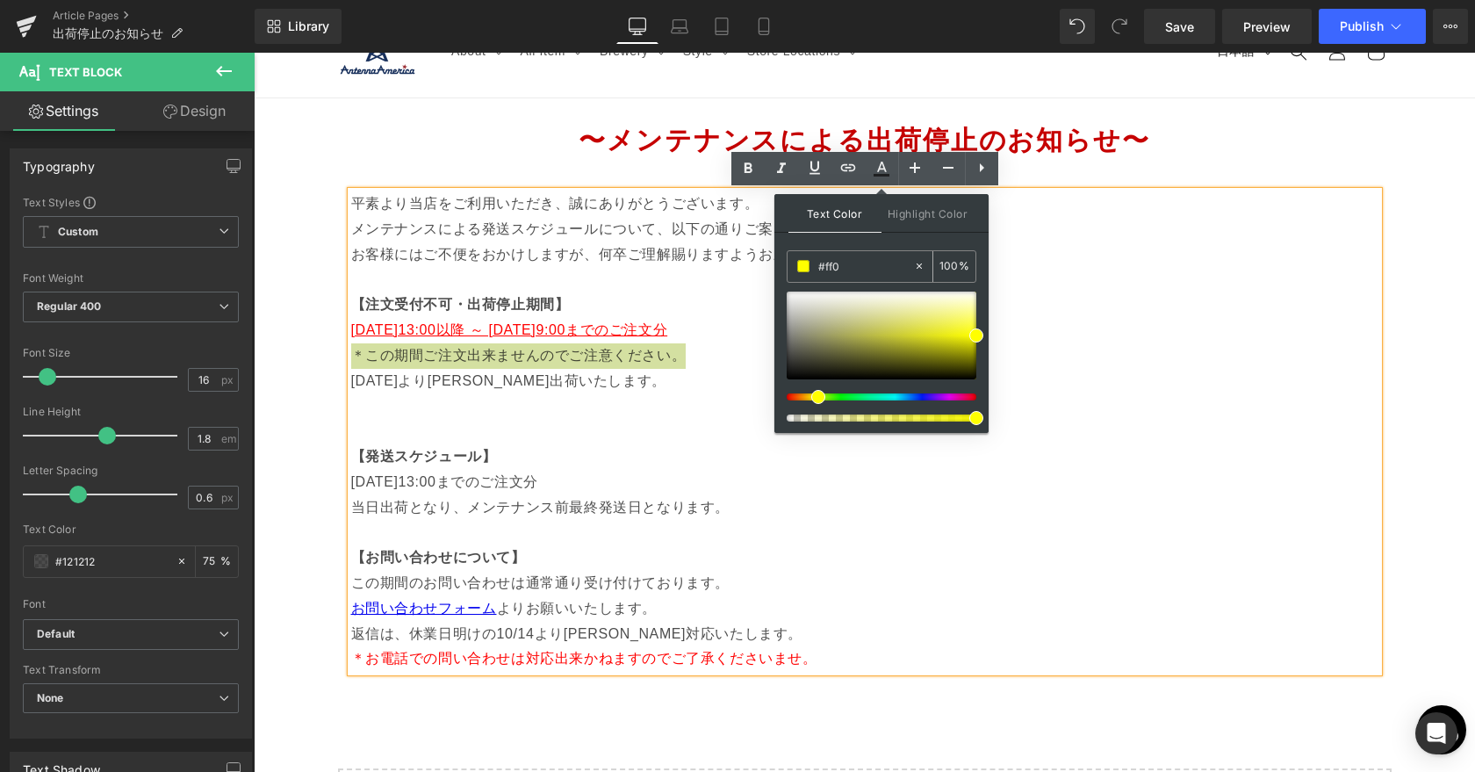
type input "#ff00"
type input "0"
type input "#ff0000"
type input "100"
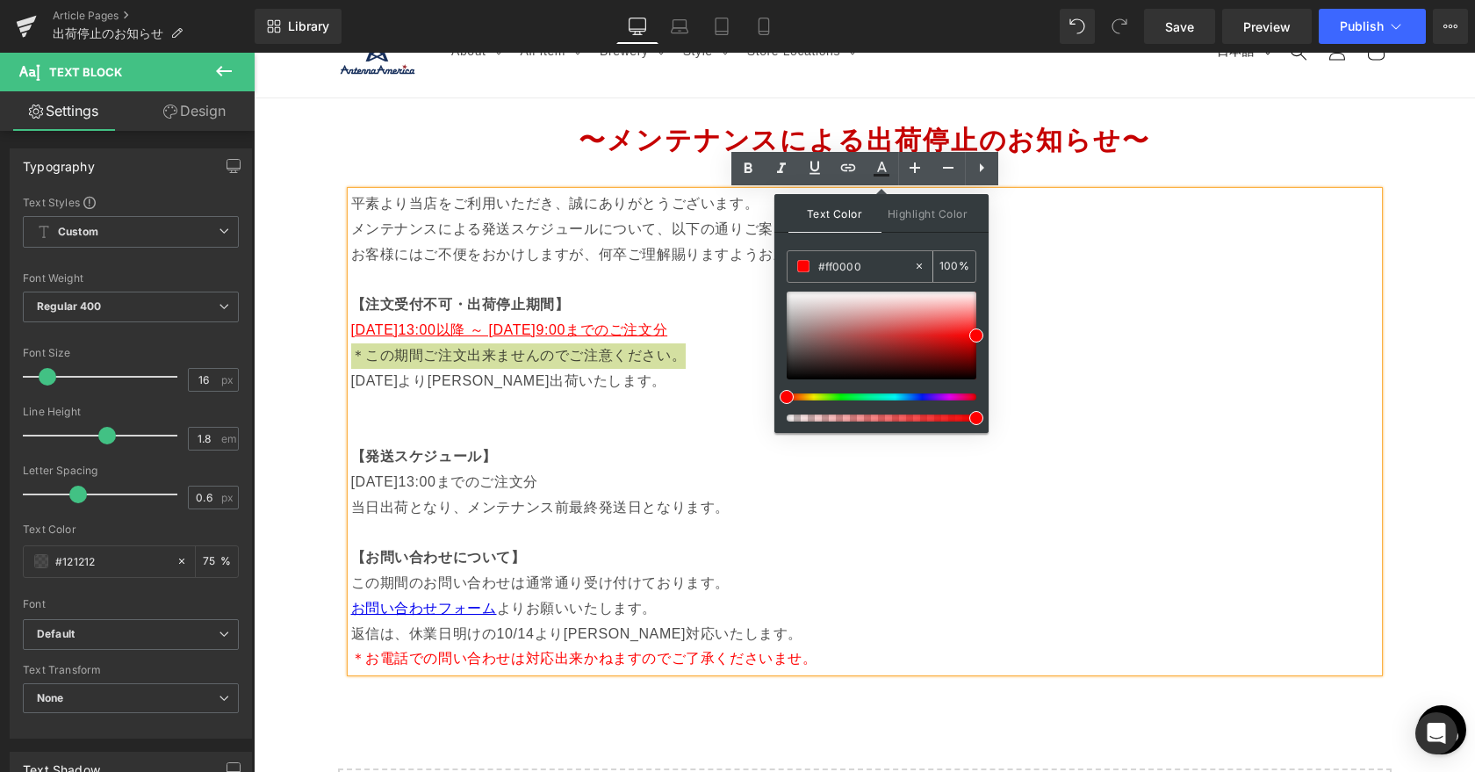
type input "#ff00000"
type input "0"
type input "#ff0000"
type input "100"
drag, startPoint x: 1040, startPoint y: 449, endPoint x: 1013, endPoint y: 396, distance: 60.1
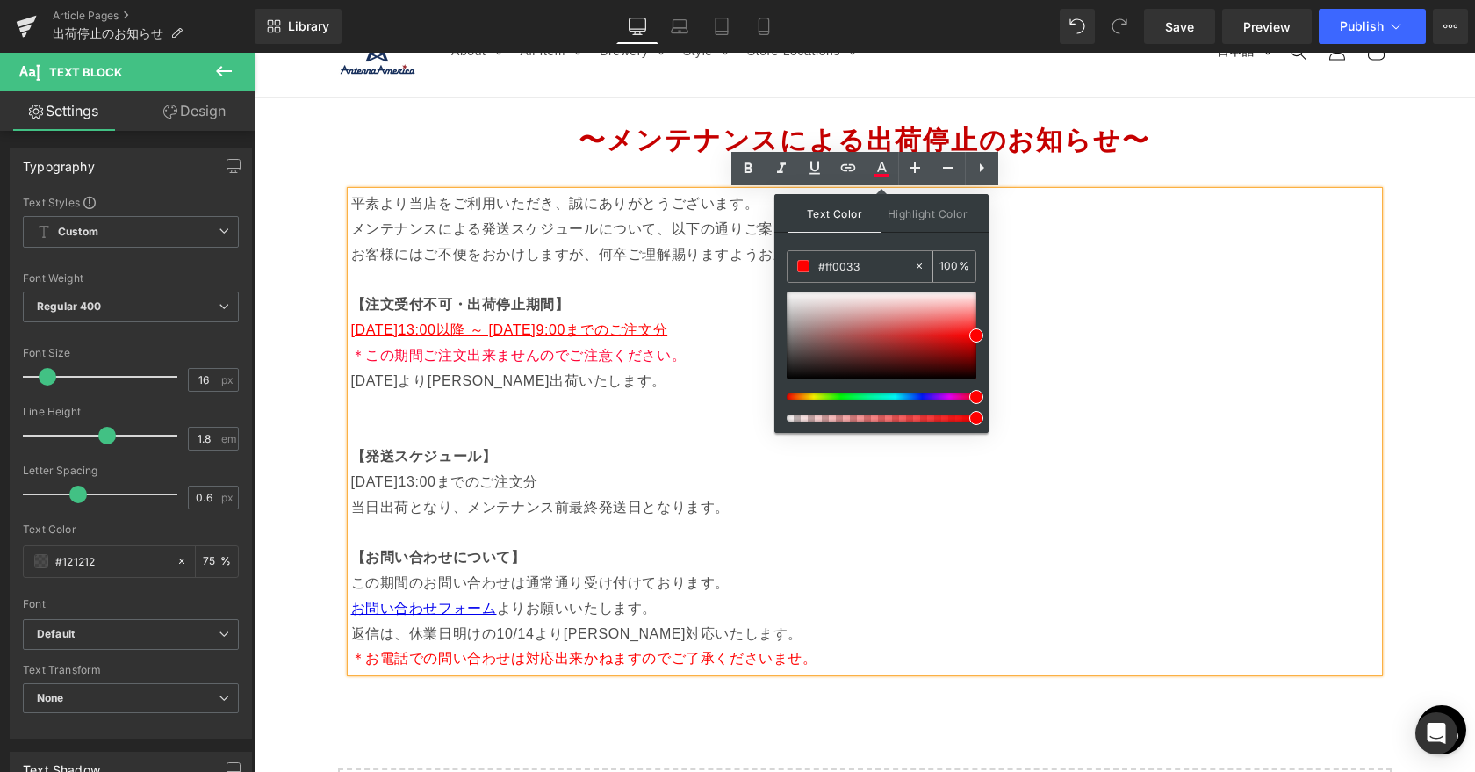
click at [868, 265] on input "#ff0033" at bounding box center [865, 265] width 95 height 19
type input "#ff00"
type input "0"
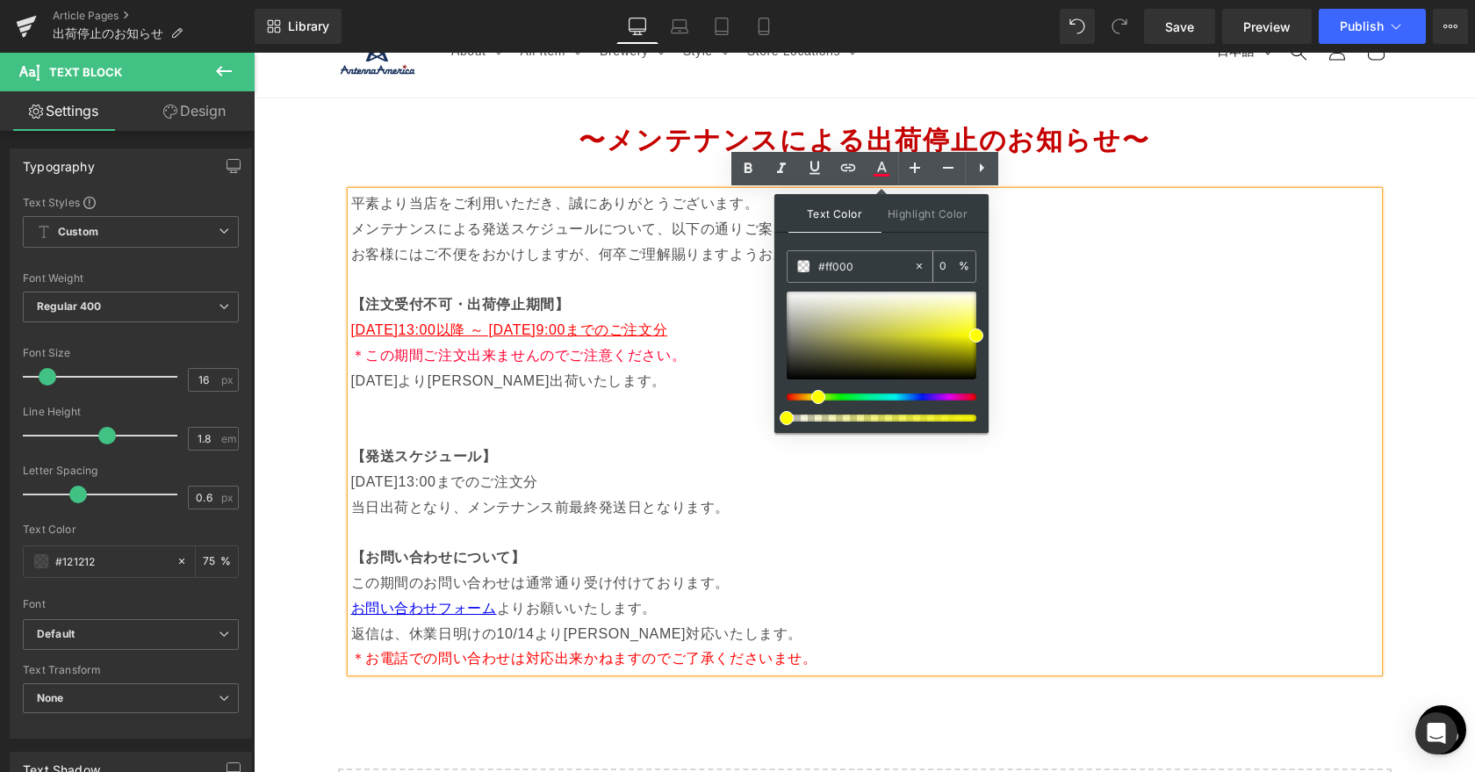
type input "#ff0000"
type input "100"
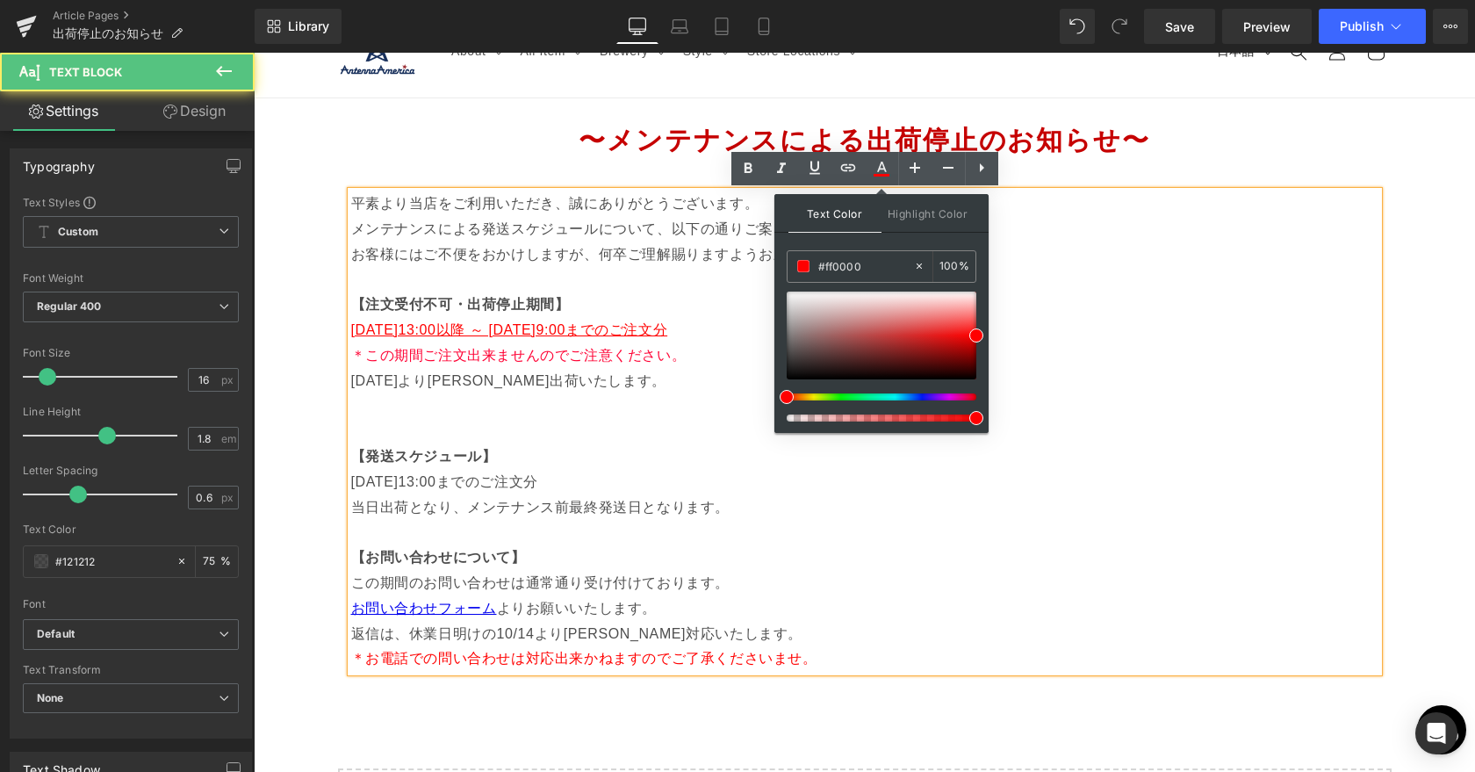
click at [704, 356] on p "＊この期間ご注文出来ませんのでご注意ください。 2025年10月14日（月）より順次出荷いたします。" at bounding box center [864, 380] width 1027 height 75
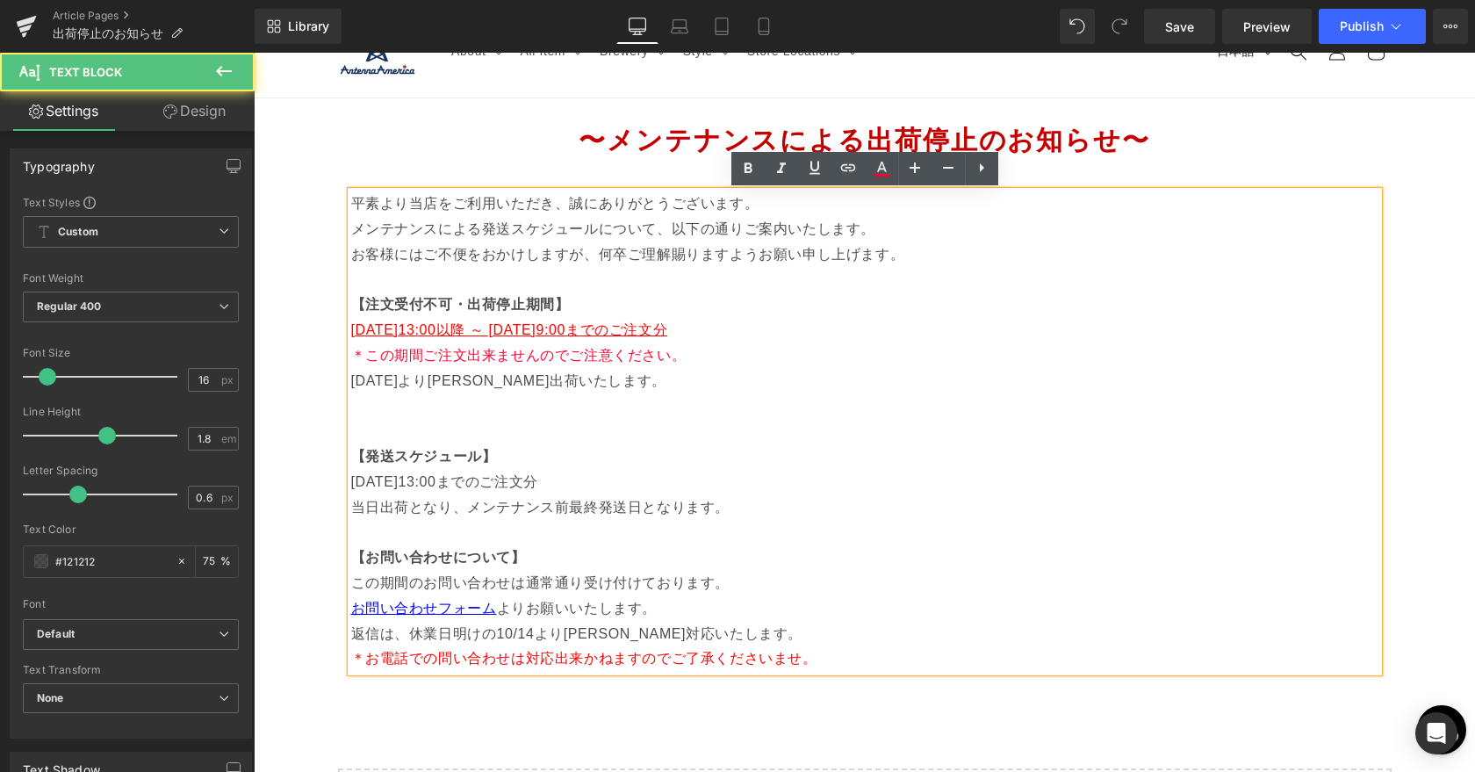
click at [351, 384] on p "＊この期間ご注文出来ませんのでご注意ください。 2025年10月14日（月）より順次出荷いたします。" at bounding box center [864, 380] width 1027 height 75
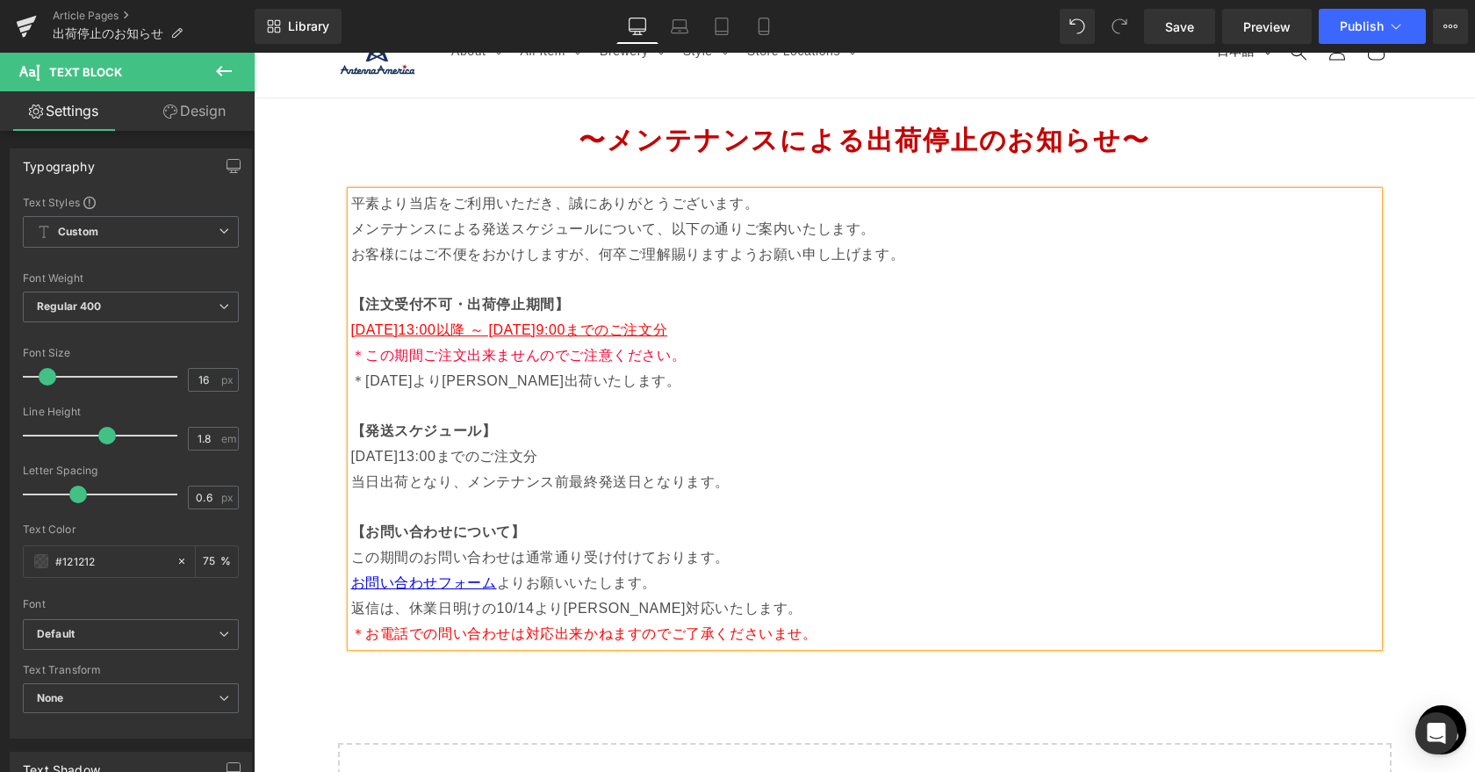
click at [582, 378] on p "＊この期間ご注文出来ませんのでご注意ください。 ＊2025年10月14日（月）より順次出荷いたします。" at bounding box center [864, 380] width 1027 height 75
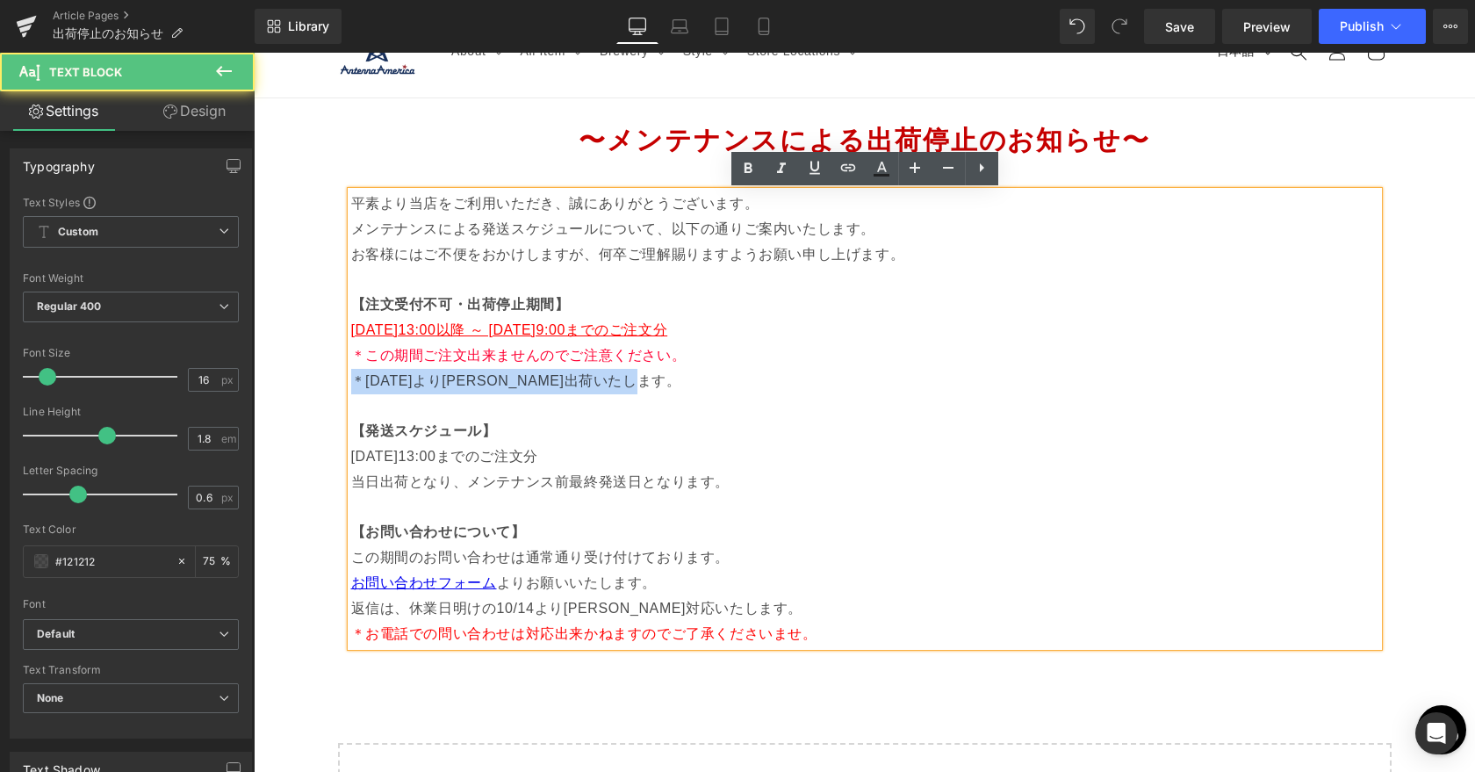
drag, startPoint x: 706, startPoint y: 377, endPoint x: 352, endPoint y: 374, distance: 353.7
click at [352, 374] on p "＊この期間ご注文出来ませんのでご注意ください。 ＊2025年10月14日（月）より順次出荷いたします。" at bounding box center [864, 380] width 1027 height 75
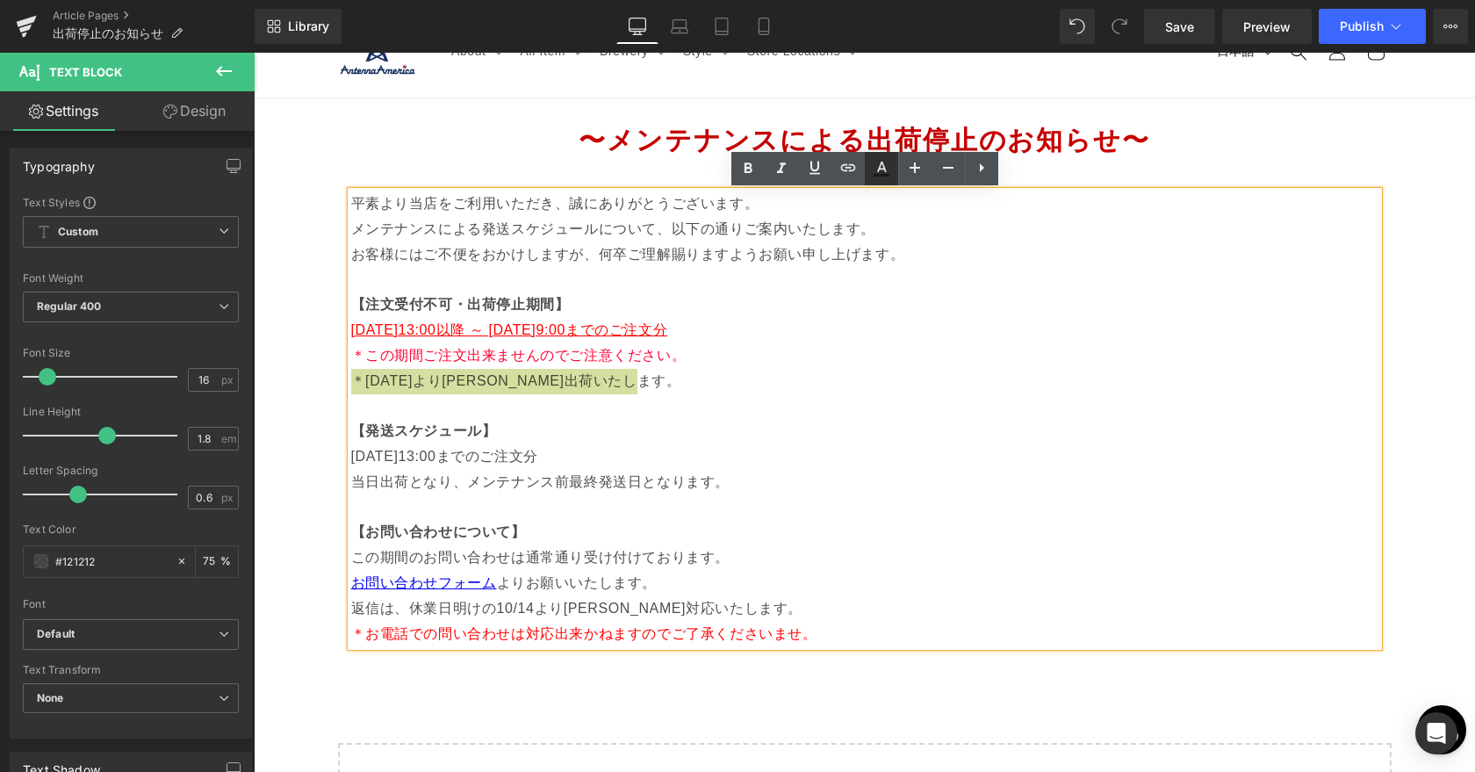
click at [874, 175] on icon at bounding box center [881, 175] width 16 height 3
type input "#121212"
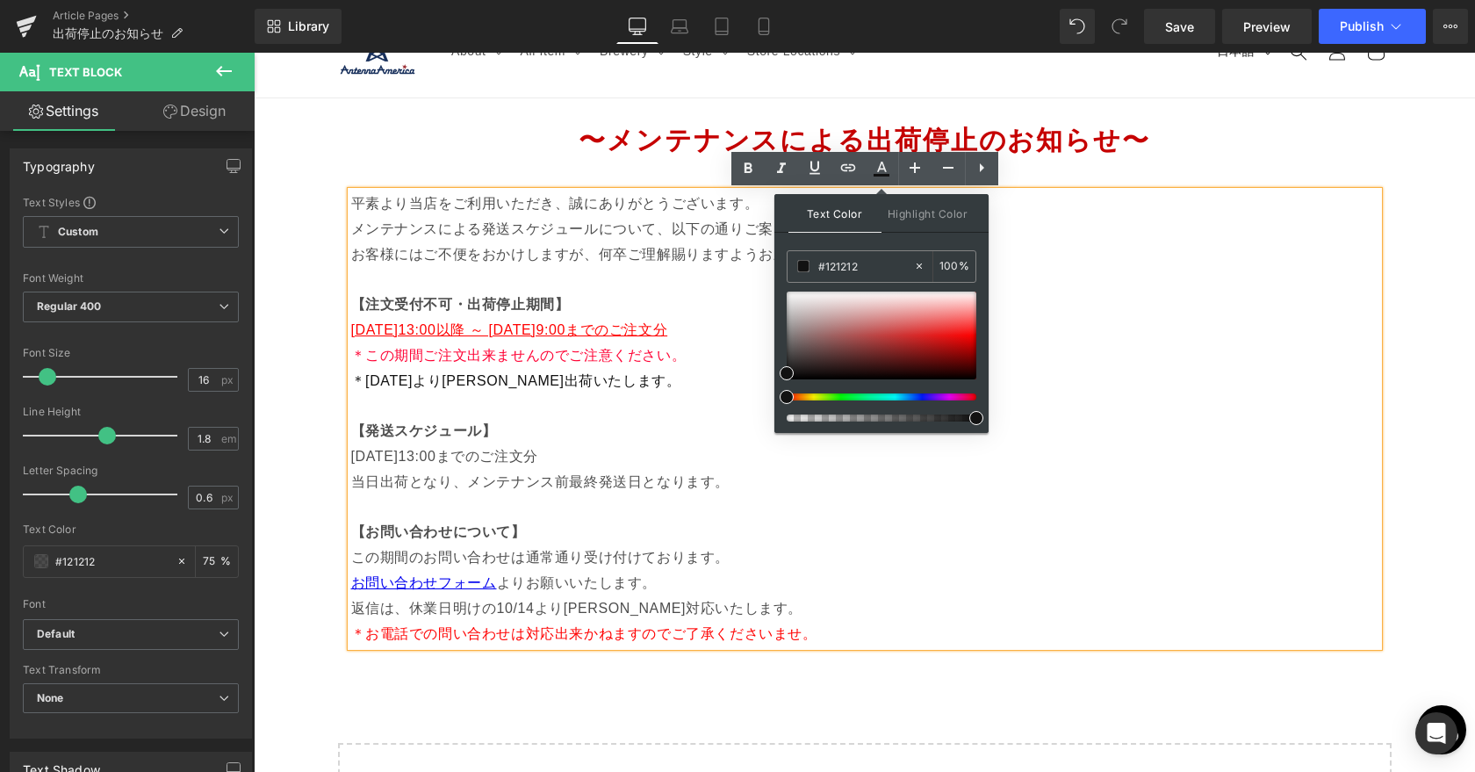
drag, startPoint x: 1180, startPoint y: 468, endPoint x: 1052, endPoint y: 413, distance: 139.2
click at [684, 392] on p "＊この期間ご注文出来ませんのでご注意ください。 ＊2025年10月14日（月）より順次出荷いたします。" at bounding box center [864, 380] width 1027 height 75
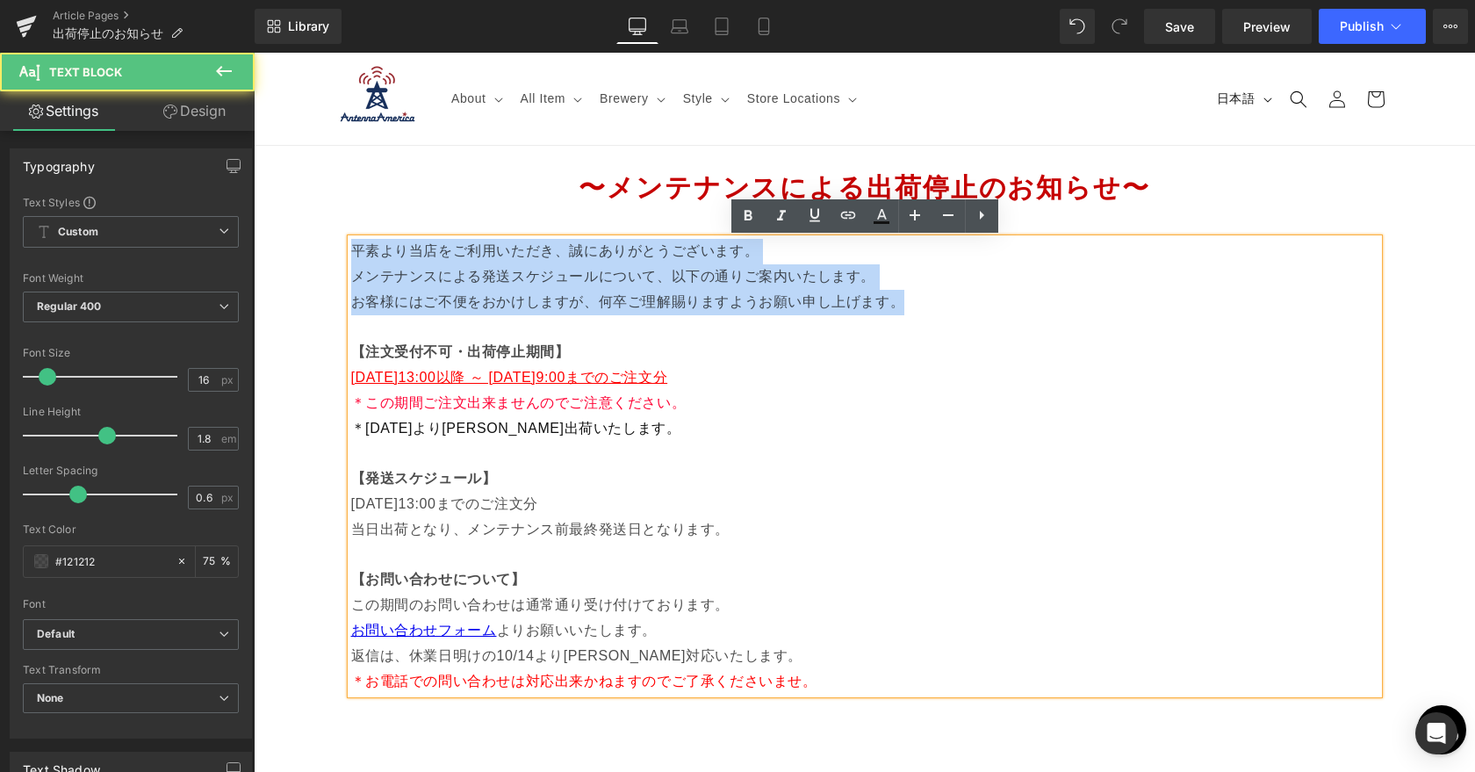
drag, startPoint x: 911, startPoint y: 304, endPoint x: 339, endPoint y: 244, distance: 575.4
click at [339, 244] on div "平素より当店をご利用いただき、誠にありがとうございます。 メンテナンスによる発送スケジュールについて、以下の通りご案内いたします。 お客様にはご不便をおかけし…" at bounding box center [864, 466] width 1053 height 455
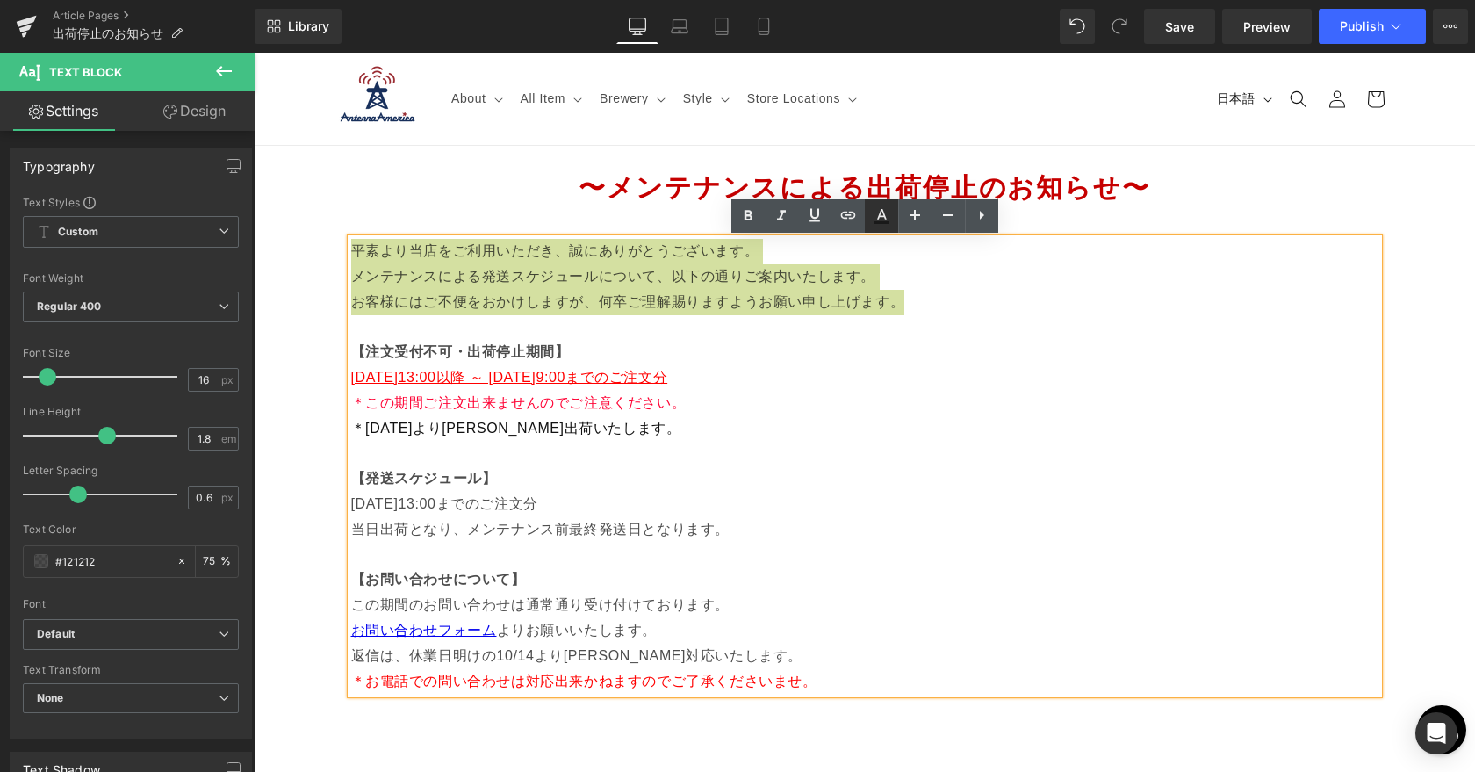
click at [879, 211] on icon at bounding box center [882, 214] width 10 height 11
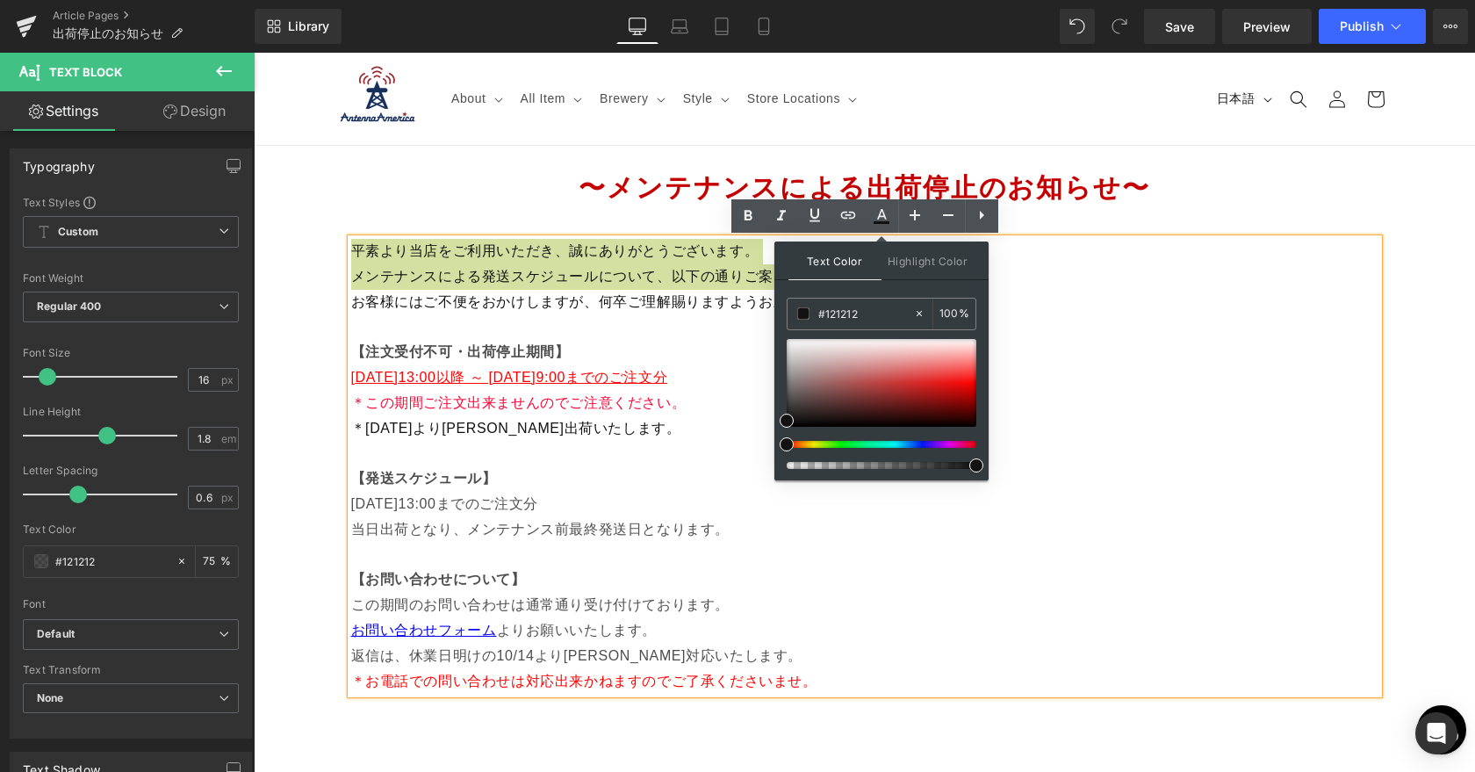
drag, startPoint x: 1181, startPoint y: 517, endPoint x: 1059, endPoint y: 467, distance: 132.7
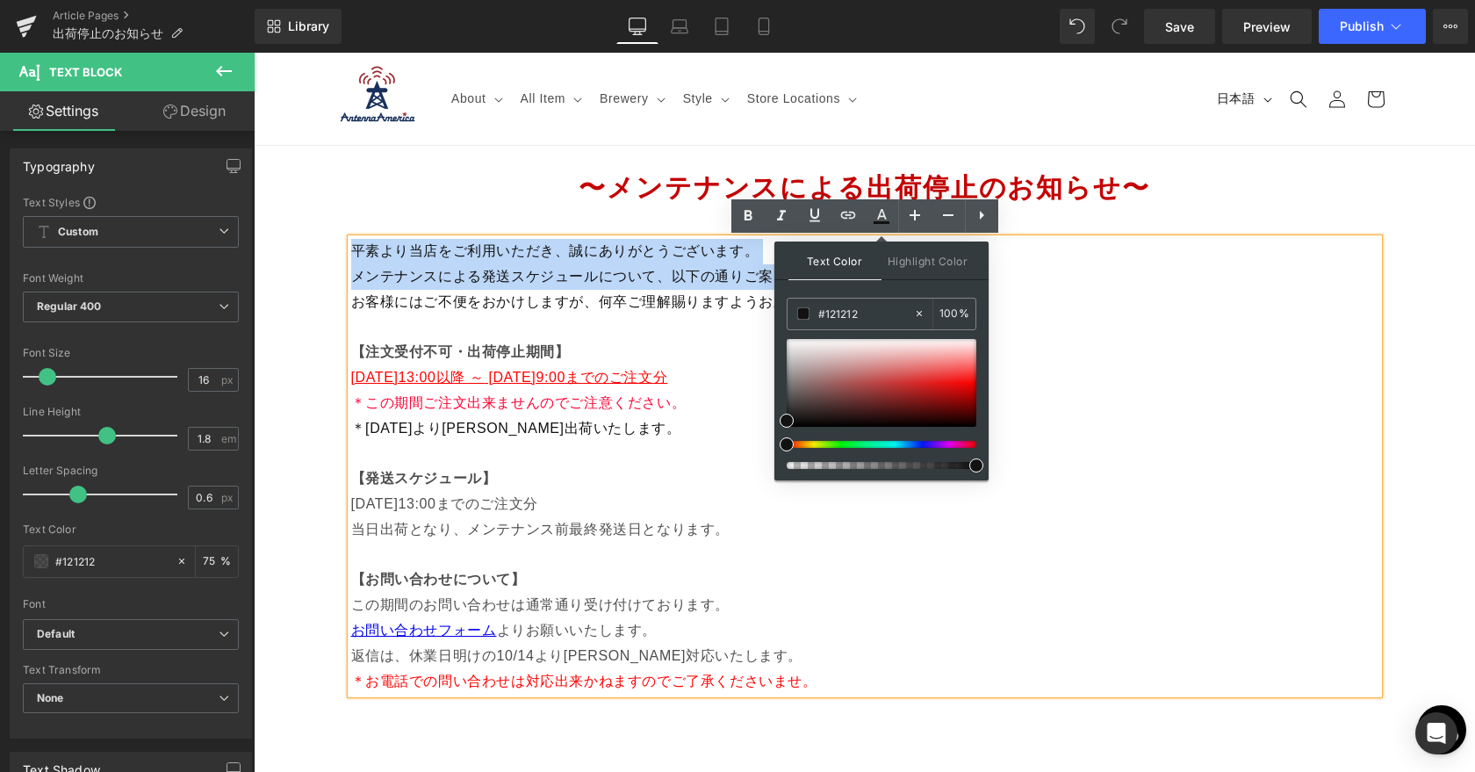
click at [612, 282] on span "メンテナンスによる発送スケジュールについて、以下の通りご案内いたします。" at bounding box center [613, 276] width 525 height 15
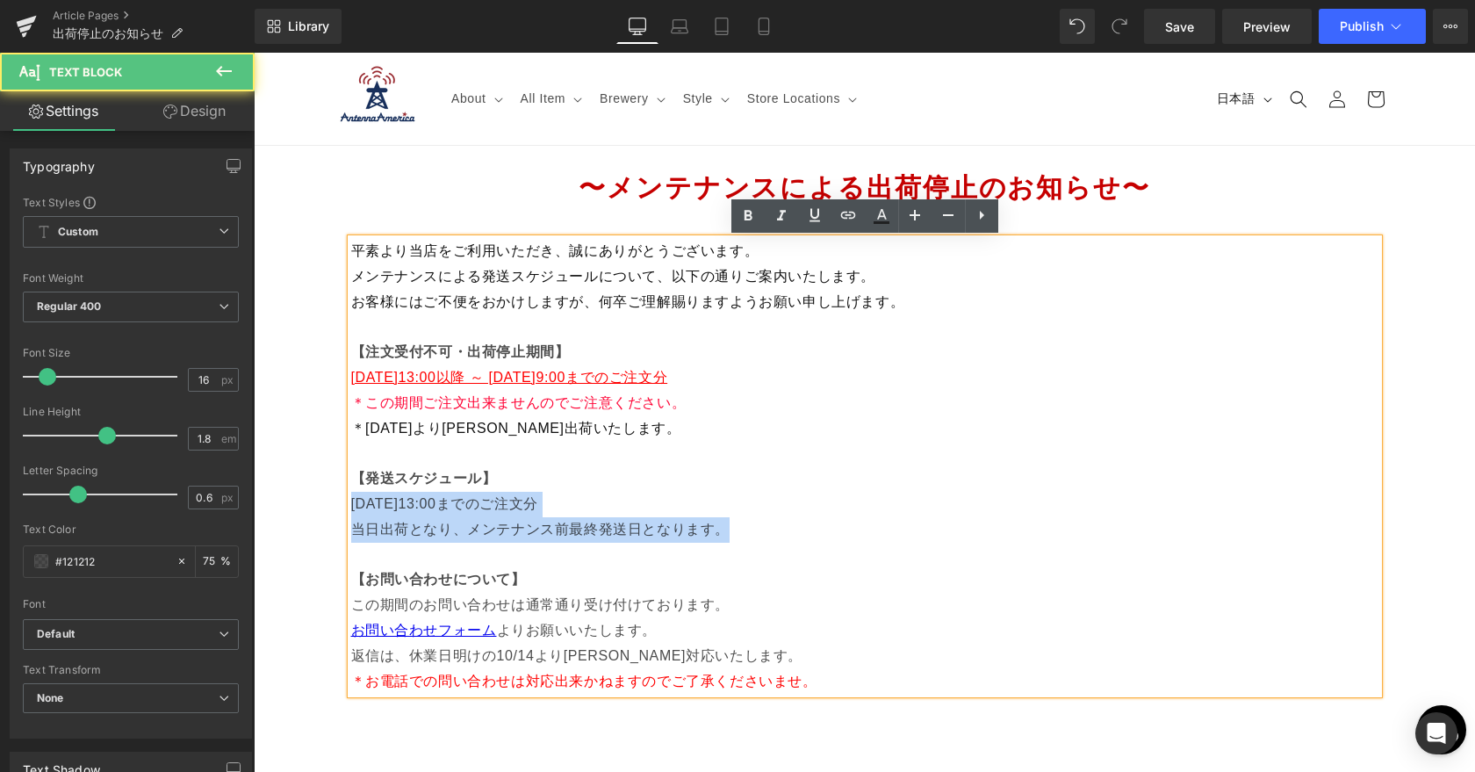
drag, startPoint x: 352, startPoint y: 501, endPoint x: 759, endPoint y: 525, distance: 407.9
click at [759, 525] on div "平素より当店をご利用いただき、誠にありがとうございます。 メンテナンスによる発送スケジュールについて、以下の通りご案内いたします。 お客様にはご不便をおかけし…" at bounding box center [864, 466] width 1027 height 455
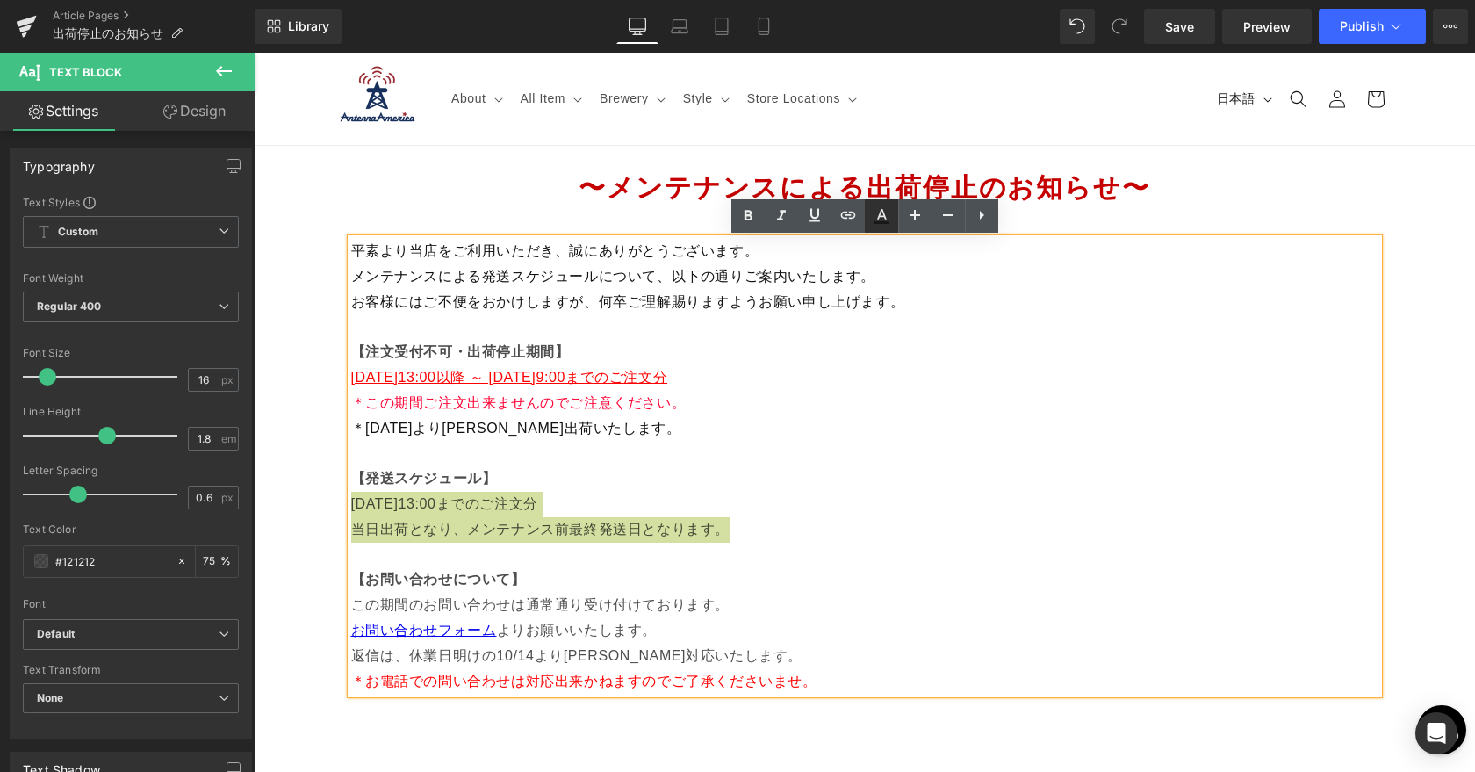
click at [884, 223] on icon at bounding box center [881, 222] width 16 height 3
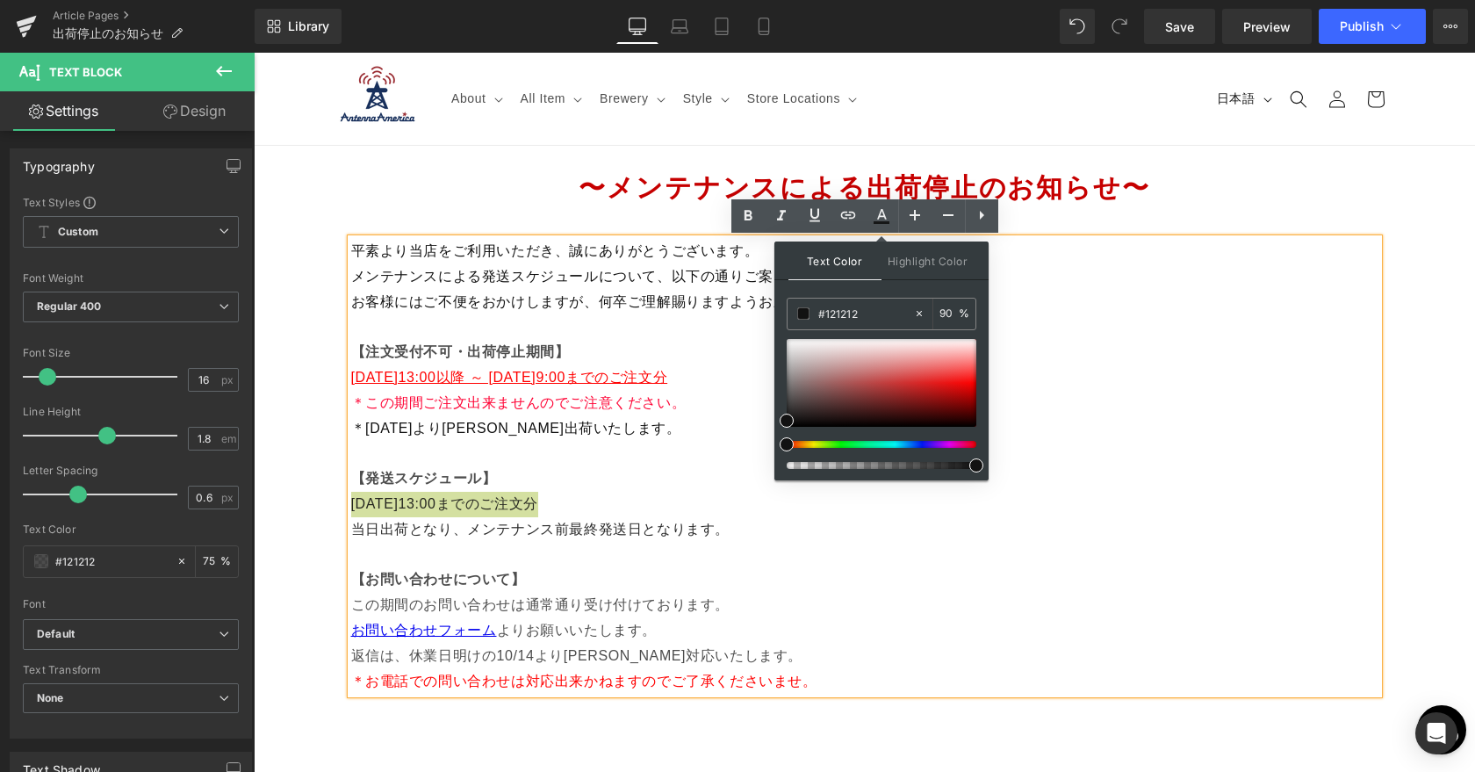
drag, startPoint x: 1181, startPoint y: 517, endPoint x: 1092, endPoint y: 464, distance: 103.9
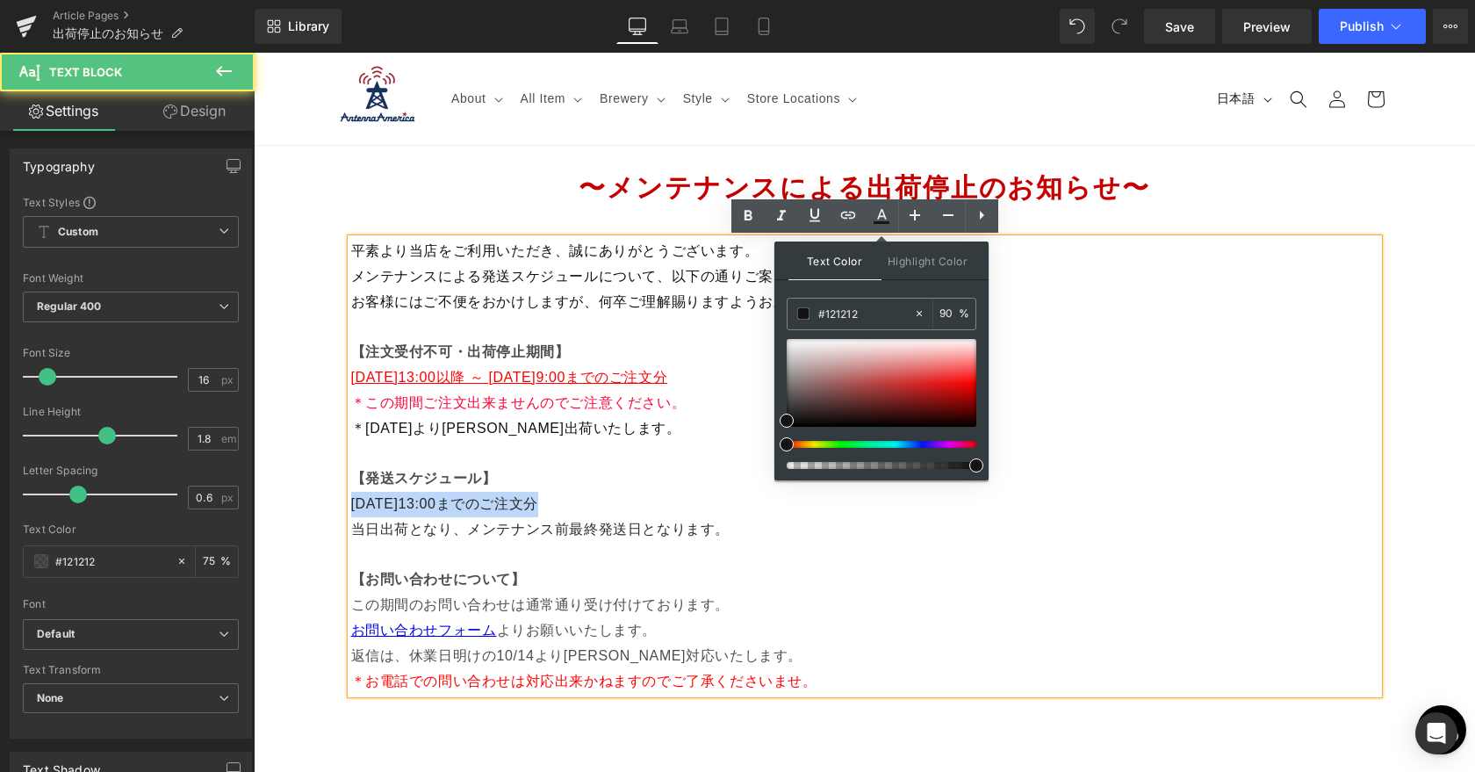
click at [732, 536] on p "当日出荷となり、メンテナンス前最終発送日となります。" at bounding box center [864, 542] width 1027 height 51
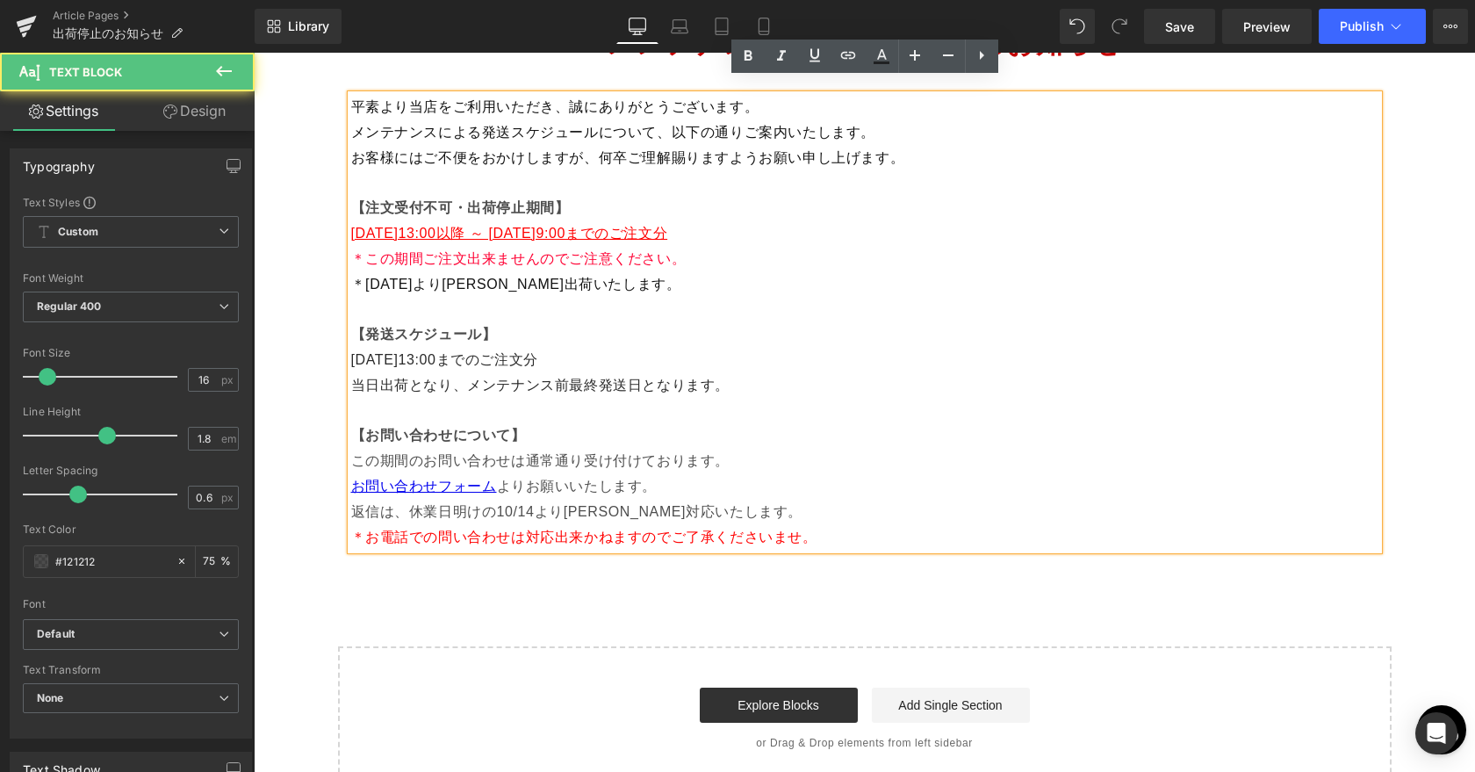
scroll to position [161, 0]
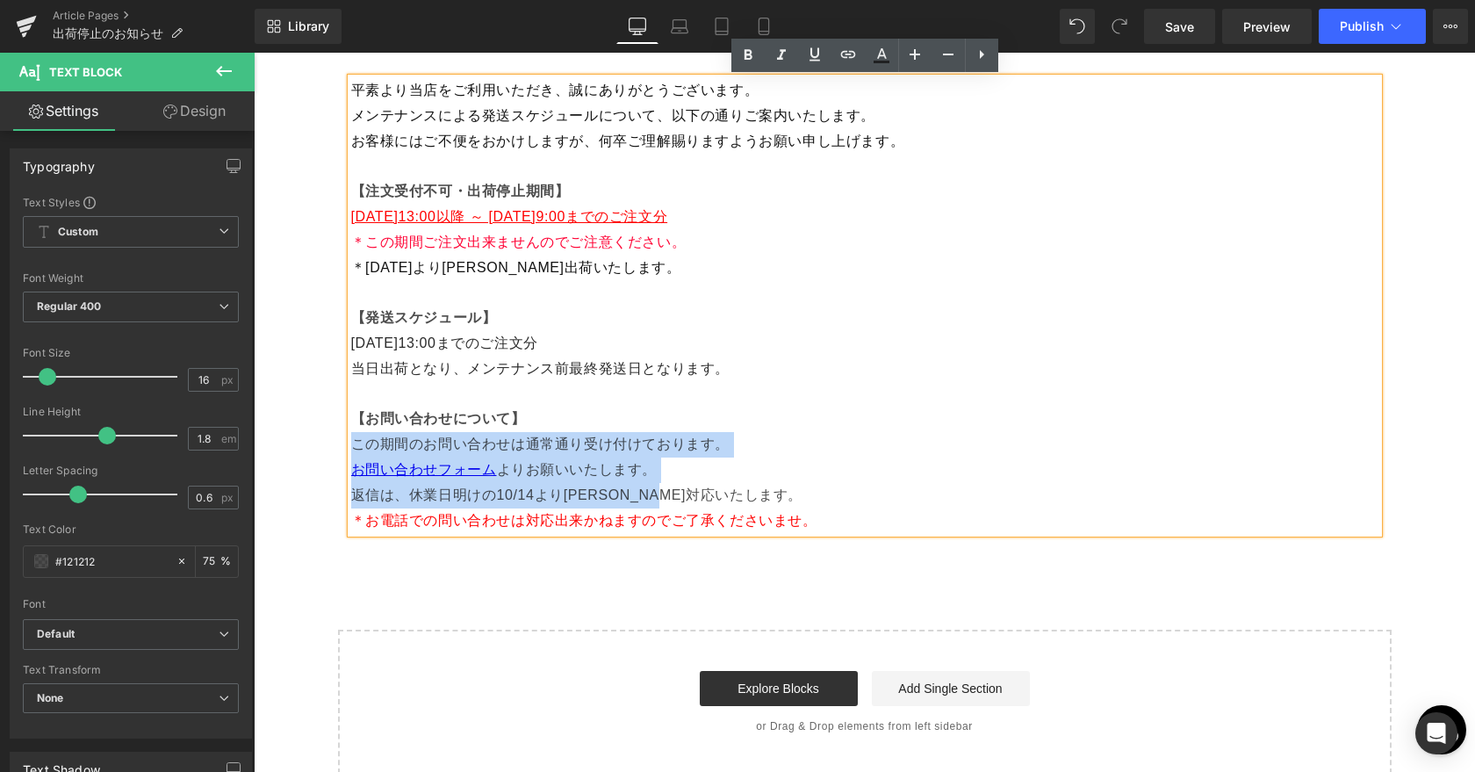
drag, startPoint x: 355, startPoint y: 441, endPoint x: 755, endPoint y: 495, distance: 403.8
click at [755, 495] on div "平素より当店をご利用いただき、誠にありがとうございます。 メンテナンスによる発送スケジュールについて、以下の通りご案内いたします。 お客様にはご不便をおかけし…" at bounding box center [864, 305] width 1027 height 455
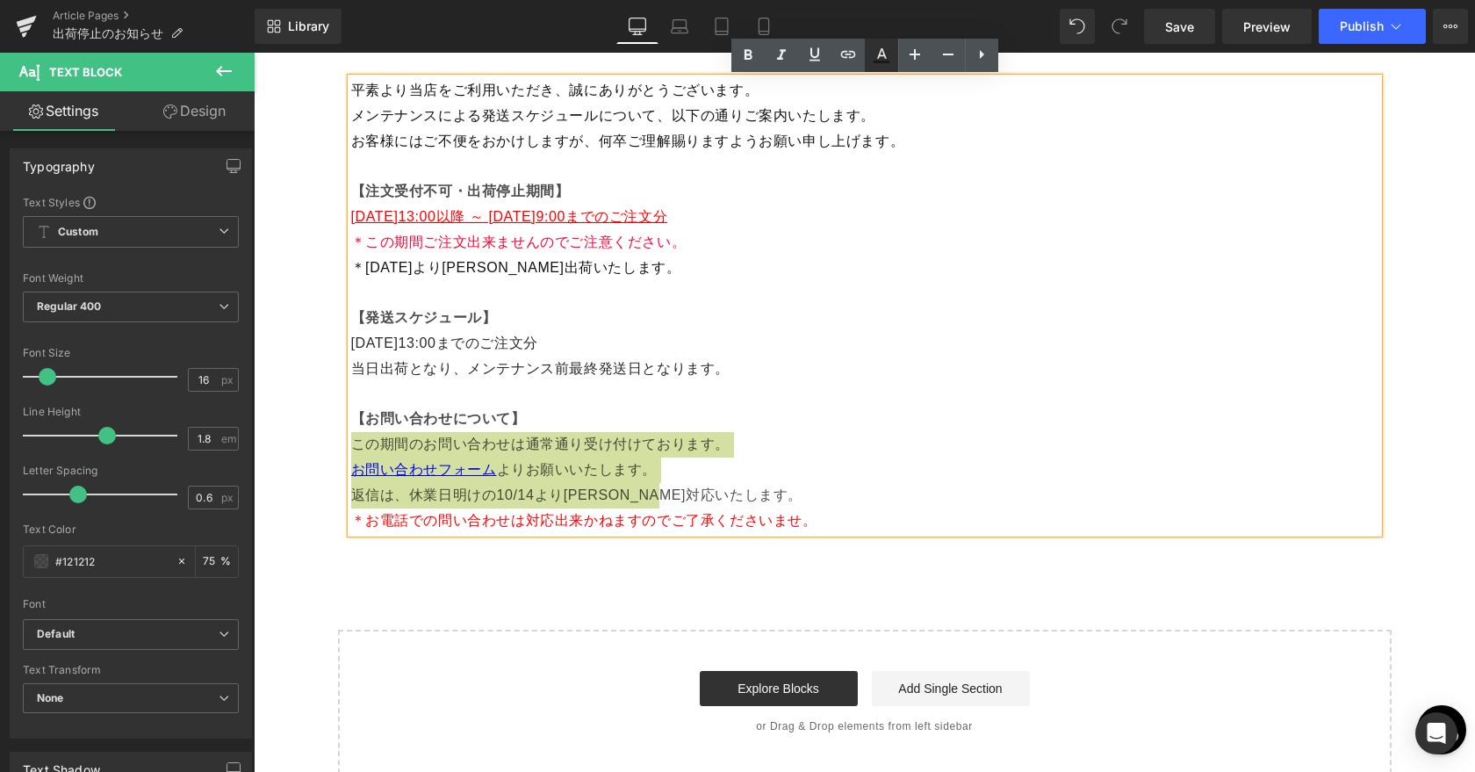
click at [885, 50] on icon at bounding box center [881, 55] width 21 height 21
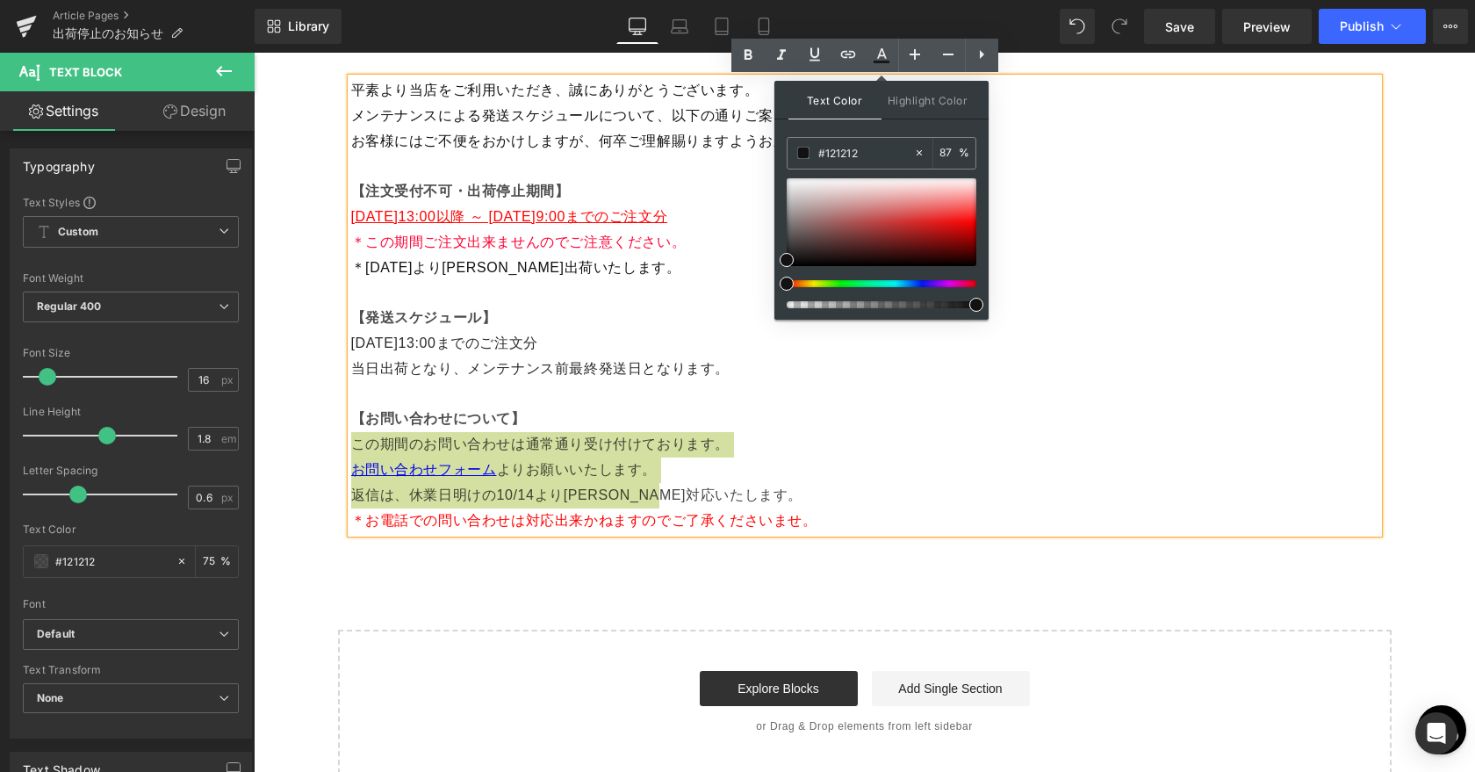
type input "100"
drag, startPoint x: 1184, startPoint y: 355, endPoint x: 1052, endPoint y: 312, distance: 138.5
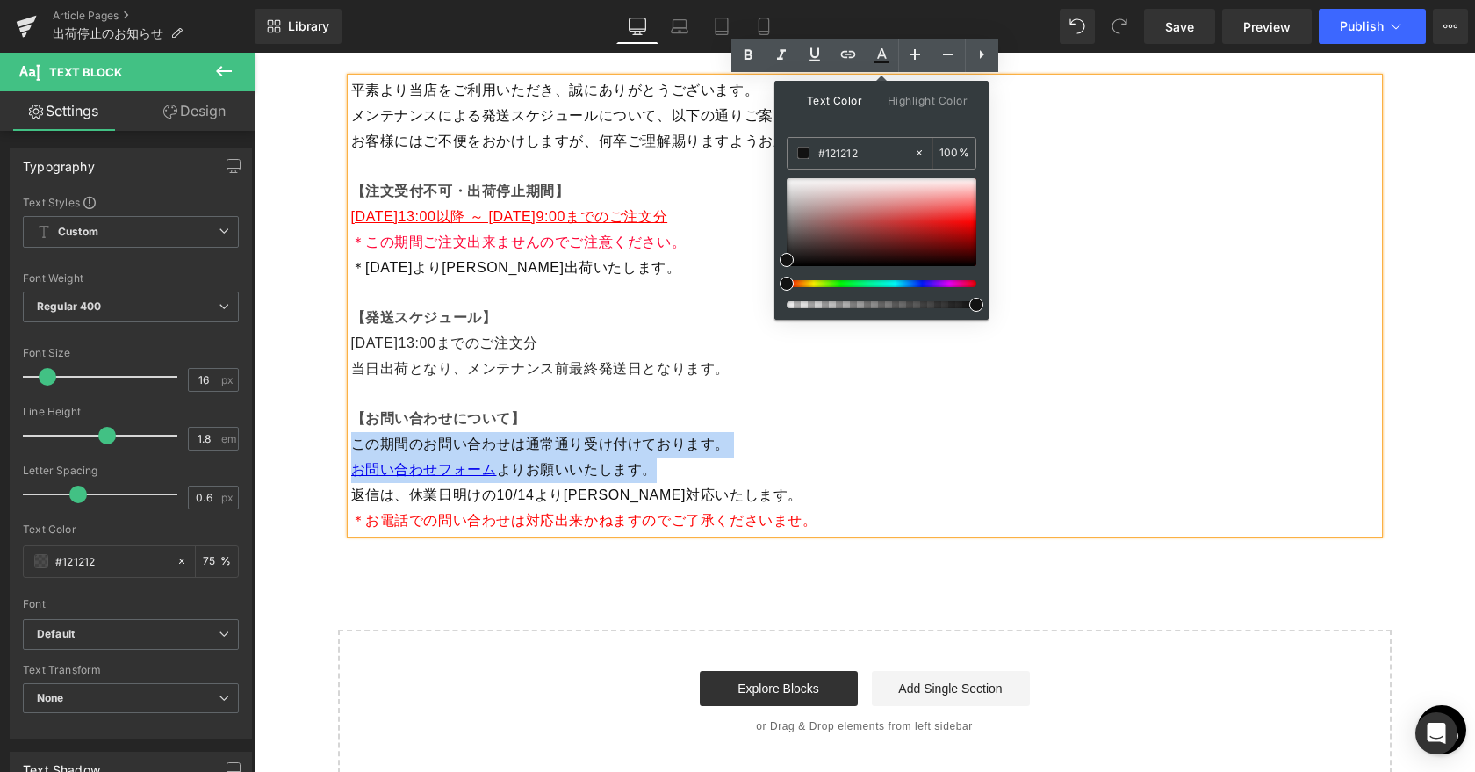
click at [757, 447] on p "この期間のお問い合わせは通常通り受け付けております。" at bounding box center [864, 444] width 1027 height 25
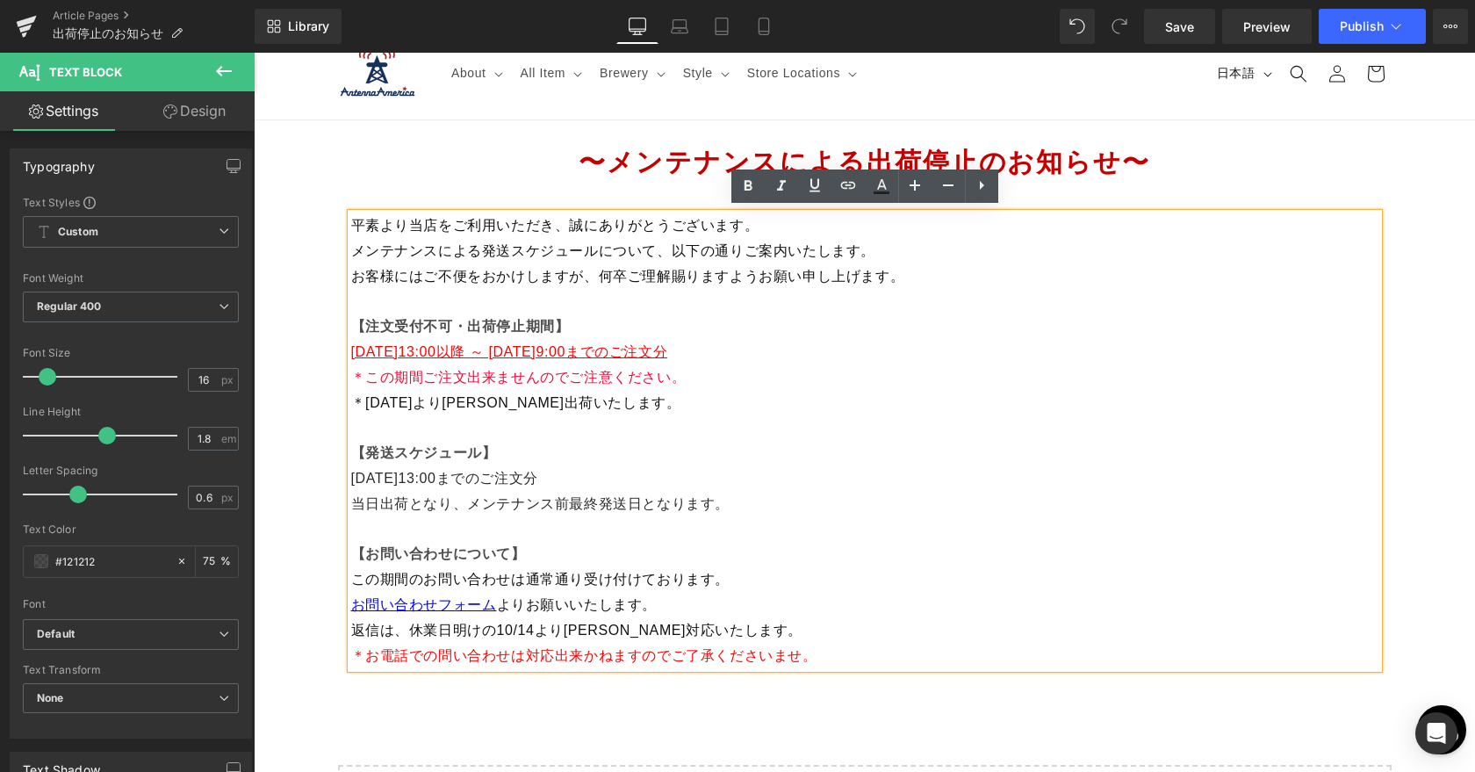
scroll to position [0, 0]
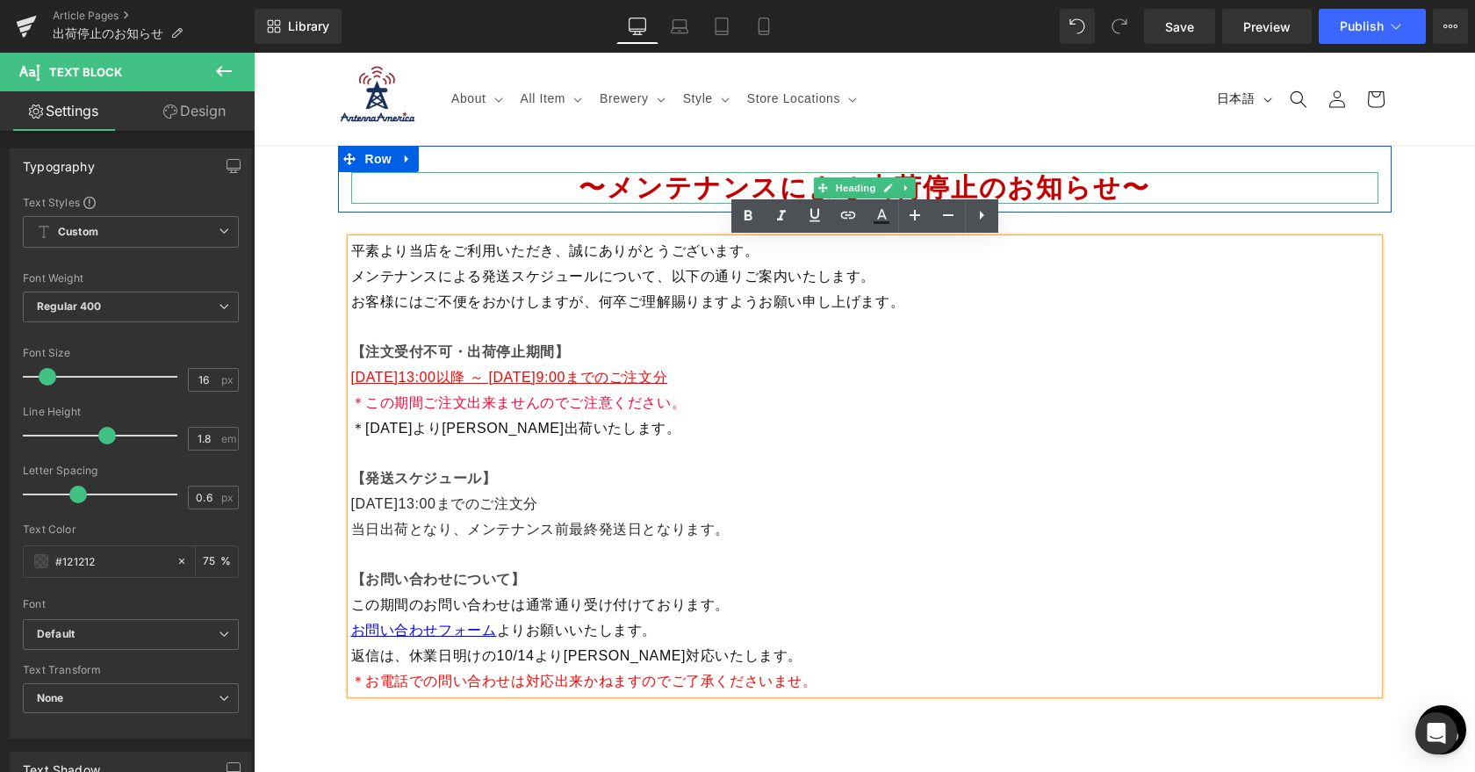
click at [679, 188] on span "〜メンテナンスによる出荷停止のお知らせ〜" at bounding box center [863, 187] width 571 height 29
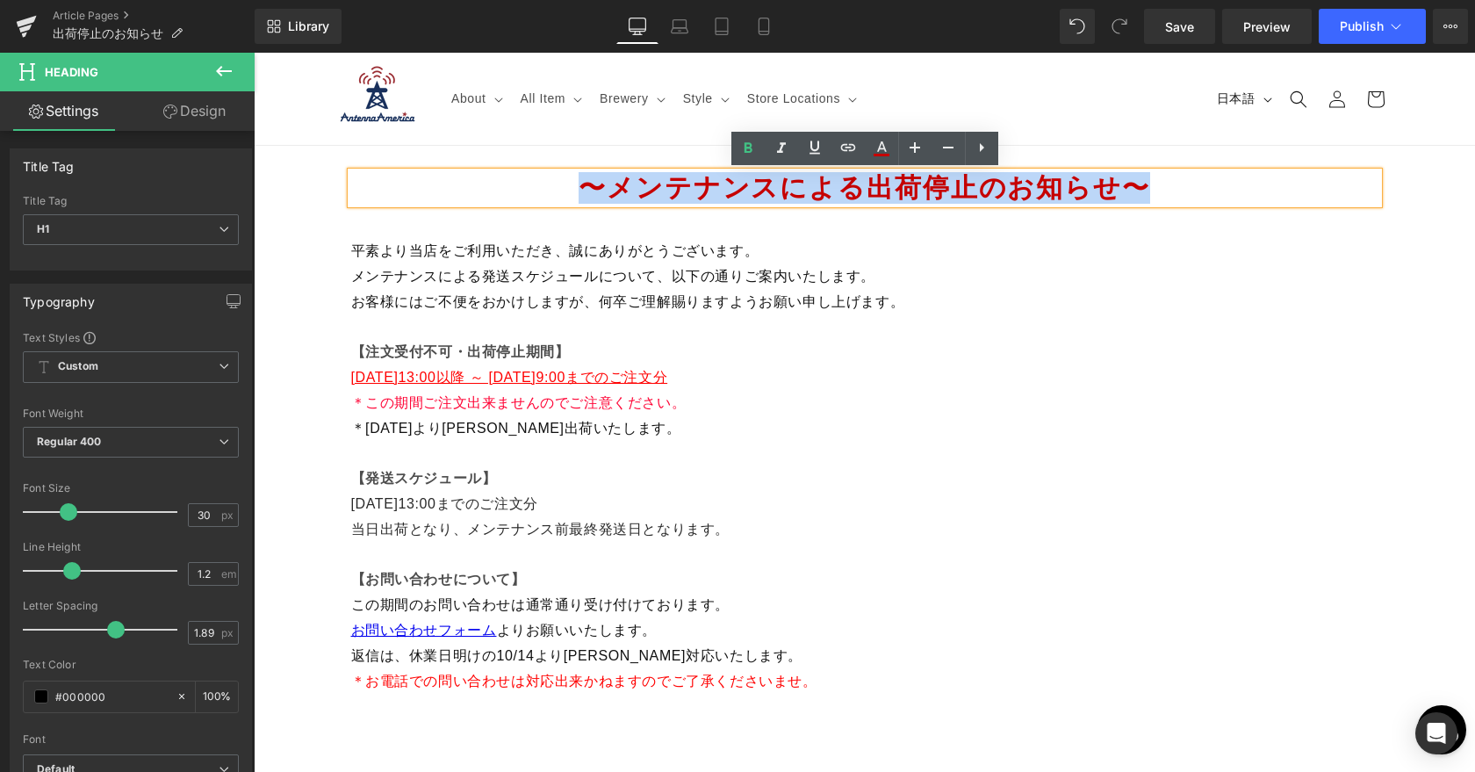
drag, startPoint x: 580, startPoint y: 187, endPoint x: 1340, endPoint y: 185, distance: 760.1
click at [1340, 185] on h1 "〜メンテナンスによる出荷停止のお知らせ〜" at bounding box center [864, 188] width 1027 height 32
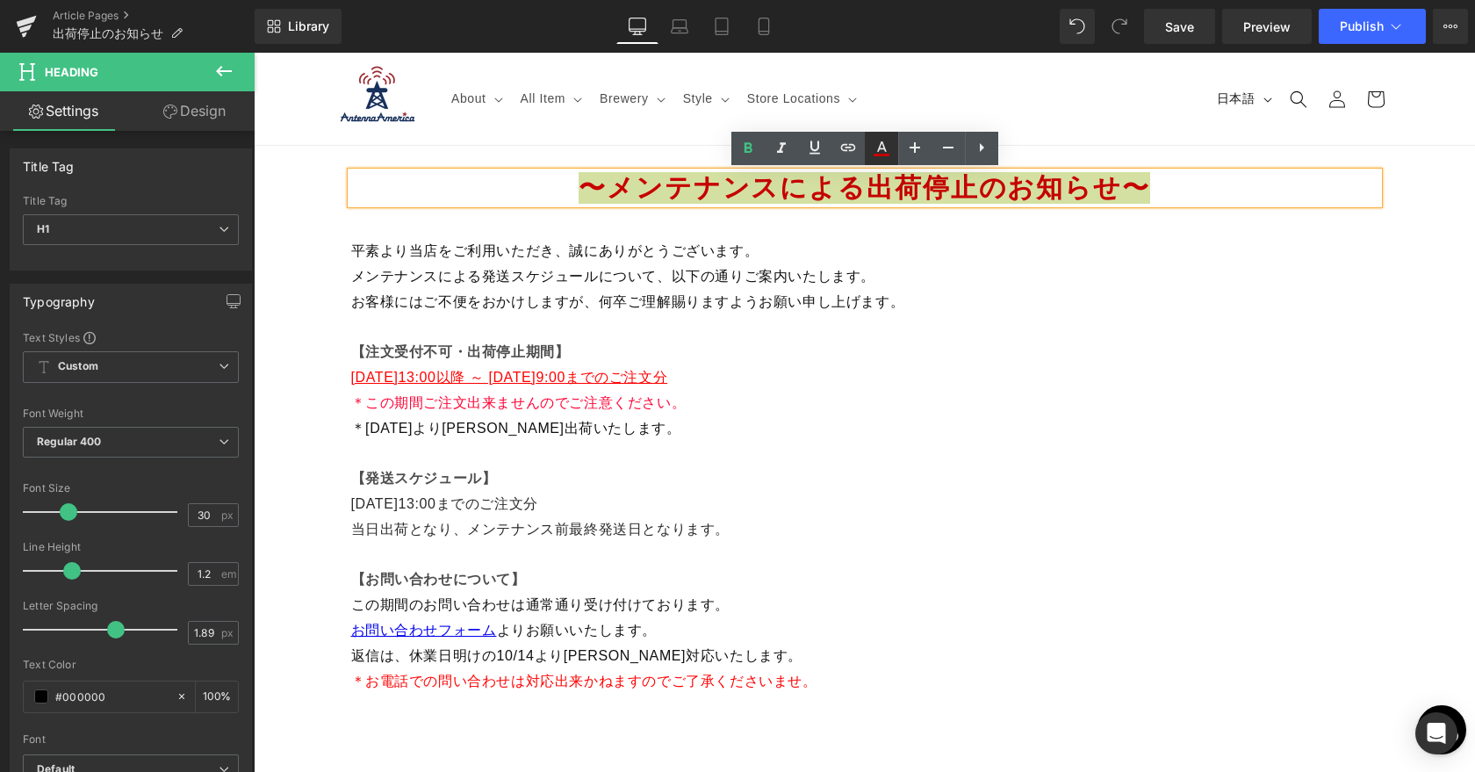
click at [889, 151] on icon at bounding box center [881, 148] width 21 height 21
type input "#c60000"
type input "100"
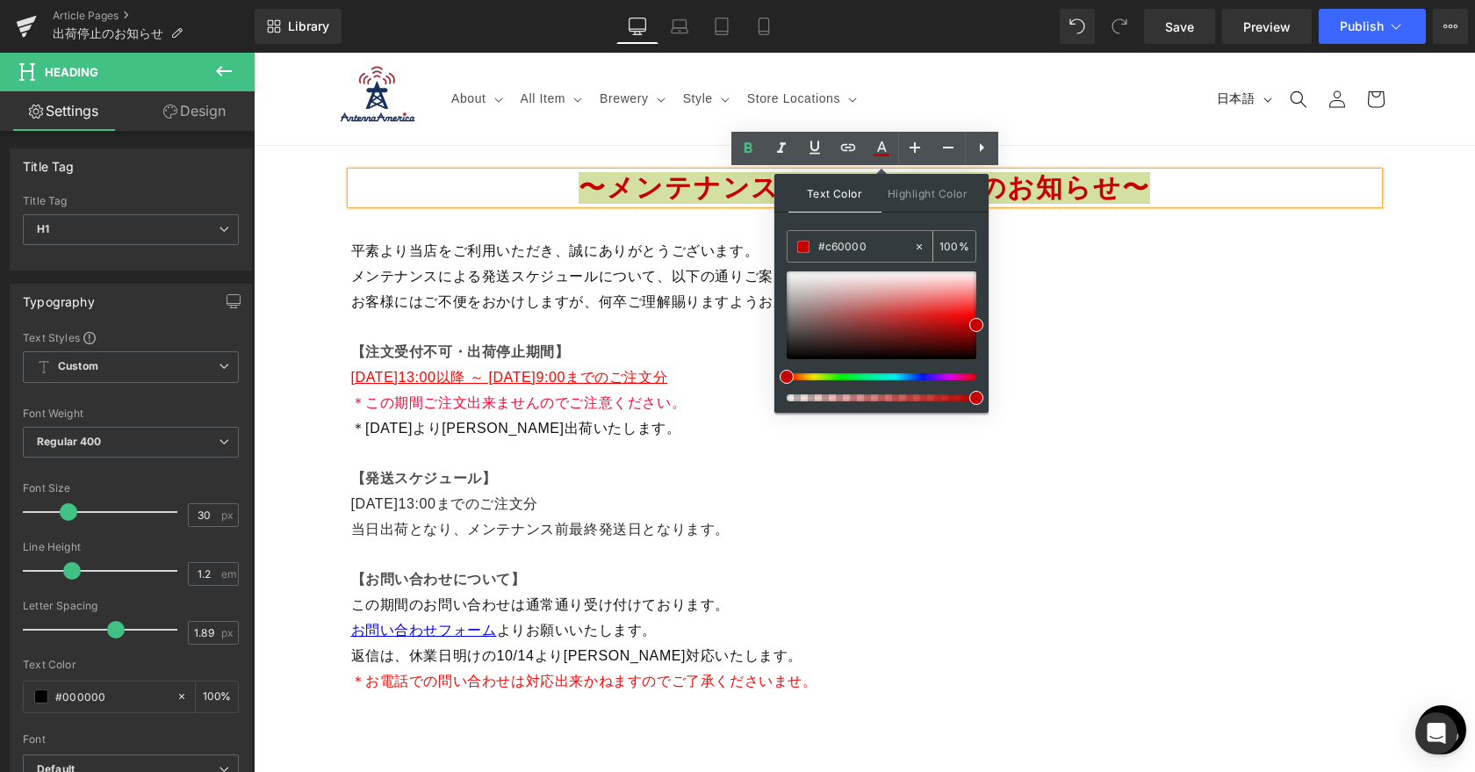
click at [830, 246] on input "#c60000" at bounding box center [865, 246] width 95 height 19
type input "#60000"
type input "0"
type input "#f60000"
type input "100"
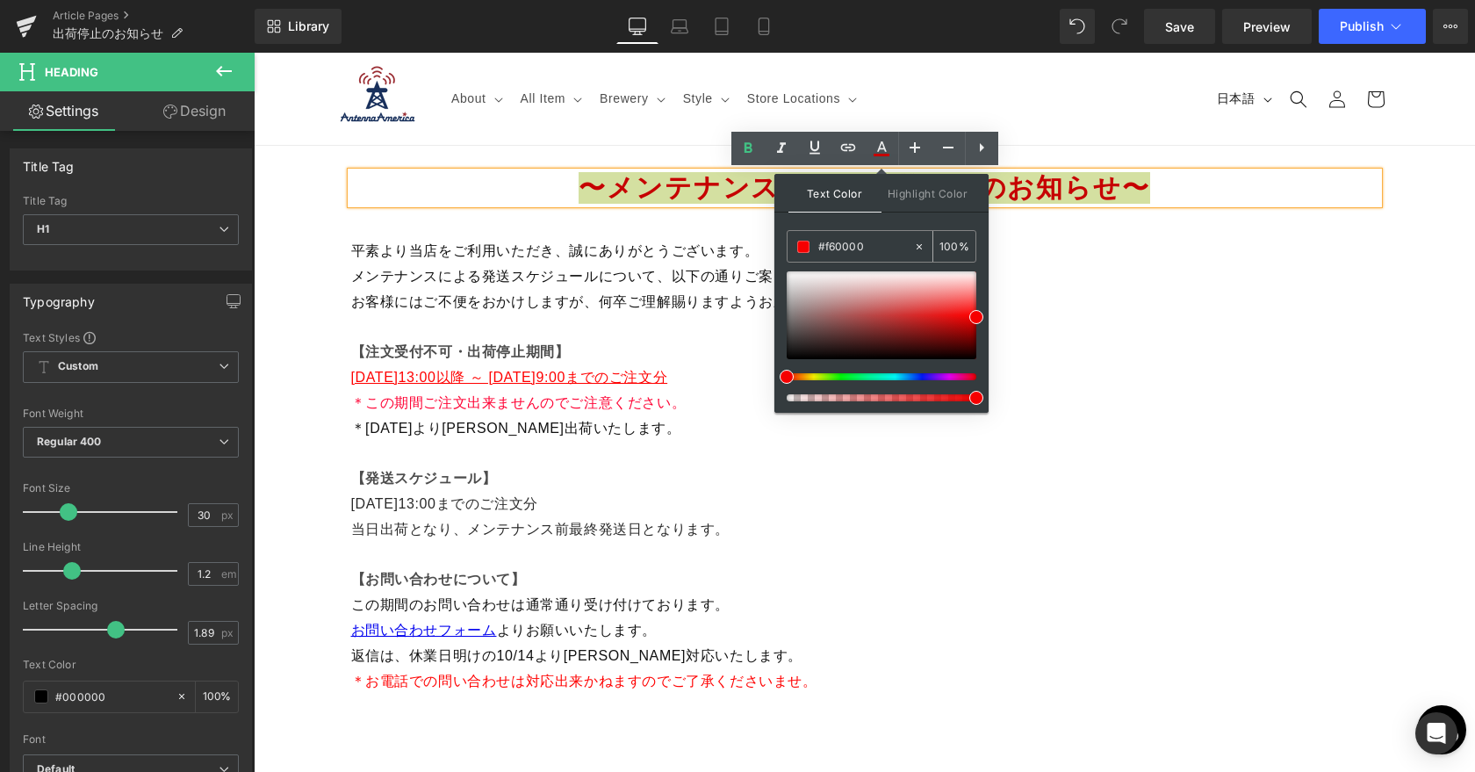
type input "#ッf60000"
type input "0"
type input "#f60000"
type input "100"
type input "#ff60000"
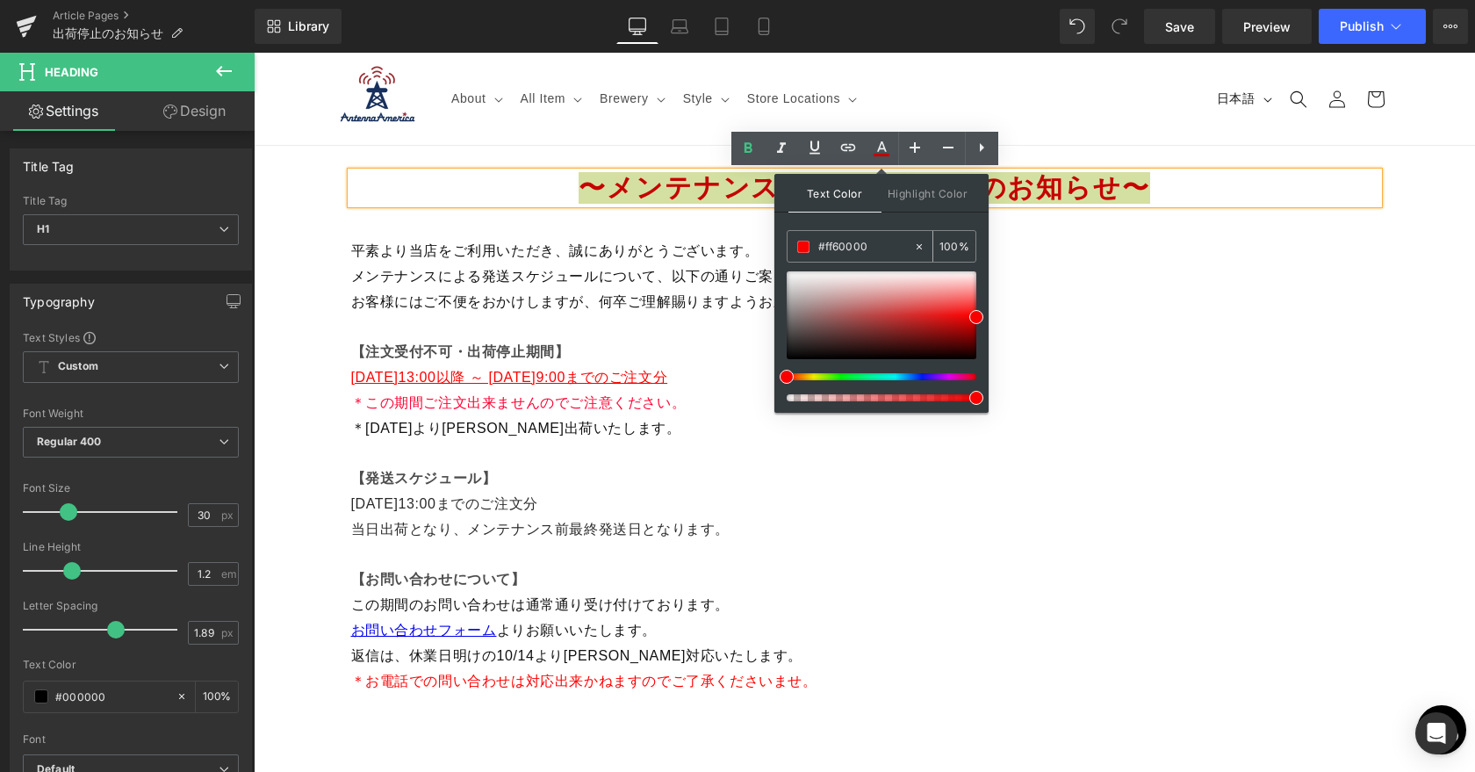
type input "0"
type input "#ff0000"
type input "100"
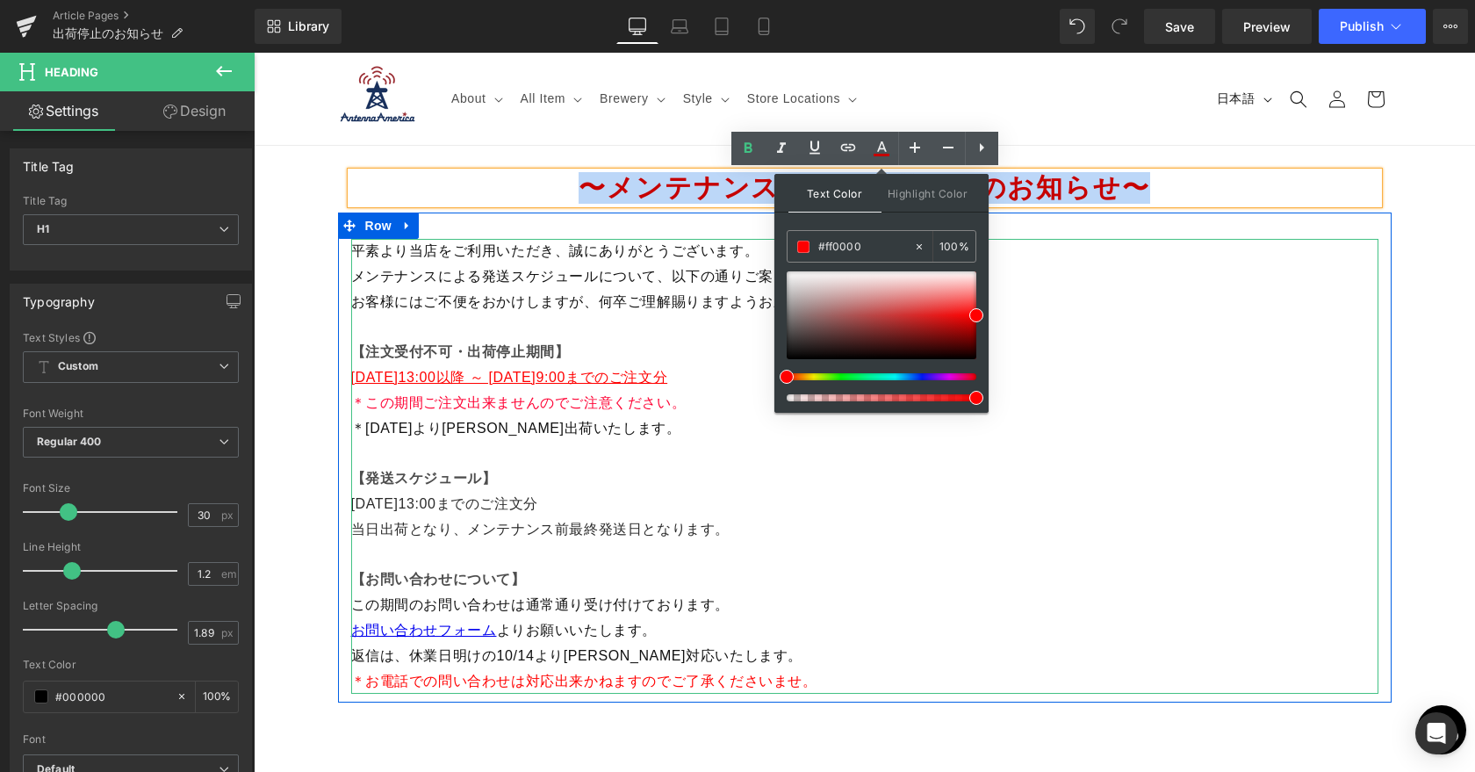
click at [680, 309] on span "お客様にはご不便をおかけしますが、何卒ご理解賜りますようお願い申し上げます。" at bounding box center [628, 301] width 554 height 15
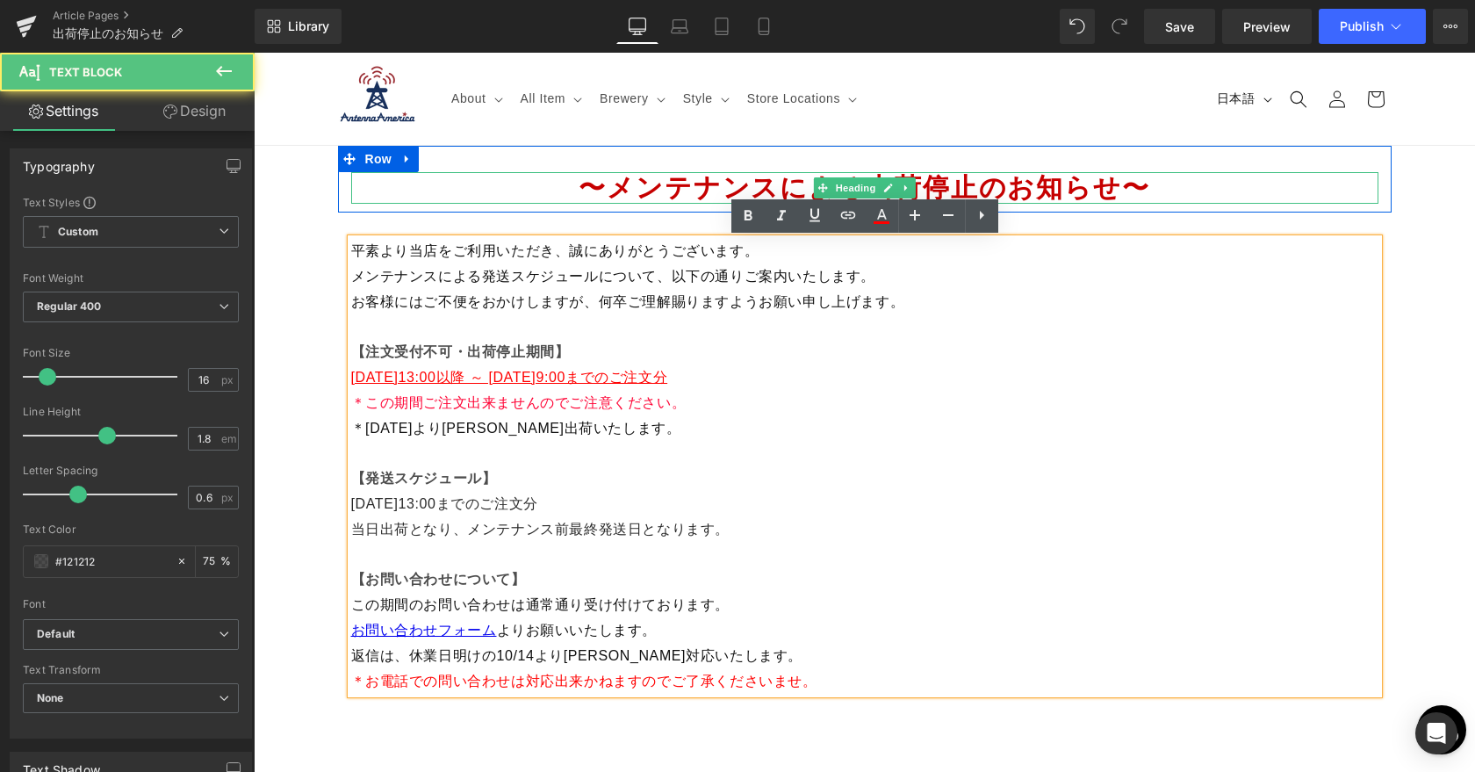
click at [689, 184] on span "〜メンテナンスによる出荷停止のお知らせ〜" at bounding box center [863, 187] width 571 height 29
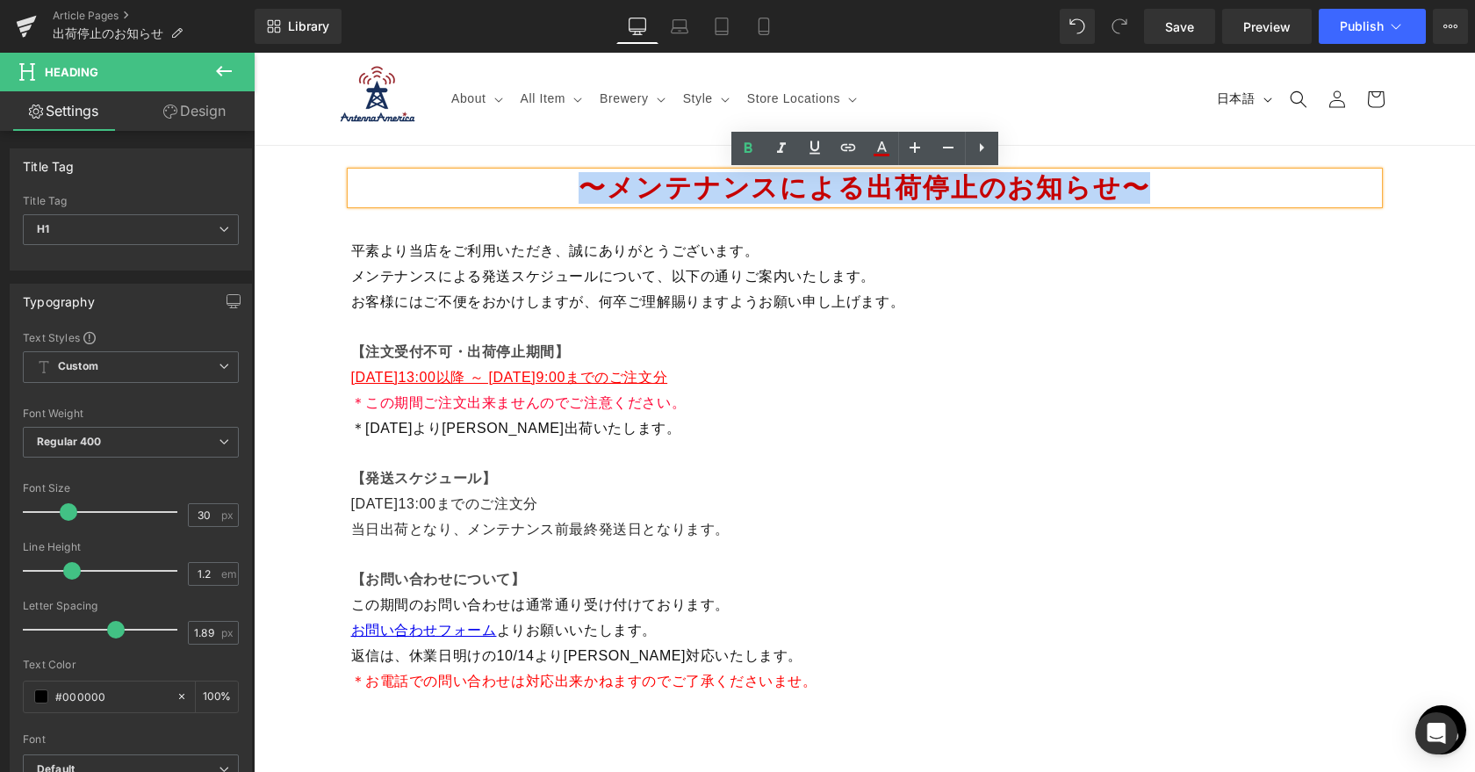
drag, startPoint x: 575, startPoint y: 188, endPoint x: 1266, endPoint y: 205, distance: 691.0
click at [1266, 204] on div "〜メンテナンスによる出荷停止のお知らせ〜" at bounding box center [864, 188] width 1027 height 32
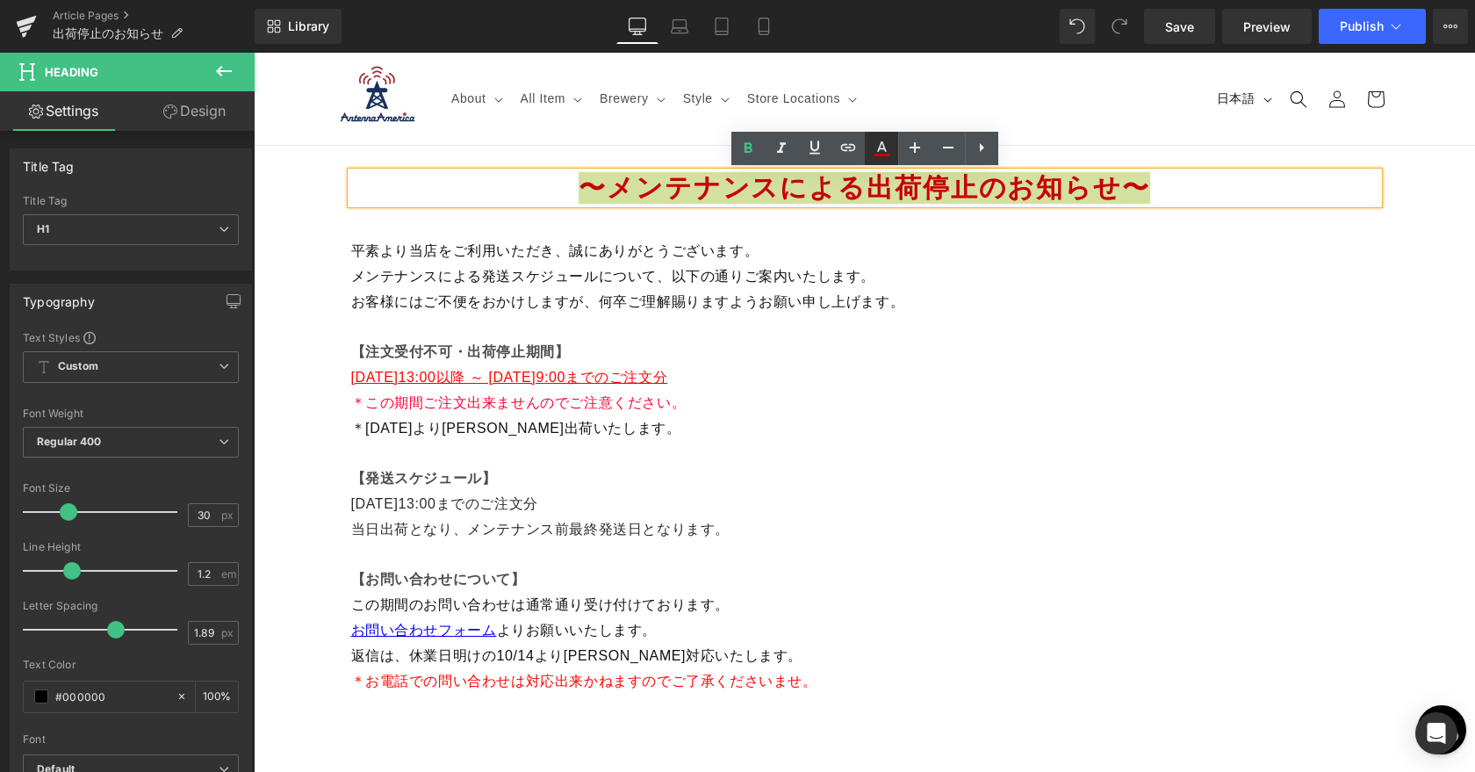
click at [892, 148] on link at bounding box center [881, 148] width 33 height 33
type input "#c60000"
type input "100"
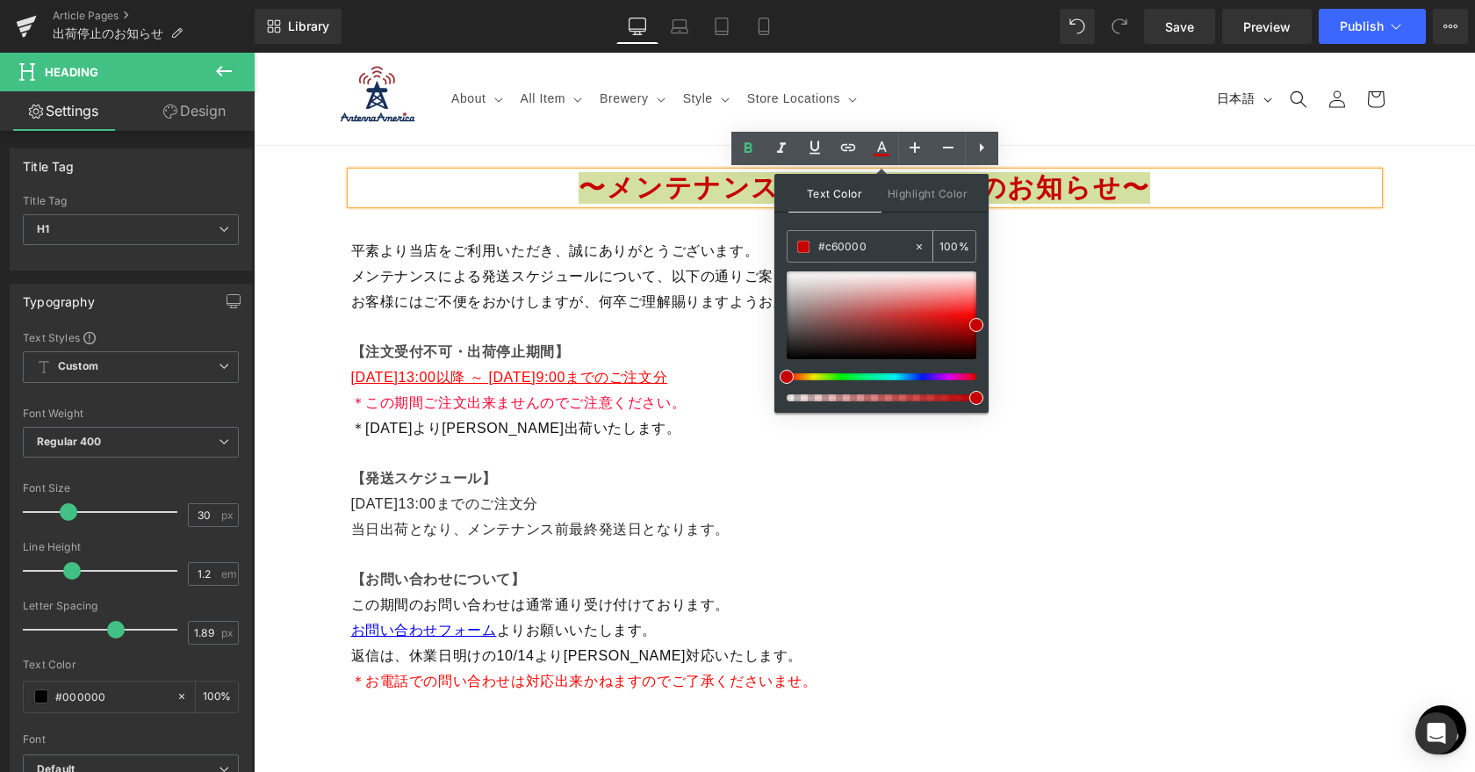
click at [828, 246] on input "#c60000" at bounding box center [865, 246] width 95 height 19
type input "#60000"
type input "0"
type input "#f60000"
type input "100"
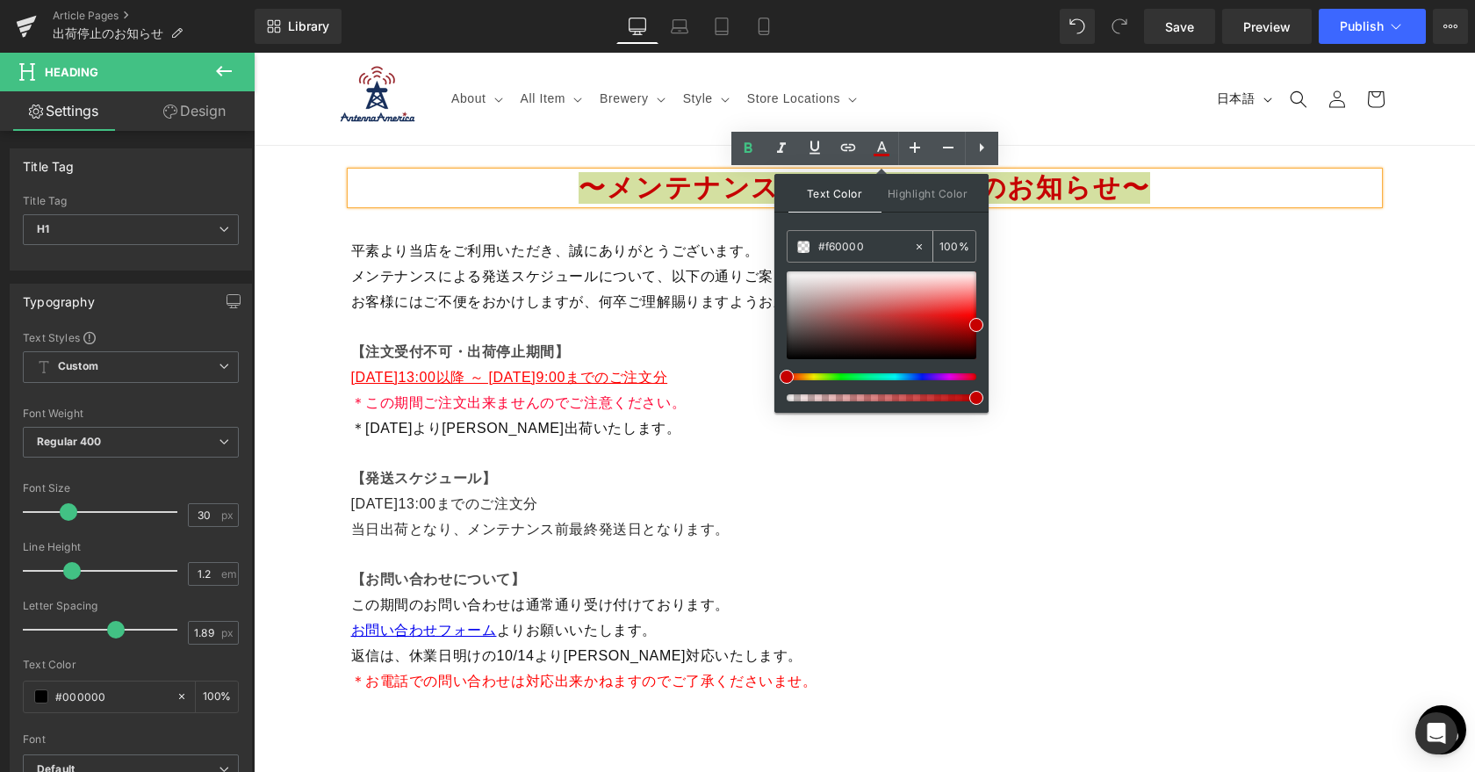
type input "#ff60000"
type input "0"
type input "#ff0000"
type input "100"
type input "#ff00000"
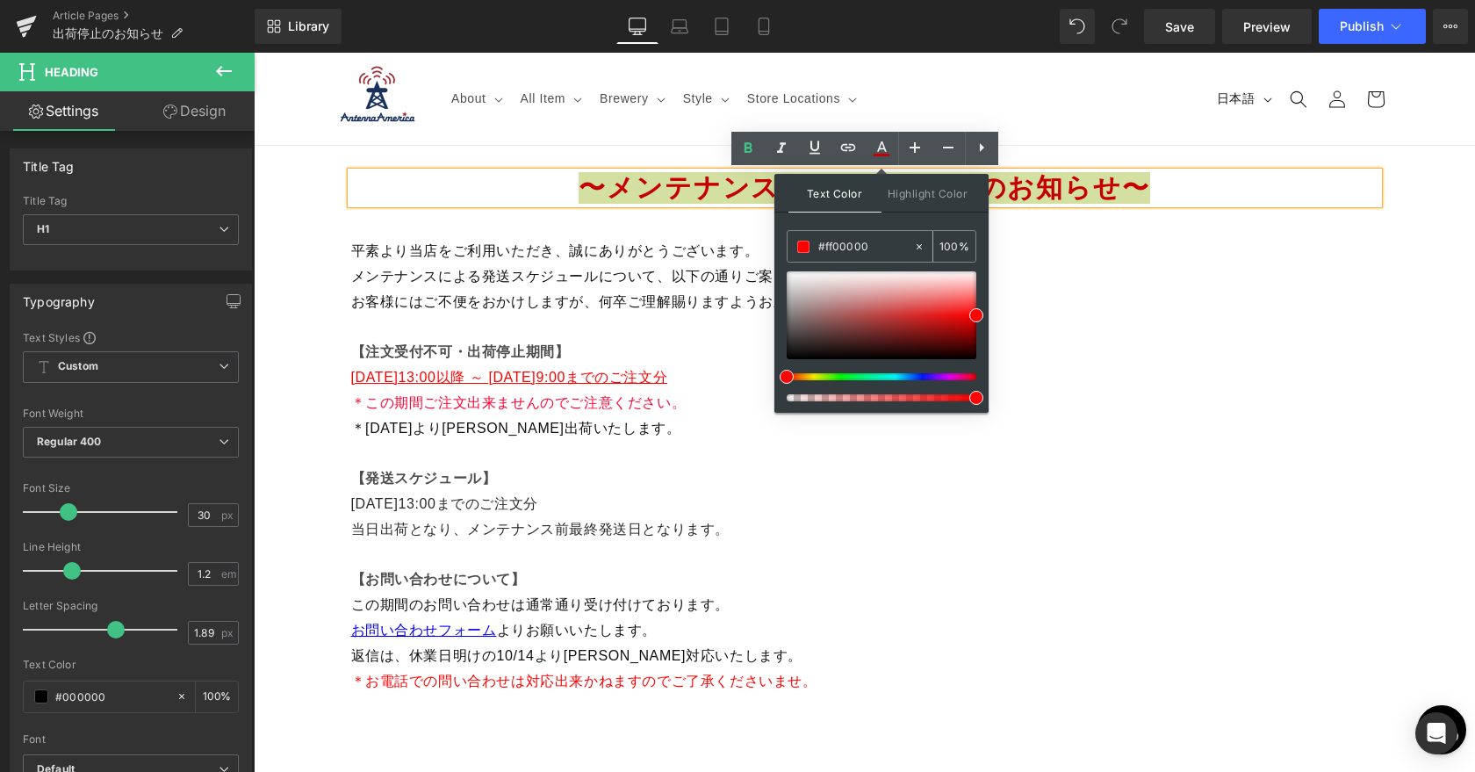
type input "0"
type input "#ff0000"
type input "100"
drag, startPoint x: 1234, startPoint y: 451, endPoint x: 1030, endPoint y: 398, distance: 211.2
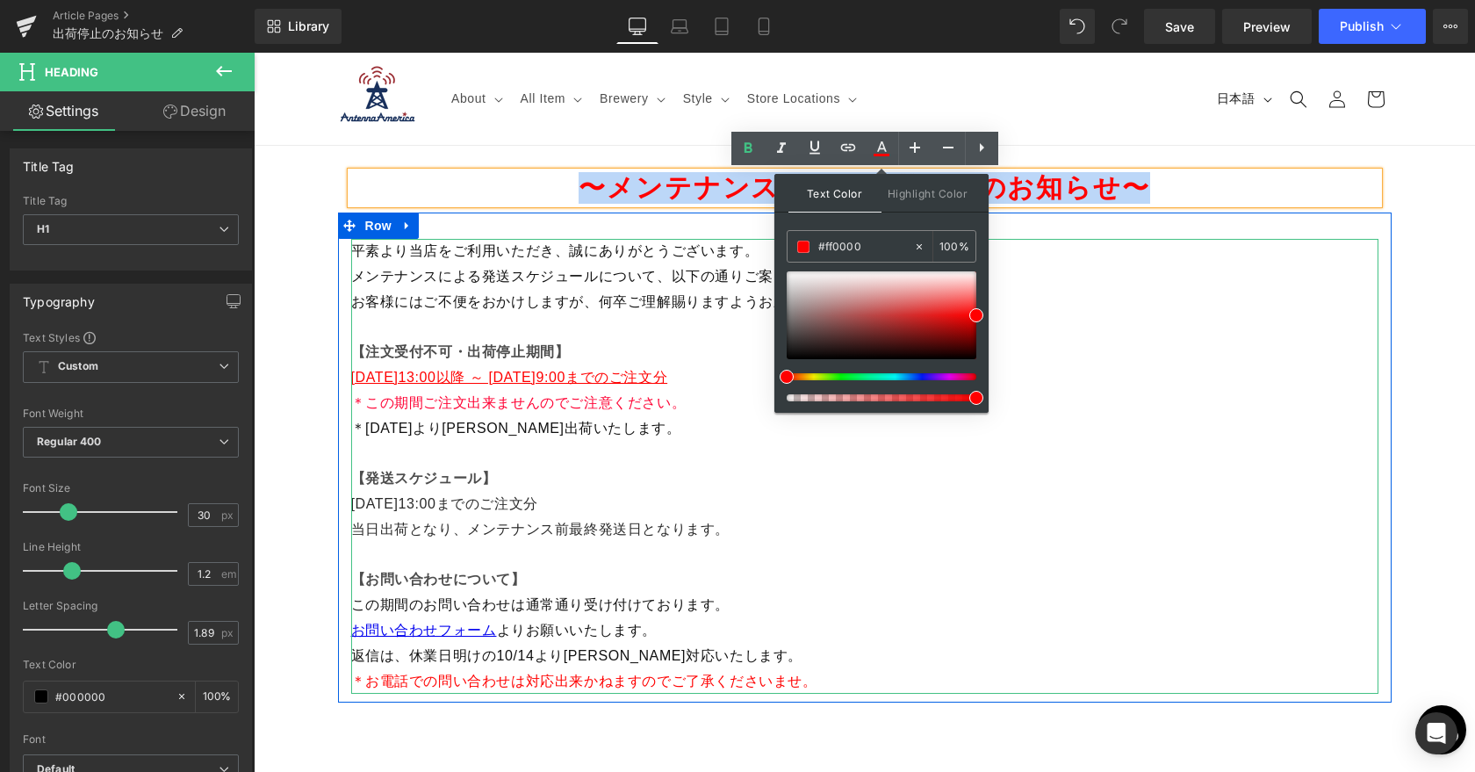
click at [1030, 398] on p "＊この期間ご注文出来ませんのでご注意ください。 ＊2025年10月14日（月）より順次出荷いたします。" at bounding box center [864, 428] width 1027 height 75
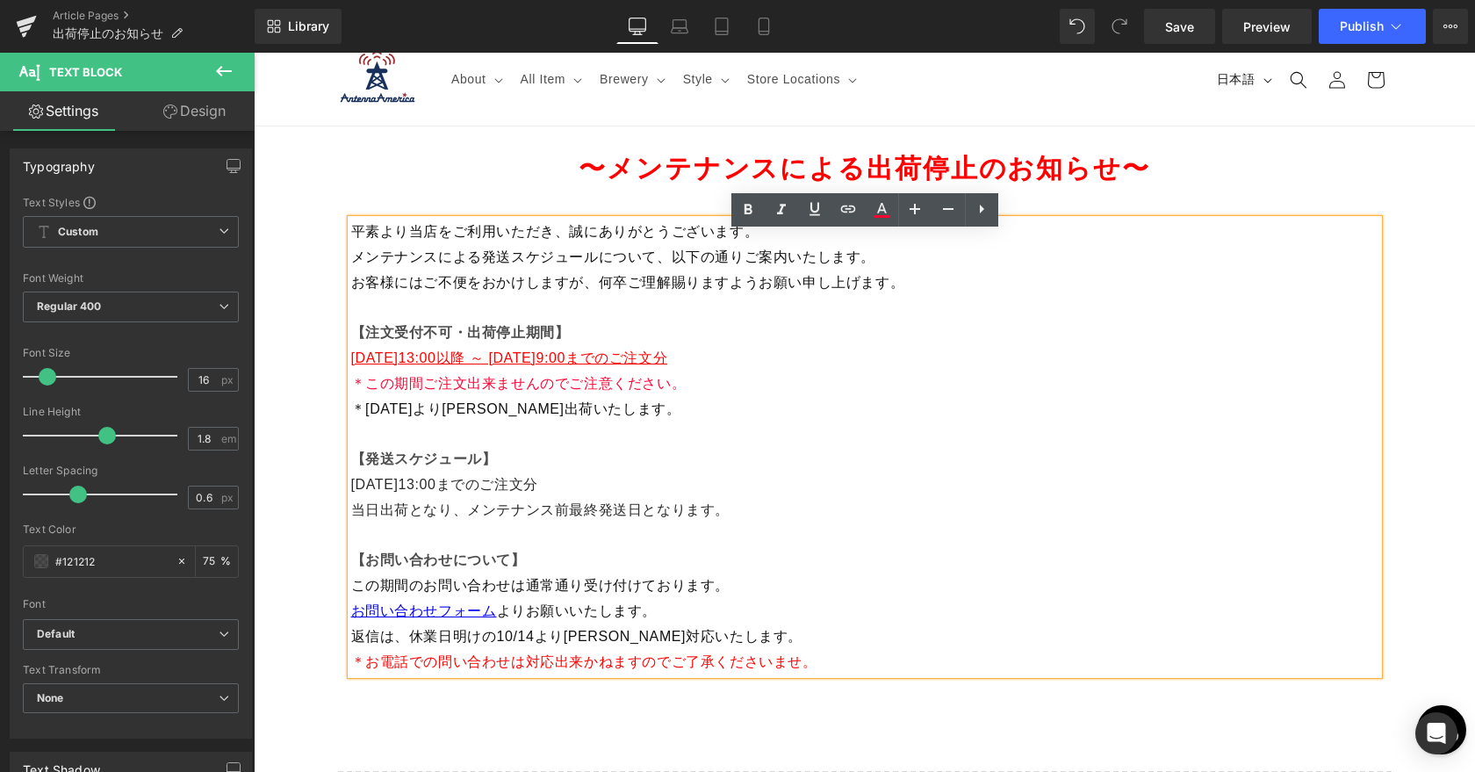
scroll to position [20, 0]
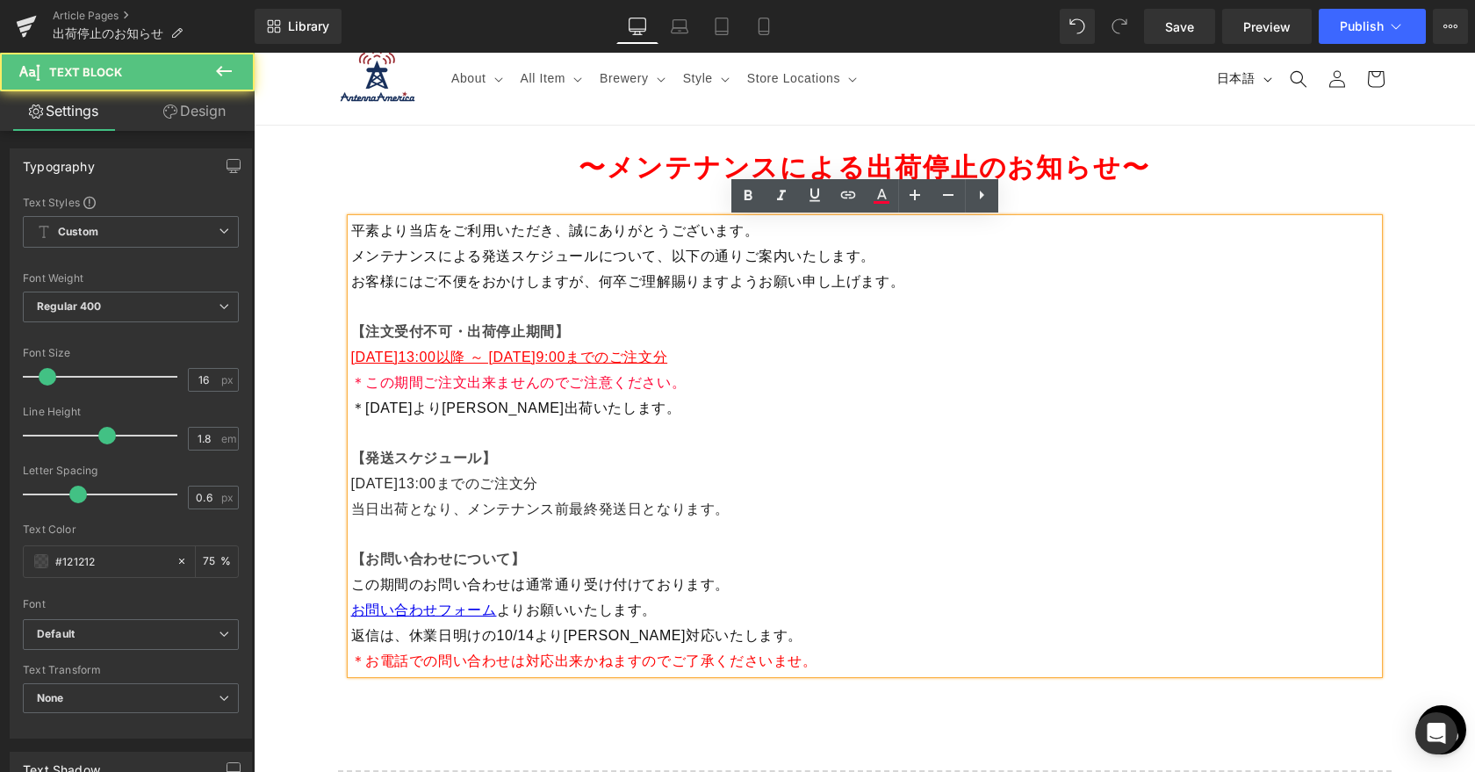
click at [668, 362] on span "[DATE]13:00以降 ～ [DATE]9:00までのご注文分" at bounding box center [509, 356] width 317 height 15
click at [671, 383] on span "＊この期間ご注文出来ませんのでご注意ください。" at bounding box center [518, 382] width 335 height 15
click at [583, 406] on span "＊2025年10月14日（月）より順次出荷いたします。" at bounding box center [516, 407] width 330 height 15
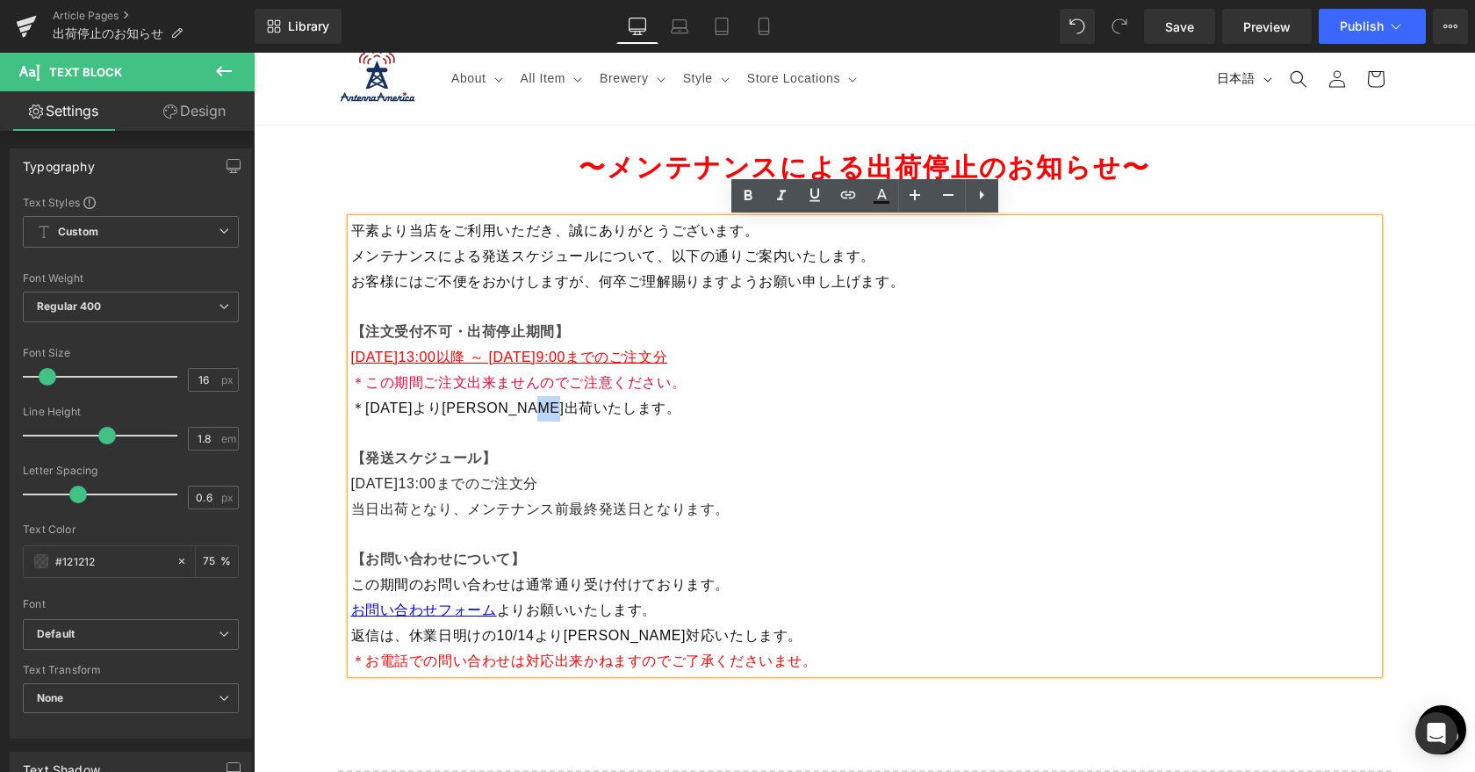
drag, startPoint x: 602, startPoint y: 408, endPoint x: 583, endPoint y: 408, distance: 19.3
click at [583, 408] on span "＊2025年10月14日（月）より順次出荷いたします。" at bounding box center [516, 407] width 330 height 15
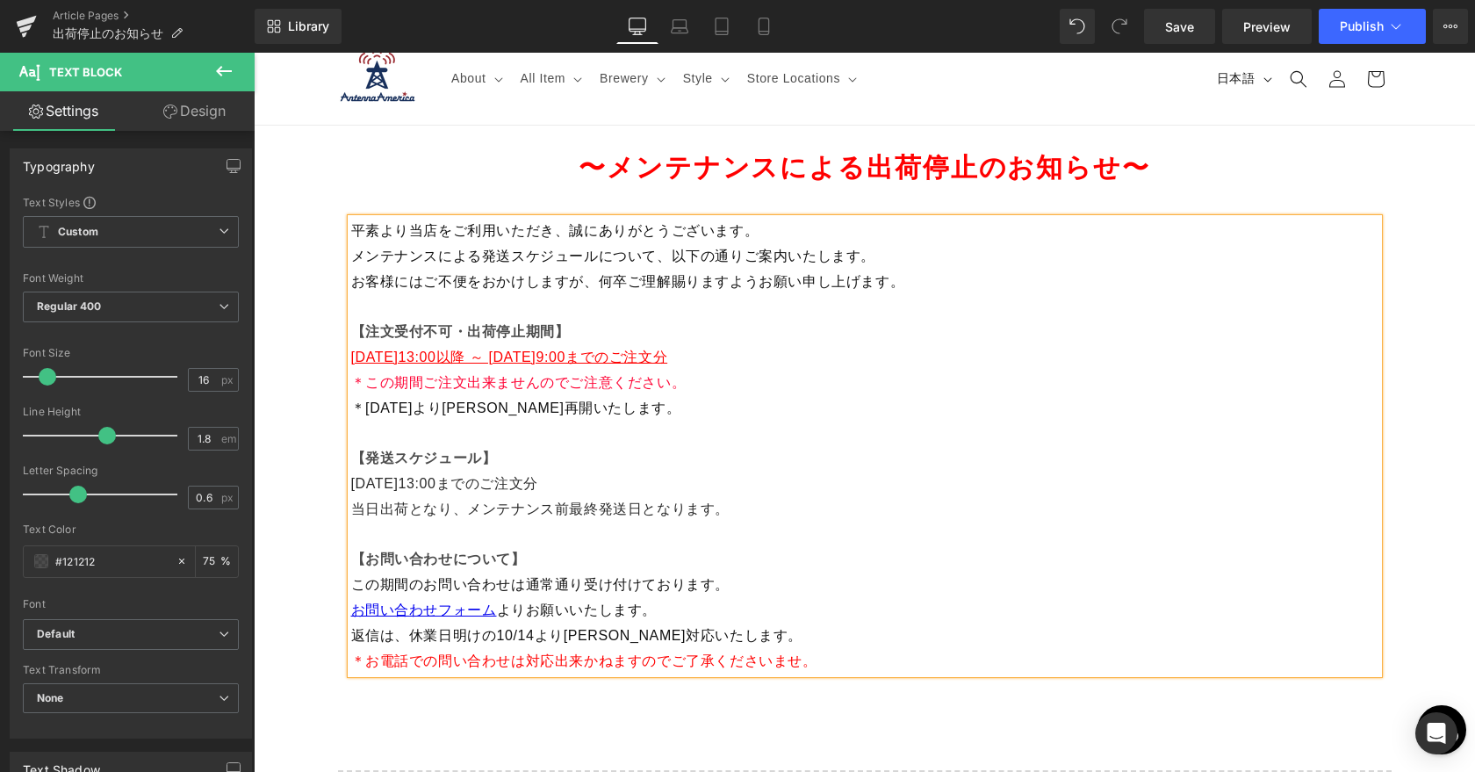
scroll to position [34, 0]
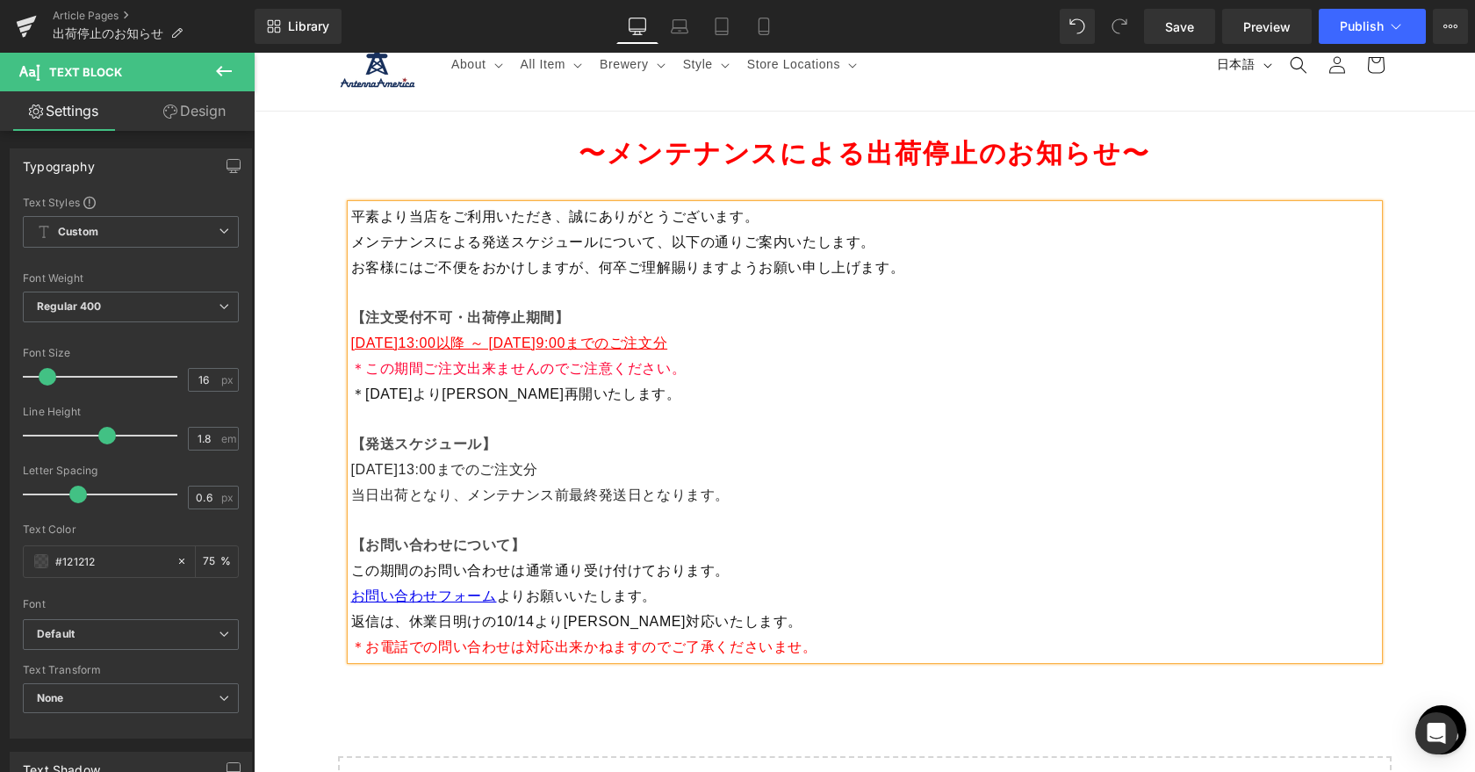
click at [353, 366] on span "＊この期間ご注文出来ませんのでご注意ください。" at bounding box center [518, 368] width 335 height 15
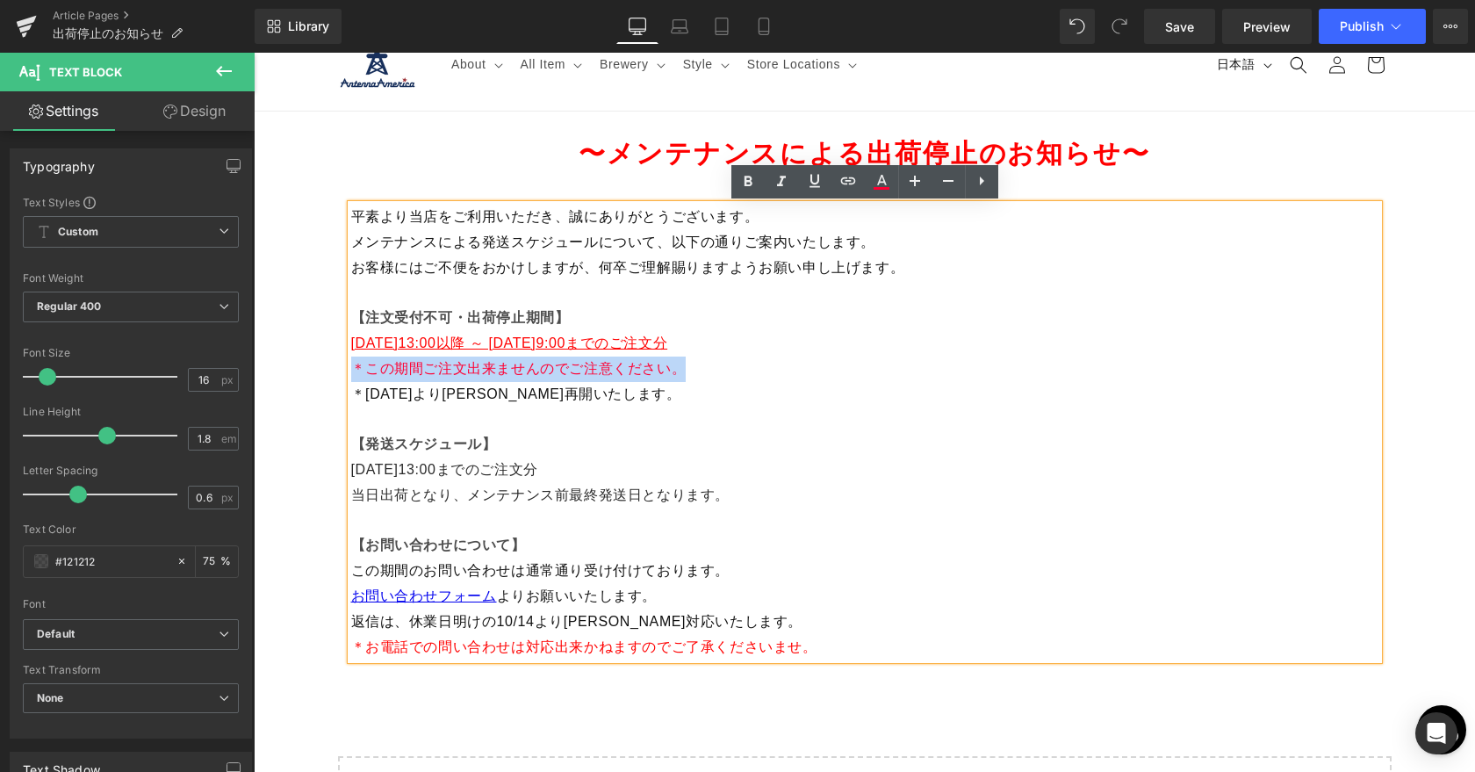
drag, startPoint x: 352, startPoint y: 365, endPoint x: 684, endPoint y: 369, distance: 331.8
click at [684, 369] on span "＊この期間ご注文出来ませんのでご注意ください。" at bounding box center [518, 368] width 335 height 15
click at [882, 188] on icon at bounding box center [881, 188] width 16 height 3
type input "#ff0033"
type input "100"
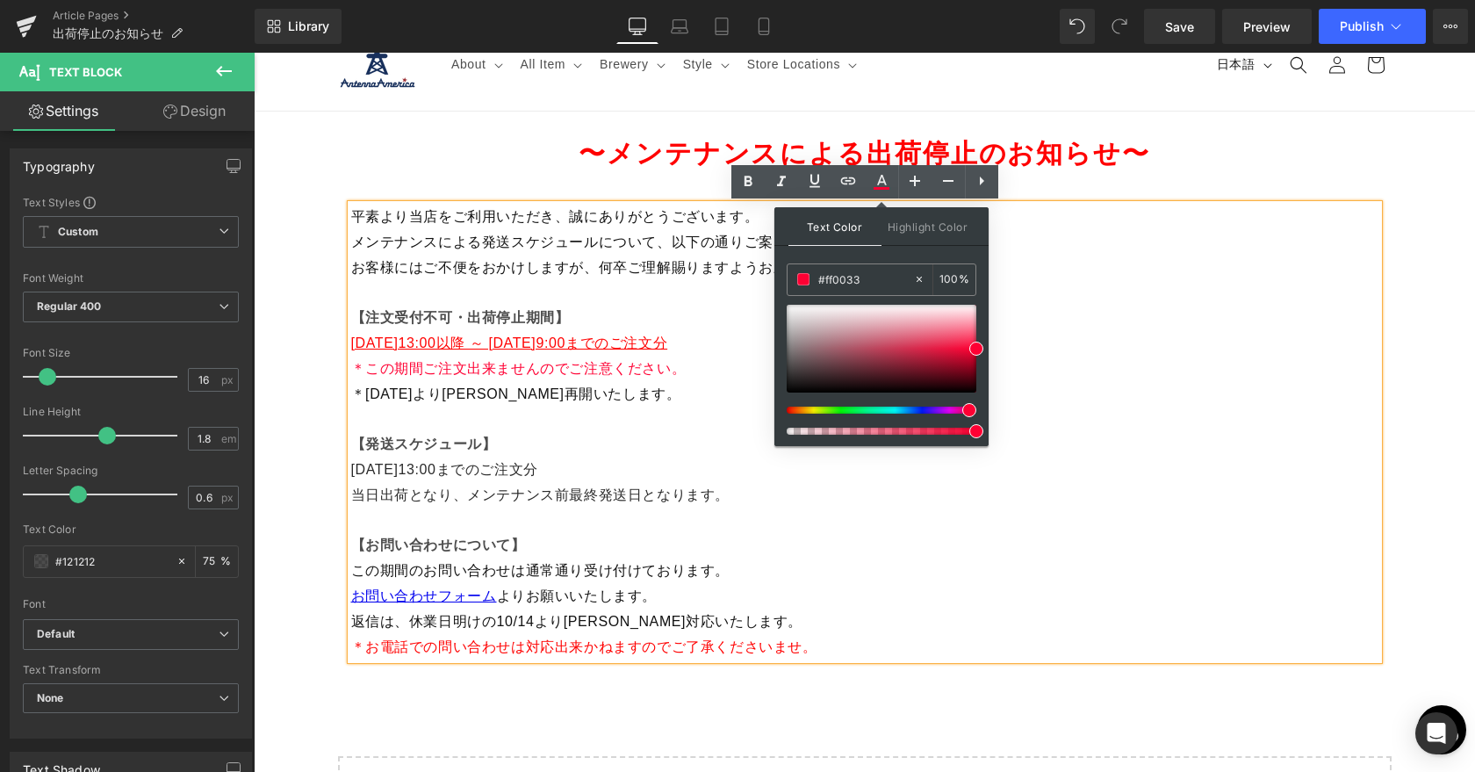
type input "#ff0000"
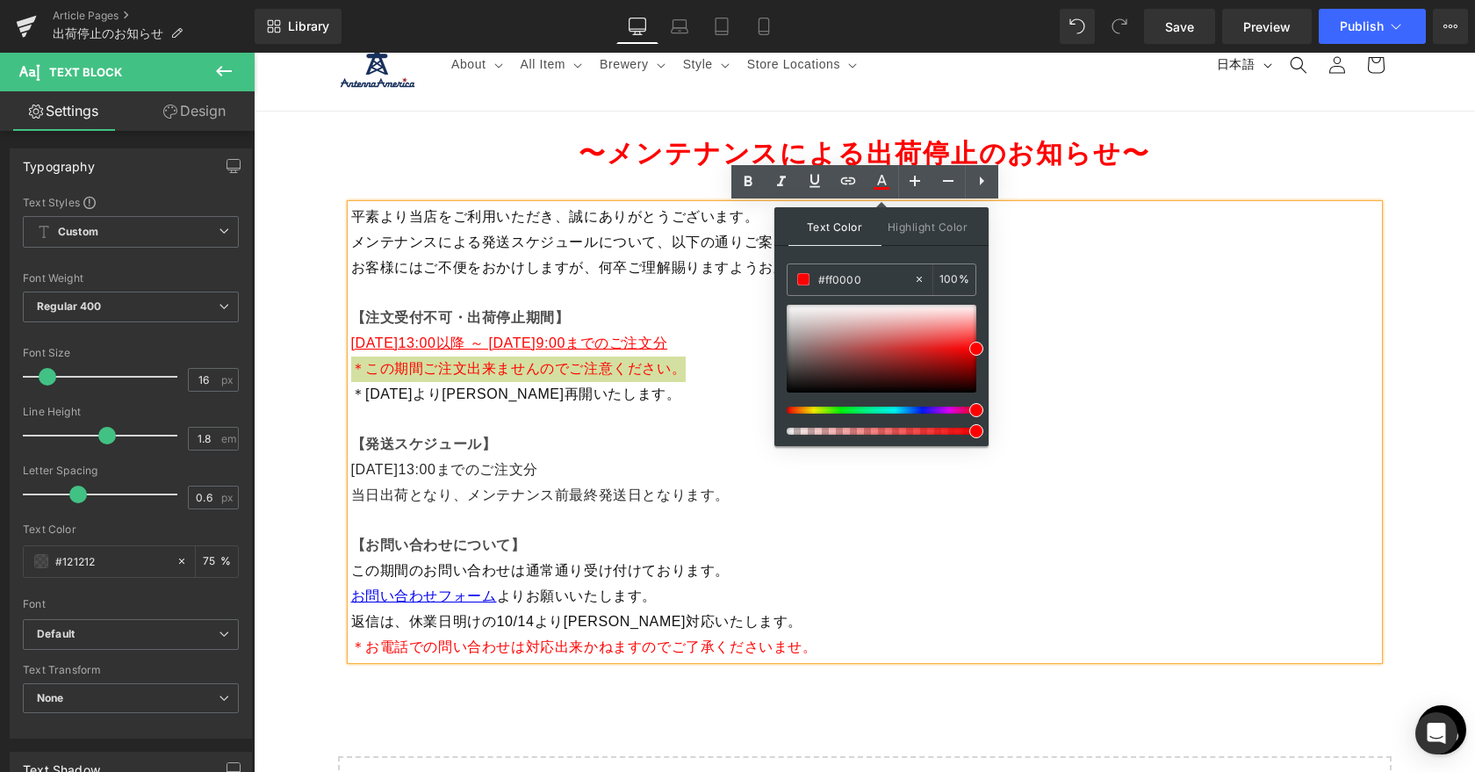
drag, startPoint x: 1222, startPoint y: 462, endPoint x: 1007, endPoint y: 410, distance: 221.2
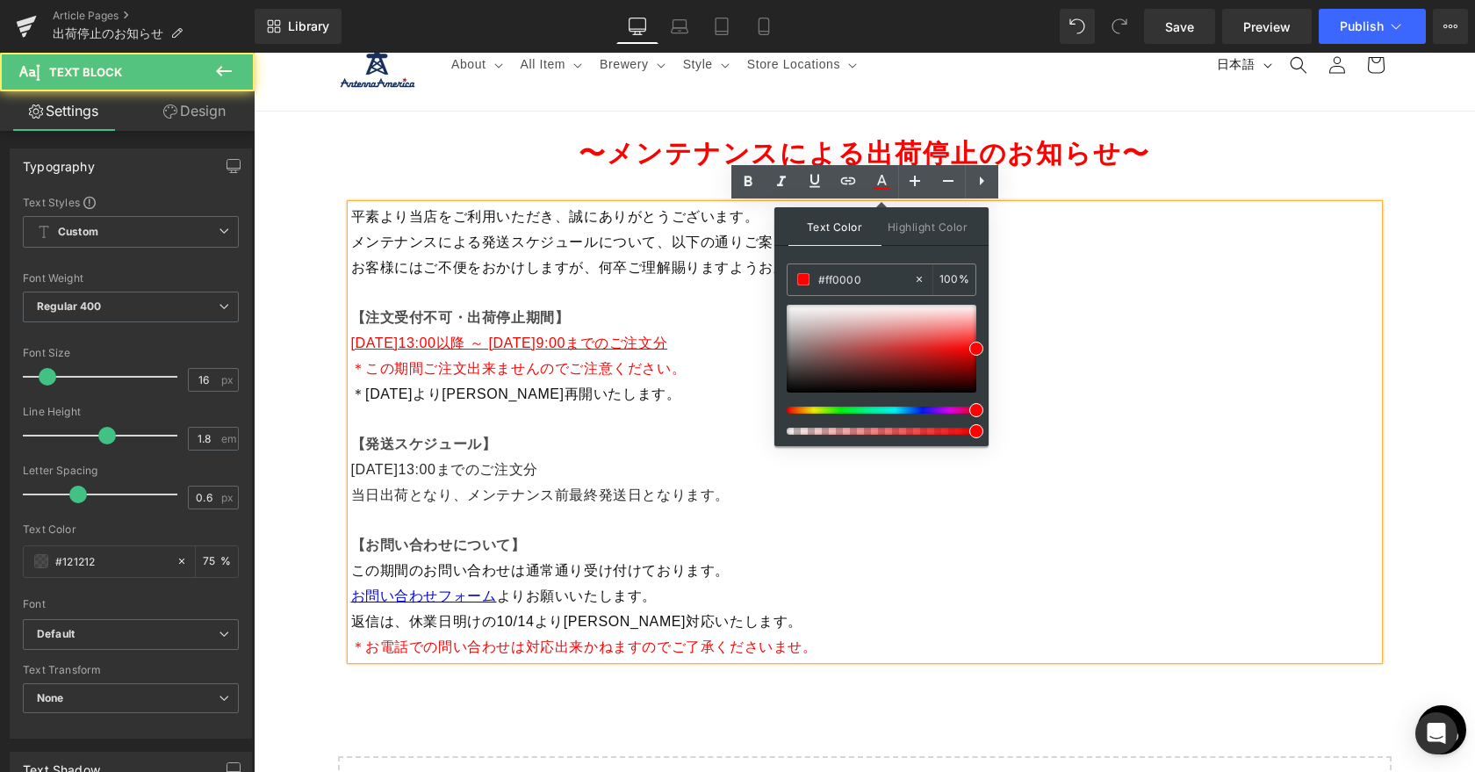
click at [657, 373] on span "＊この期間ご注文出来ませんのでご注意ください。" at bounding box center [518, 368] width 335 height 15
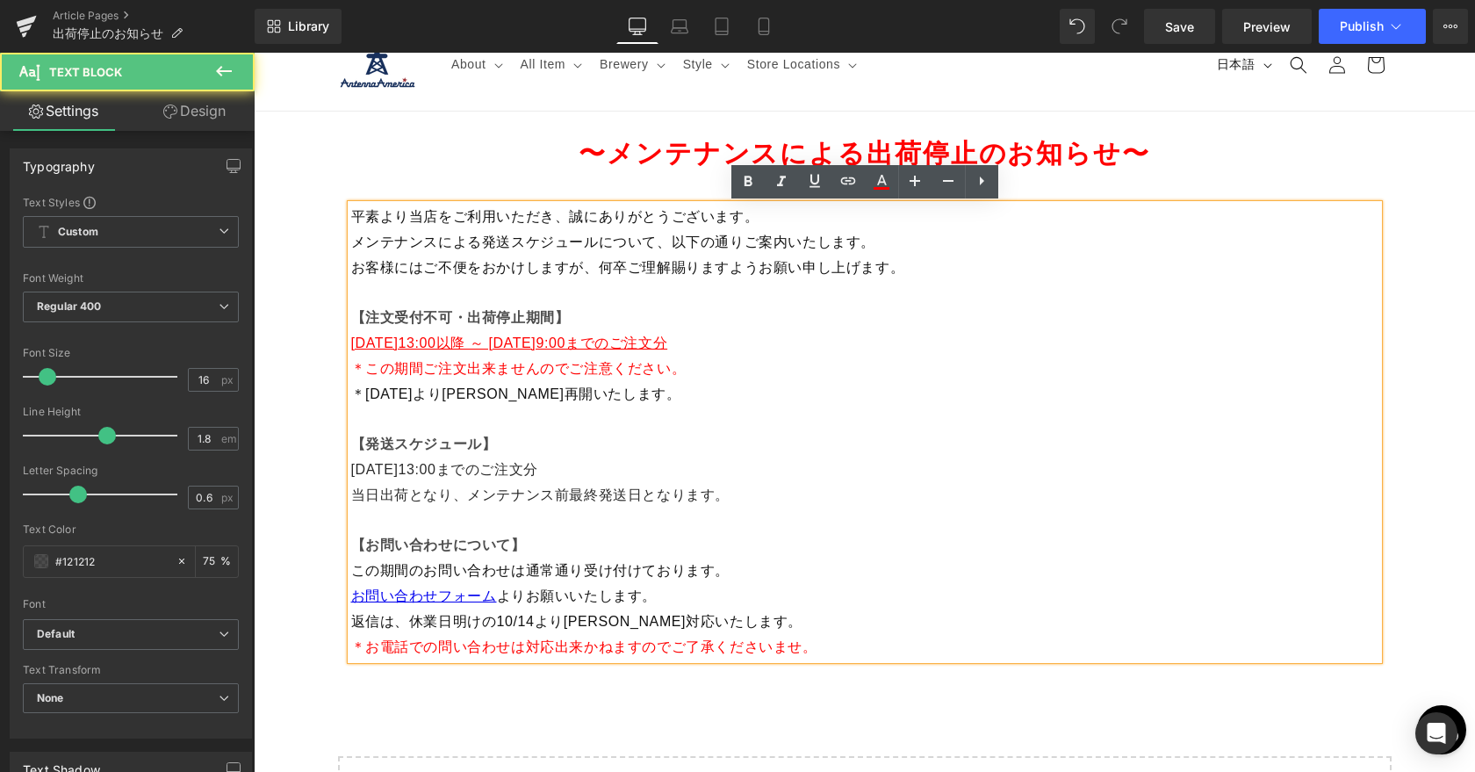
click at [704, 424] on p "＊この期間ご注文出来ませんのでご注意ください。 ＊2025年10月14日（月）より順次再開いたします。" at bounding box center [864, 393] width 1027 height 75
click at [454, 317] on strong "【注文受付不可・出荷停止期間】" at bounding box center [460, 317] width 219 height 15
click at [466, 317] on strong "【注文受付不可・出荷停止期間】" at bounding box center [460, 317] width 219 height 15
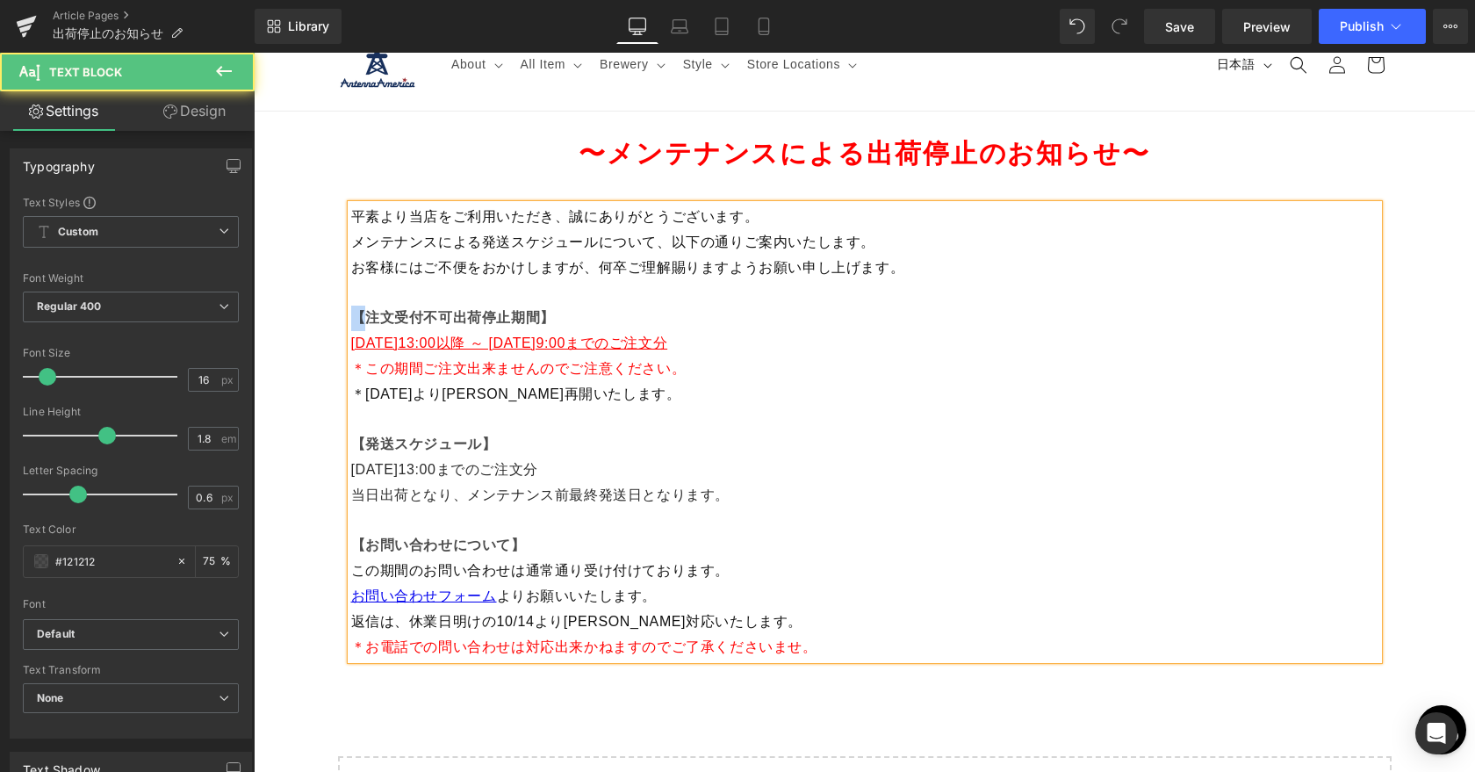
drag, startPoint x: 366, startPoint y: 317, endPoint x: 356, endPoint y: 316, distance: 9.7
click at [356, 316] on strong "【注文受付不可出荷停止期間】" at bounding box center [453, 317] width 204 height 15
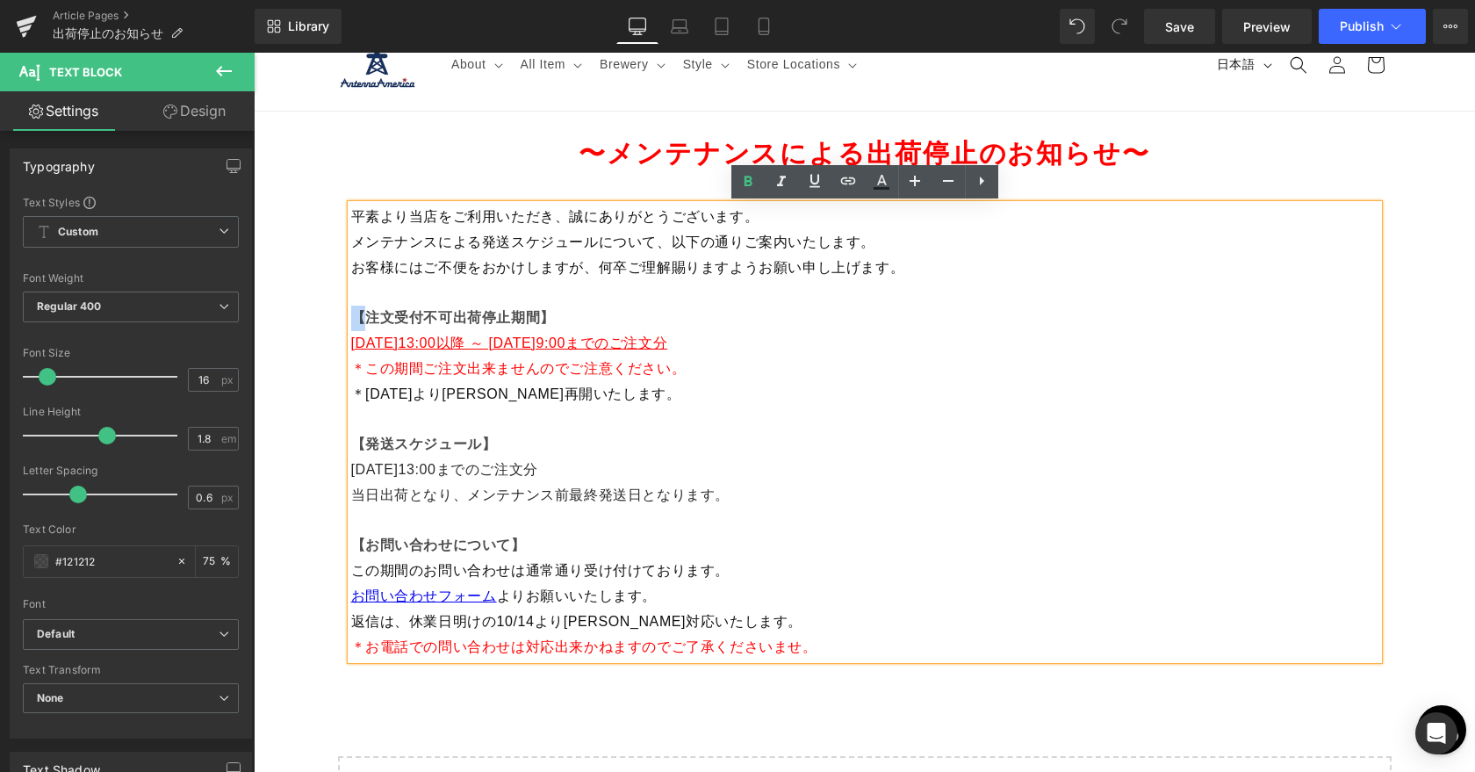
copy strong "【"
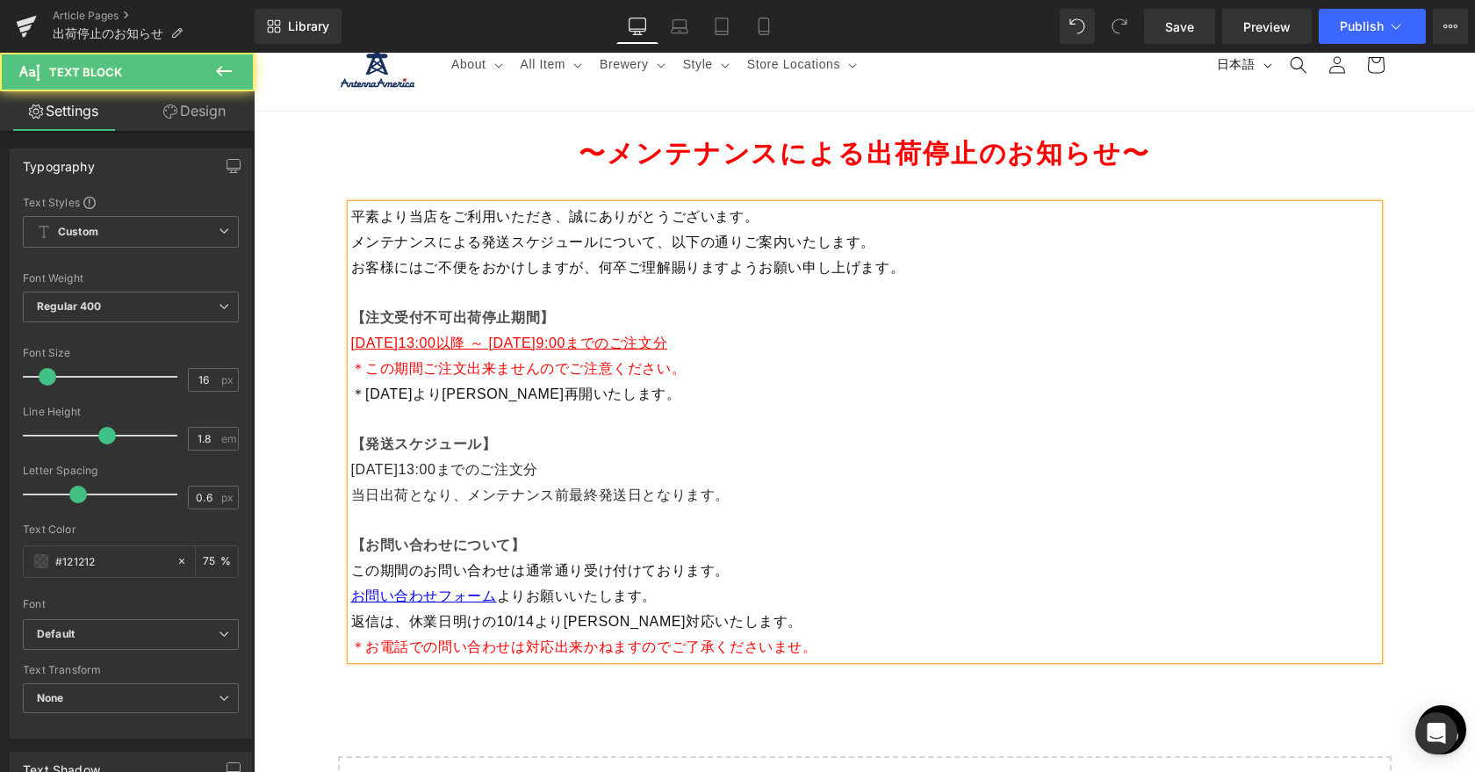
click at [456, 317] on strong "【注文受付不可出荷停止期間】" at bounding box center [453, 317] width 204 height 15
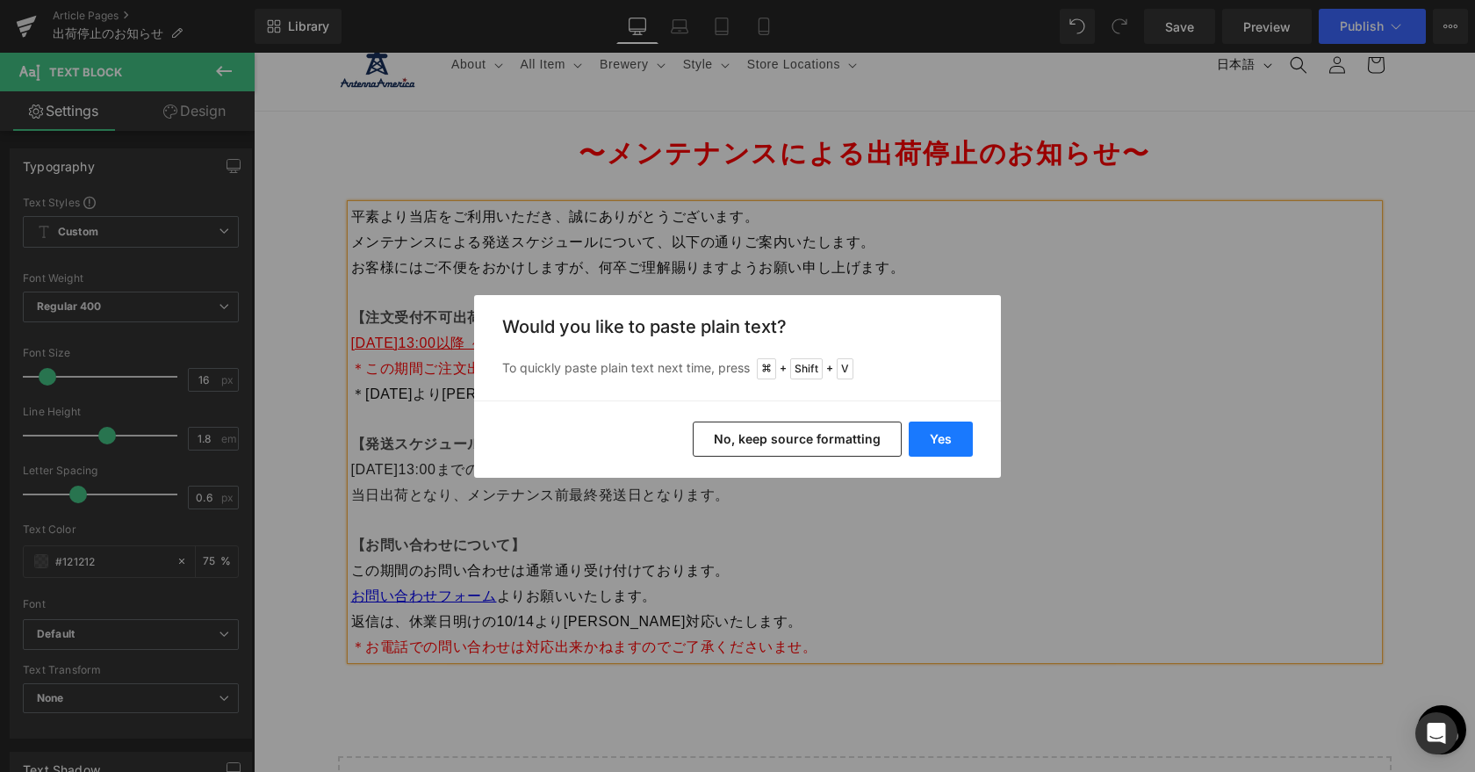
click at [943, 435] on button "Yes" at bounding box center [940, 438] width 64 height 35
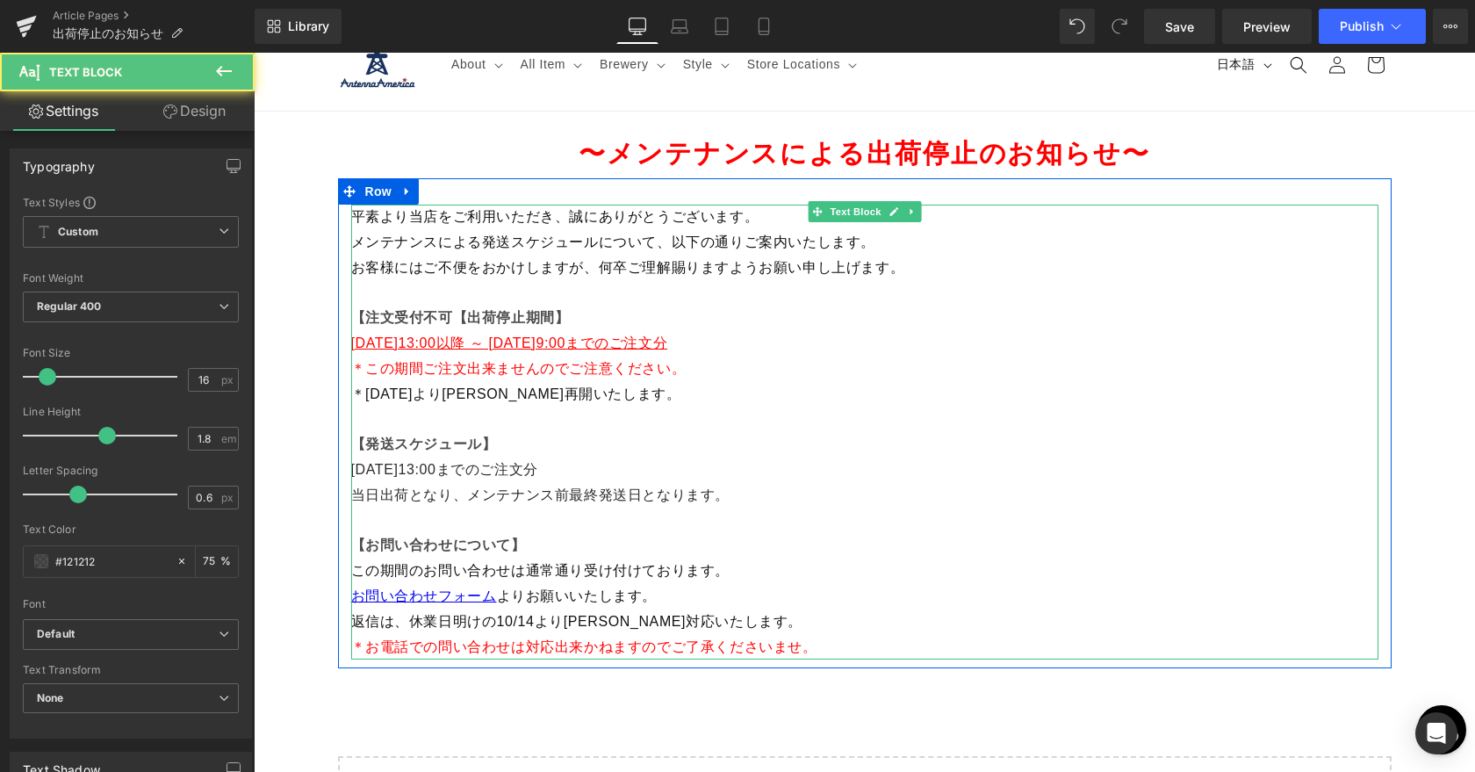
click at [456, 321] on strong "【注文受付不可【出荷停止期間】" at bounding box center [460, 317] width 219 height 15
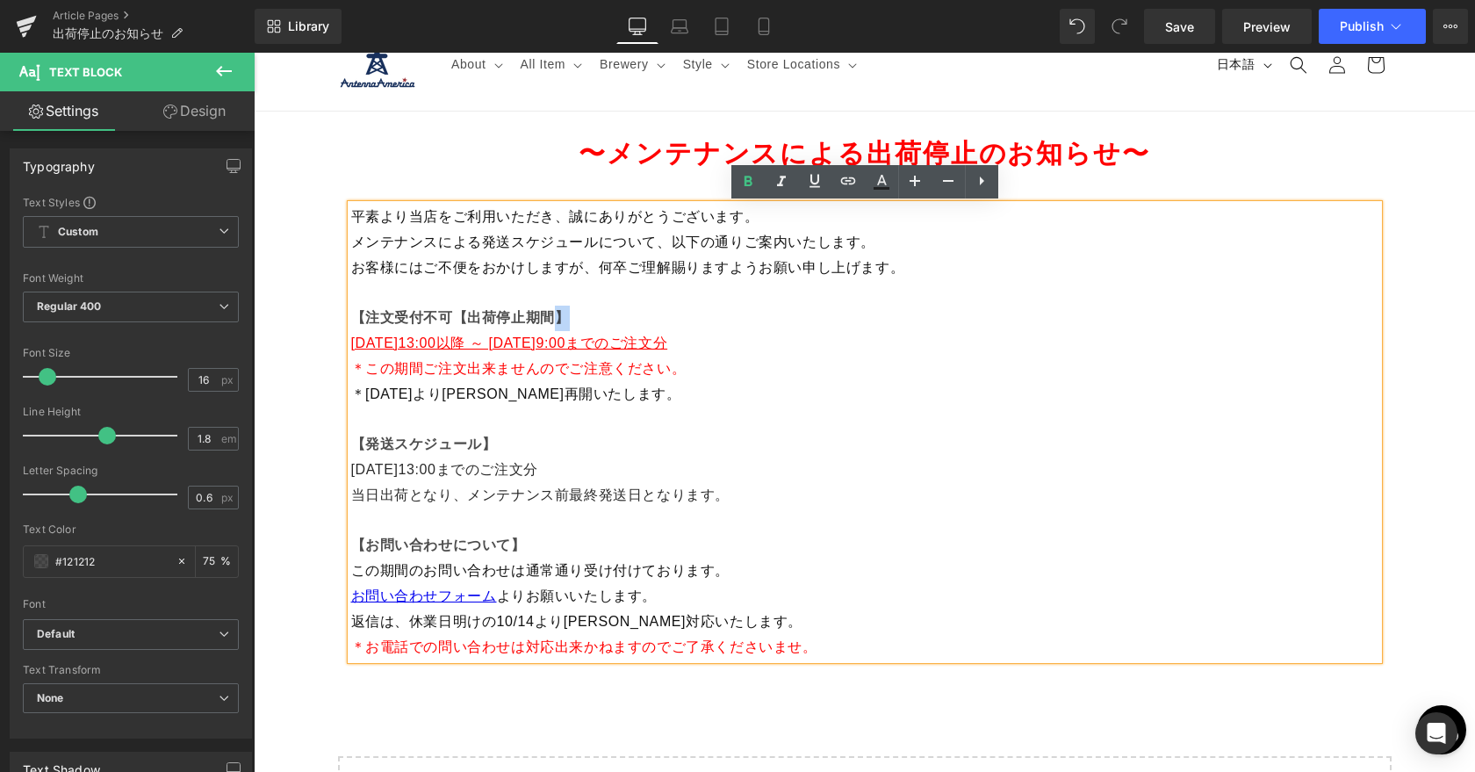
drag, startPoint x: 553, startPoint y: 319, endPoint x: 589, endPoint y: 318, distance: 36.0
click at [589, 318] on p "【注文受付不可【出荷停止期間】" at bounding box center [864, 317] width 1027 height 25
copy strong "】"
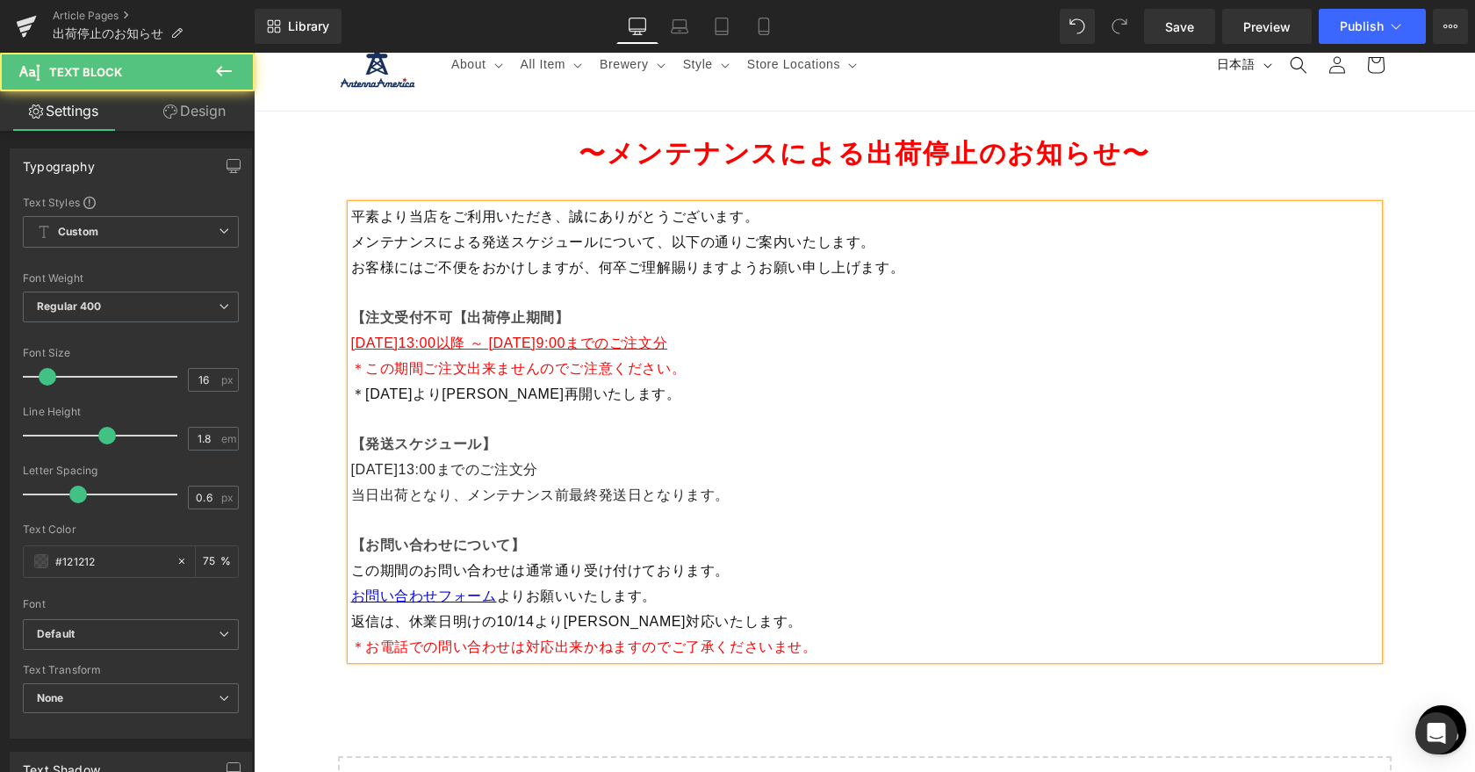
click at [453, 317] on strong "【注文受付不可【出荷停止期間】" at bounding box center [460, 317] width 219 height 15
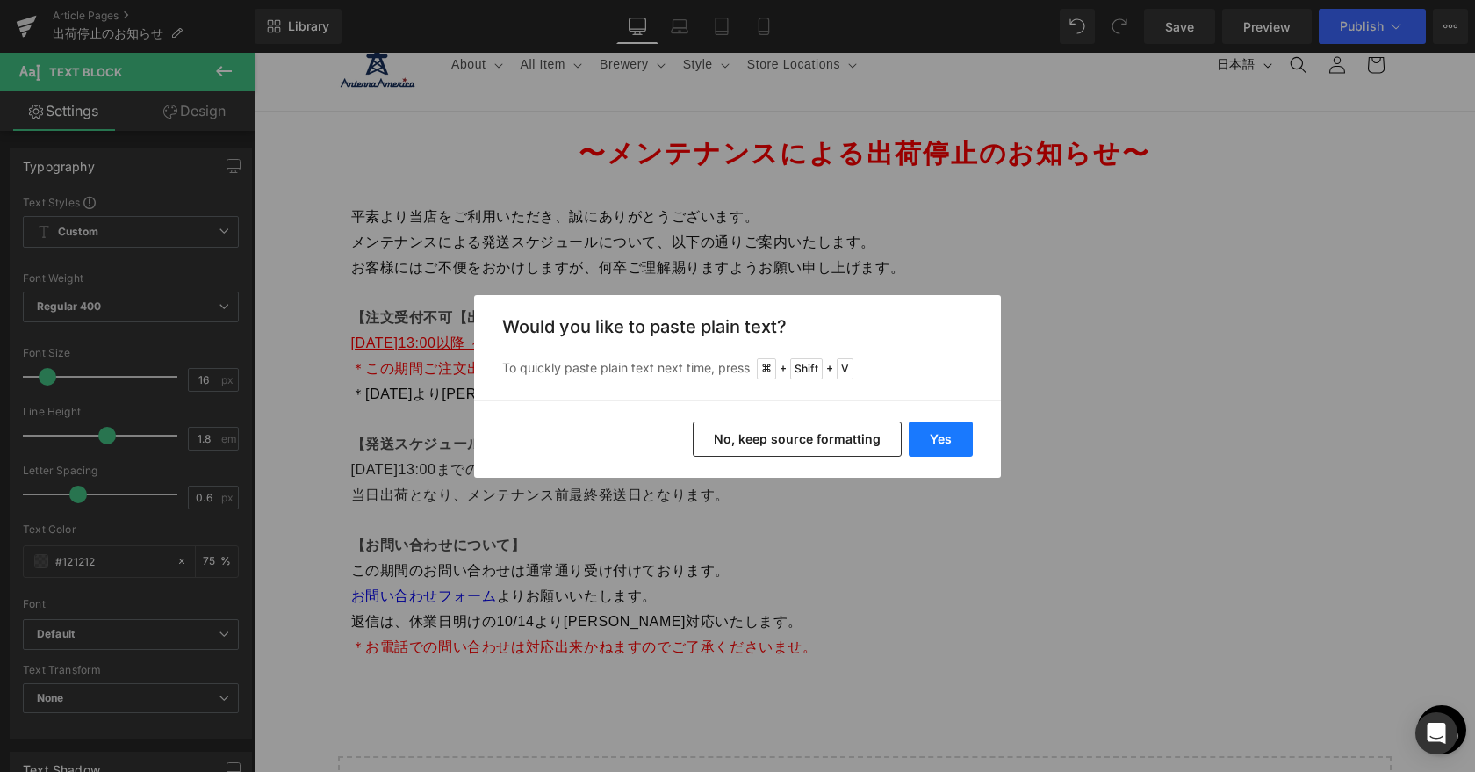
click at [950, 429] on button "Yes" at bounding box center [940, 438] width 64 height 35
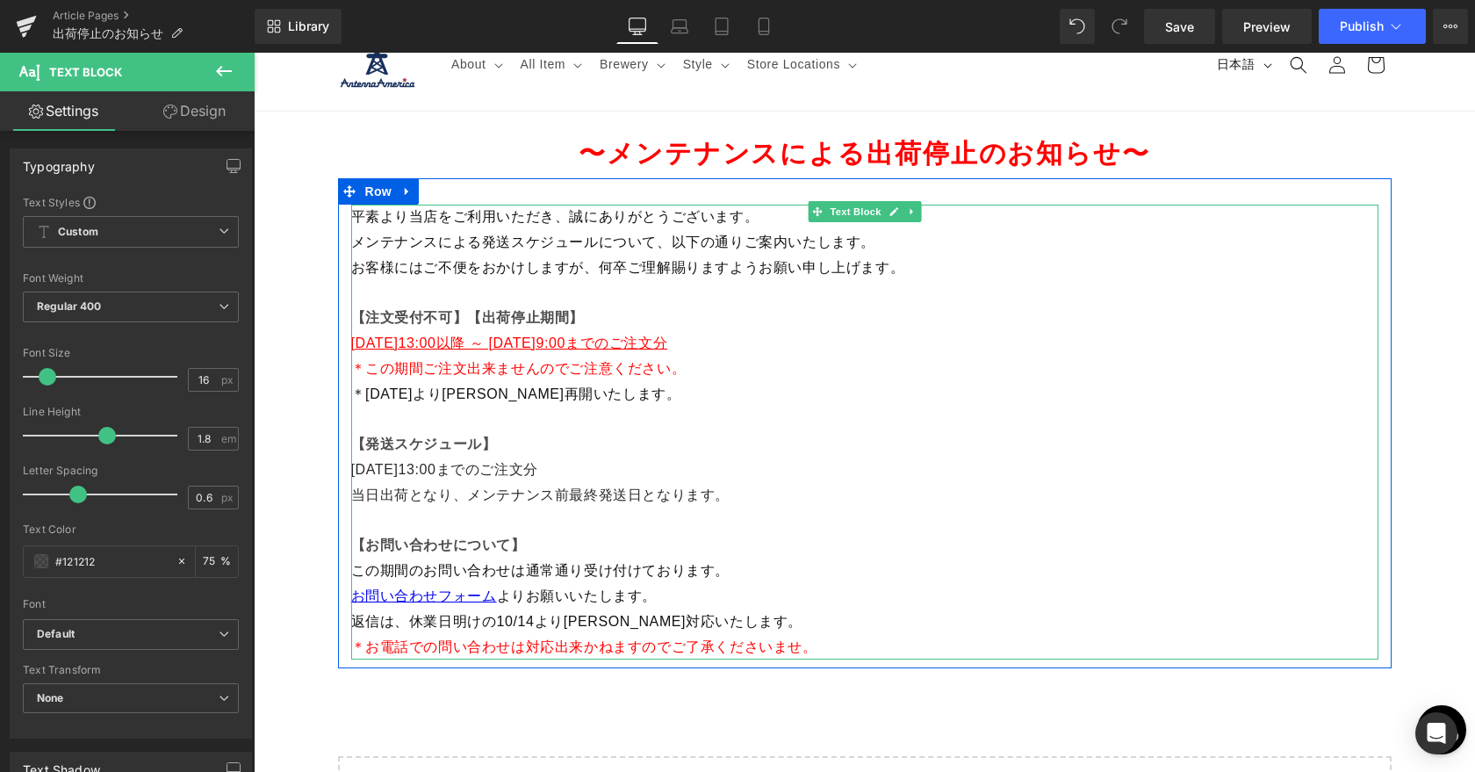
click at [619, 401] on span "＊2025年10月14日（月）より順次再開いたします。" at bounding box center [516, 393] width 330 height 15
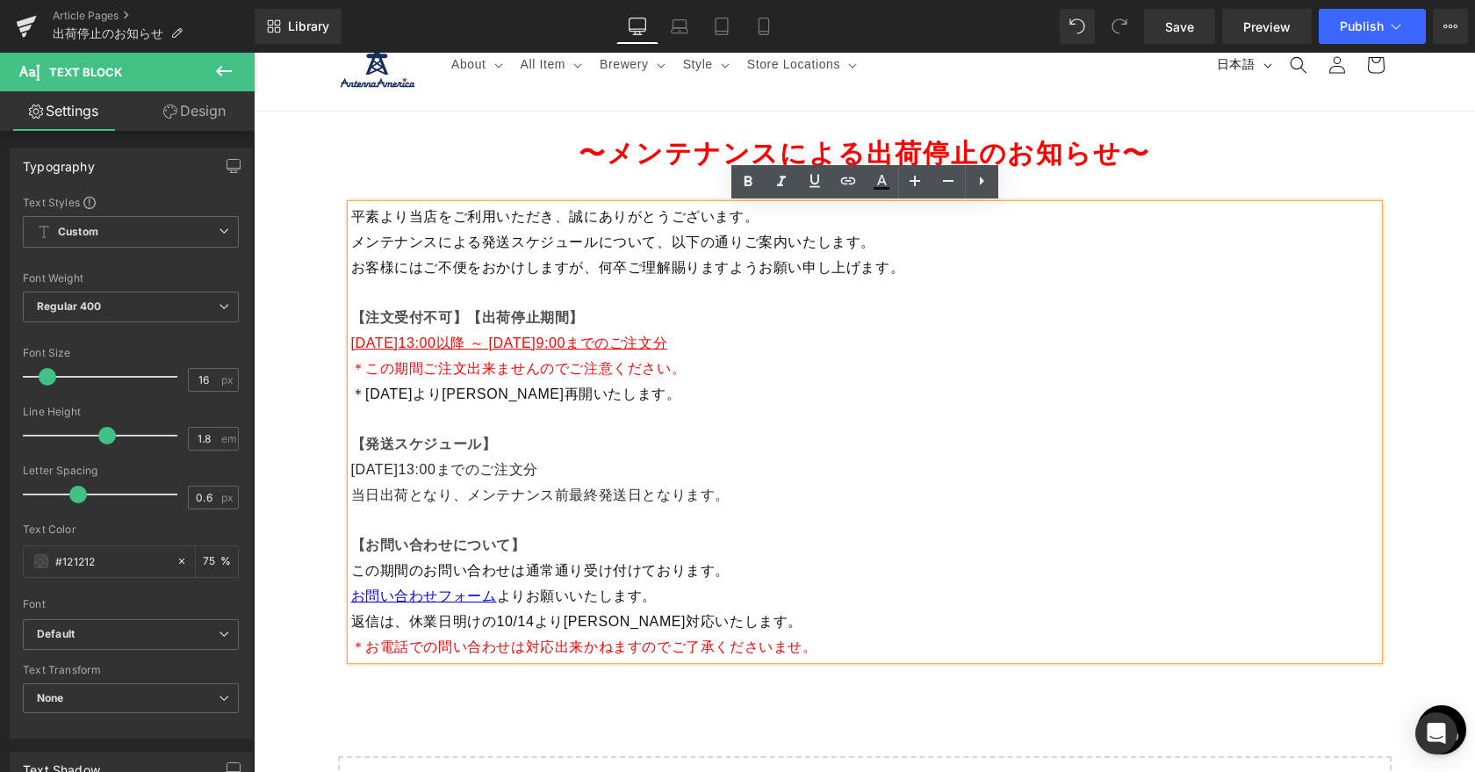
click at [463, 372] on span "＊この期間ご注文出来ませんのでご注意ください。" at bounding box center [518, 368] width 335 height 15
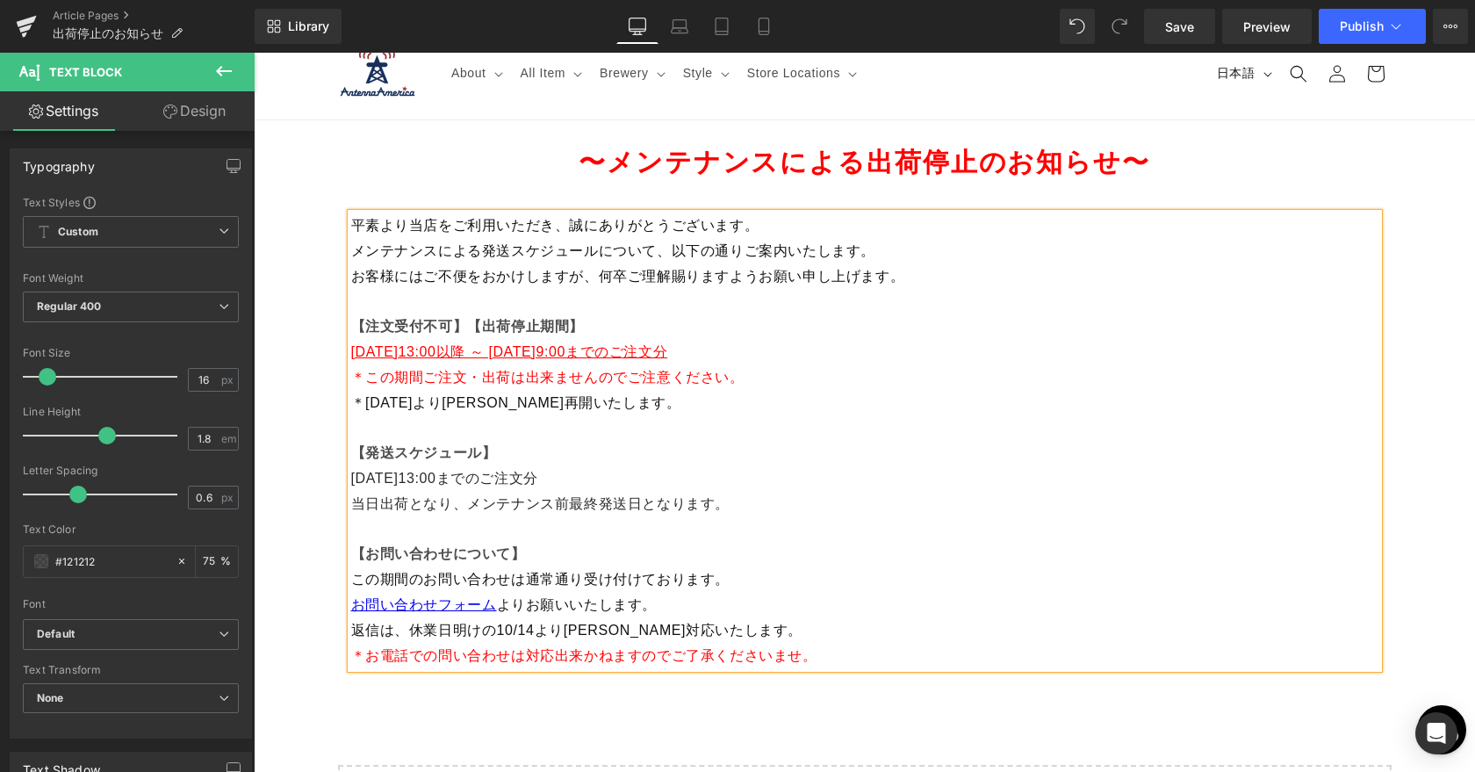
scroll to position [11, 0]
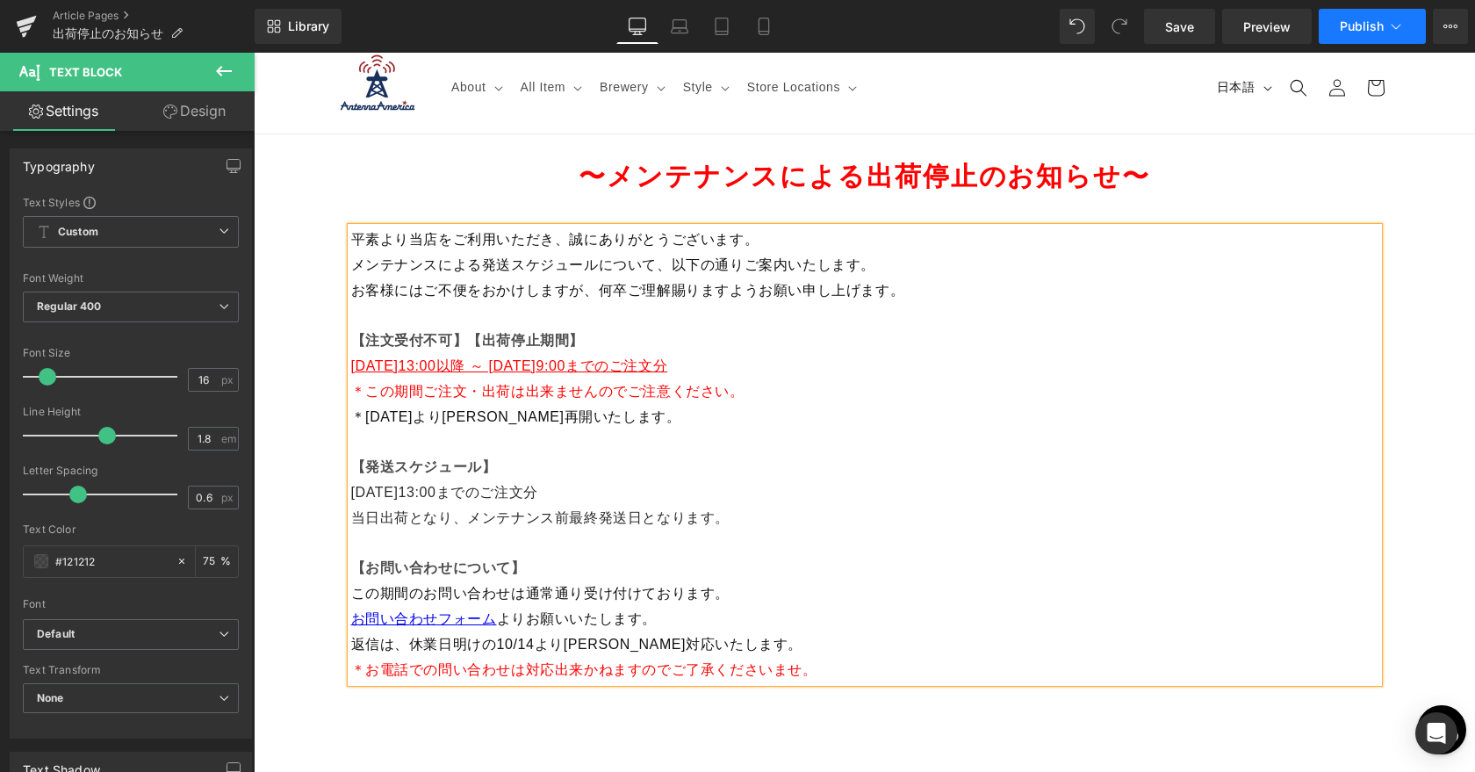
click at [1356, 34] on button "Publish" at bounding box center [1371, 26] width 107 height 35
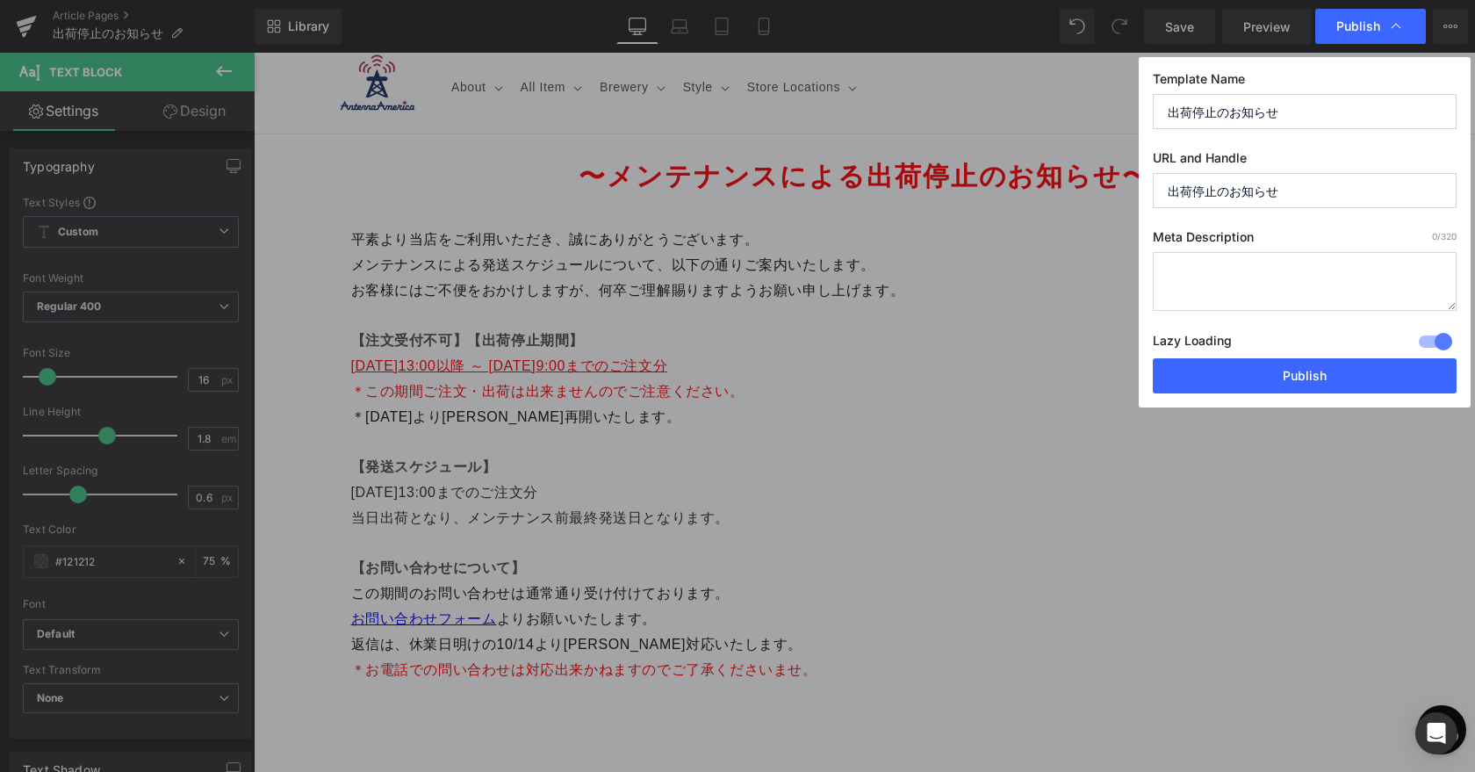
drag, startPoint x: 1291, startPoint y: 189, endPoint x: 1050, endPoint y: 183, distance: 241.4
click at [1050, 183] on div "Publish Template Name 出荷停止のお知らせ URL and Handle 出荷停止のお知らせ Meta Description 0 /32…" at bounding box center [737, 386] width 1475 height 772
type input "し"
type input "shipping_info"
click at [1268, 381] on button "Publish" at bounding box center [1304, 375] width 304 height 35
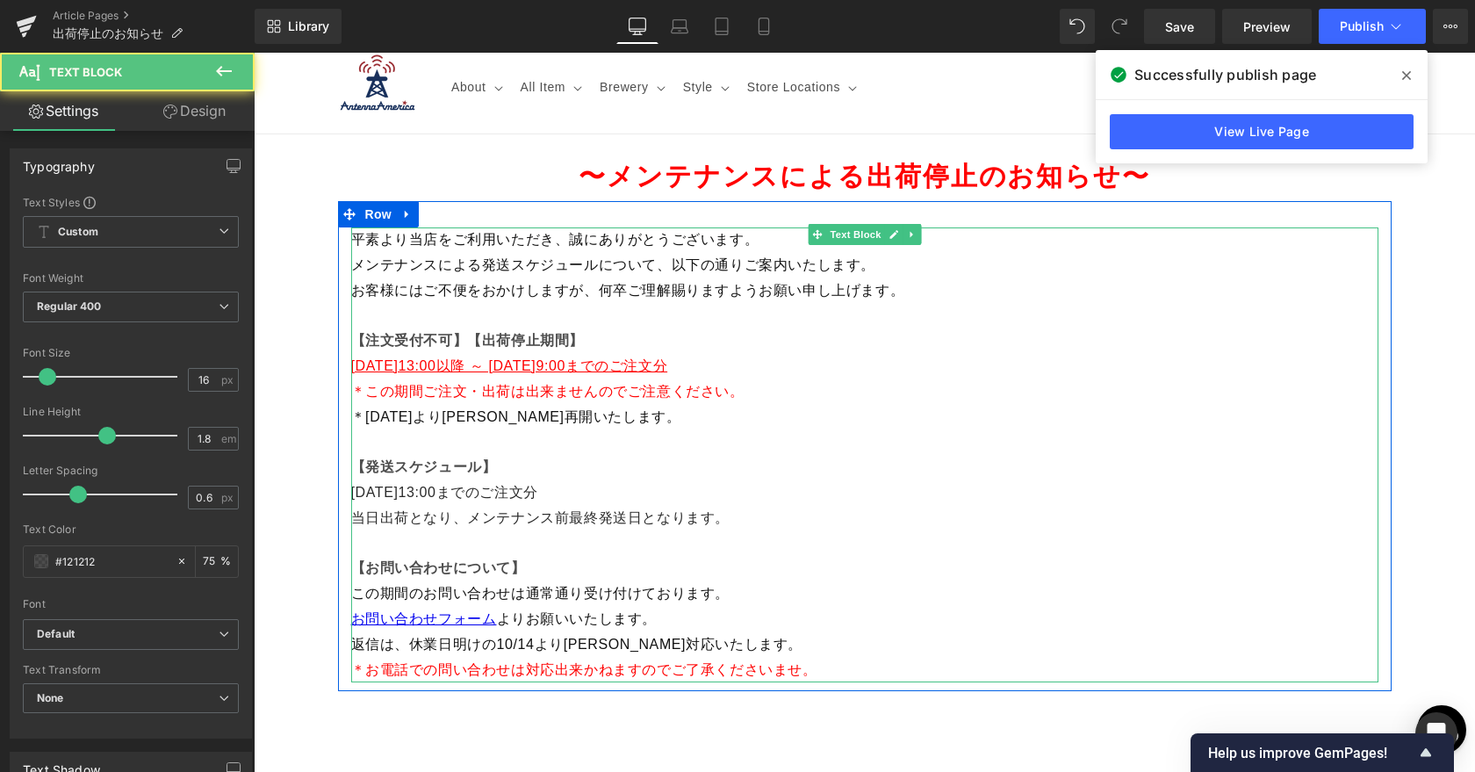
drag, startPoint x: 798, startPoint y: 368, endPoint x: 869, endPoint y: 368, distance: 71.1
click at [668, 368] on span "[DATE]13:00以降 ～ [DATE]9:00までのご注文分" at bounding box center [509, 365] width 317 height 15
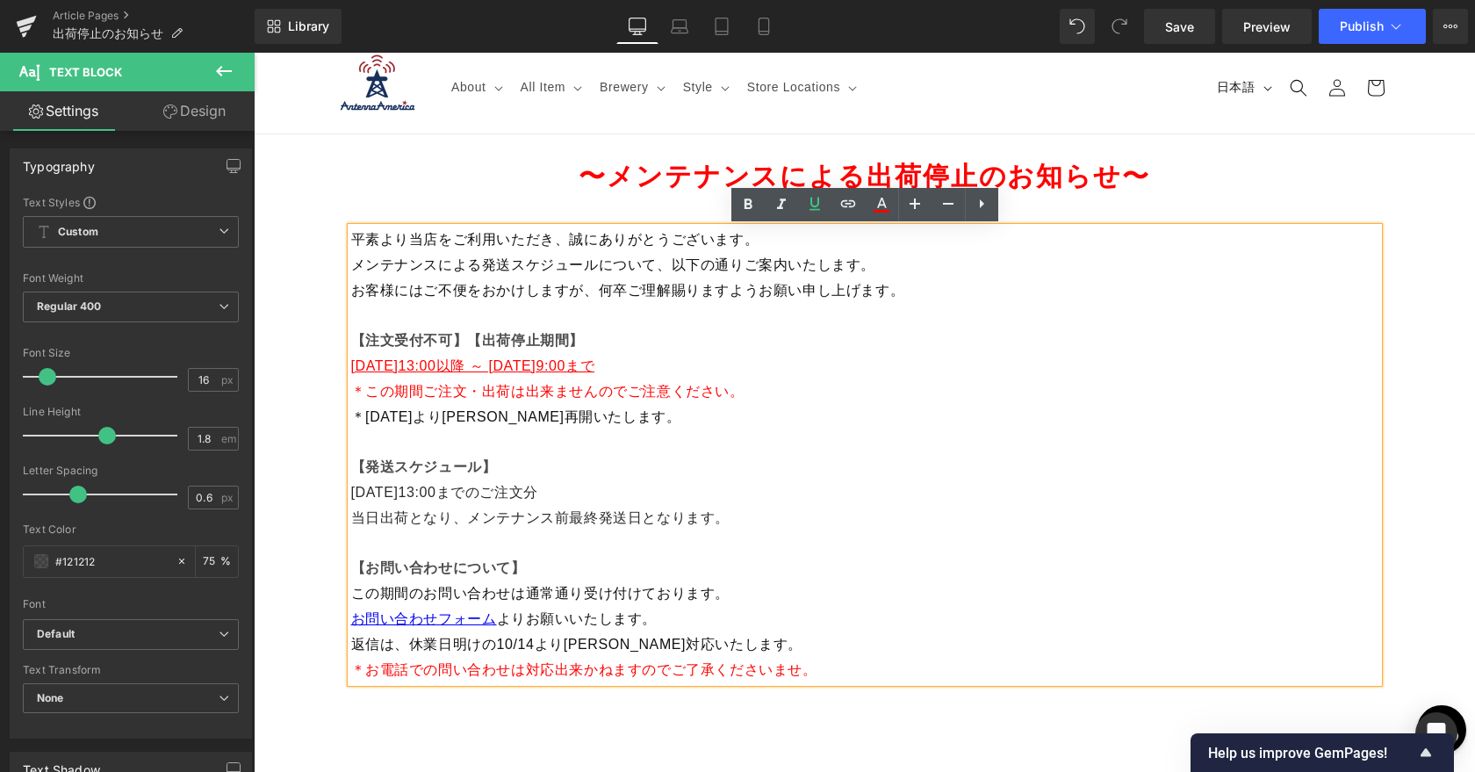
click at [595, 370] on span "2025年9月28日（日）13:00以降 ～ 2025年10月14日（火）9:00まで" at bounding box center [473, 365] width 244 height 15
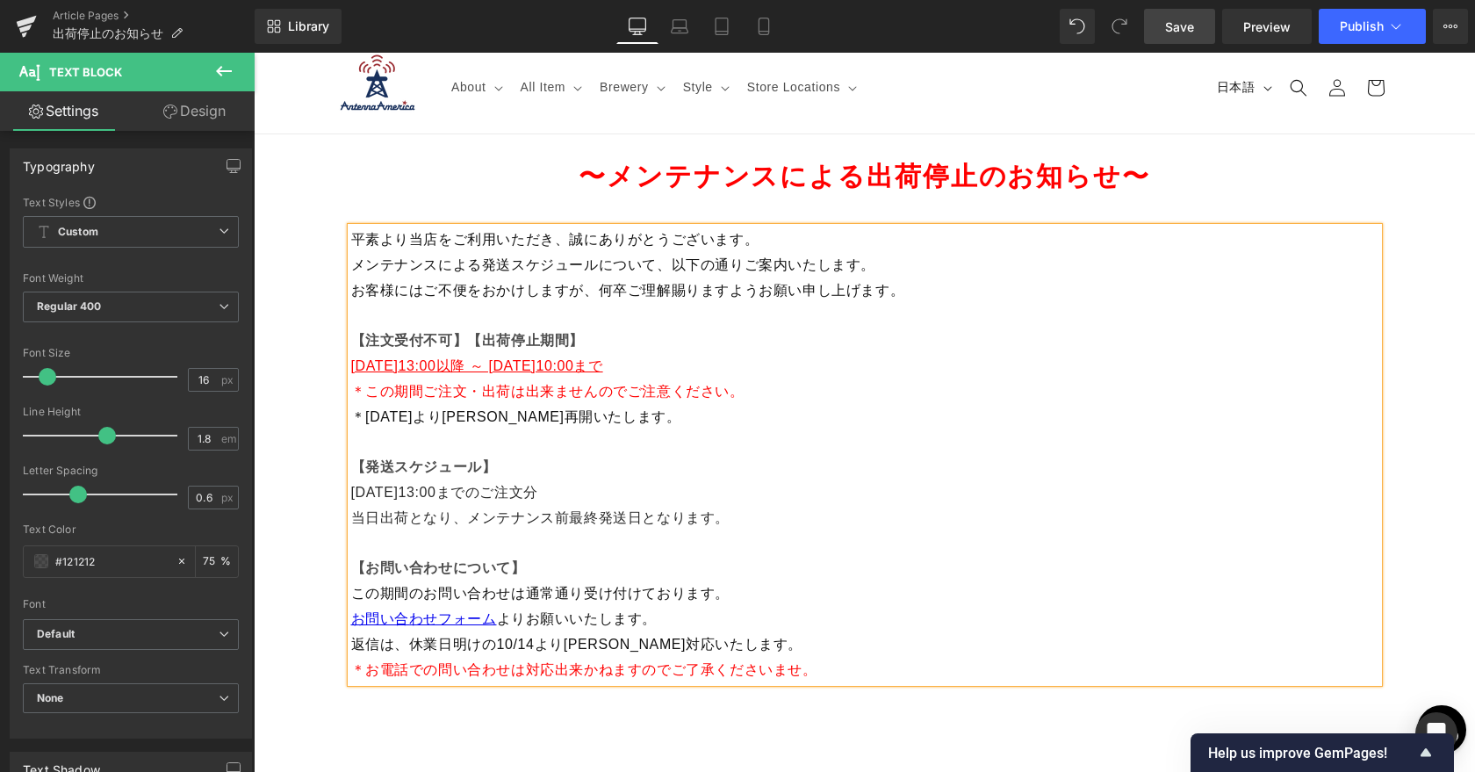
click at [1177, 32] on span "Save" at bounding box center [1179, 27] width 29 height 18
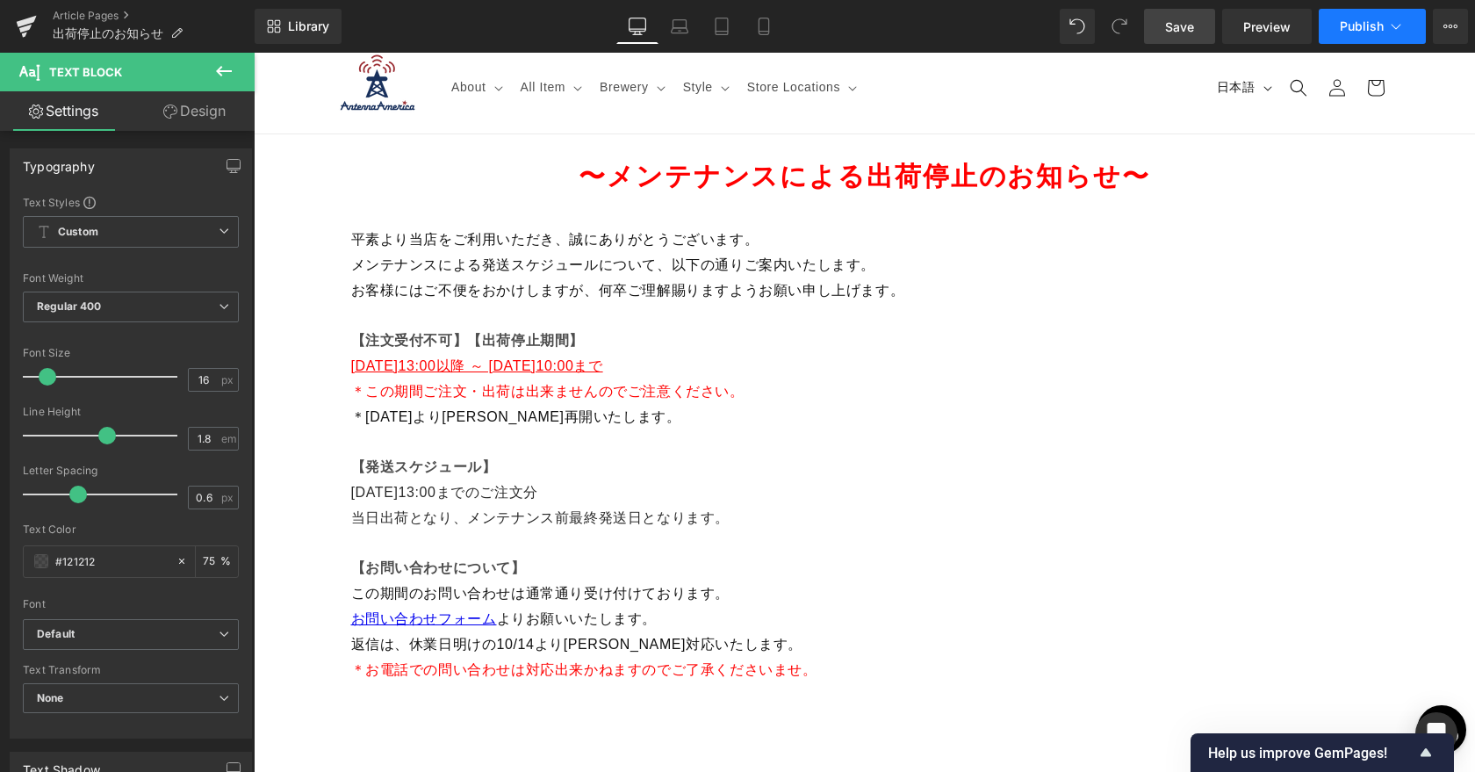
click at [1337, 25] on button "Publish" at bounding box center [1371, 26] width 107 height 35
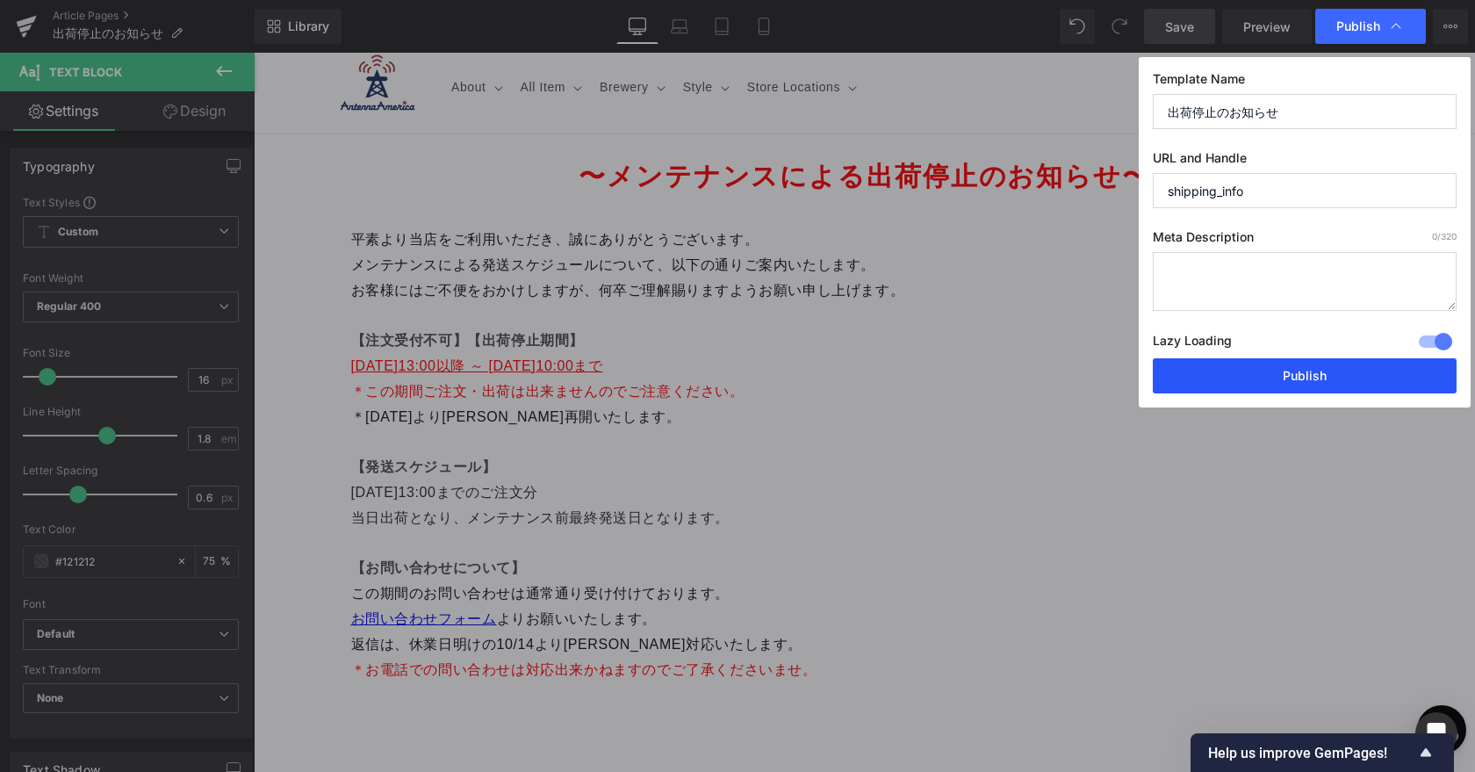
click at [1254, 383] on button "Publish" at bounding box center [1304, 375] width 304 height 35
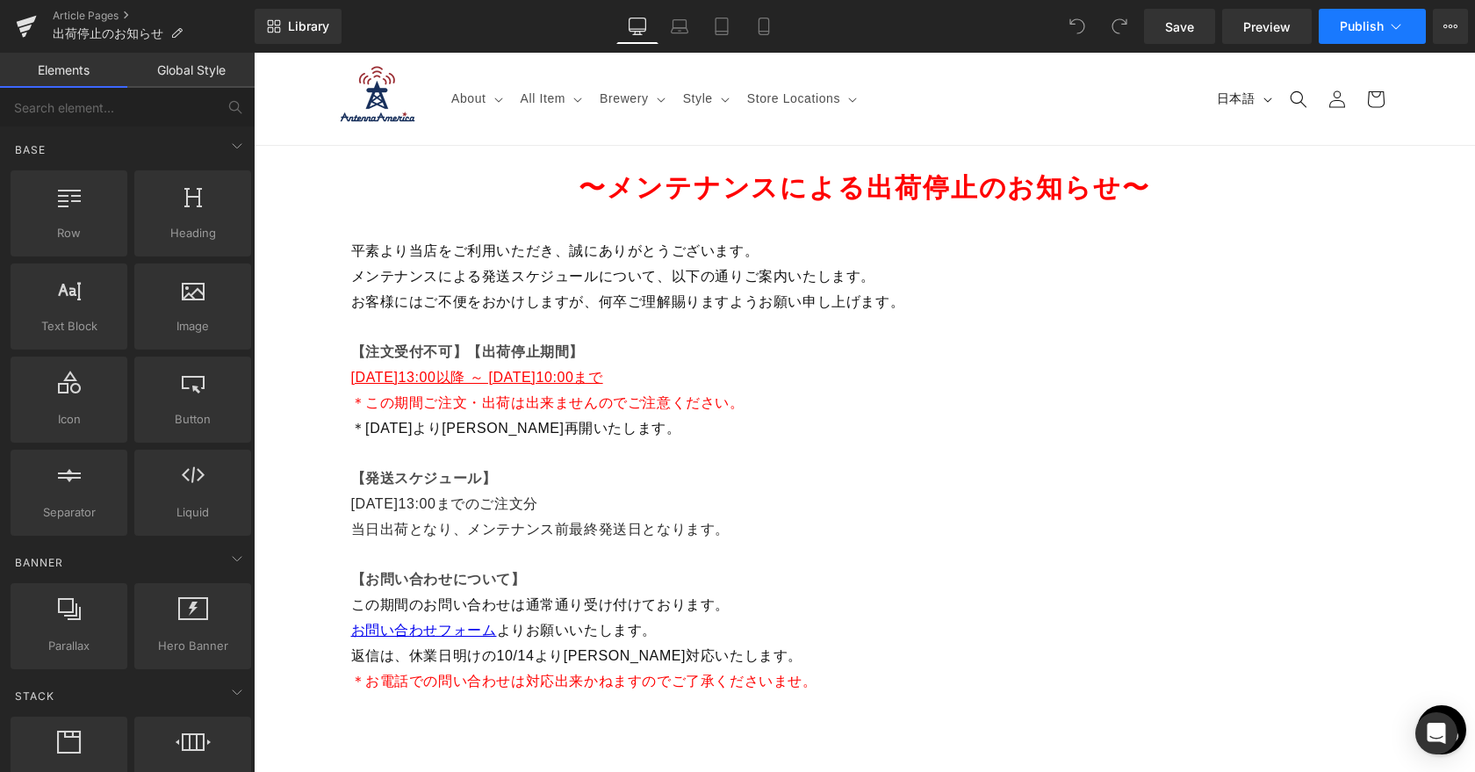
click at [1378, 28] on span "Publish" at bounding box center [1361, 26] width 44 height 14
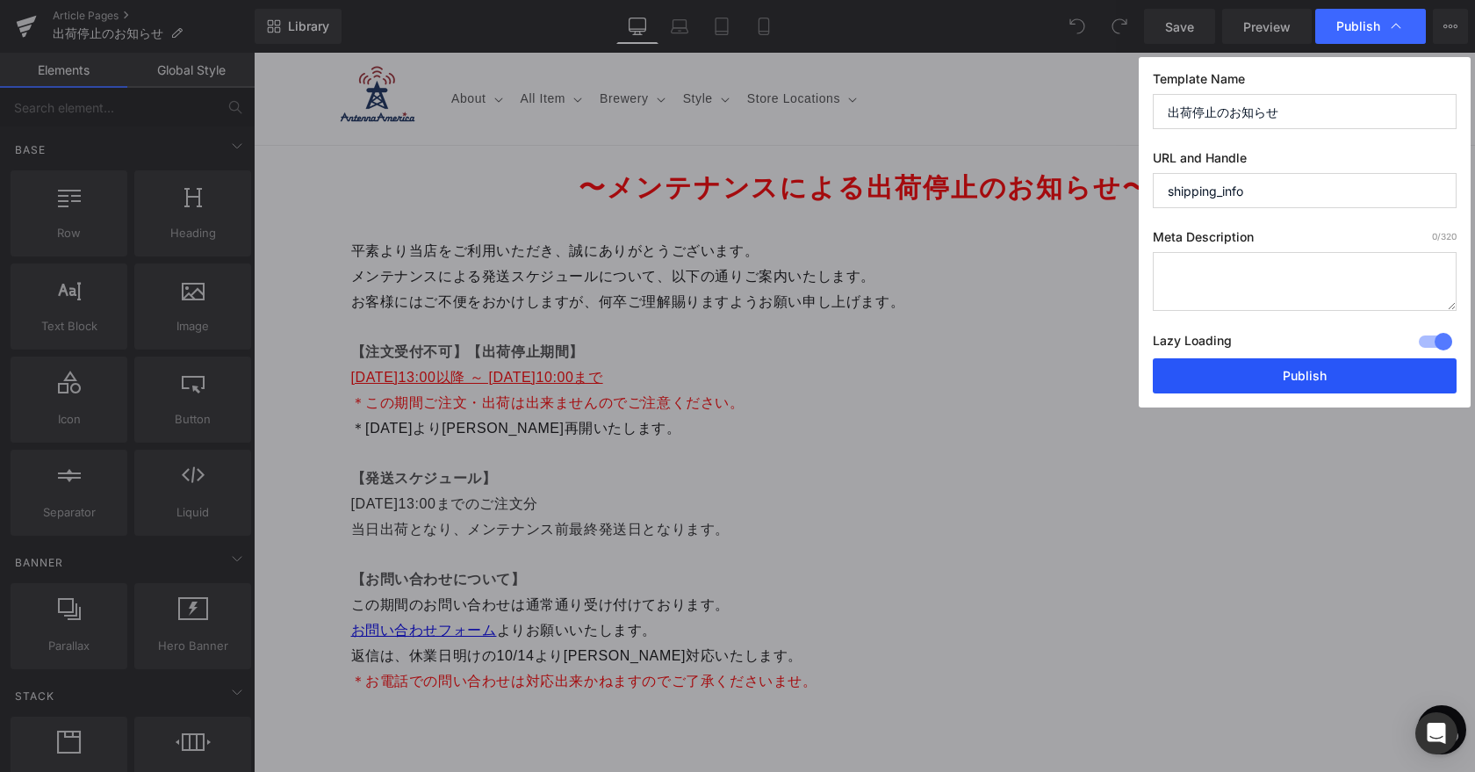
click at [1301, 379] on button "Publish" at bounding box center [1304, 375] width 304 height 35
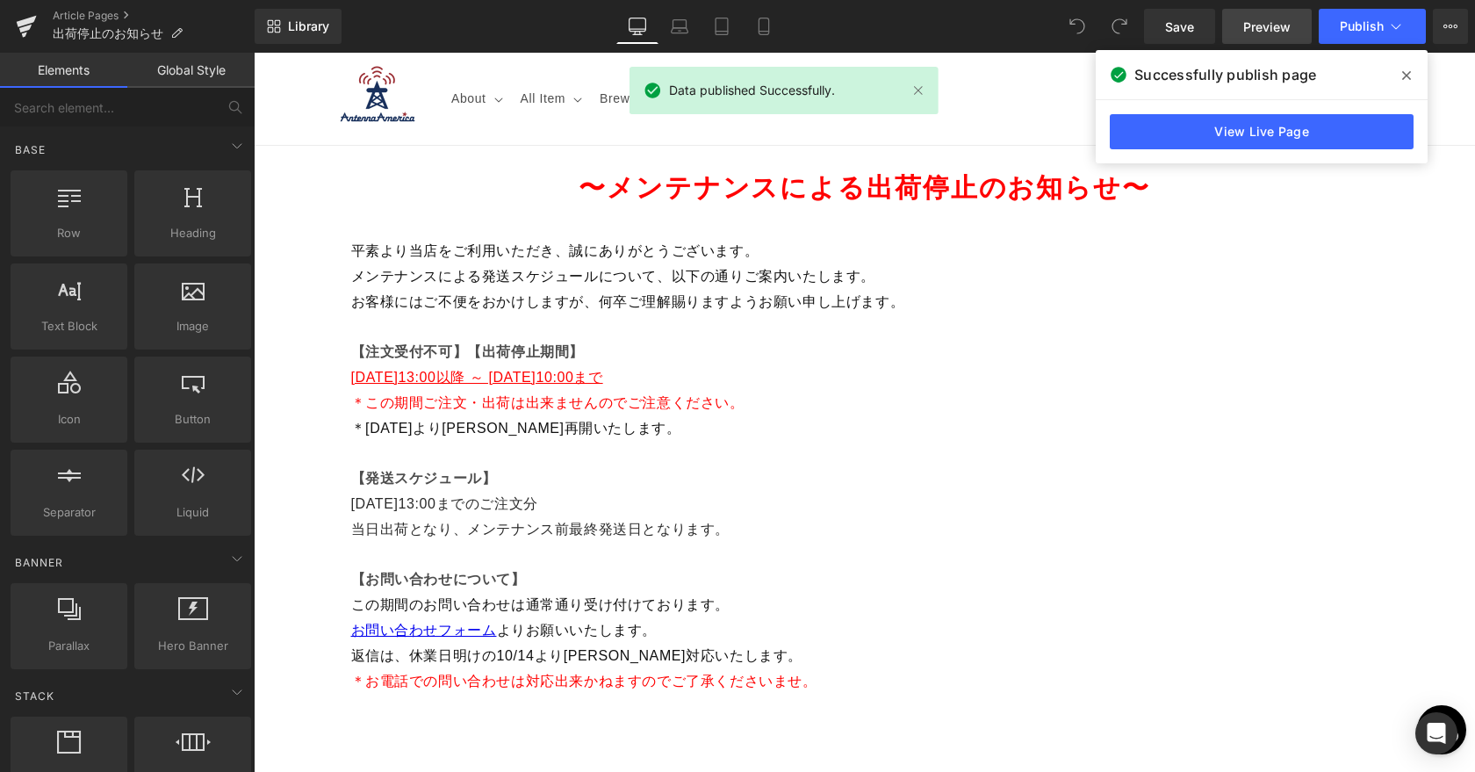
click at [1260, 18] on span "Preview" at bounding box center [1266, 27] width 47 height 18
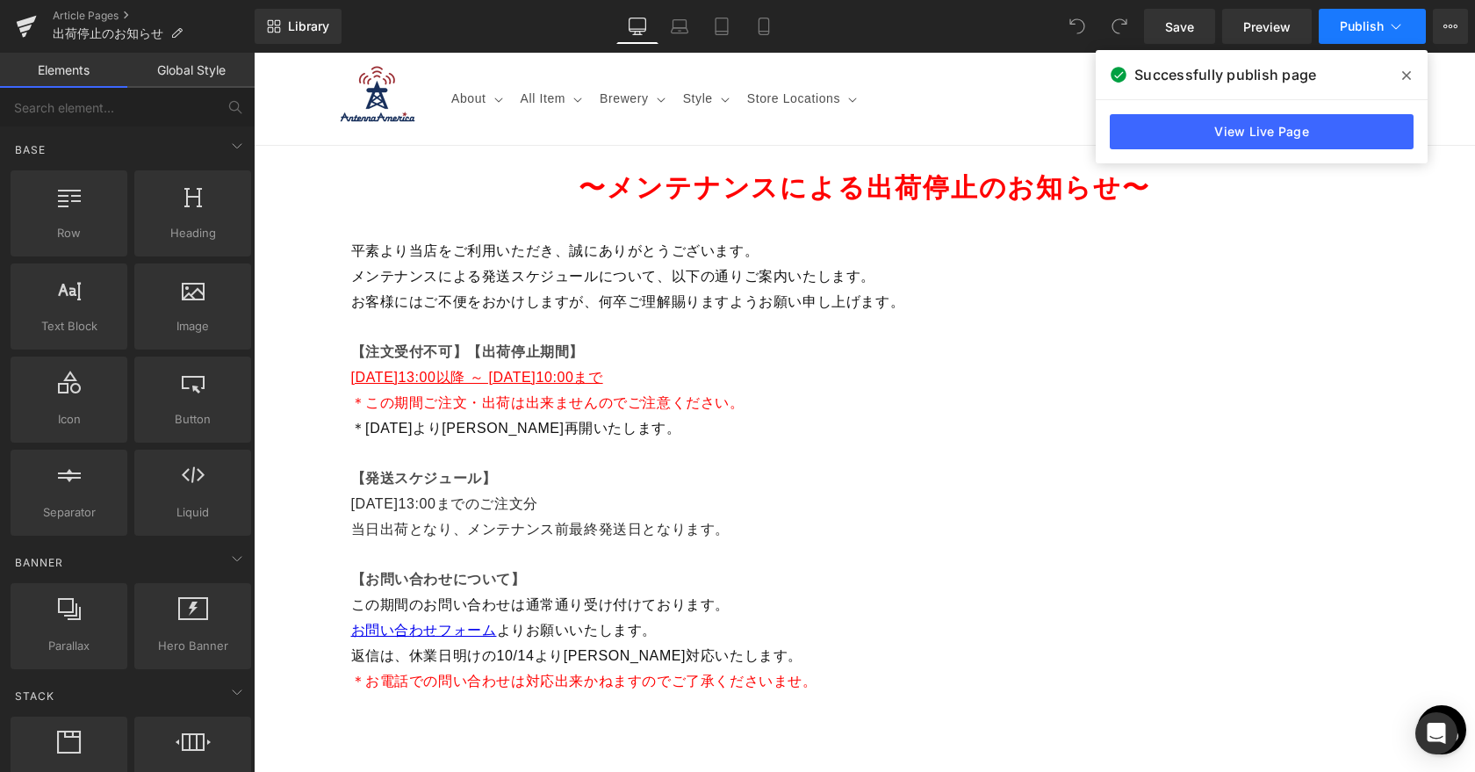
click at [1398, 28] on icon at bounding box center [1396, 27] width 18 height 18
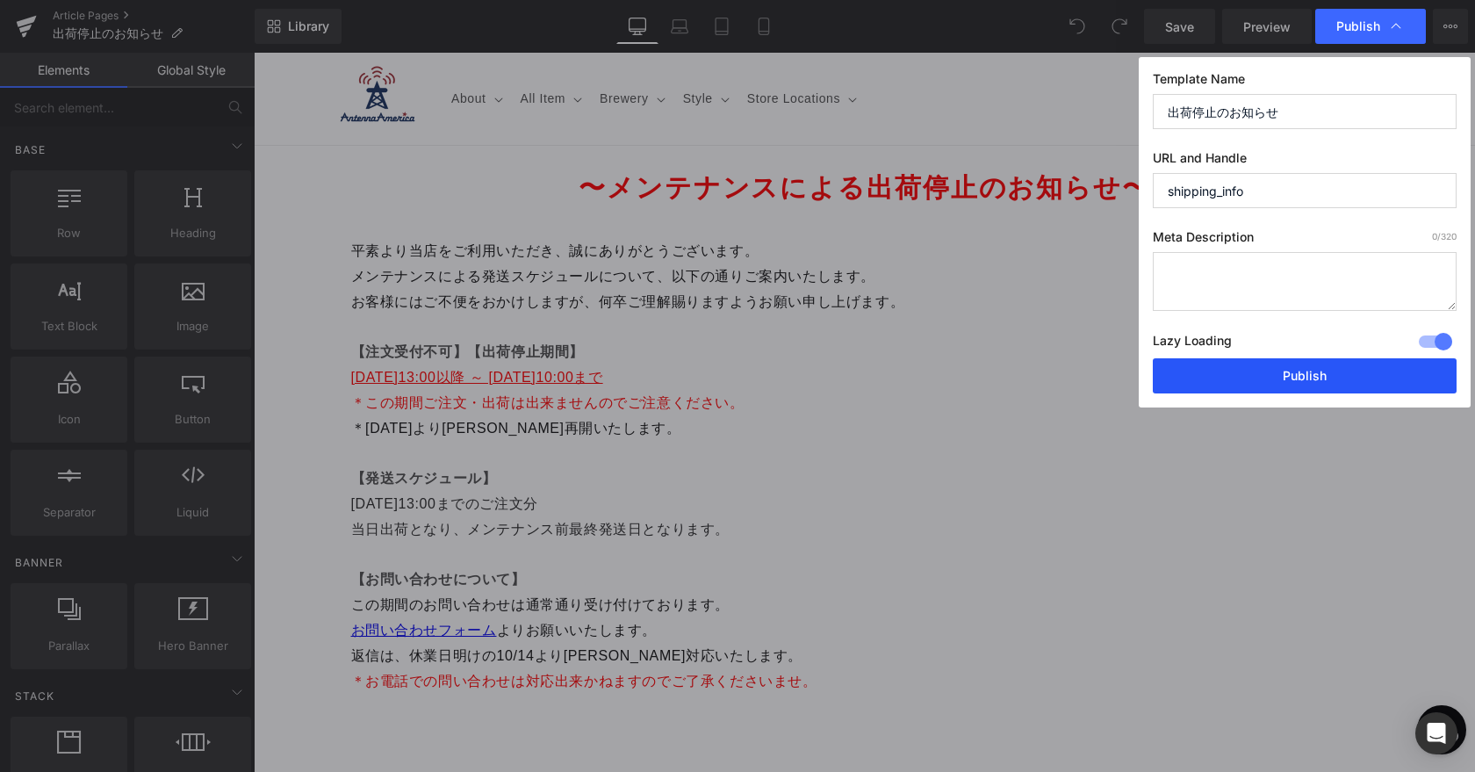
click at [1288, 380] on button "Publish" at bounding box center [1304, 375] width 304 height 35
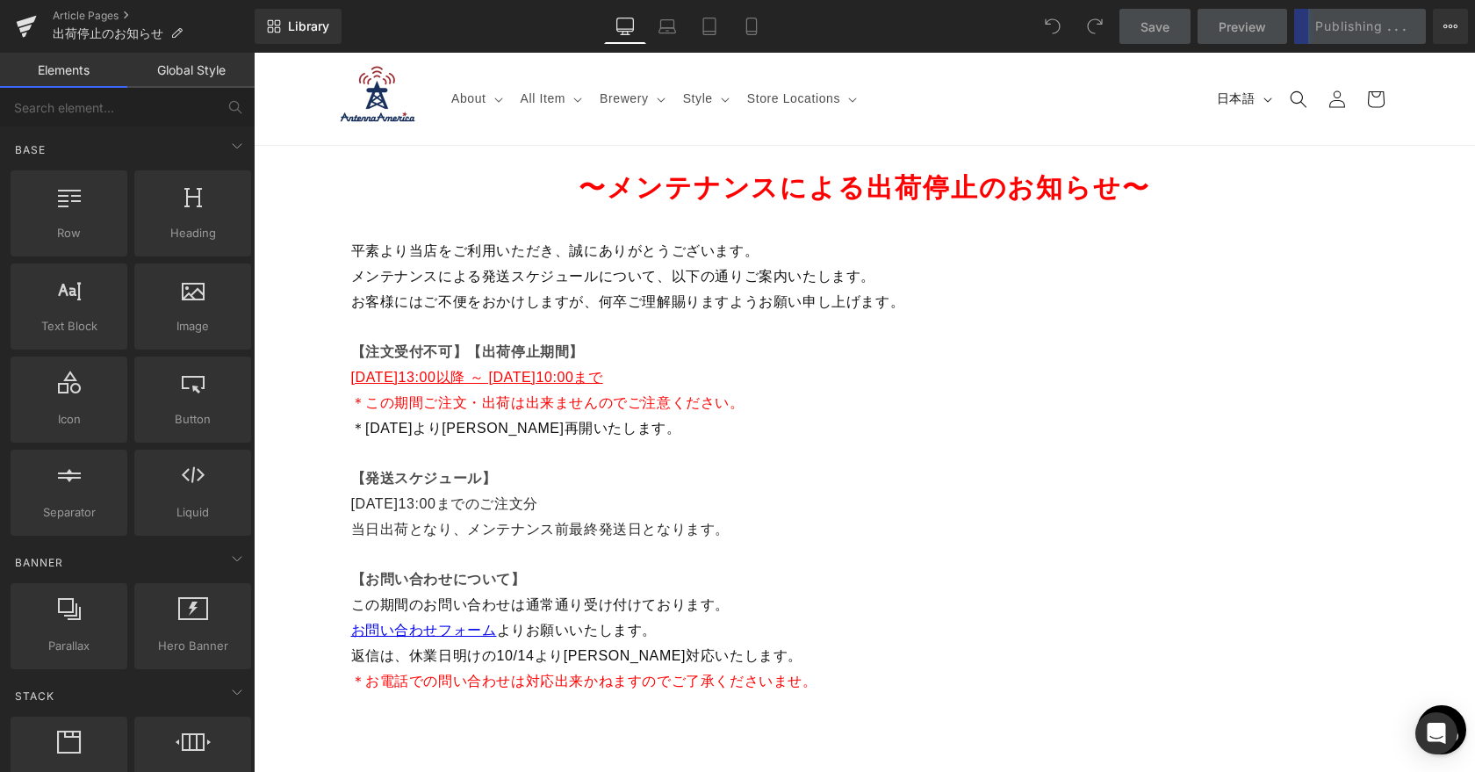
click at [1382, 30] on div "Save Preview Publishing . . . Scheduled View Live Page View with current Templa…" at bounding box center [1293, 26] width 363 height 35
click at [1454, 27] on icon at bounding box center [1455, 27] width 4 height 4
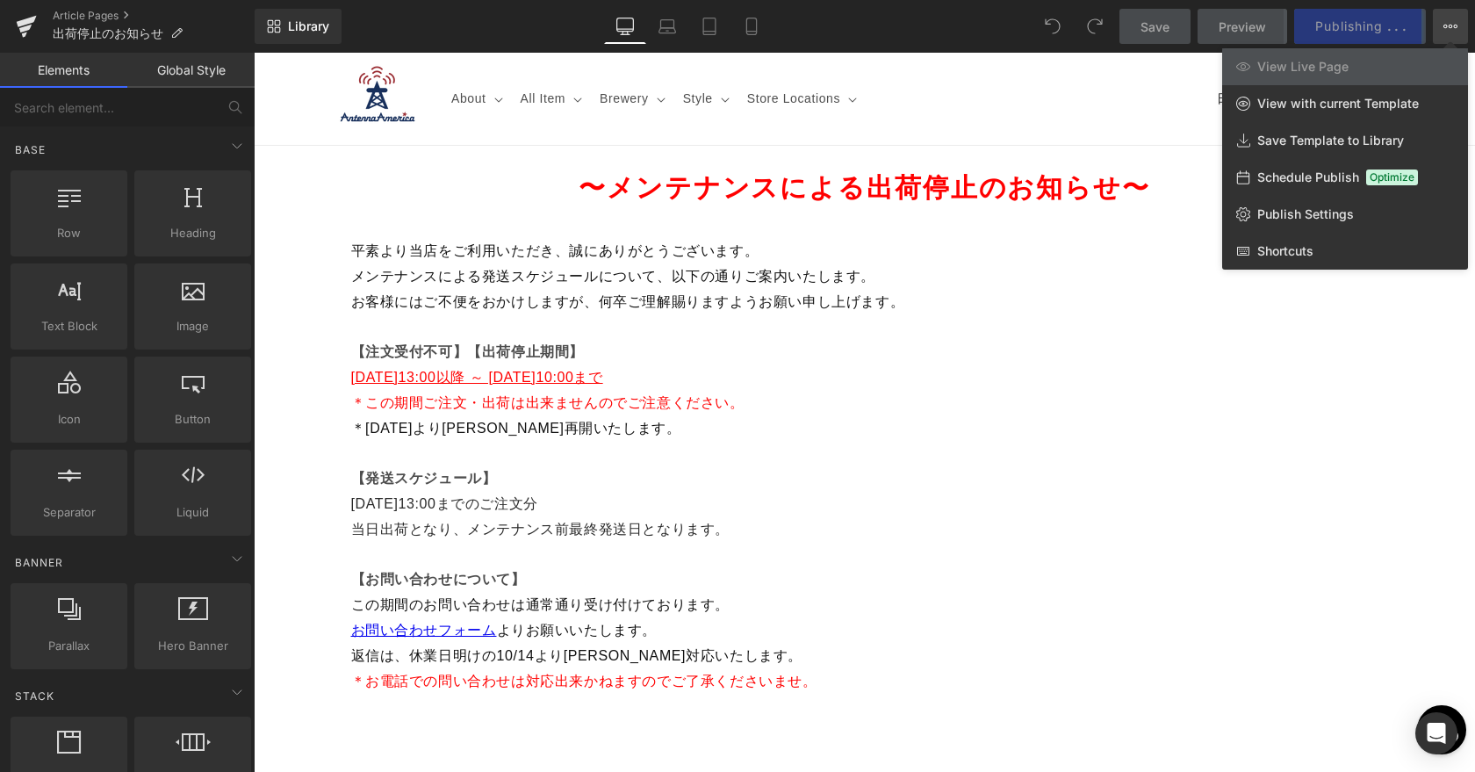
click at [1449, 24] on icon at bounding box center [1450, 26] width 14 height 14
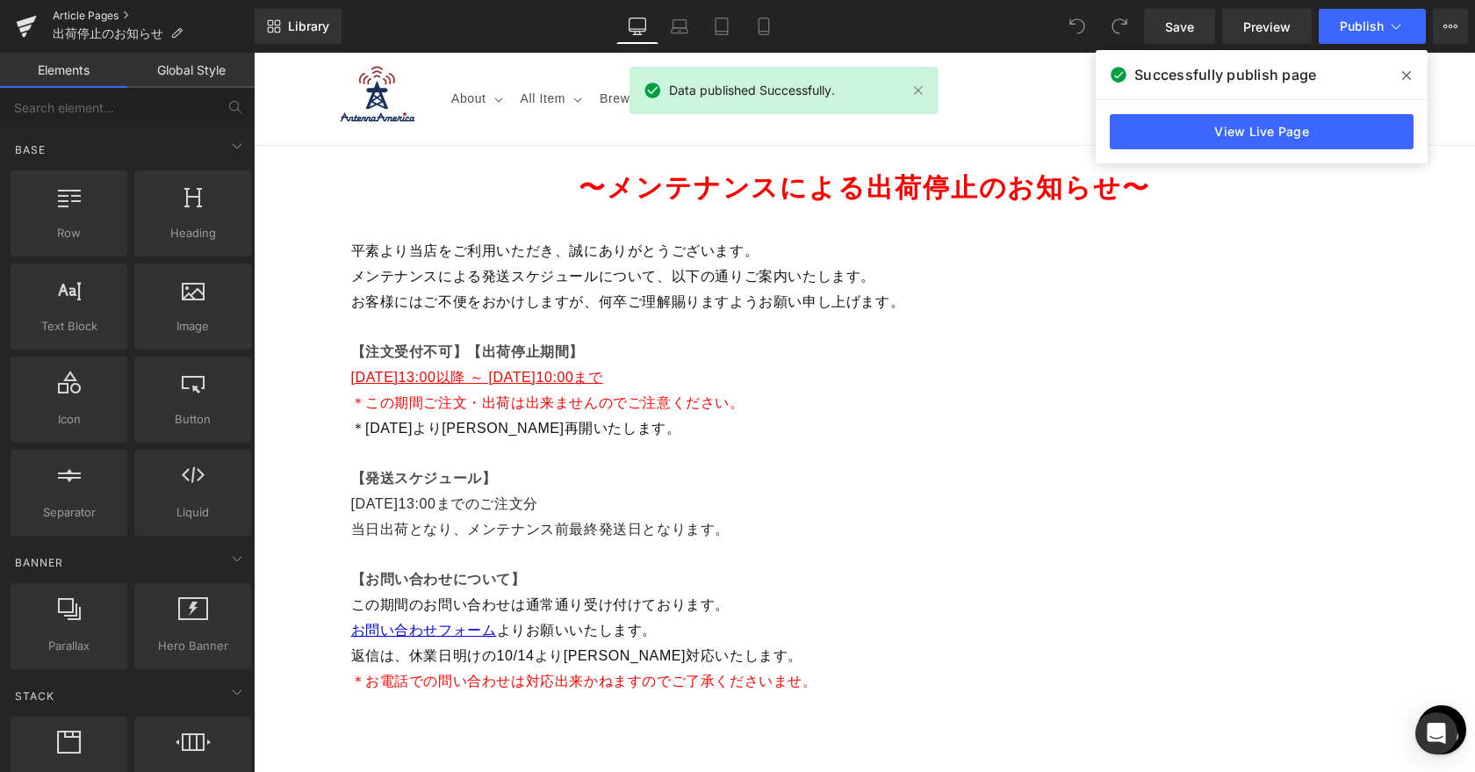
click at [82, 10] on link "Article Pages" at bounding box center [154, 16] width 202 height 14
